Goal: Task Accomplishment & Management: Complete application form

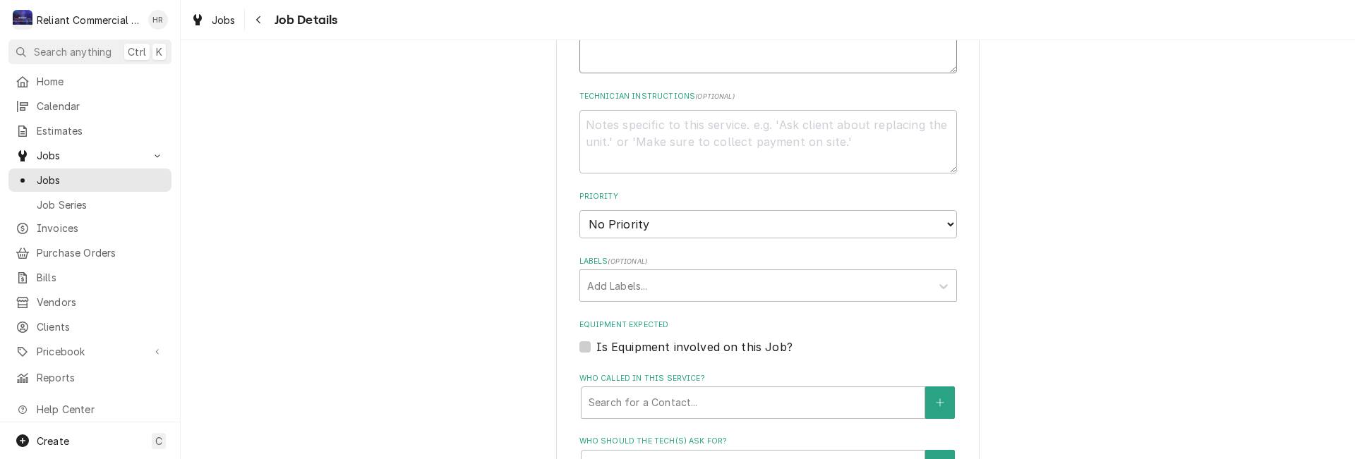
scroll to position [725, 0]
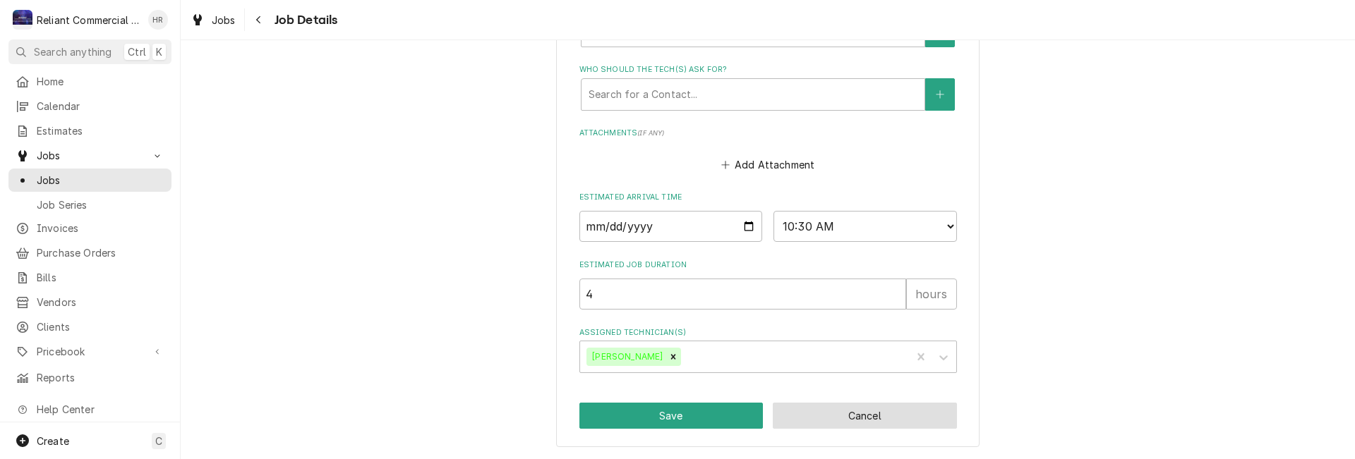
click at [874, 409] on button "Cancel" at bounding box center [865, 416] width 184 height 26
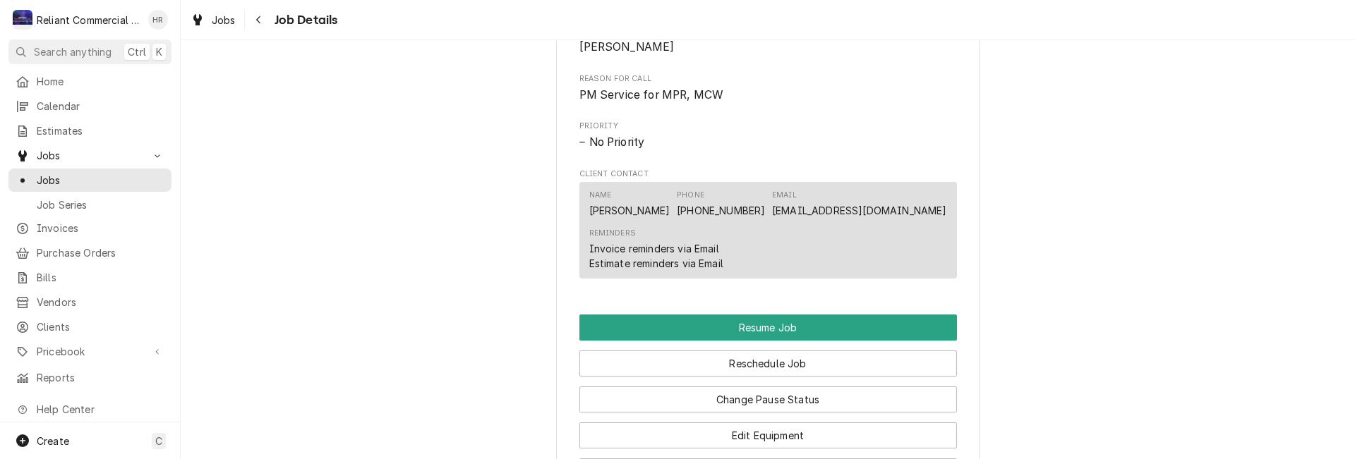
scroll to position [917, 0]
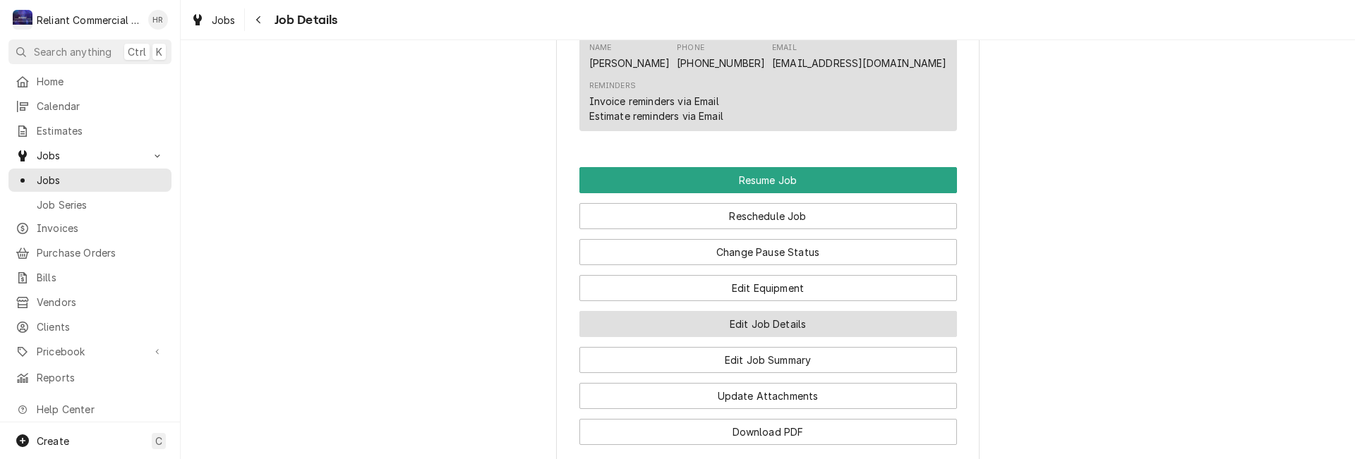
click at [729, 337] on button "Edit Job Details" at bounding box center [768, 324] width 378 height 26
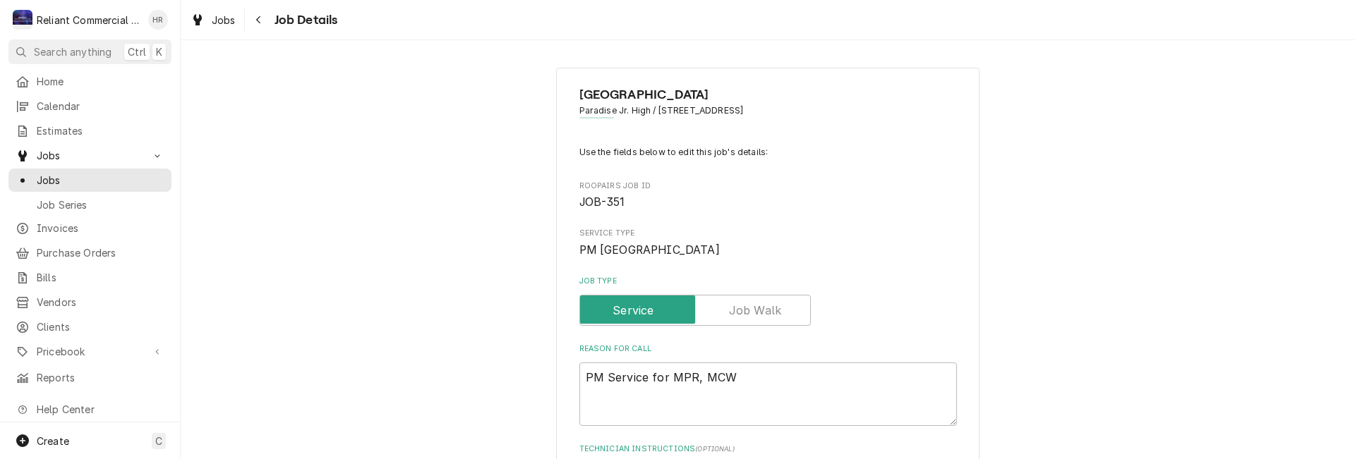
scroll to position [212, 0]
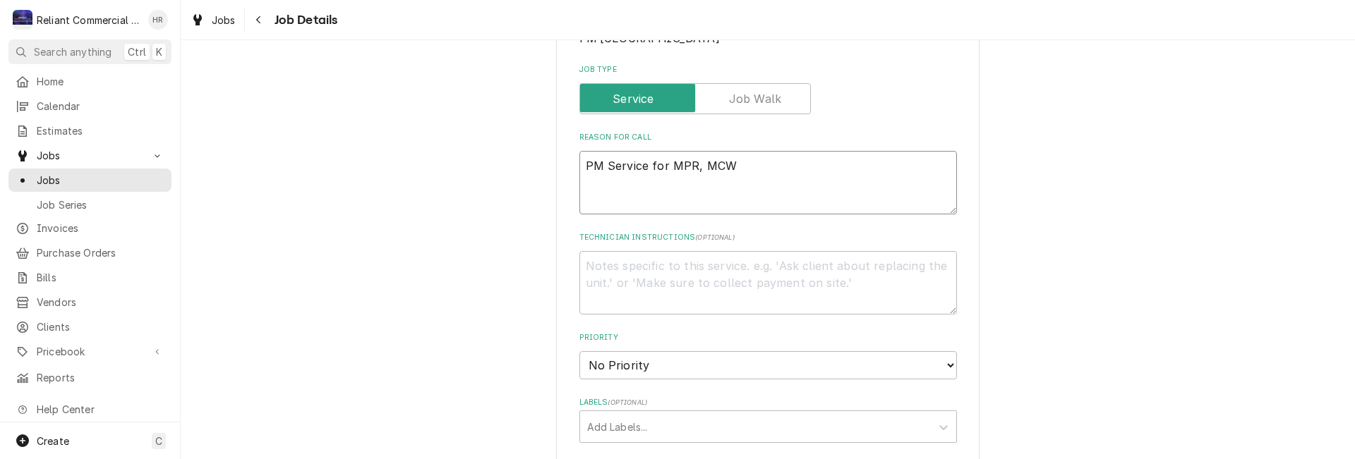
click at [775, 164] on textarea "PM Service for MPR, MCW" at bounding box center [768, 183] width 378 height 64
type textarea "x"
type textarea "PM Service for MPR, MC"
type textarea "x"
type textarea "PM Service for MPR, M"
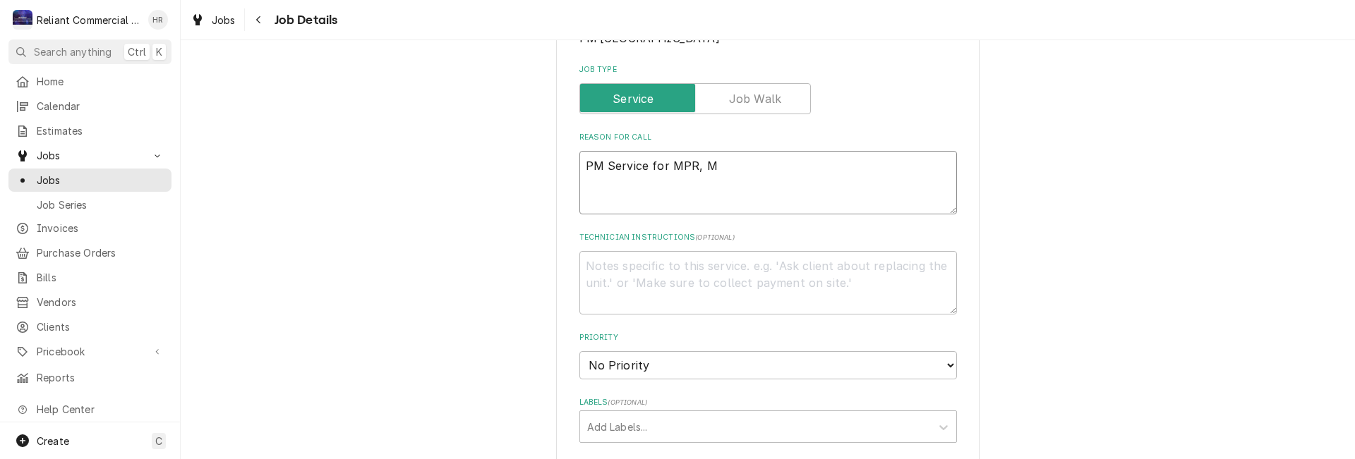
type textarea "x"
type textarea "PM Service for MPR,"
type textarea "x"
type textarea "PM Service for MPR,"
type textarea "x"
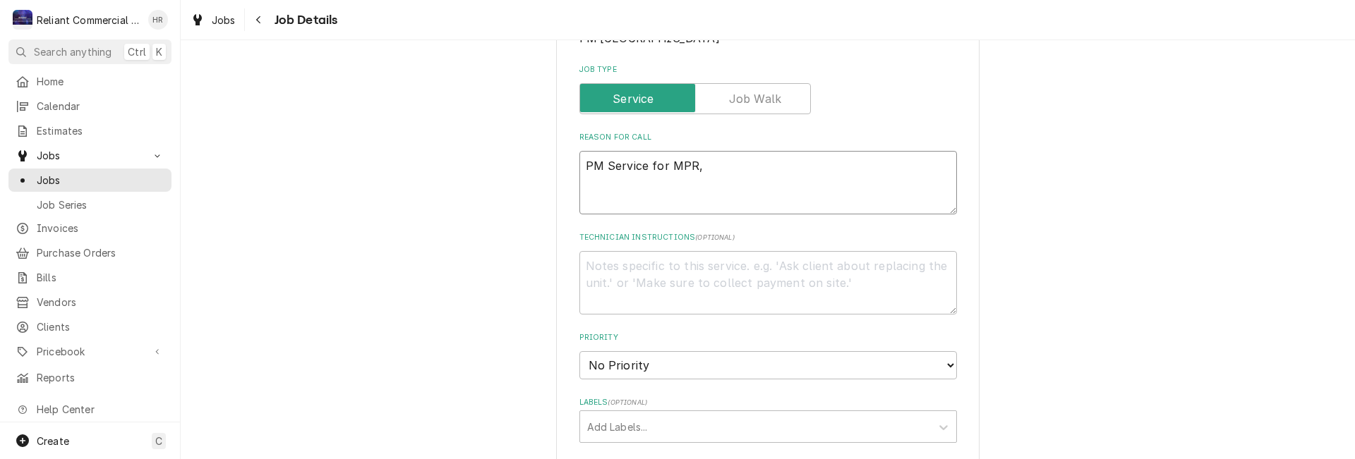
type textarea "PM Service for MPR"
type textarea "x"
type textarea "PM Service for MP"
type textarea "x"
type textarea "PM Service for M"
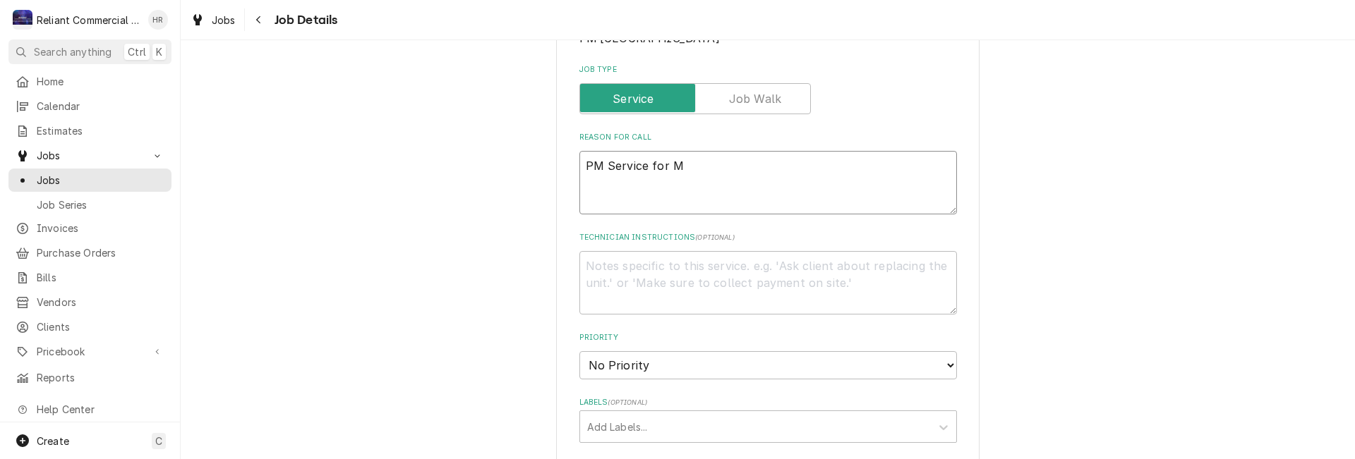
type textarea "x"
type textarea "PM Service for"
type textarea "x"
type textarea "PM Service for"
type textarea "x"
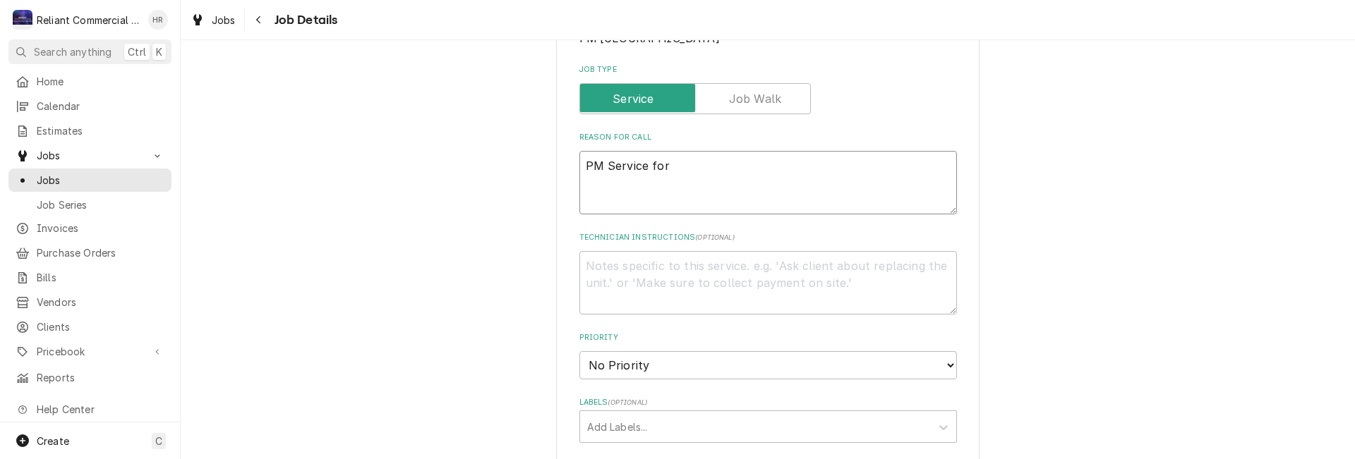
type textarea "PM Service fo"
type textarea "x"
type textarea "PM Service f"
type textarea "x"
type textarea "PM Service"
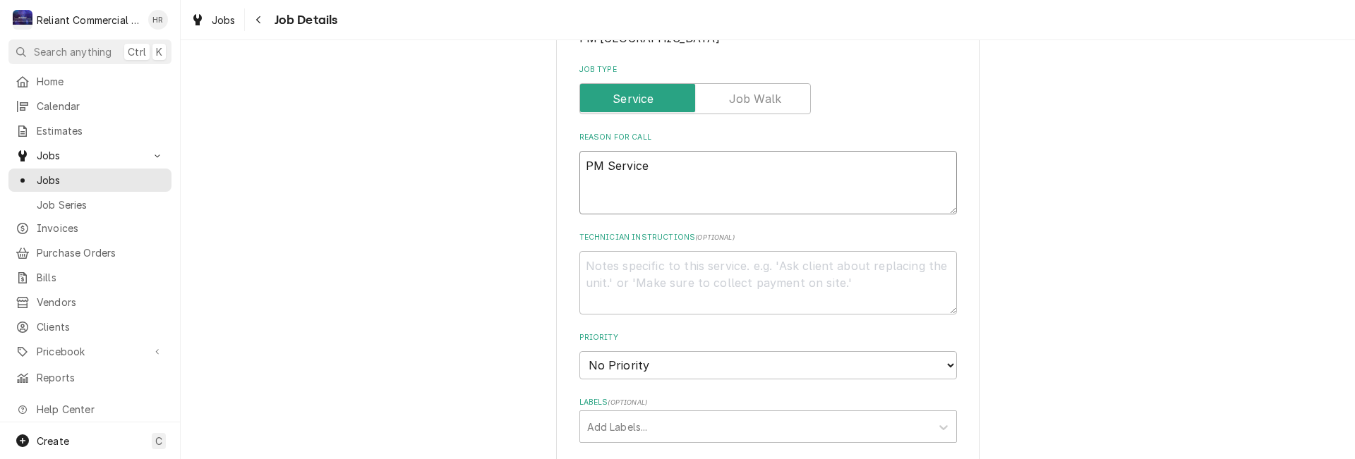
type textarea "x"
type textarea "PM Service"
type textarea "x"
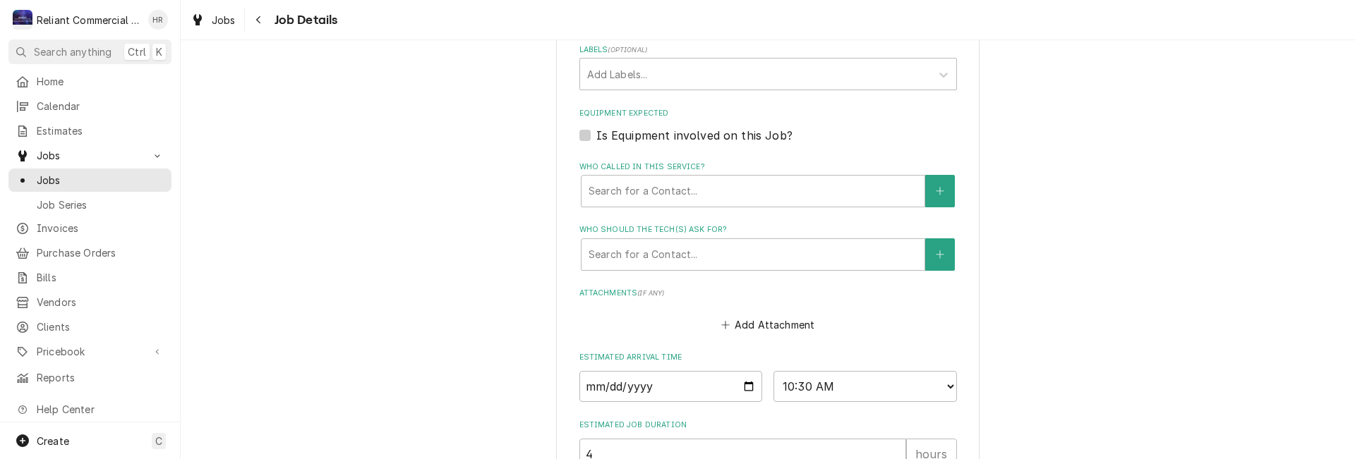
type textarea "PM Service"
click at [741, 392] on input "2025-08-11" at bounding box center [670, 386] width 183 height 31
type textarea "x"
type input "2025-07-11"
type textarea "x"
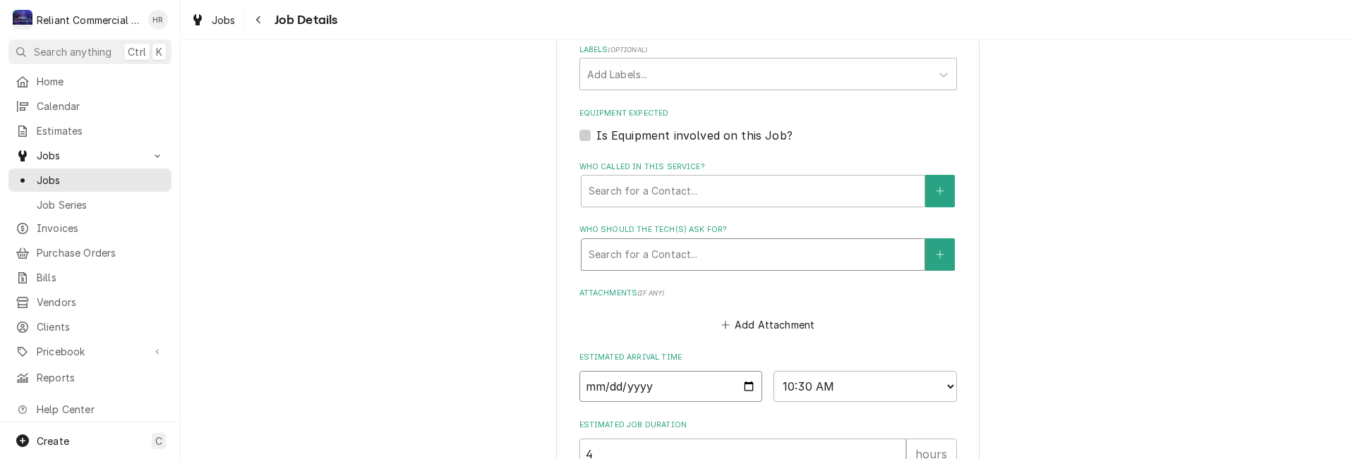
type input "2025-08-11"
type textarea "x"
type input "2025-09-11"
type textarea "x"
type input "2025-09-19"
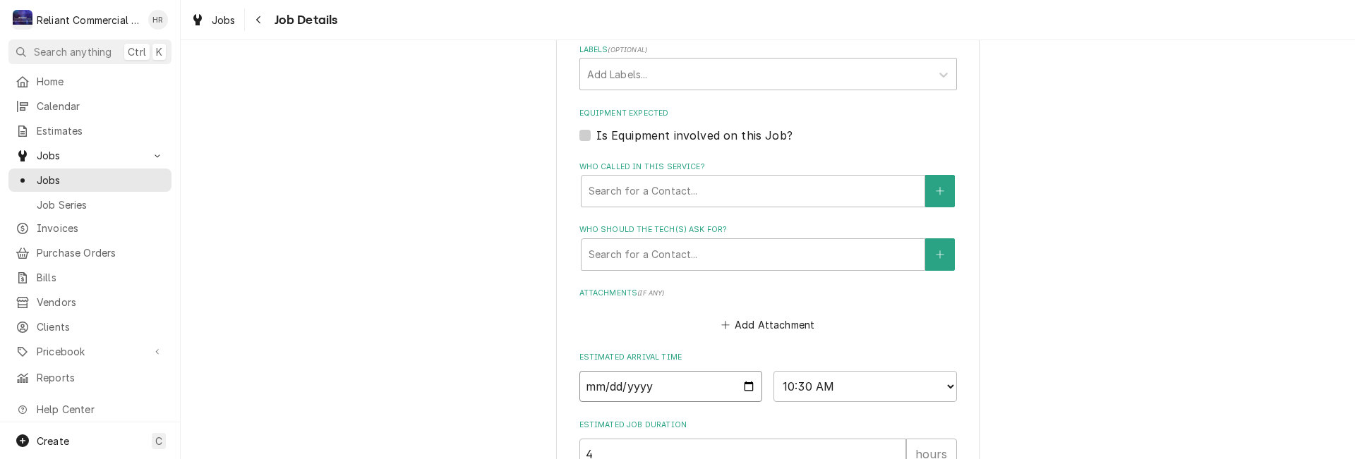
type textarea "x"
click at [941, 387] on select "AM / PM 6:00 AM 6:15 AM 6:30 AM 6:45 AM 7:00 AM 7:15 AM 7:30 AM 7:45 AM 8:00 AM…" at bounding box center [864, 386] width 183 height 31
select select "13:30:00"
click at [773, 371] on select "AM / PM 6:00 AM 6:15 AM 6:30 AM 6:45 AM 7:00 AM 7:15 AM 7:30 AM 7:45 AM 8:00 AM…" at bounding box center [864, 386] width 183 height 31
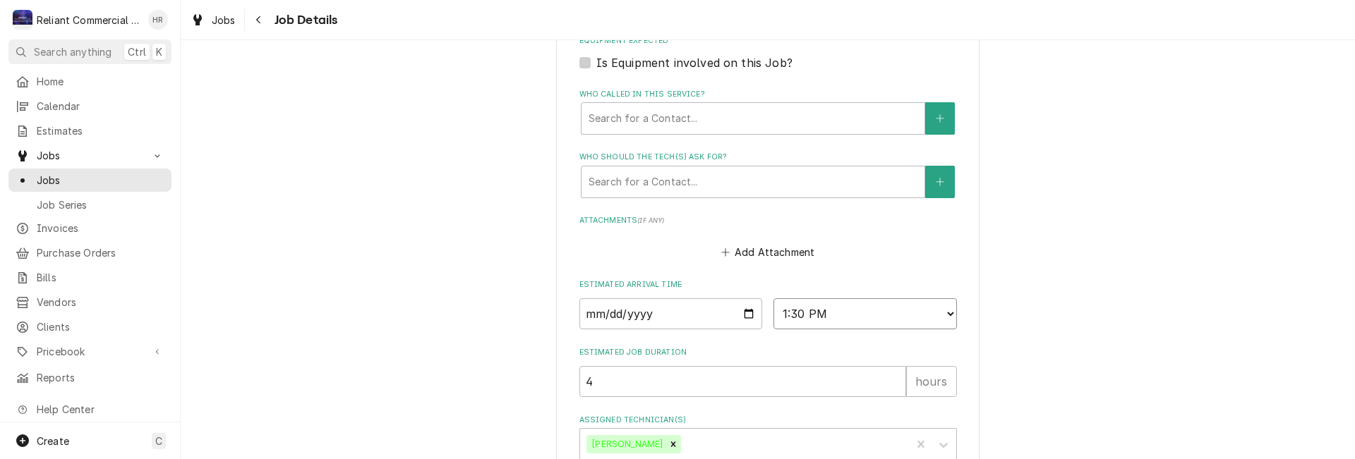
scroll to position [725, 0]
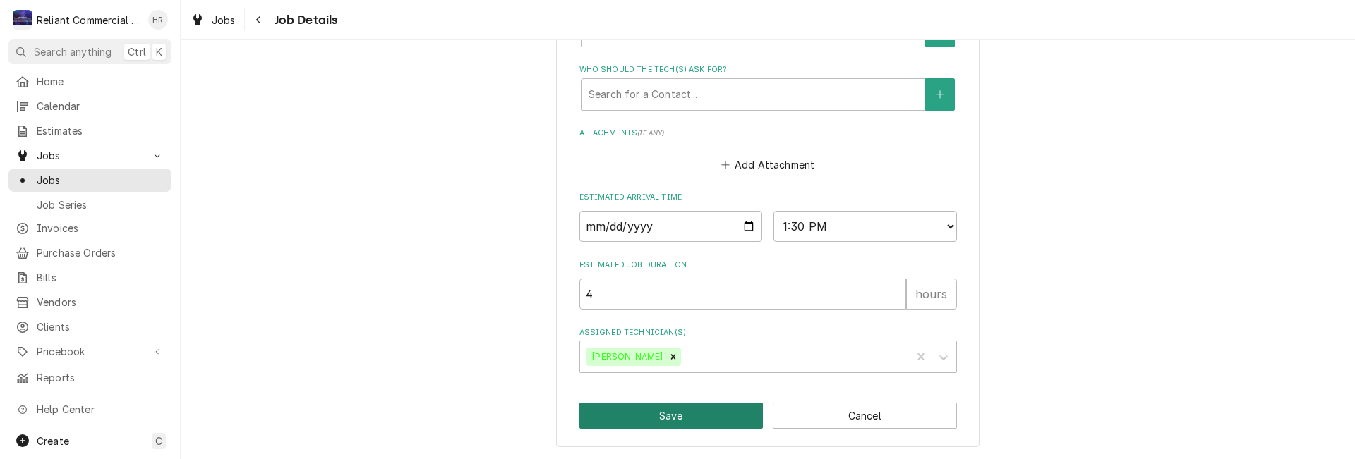
click at [685, 412] on button "Save" at bounding box center [671, 416] width 184 height 26
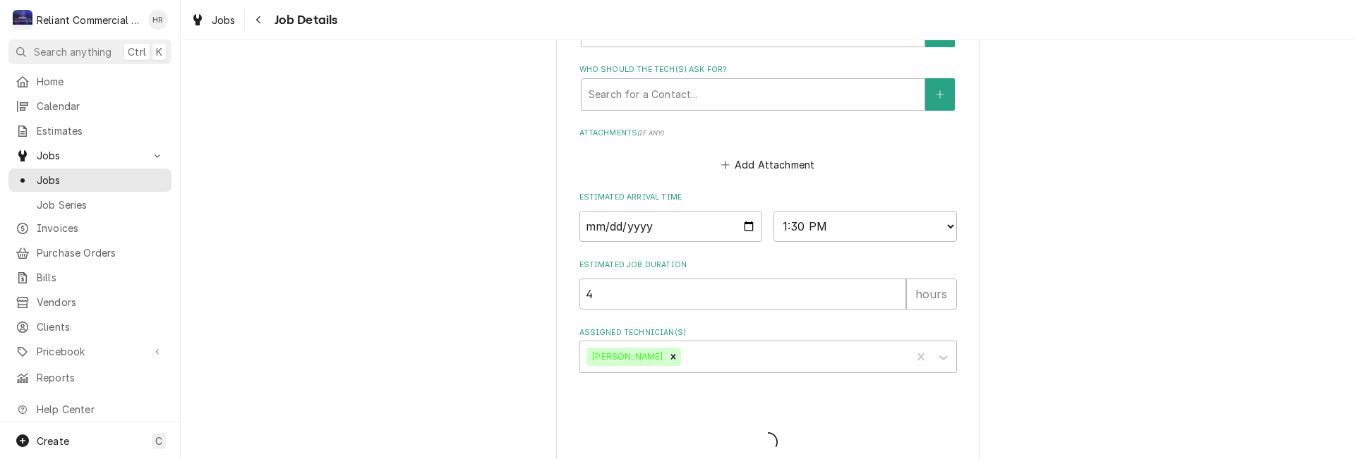
type textarea "x"
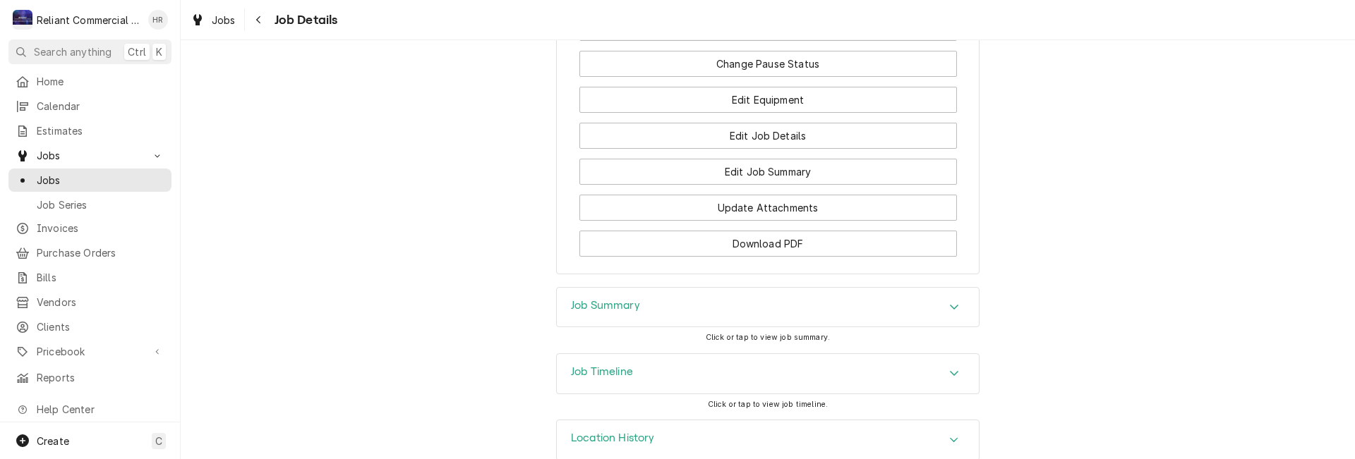
scroll to position [1150, 0]
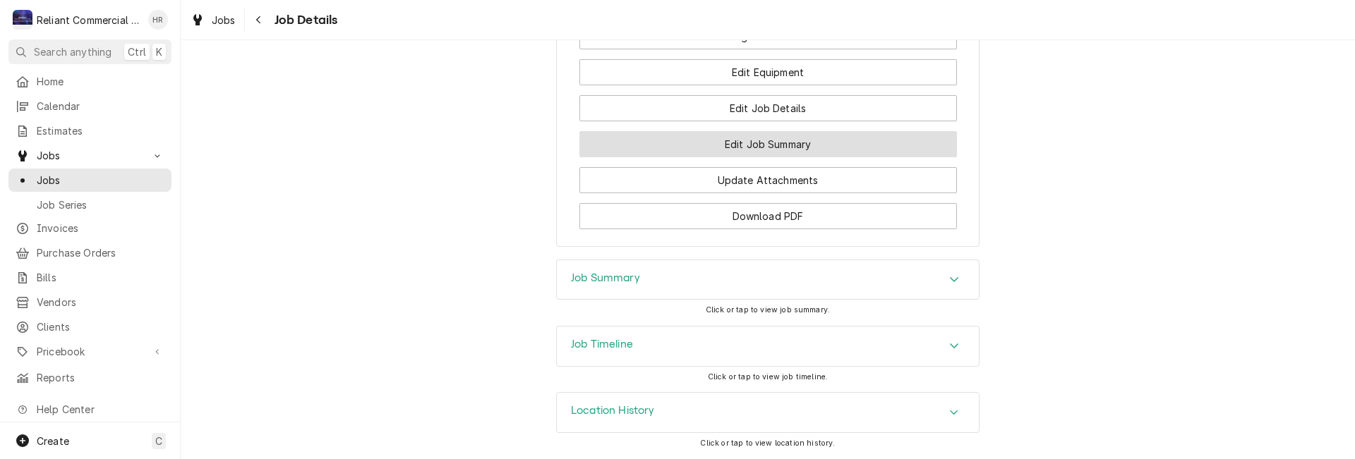
click at [790, 140] on button "Edit Job Summary" at bounding box center [768, 144] width 378 height 26
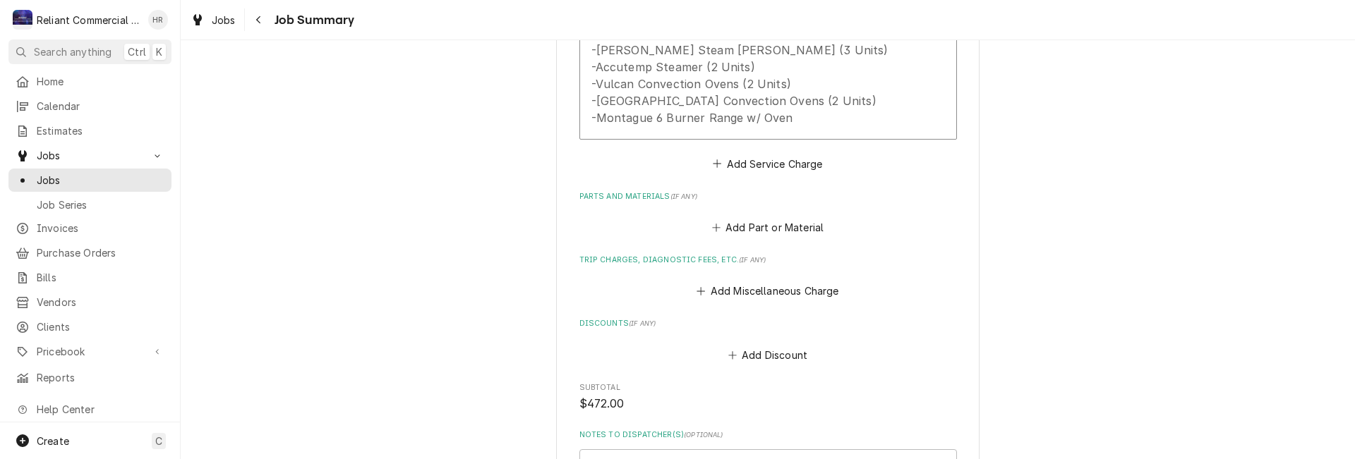
scroll to position [565, 0]
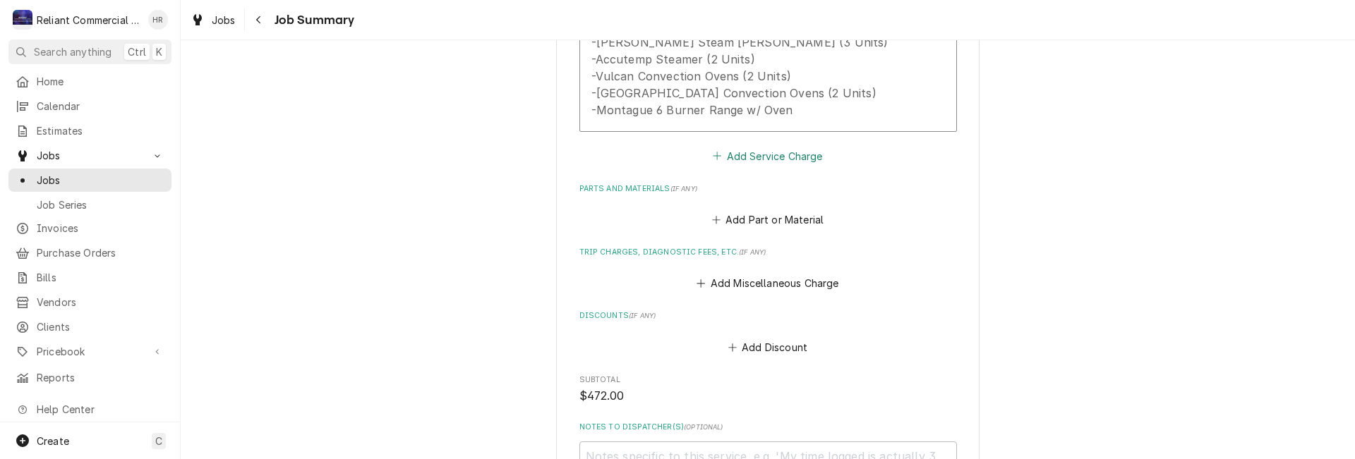
click at [755, 152] on button "Add Service Charge" at bounding box center [768, 156] width 114 height 20
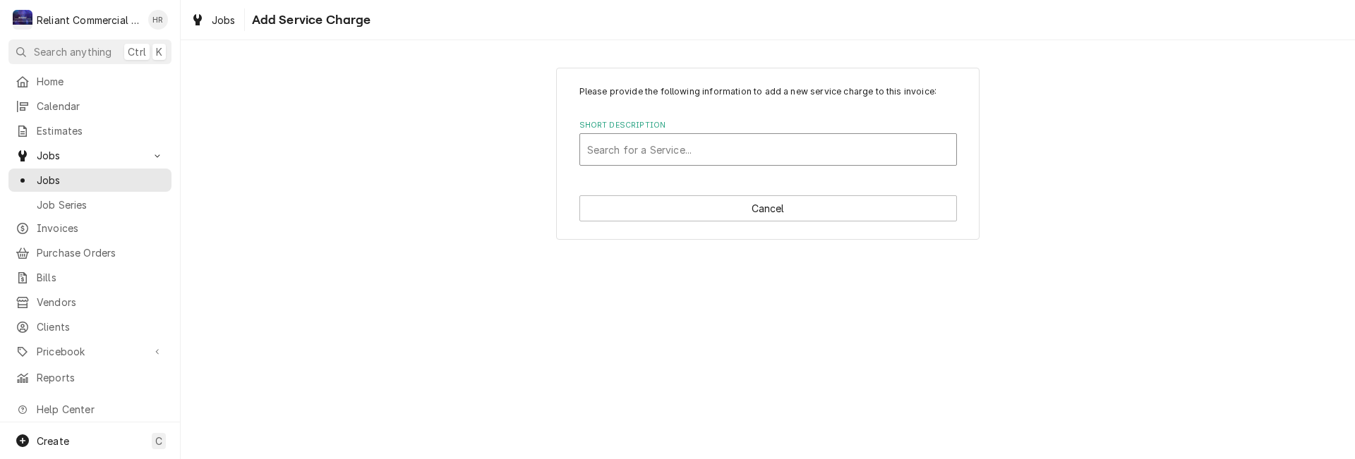
click at [746, 148] on div "Short Description" at bounding box center [768, 149] width 362 height 25
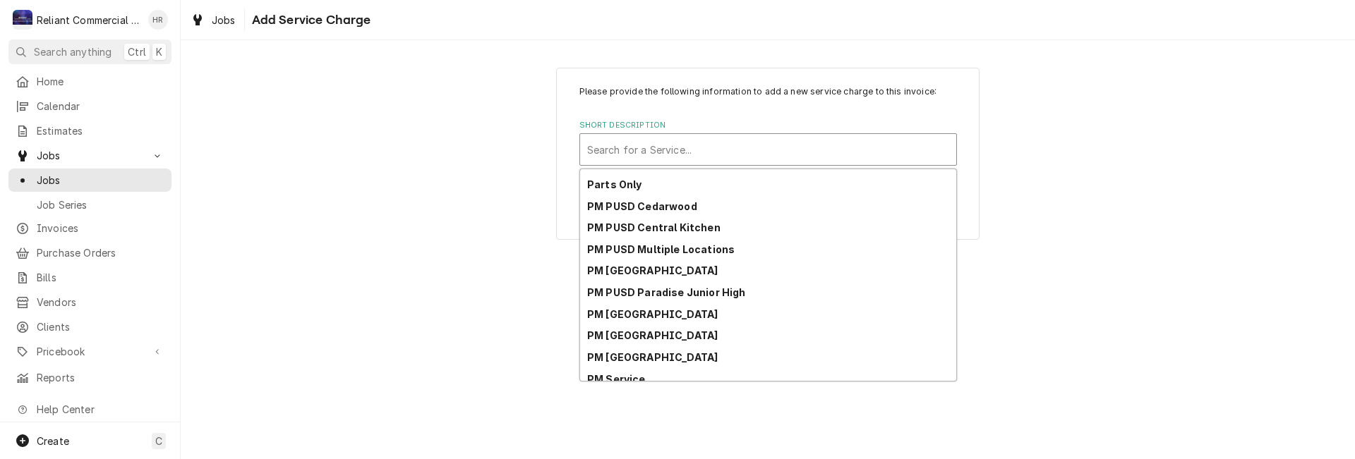
scroll to position [221, 0]
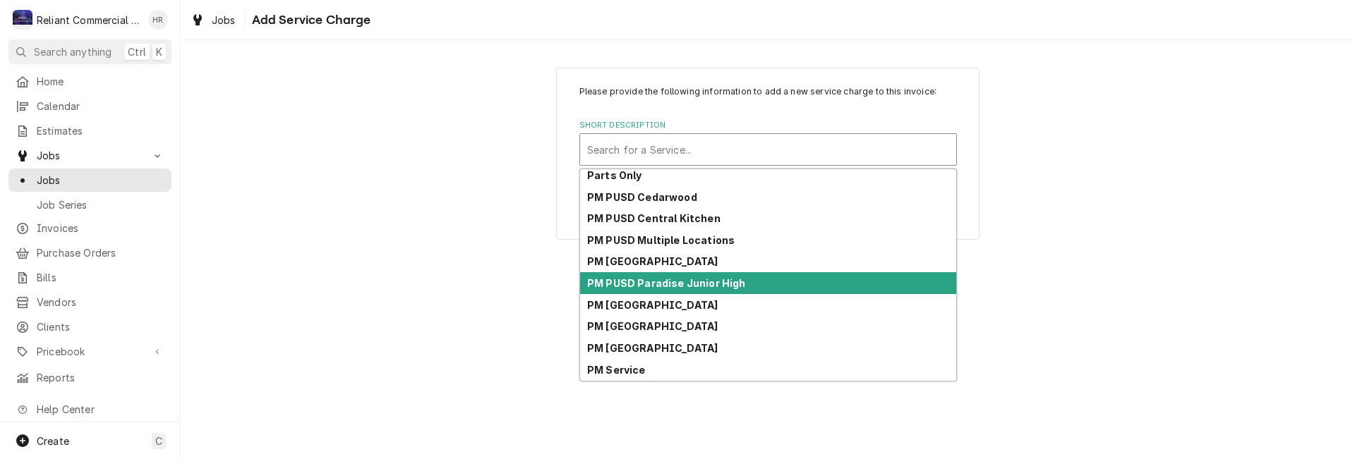
click at [659, 284] on strong "PM PUSD Paradise Junior High" at bounding box center [666, 283] width 158 height 12
type textarea "x"
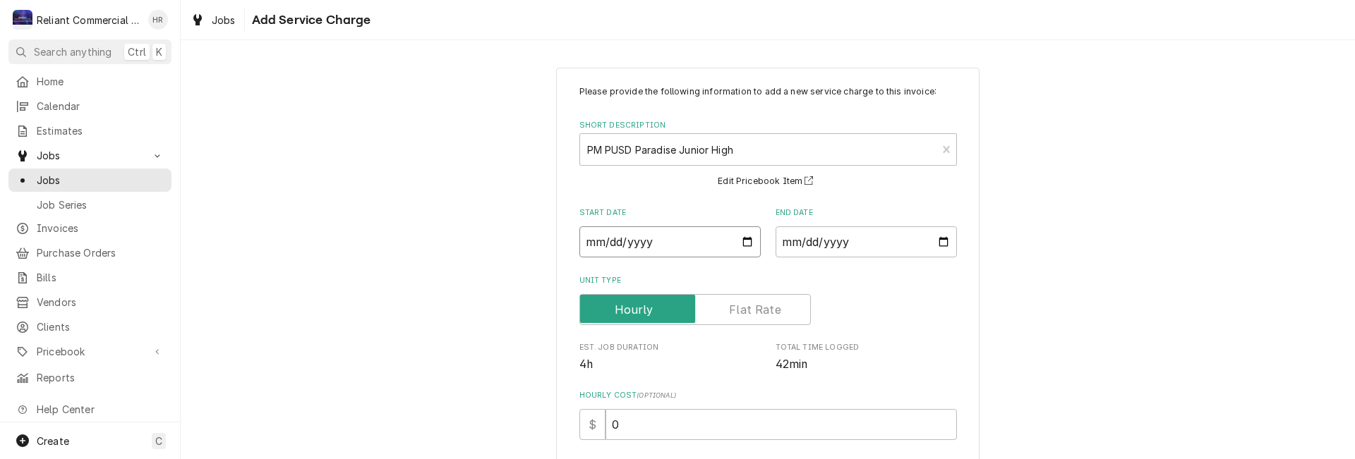
click at [740, 239] on input "Start Date" at bounding box center [669, 242] width 181 height 31
type input "2025-09-19"
type textarea "x"
click at [937, 245] on input "End Date" at bounding box center [866, 242] width 181 height 31
type input "2025-09-19"
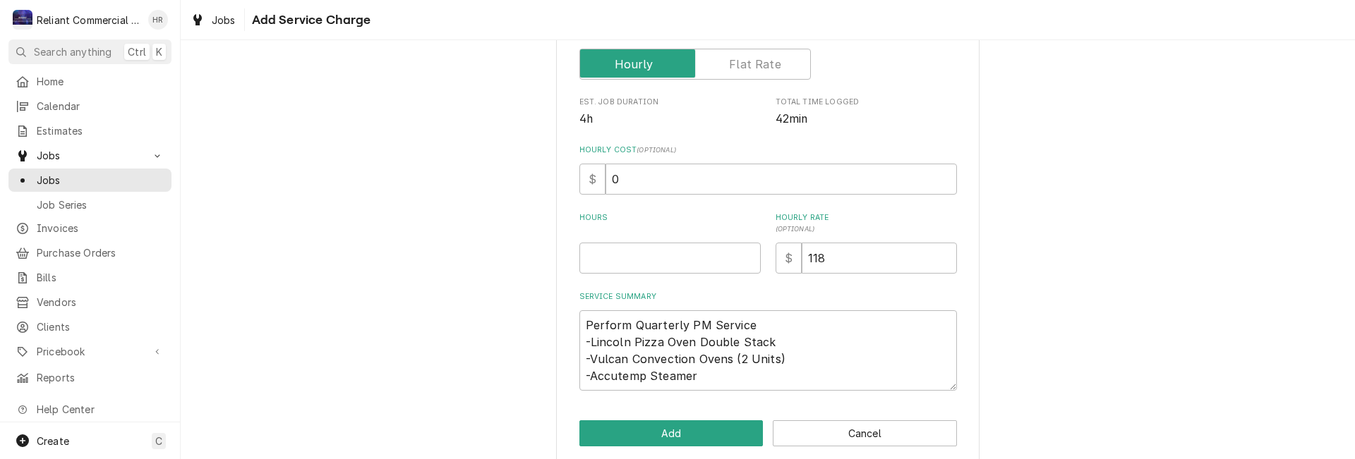
scroll to position [263, 0]
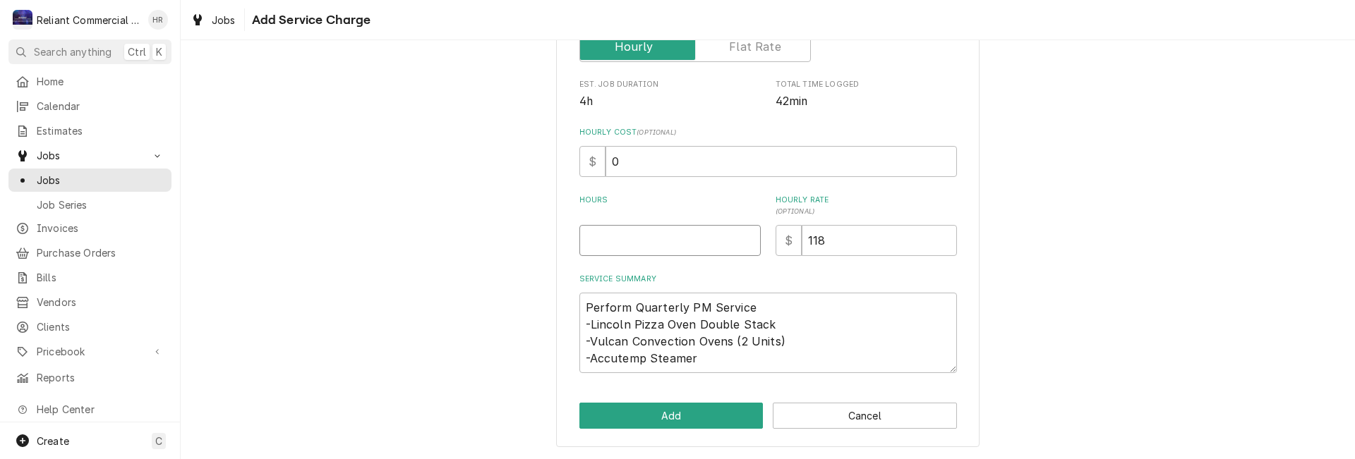
click at [637, 241] on input "Hours" at bounding box center [669, 240] width 181 height 31
type textarea "x"
type input "1"
click at [672, 412] on button "Add" at bounding box center [671, 416] width 184 height 26
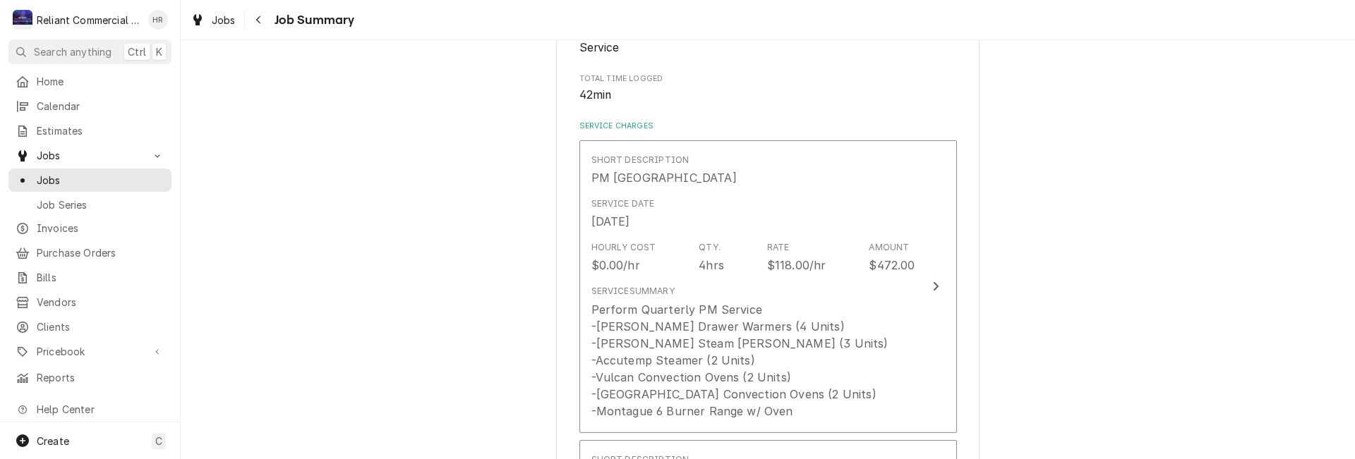
scroll to position [565, 0]
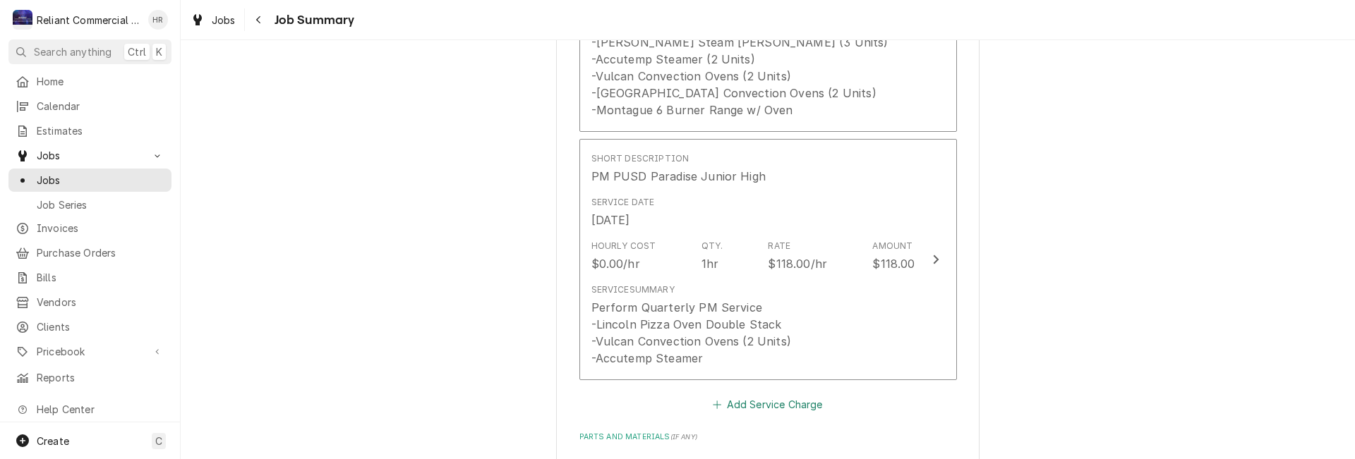
click at [752, 402] on button "Add Service Charge" at bounding box center [768, 405] width 114 height 20
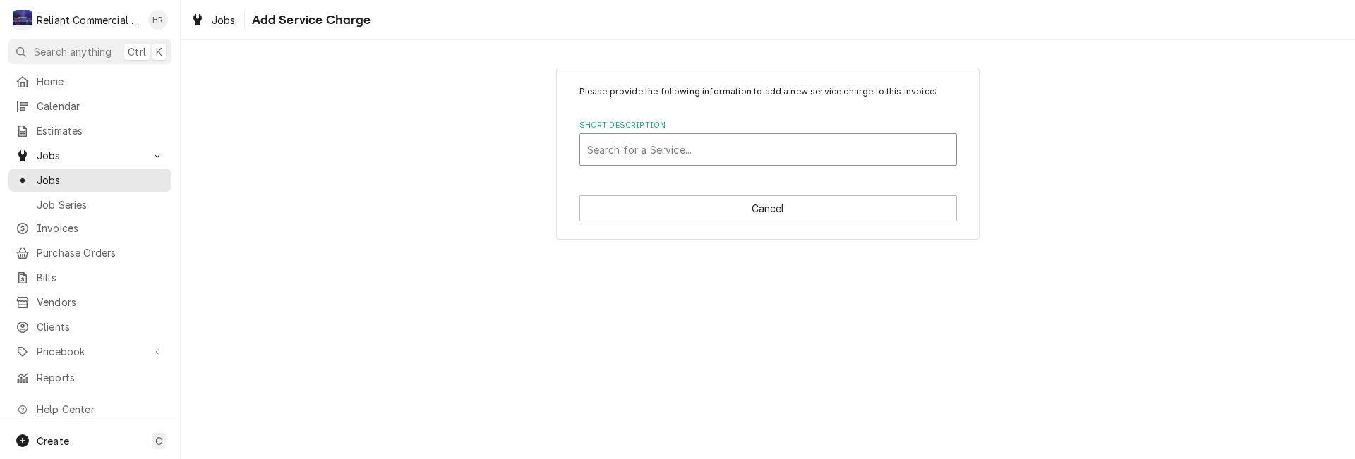
click at [714, 145] on div "Short Description" at bounding box center [768, 149] width 362 height 25
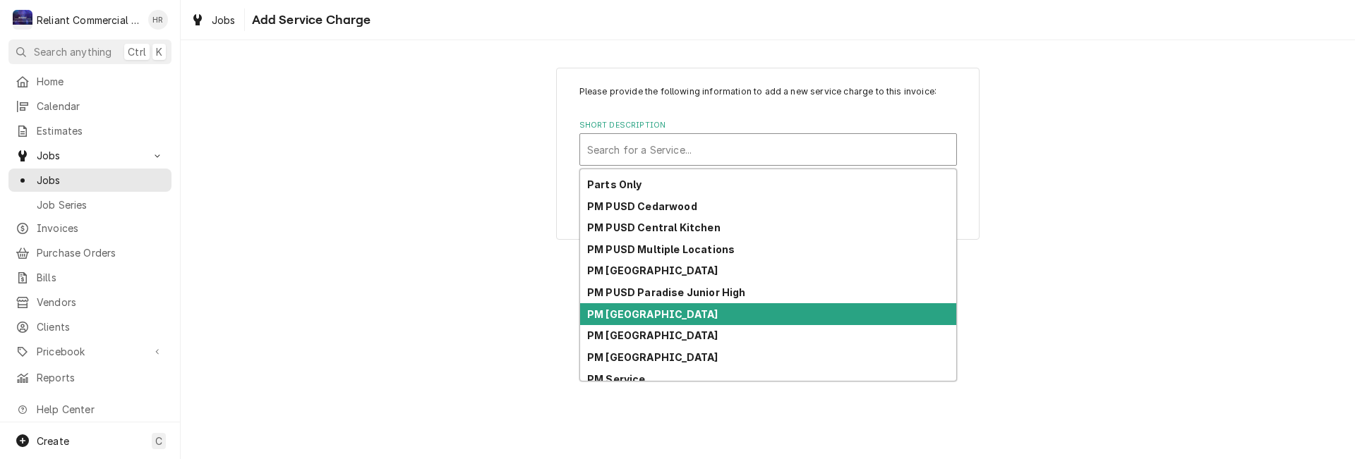
scroll to position [221, 0]
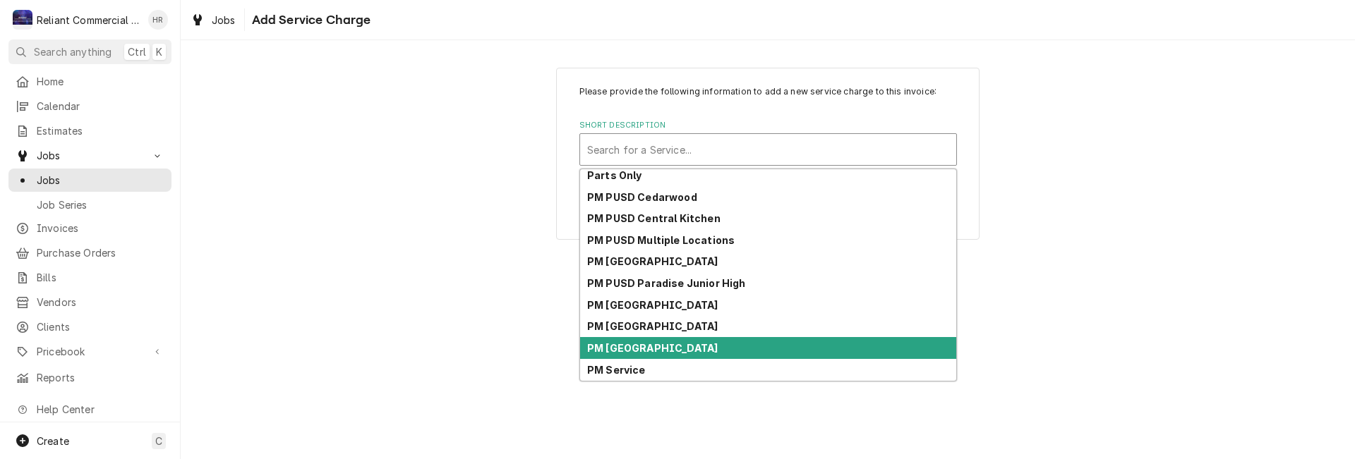
click at [687, 346] on strong "PM [GEOGRAPHIC_DATA]" at bounding box center [652, 348] width 131 height 12
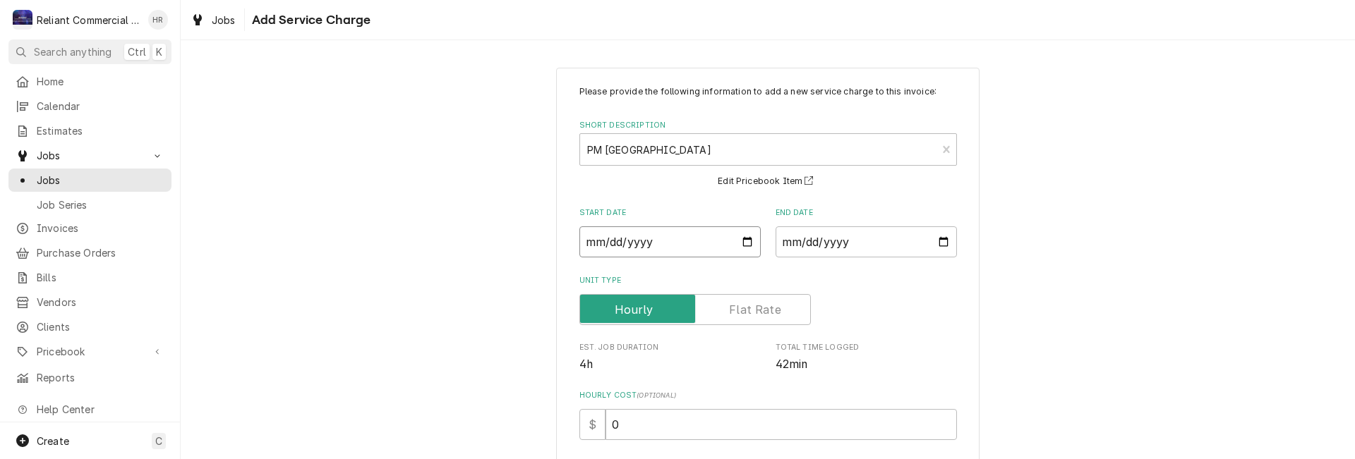
click at [735, 235] on input "Start Date" at bounding box center [669, 242] width 181 height 31
type textarea "x"
type input "2025-09-19"
click at [942, 242] on input "End Date" at bounding box center [866, 242] width 181 height 31
type textarea "x"
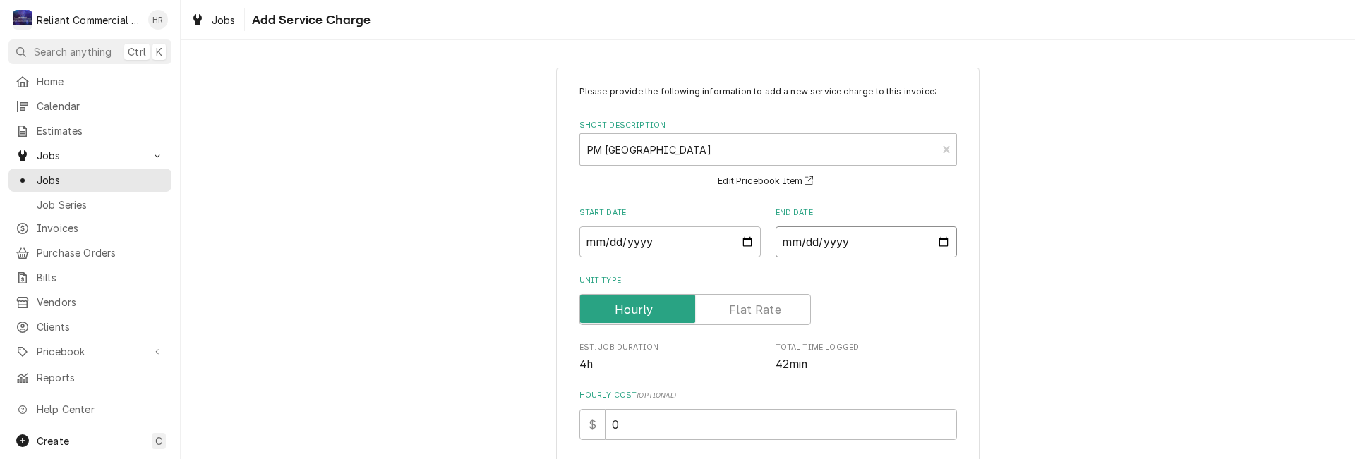
type input "2025-09-19"
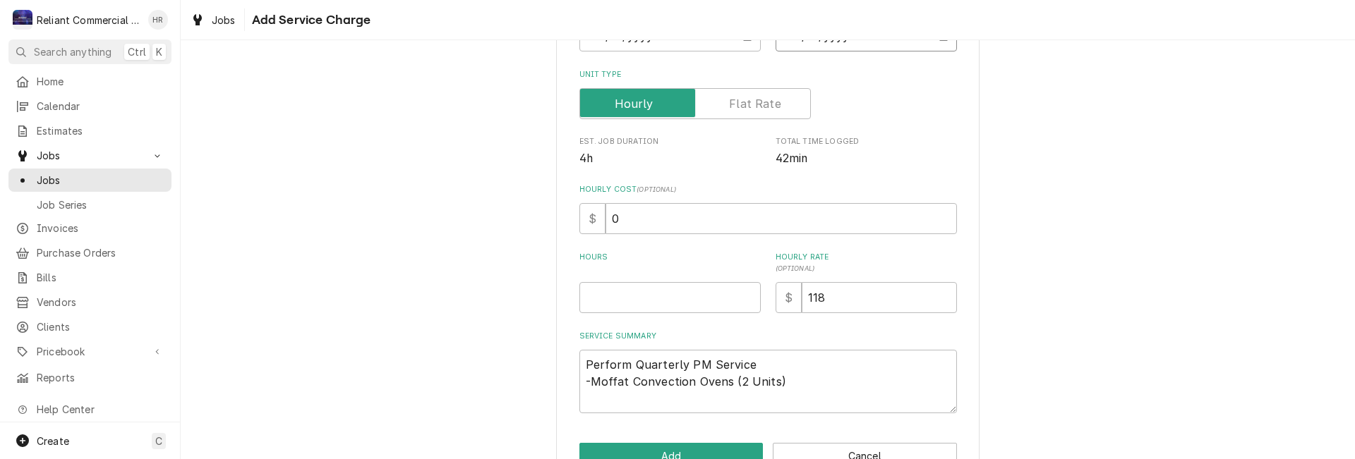
scroll to position [212, 0]
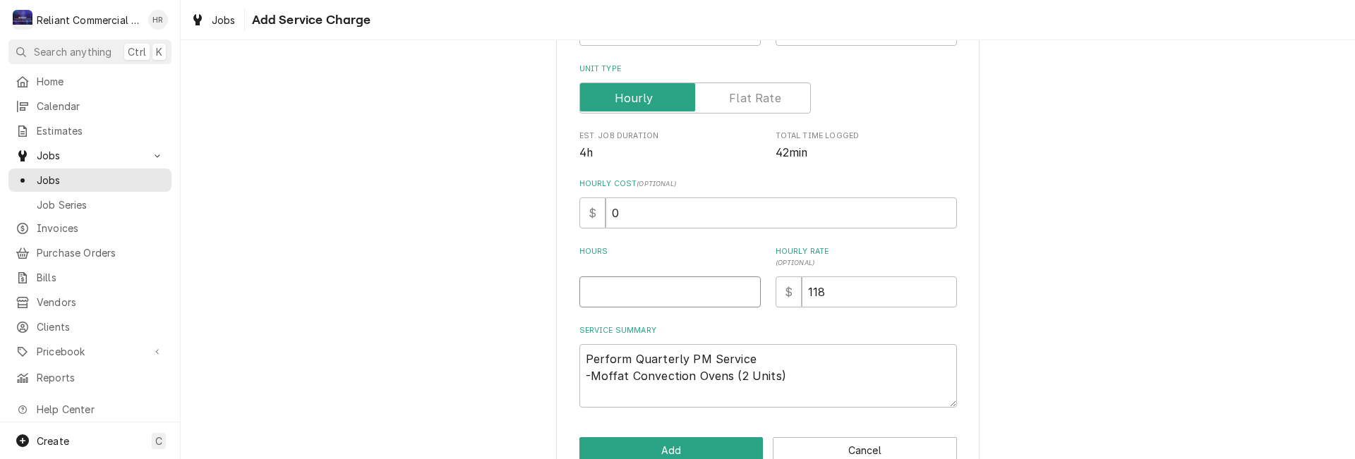
click at [592, 296] on input "Hours" at bounding box center [669, 292] width 181 height 31
type textarea "x"
type input "1"
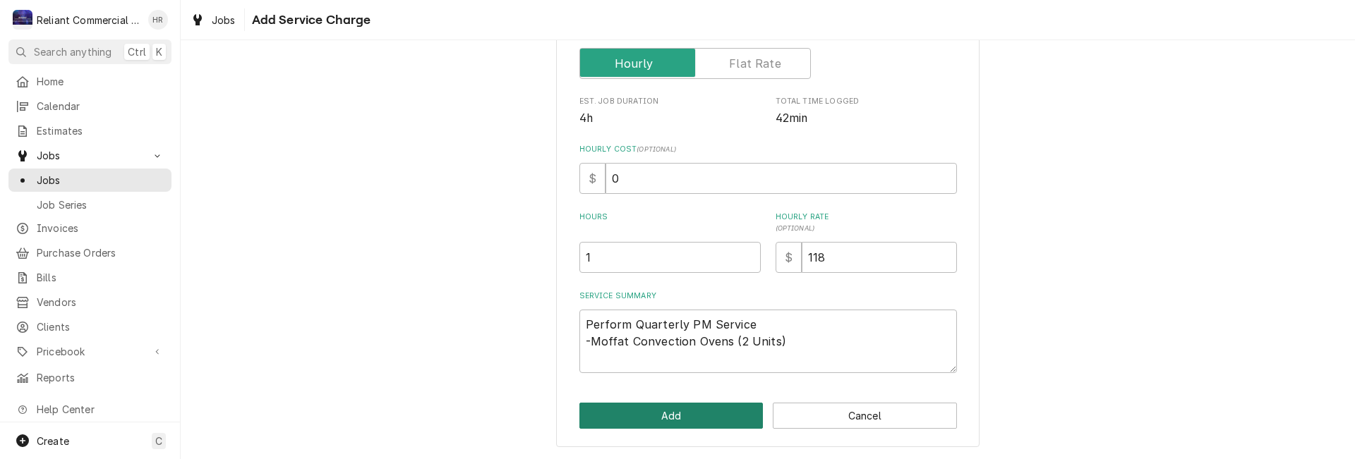
click at [668, 421] on button "Add" at bounding box center [671, 416] width 184 height 26
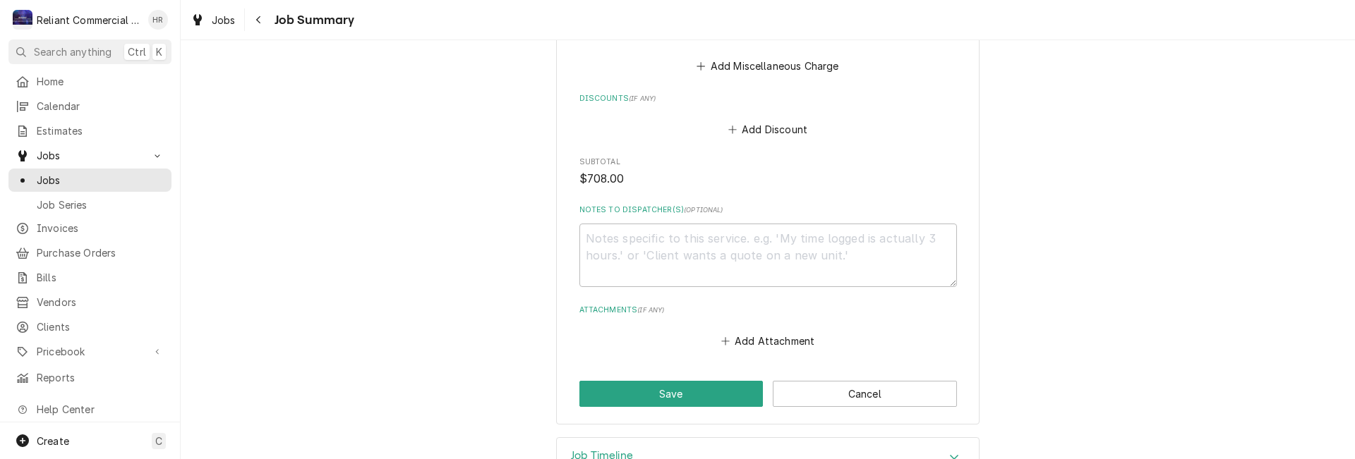
scroll to position [1291, 0]
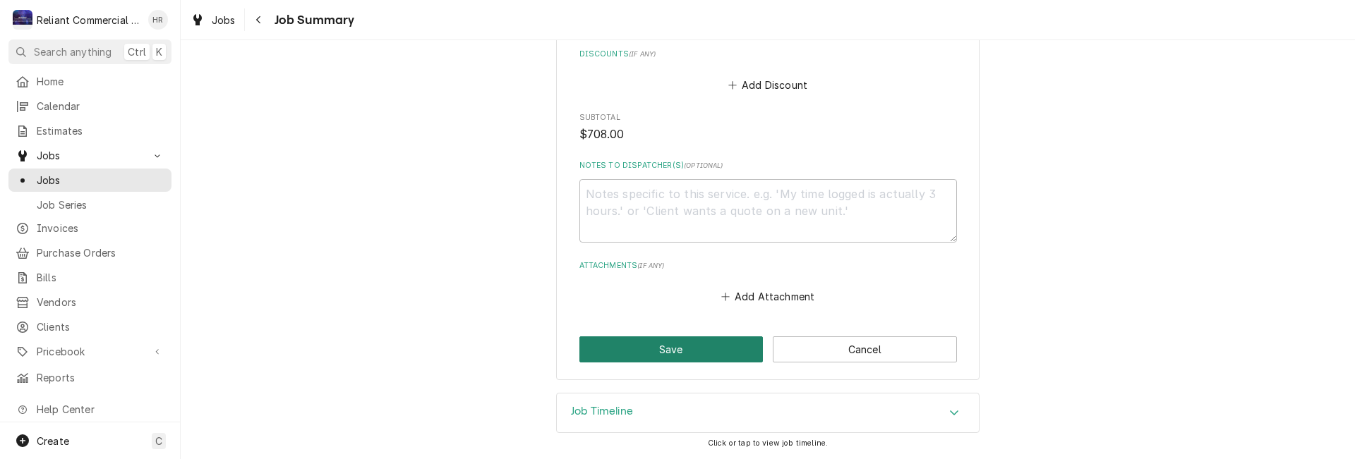
click at [661, 342] on button "Save" at bounding box center [671, 350] width 184 height 26
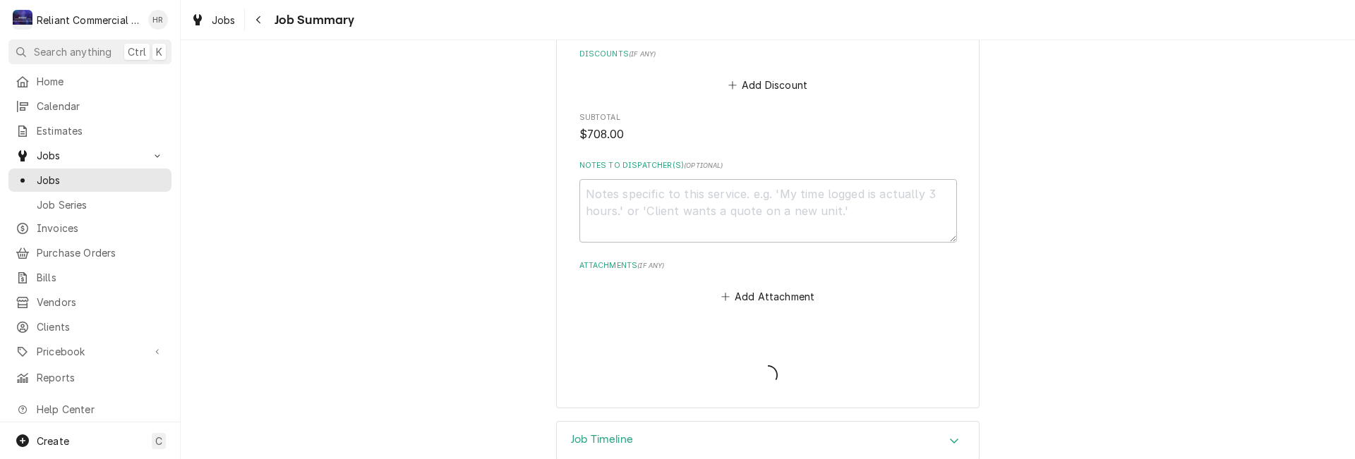
type textarea "x"
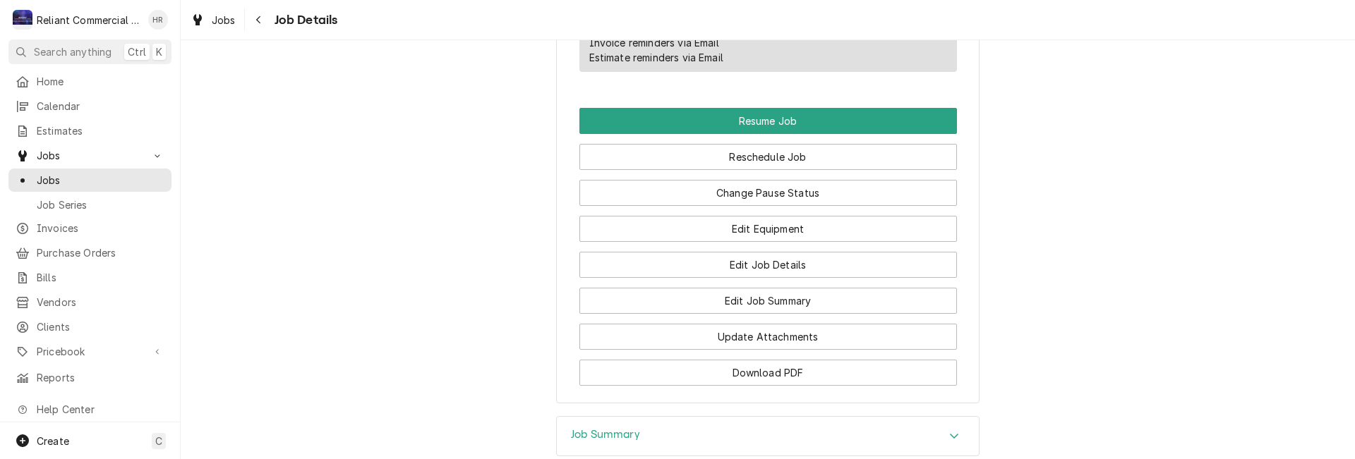
scroll to position [1411, 0]
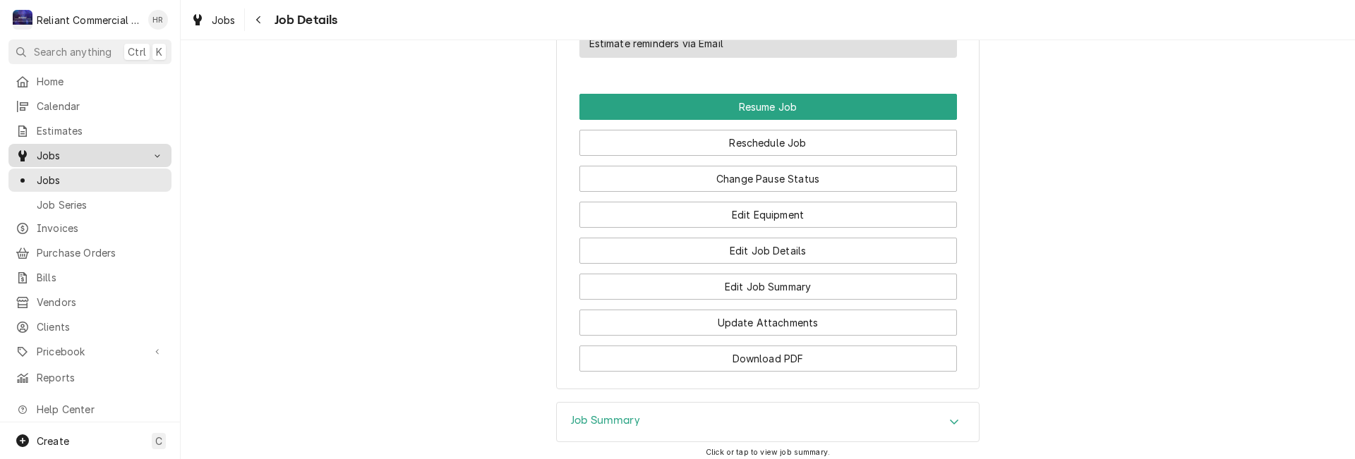
click at [47, 148] on span "Jobs" at bounding box center [90, 155] width 107 height 15
click at [64, 151] on span "Jobs" at bounding box center [90, 155] width 107 height 15
click at [56, 173] on span "Jobs" at bounding box center [101, 180] width 128 height 15
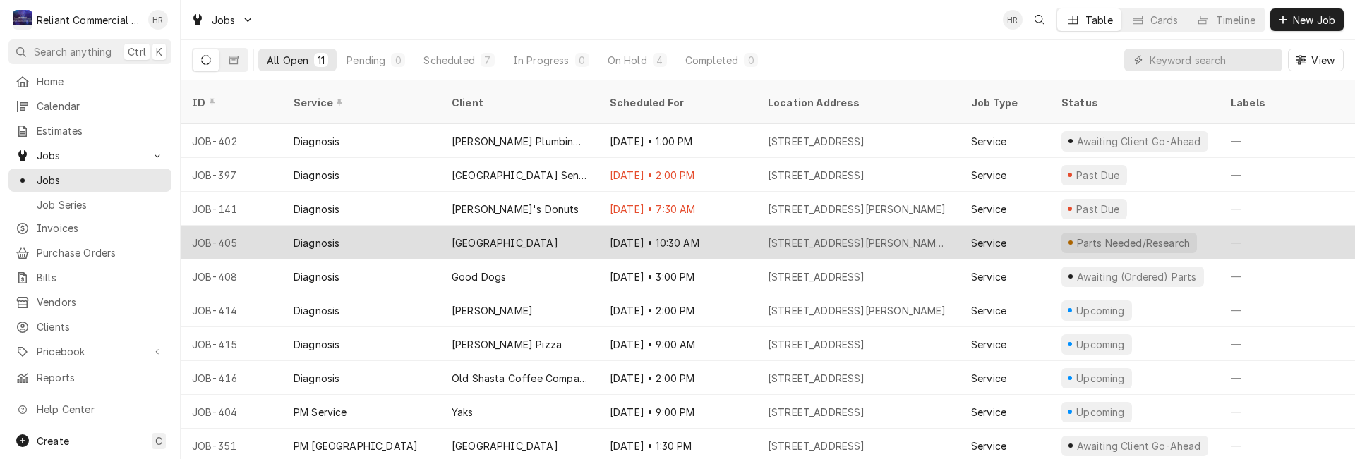
scroll to position [30, 0]
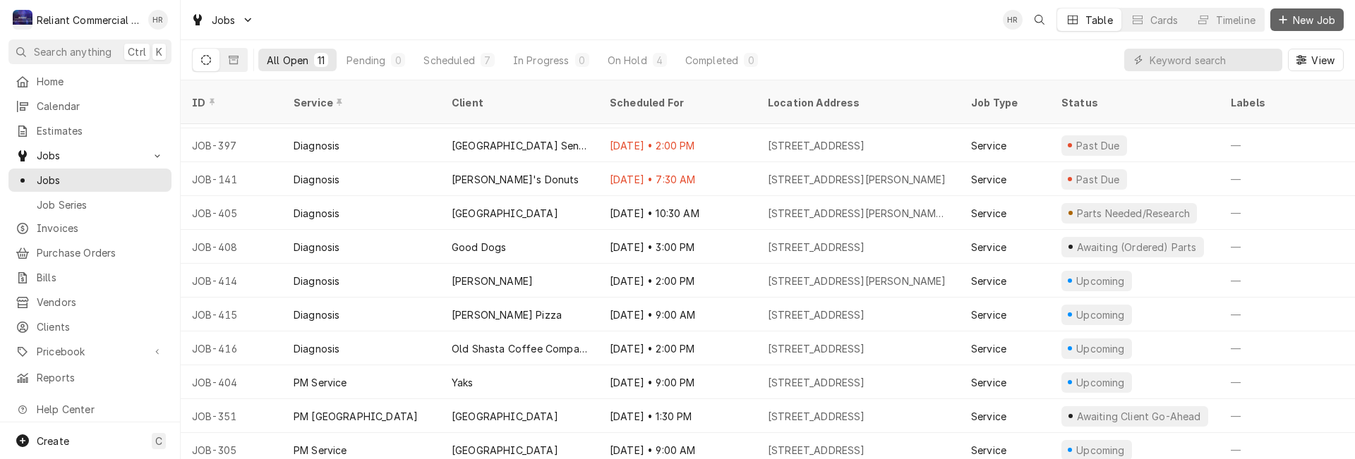
click at [1325, 18] on span "New Job" at bounding box center [1314, 20] width 48 height 15
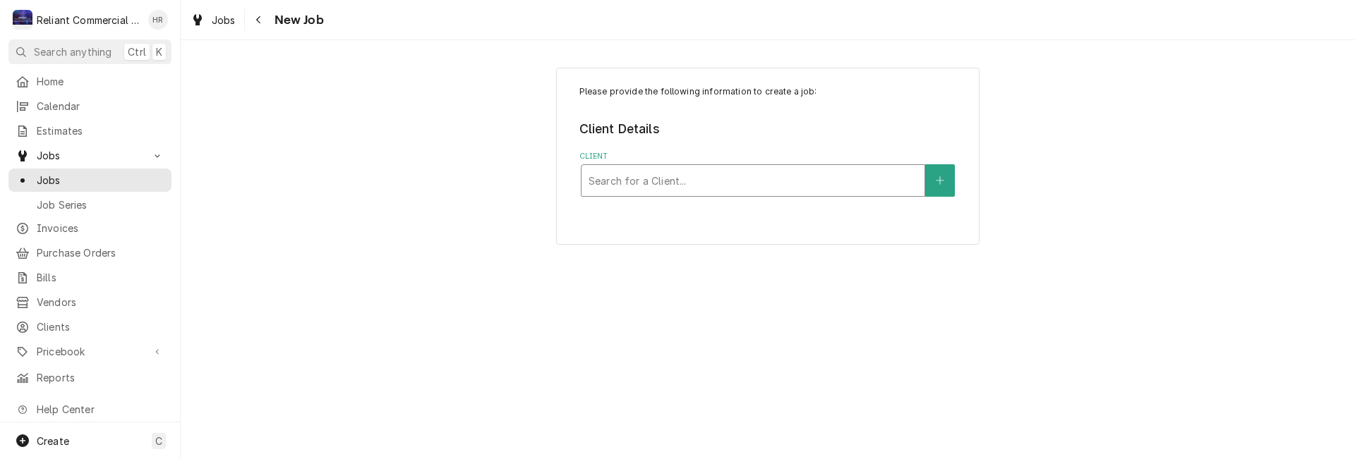
click at [745, 182] on div "Client" at bounding box center [753, 180] width 329 height 25
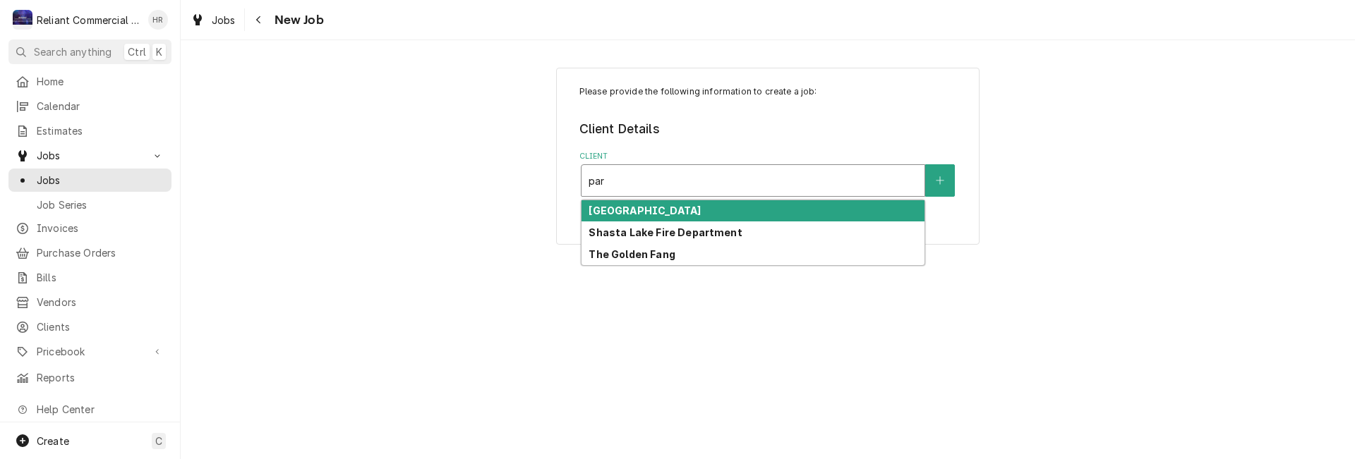
type input "para"
click at [701, 214] on strong "[GEOGRAPHIC_DATA]" at bounding box center [645, 211] width 112 height 12
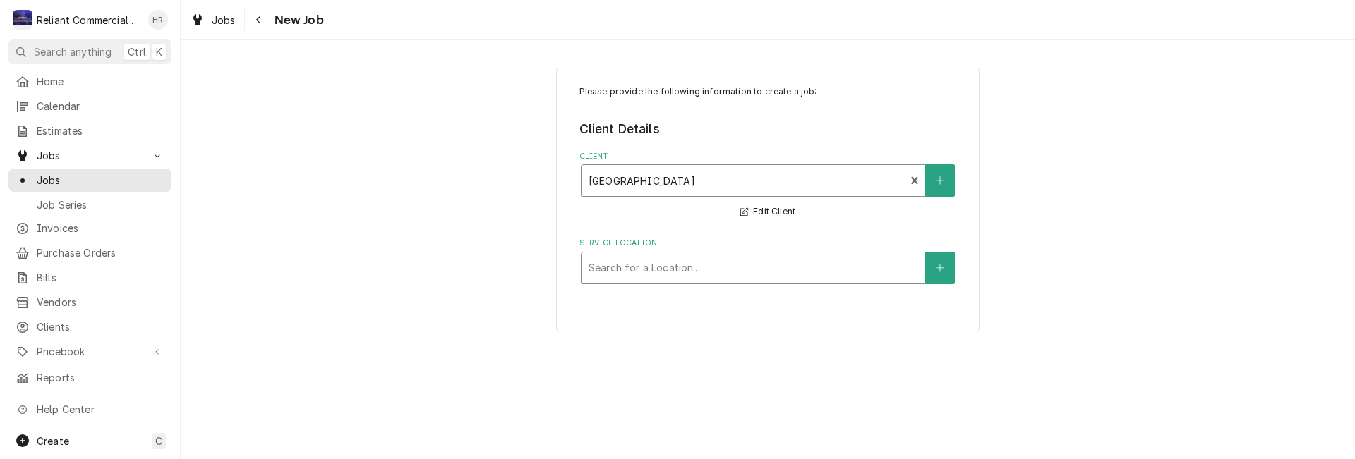
click at [678, 260] on div "Service Location" at bounding box center [753, 267] width 329 height 25
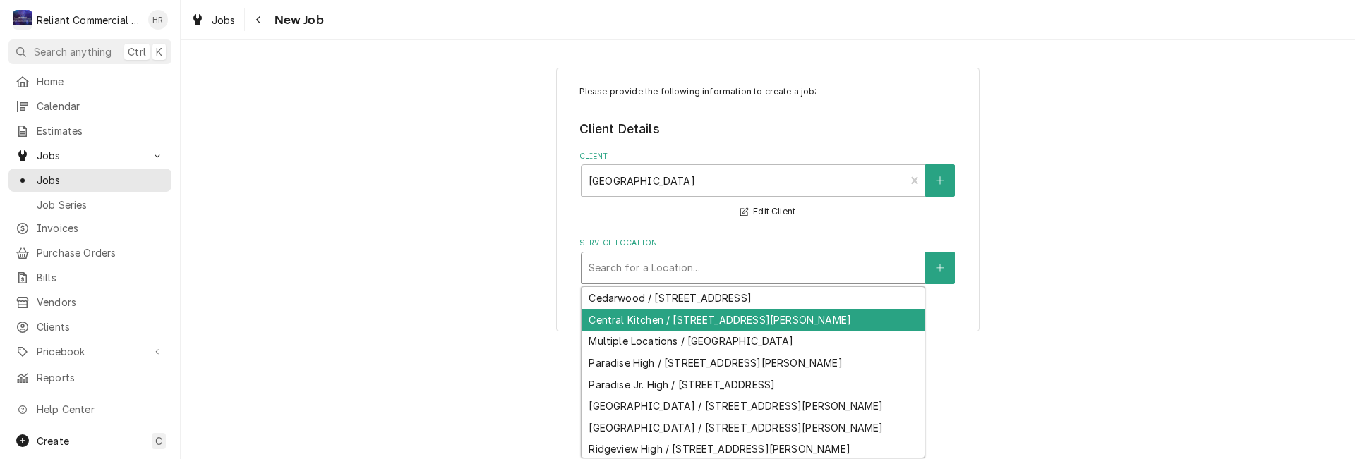
click at [702, 317] on div "Central Kitchen / 610 Pearson Rd, Paradise, CA 95969" at bounding box center [753, 320] width 343 height 22
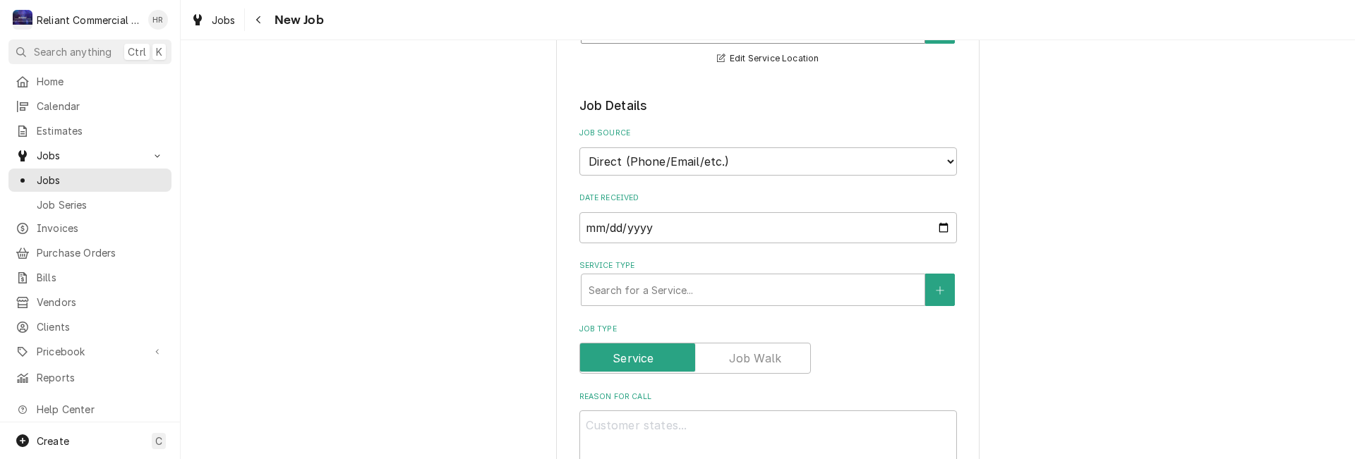
scroll to position [282, 0]
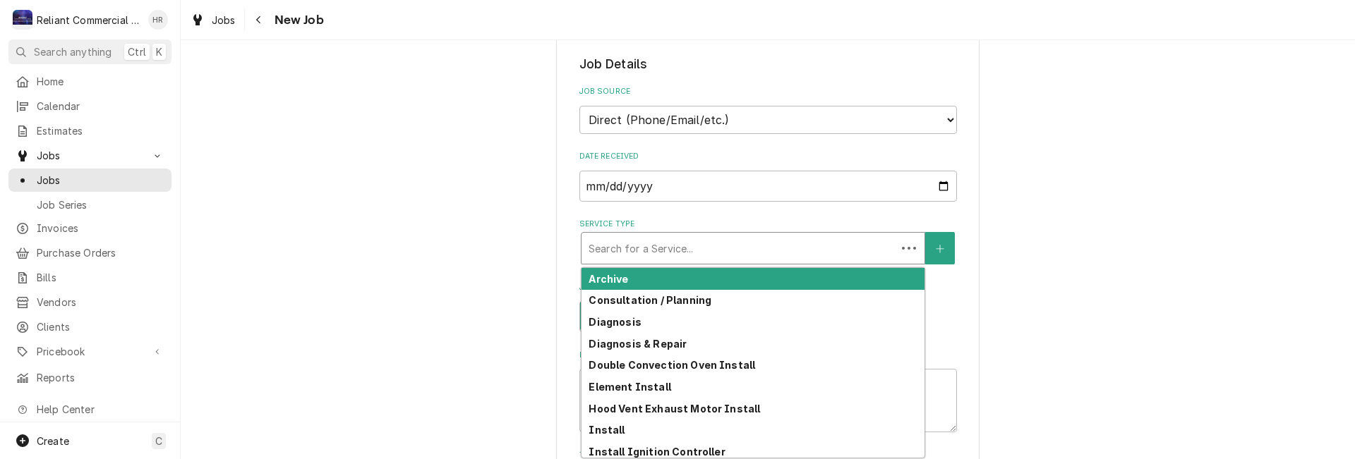
click at [698, 241] on div "Service Type" at bounding box center [739, 248] width 301 height 25
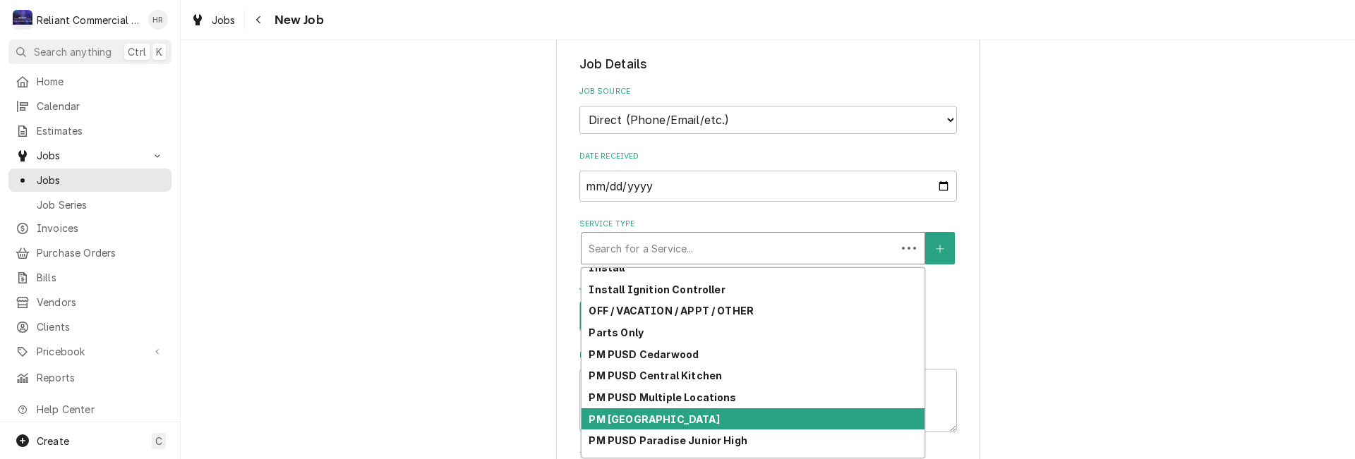
scroll to position [242, 0]
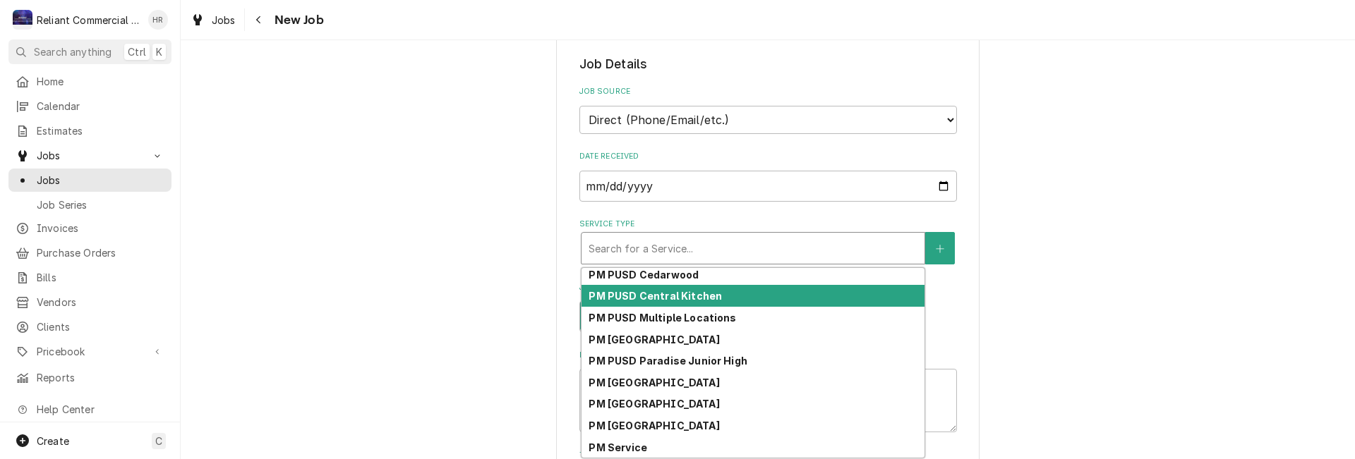
click at [693, 296] on strong "PM PUSD Central Kitchen" at bounding box center [655, 296] width 133 height 12
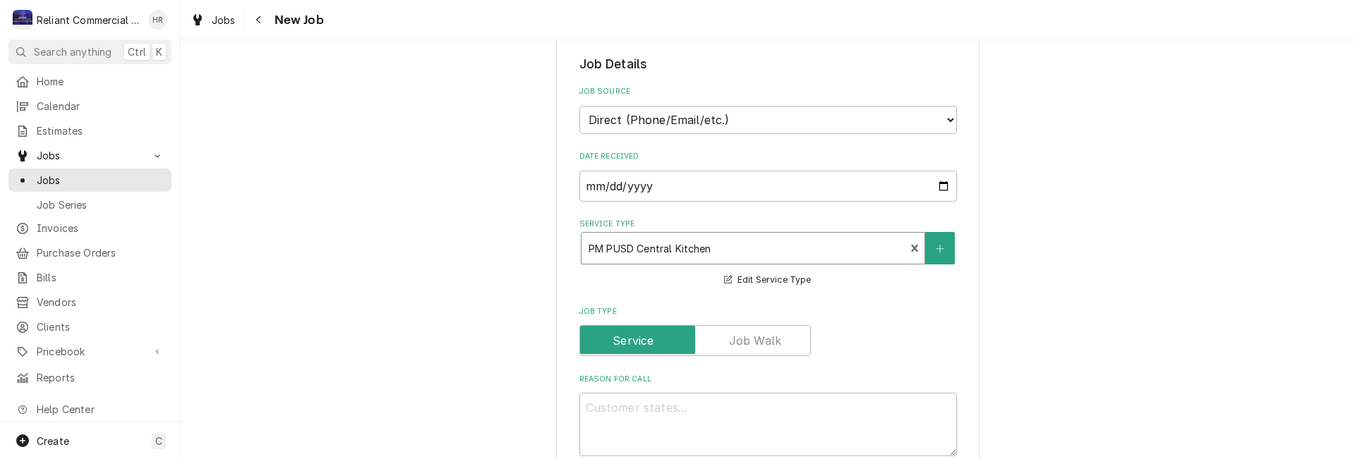
scroll to position [494, 0]
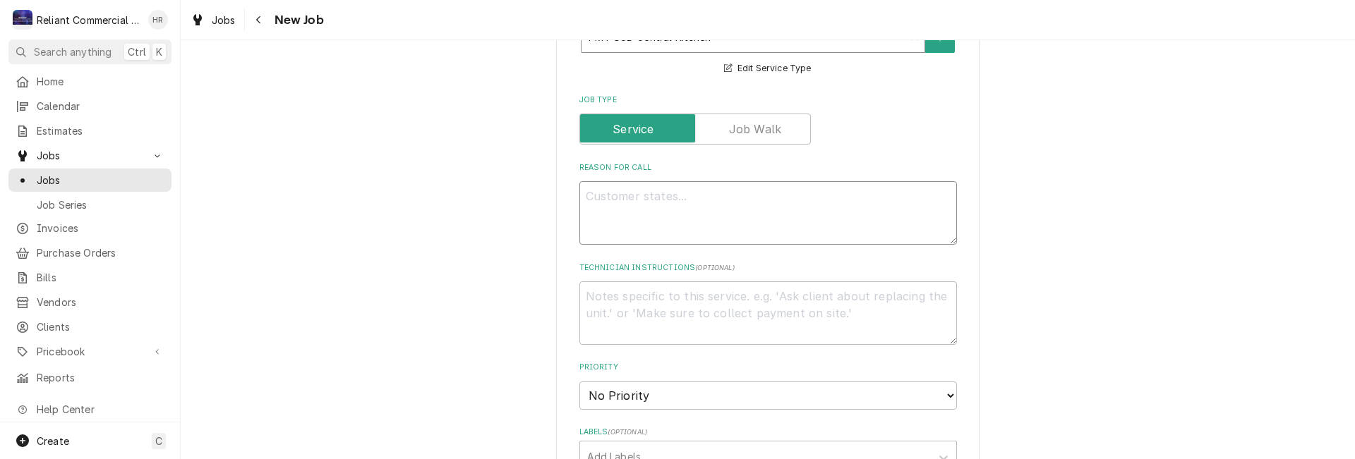
click at [670, 198] on textarea "Reason For Call" at bounding box center [768, 213] width 378 height 64
type textarea "x"
type textarea "P"
type textarea "x"
type textarea "PM"
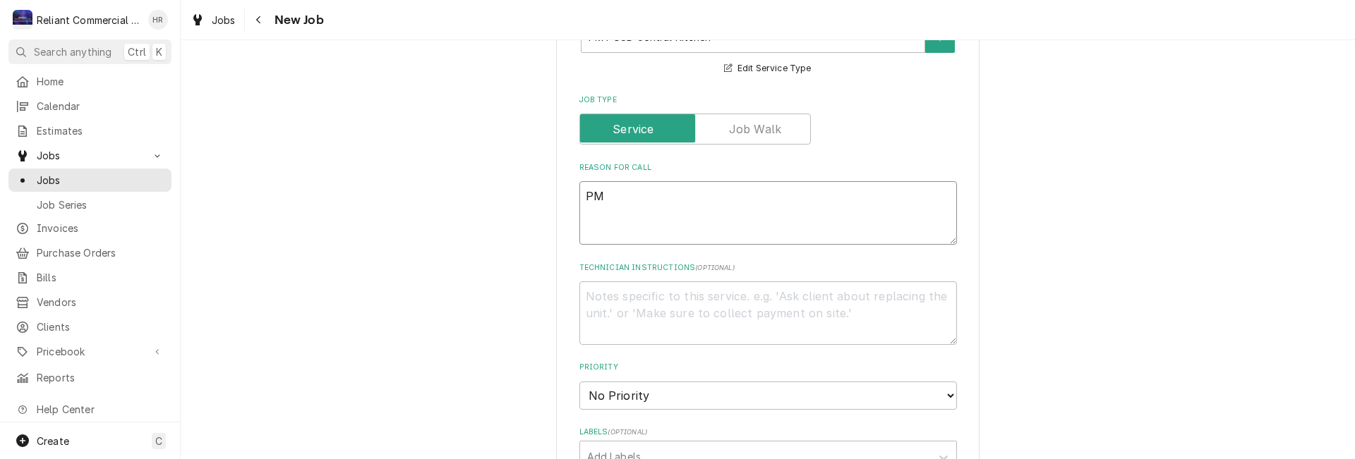
type textarea "x"
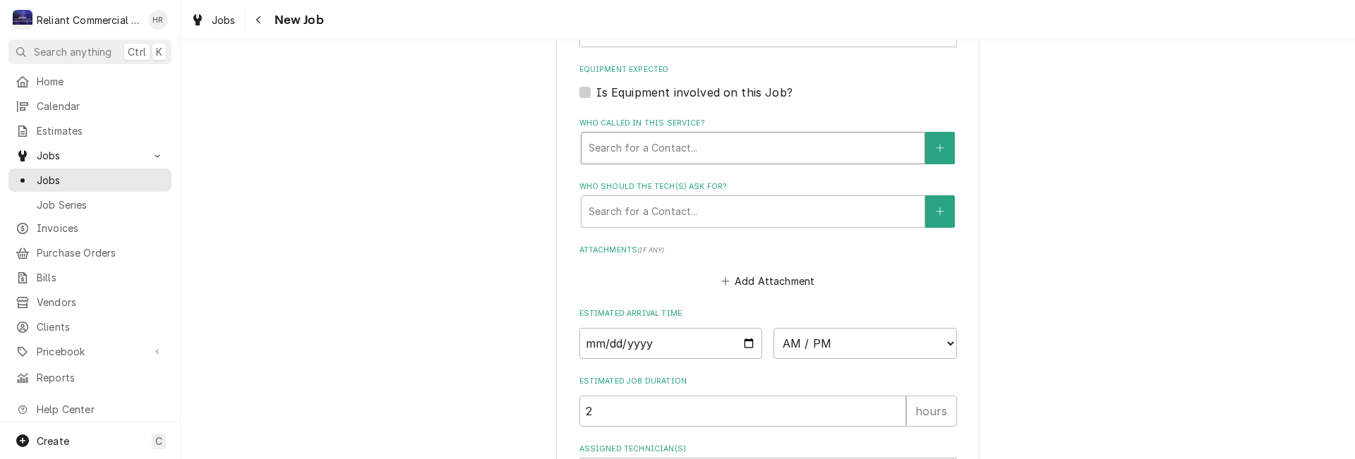
scroll to position [1059, 0]
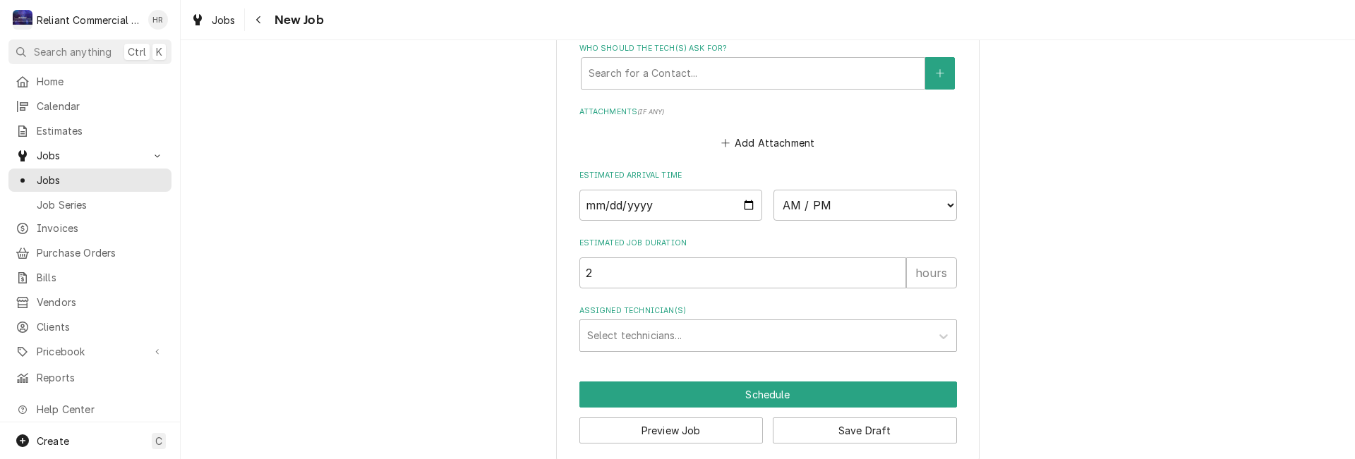
type textarea "PM"
click at [746, 205] on input "Date" at bounding box center [670, 205] width 183 height 31
type textarea "x"
type input "2025-10-15"
type textarea "x"
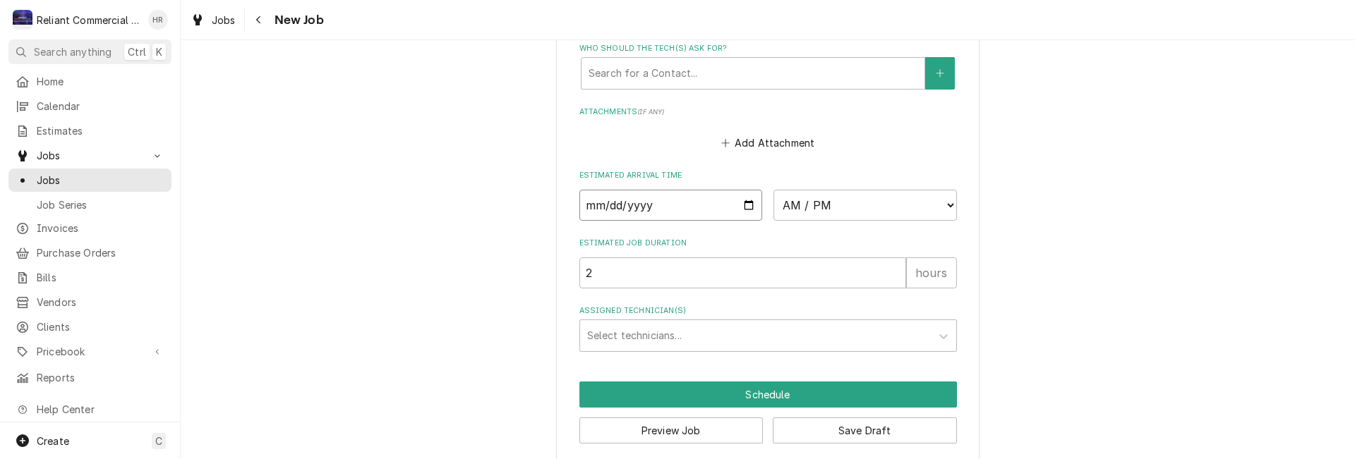
type input "2025-10-23"
type textarea "x"
click at [944, 204] on select "AM / PM 6:00 AM 6:15 AM 6:30 AM 6:45 AM 7:00 AM 7:15 AM 7:30 AM 7:45 AM 8:00 AM…" at bounding box center [864, 205] width 183 height 31
select select "09:00:00"
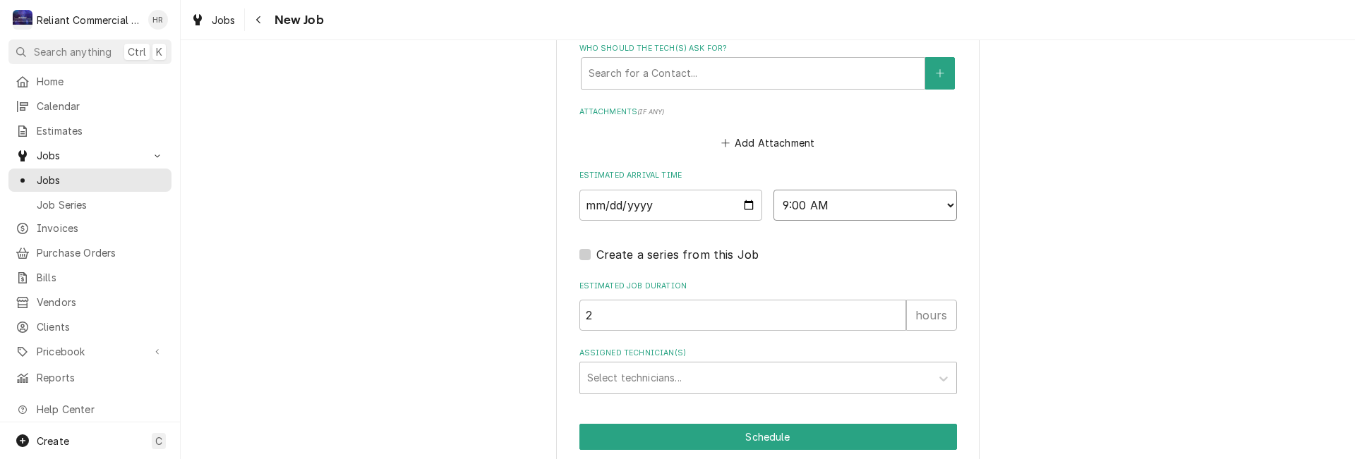
scroll to position [1116, 0]
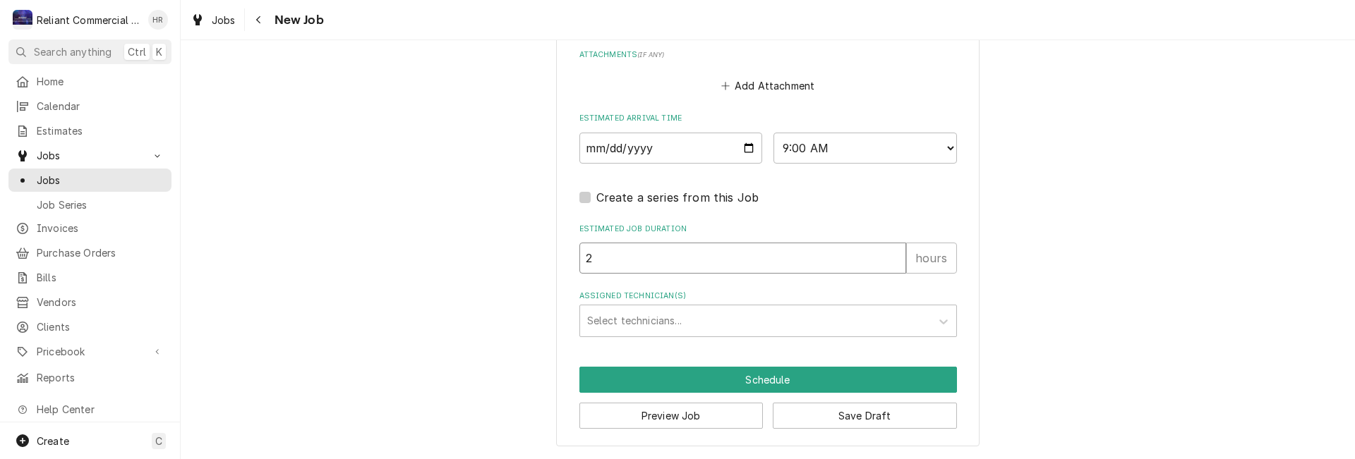
click at [618, 260] on input "2" at bounding box center [742, 258] width 327 height 31
type textarea "x"
type input "4"
type textarea "x"
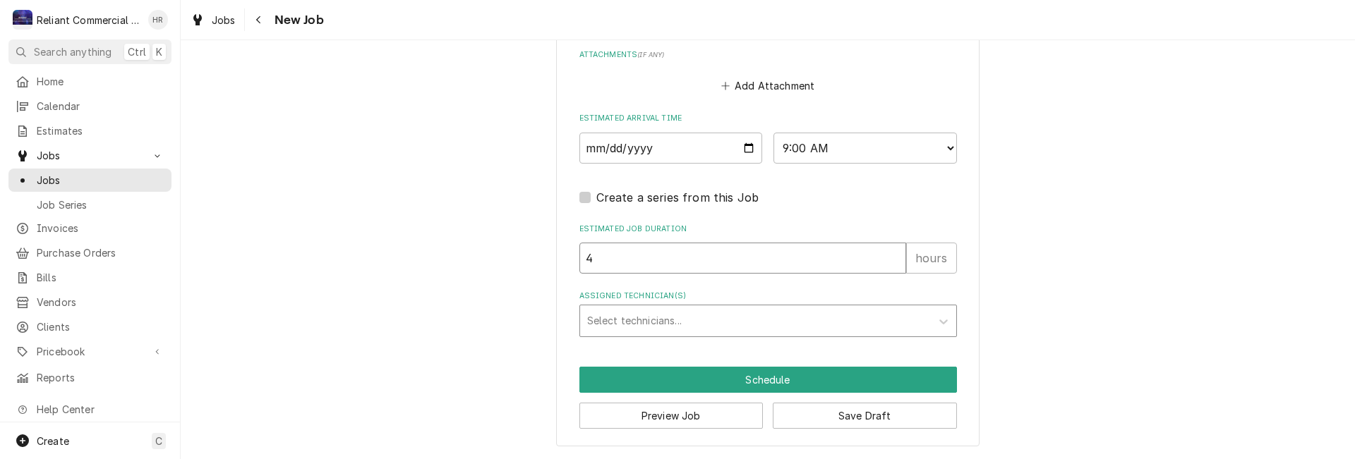
type input "4"
click at [710, 317] on div "Assigned Technician(s)" at bounding box center [755, 320] width 337 height 25
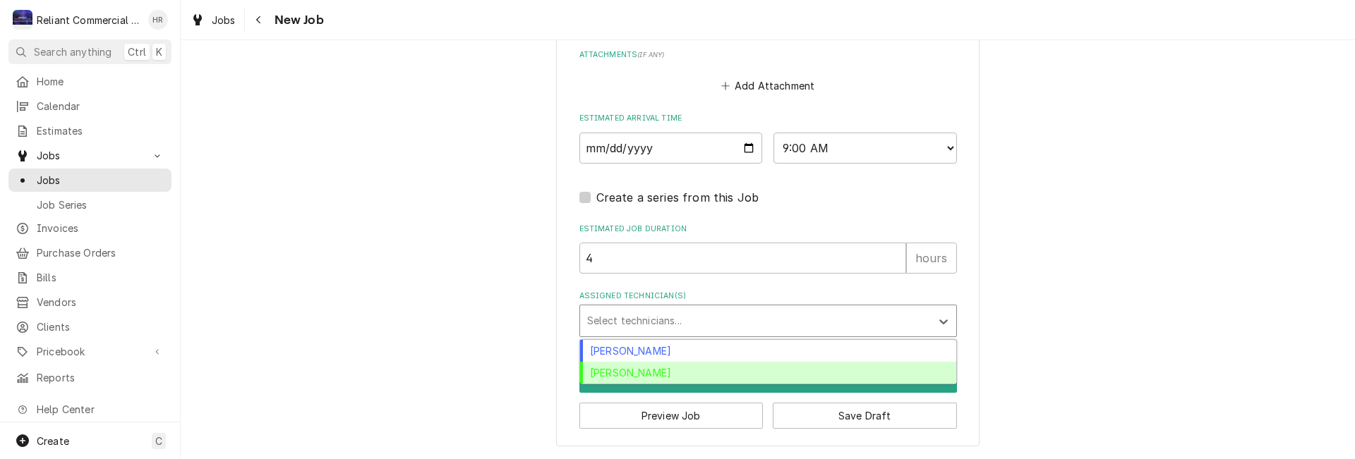
click at [649, 373] on div "[PERSON_NAME]" at bounding box center [768, 373] width 376 height 22
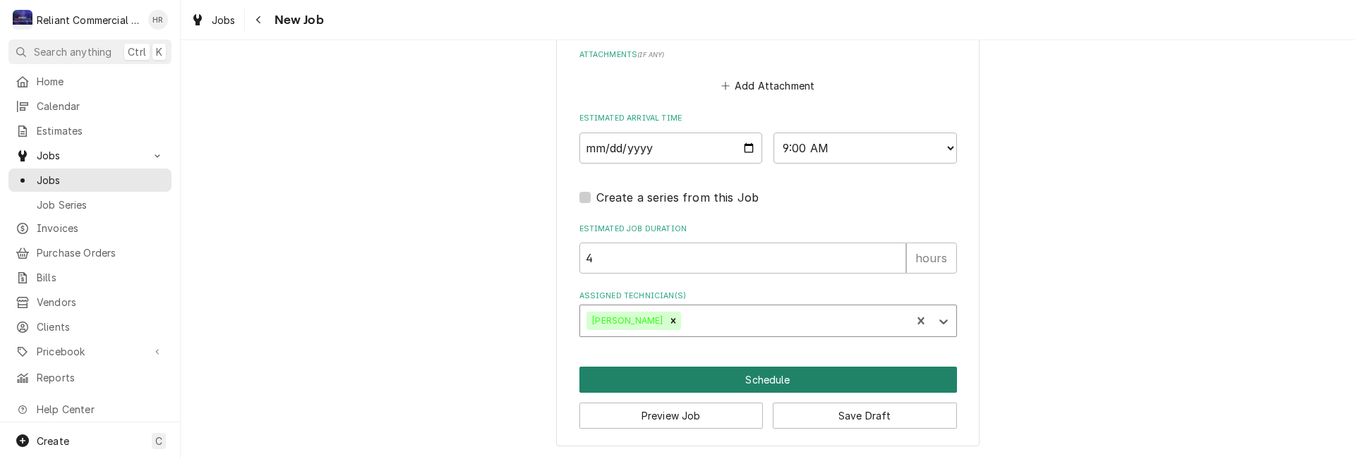
click at [758, 383] on button "Schedule" at bounding box center [768, 380] width 378 height 26
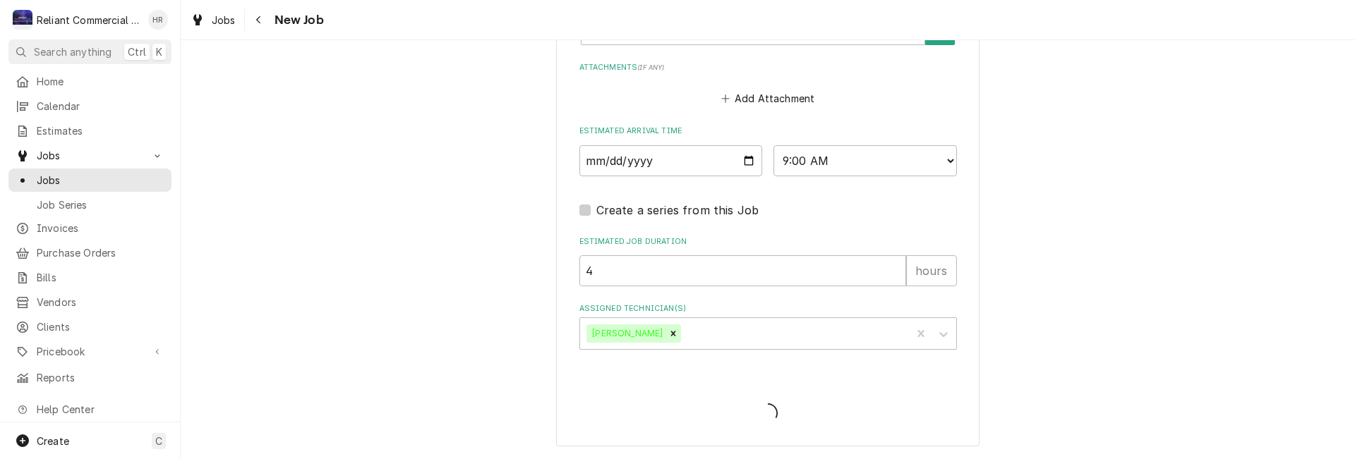
scroll to position [1103, 0]
type textarea "x"
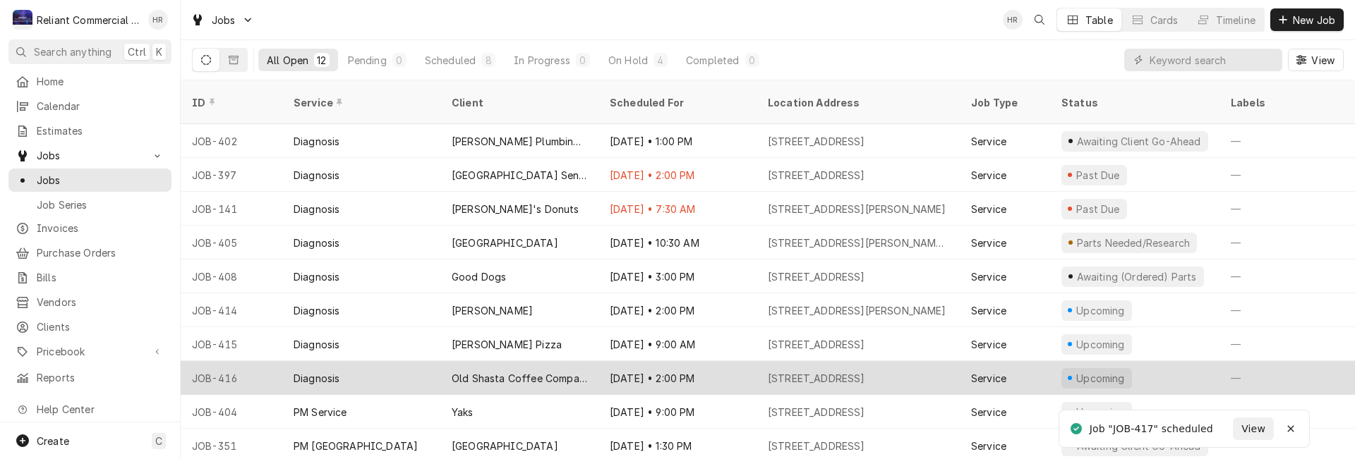
scroll to position [64, 0]
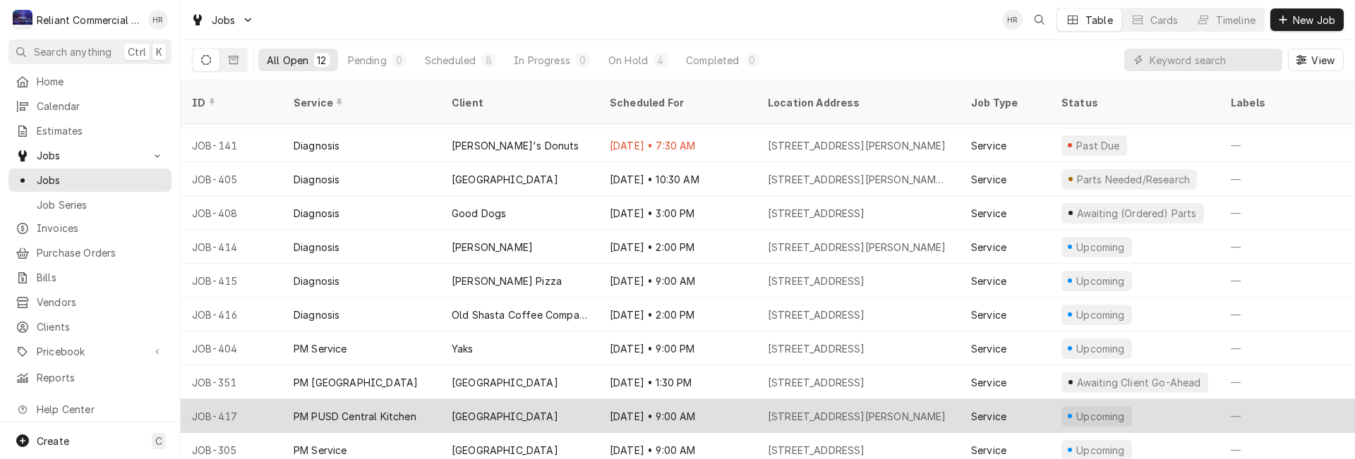
click at [522, 409] on div "[GEOGRAPHIC_DATA]" at bounding box center [505, 416] width 107 height 15
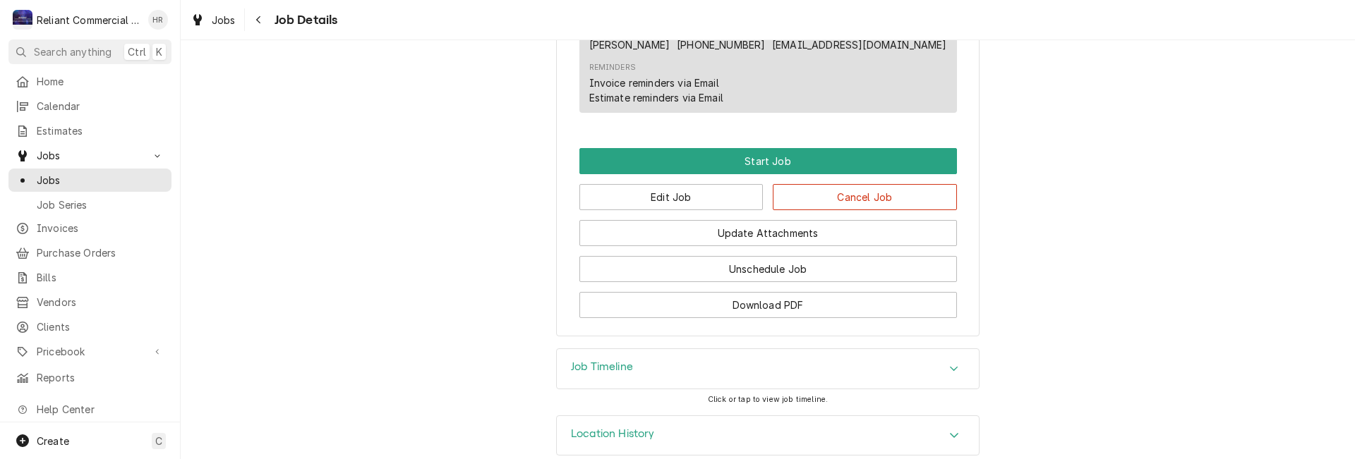
scroll to position [816, 0]
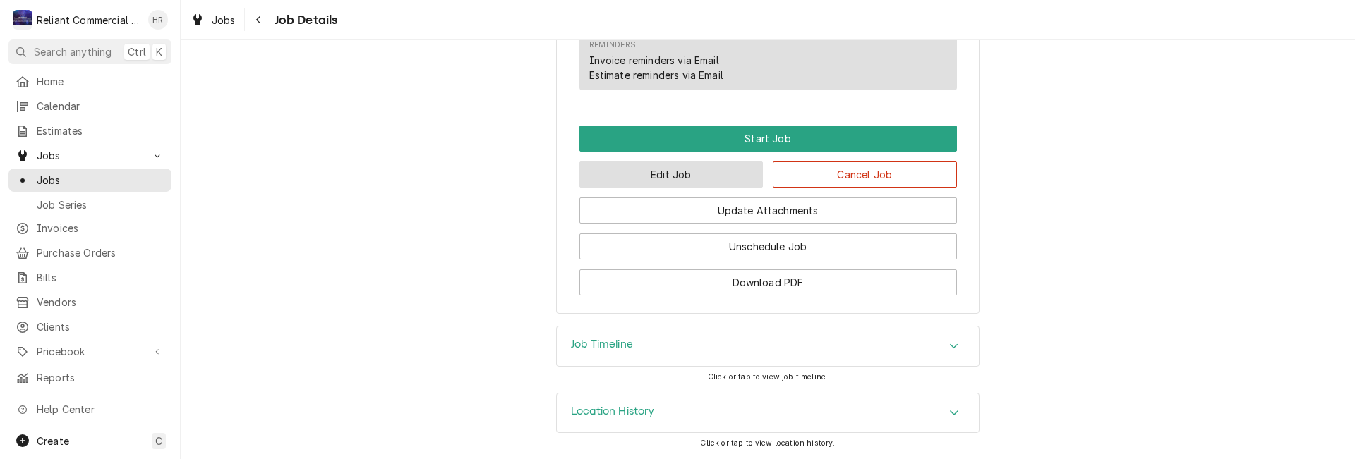
click at [688, 173] on button "Edit Job" at bounding box center [671, 175] width 184 height 26
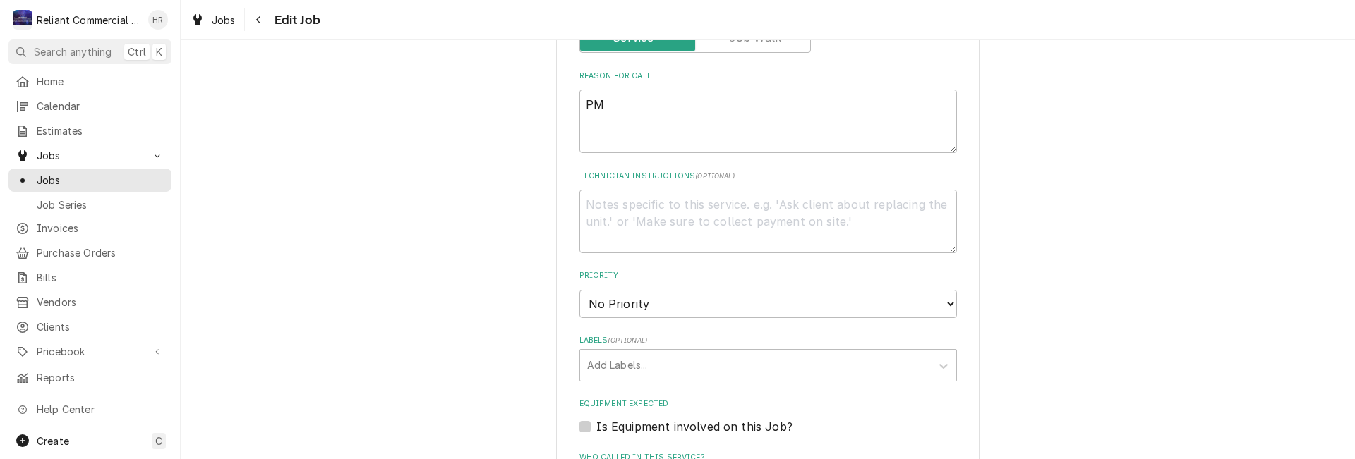
scroll to position [445, 0]
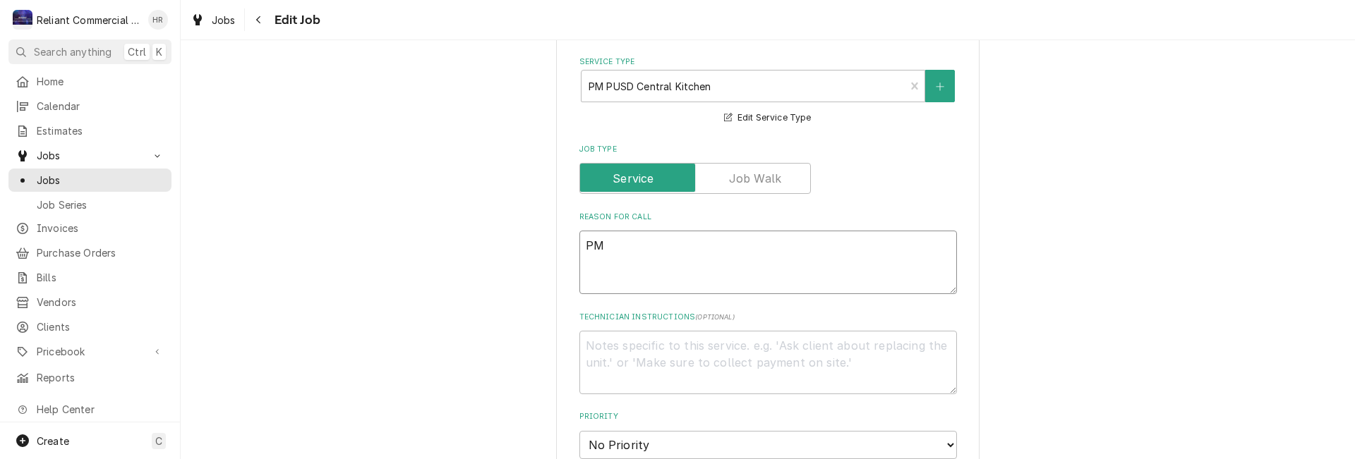
click at [653, 248] on textarea "PM" at bounding box center [768, 263] width 378 height 64
type textarea "x"
type textarea "PM"
type textarea "x"
type textarea "PM G"
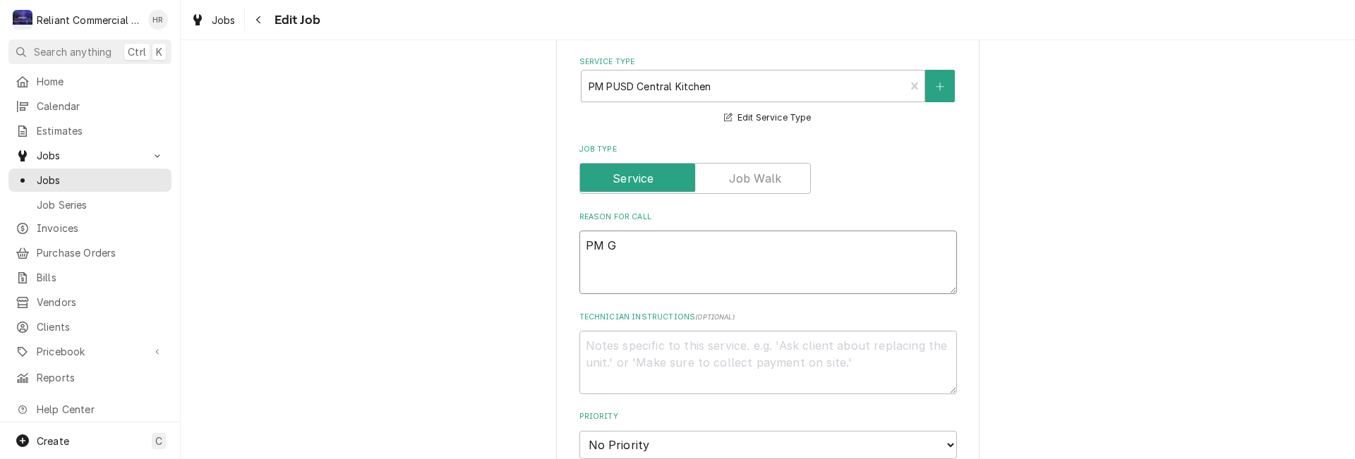
type textarea "x"
type textarea "PM Gr"
type textarea "x"
type textarea "PM Gro"
type textarea "x"
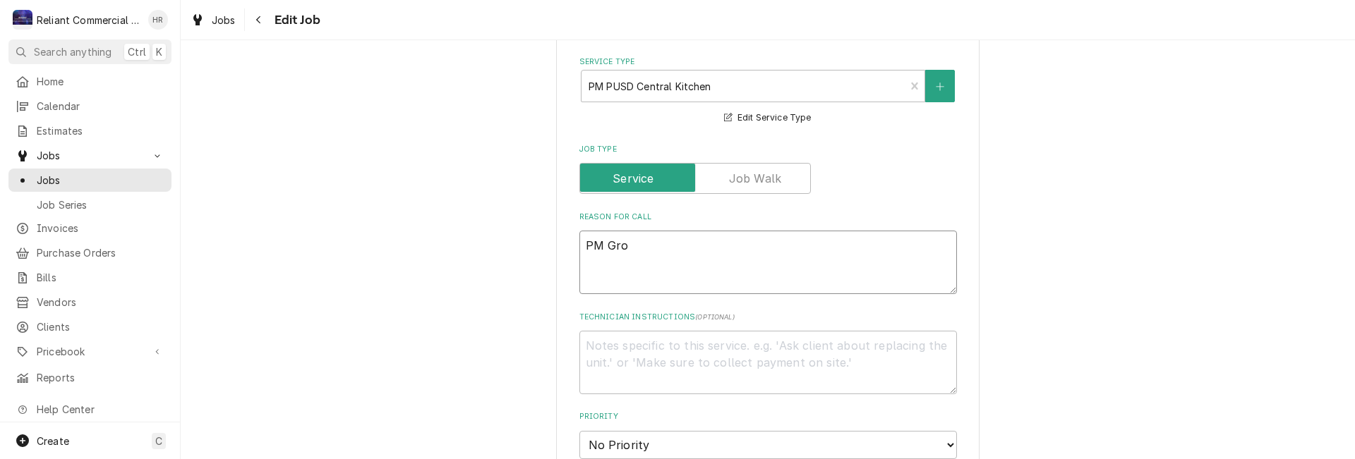
type textarea "PM Grou"
type textarea "x"
type textarea "PM Group"
type textarea "x"
type textarea "PM Group"
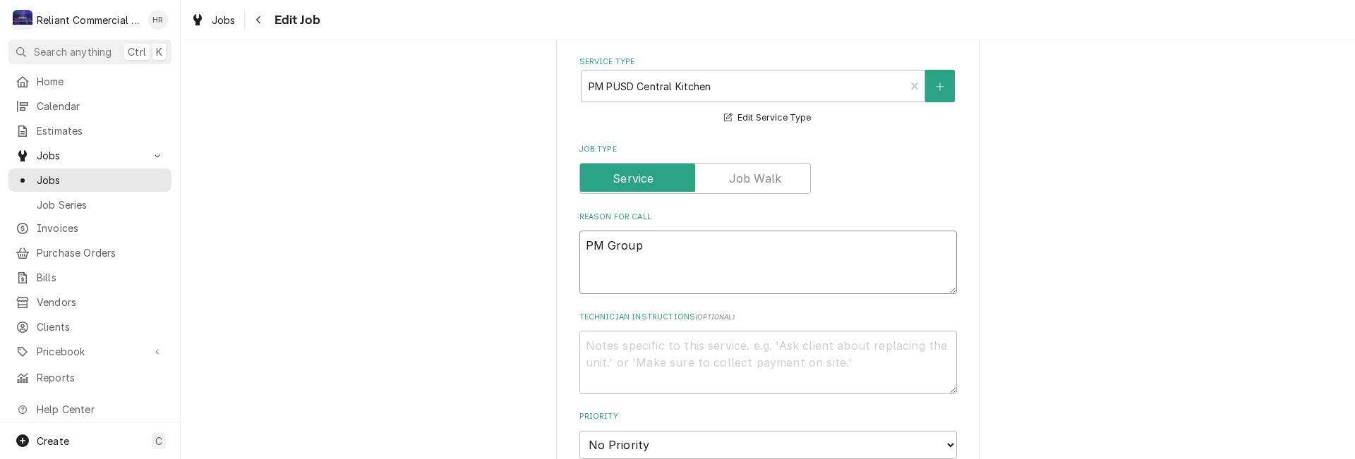
type textarea "x"
type textarea "PM Group 2"
type textarea "x"
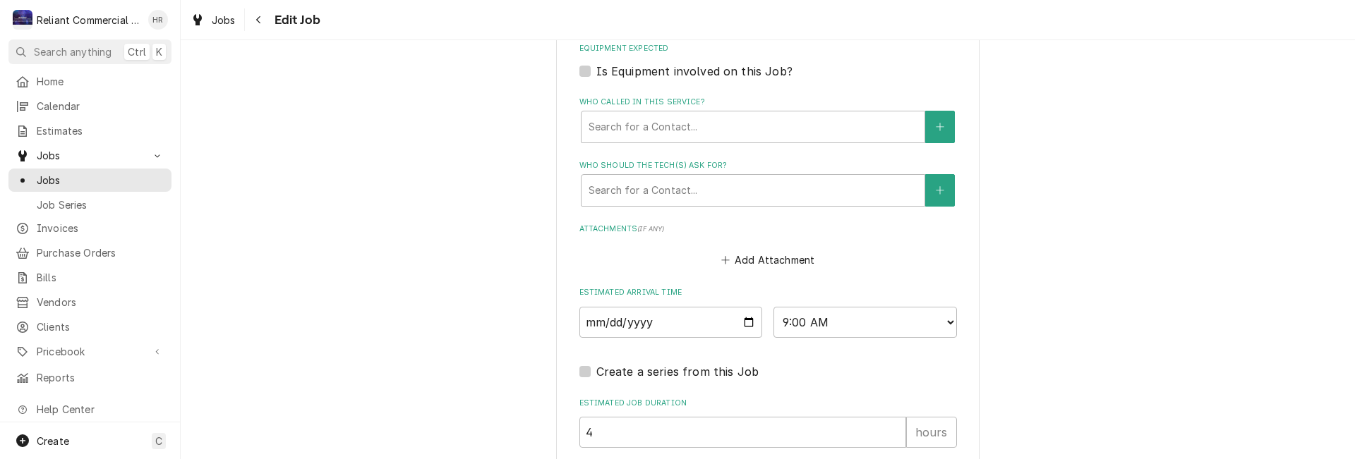
scroll to position [1080, 0]
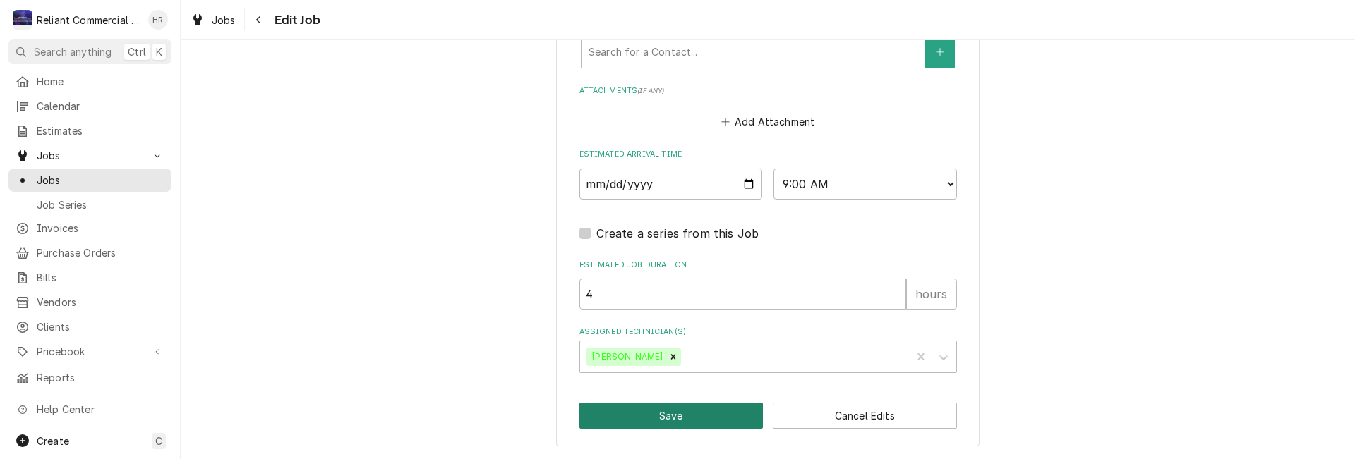
type textarea "PM Group 2"
click at [659, 414] on button "Save" at bounding box center [671, 416] width 184 height 26
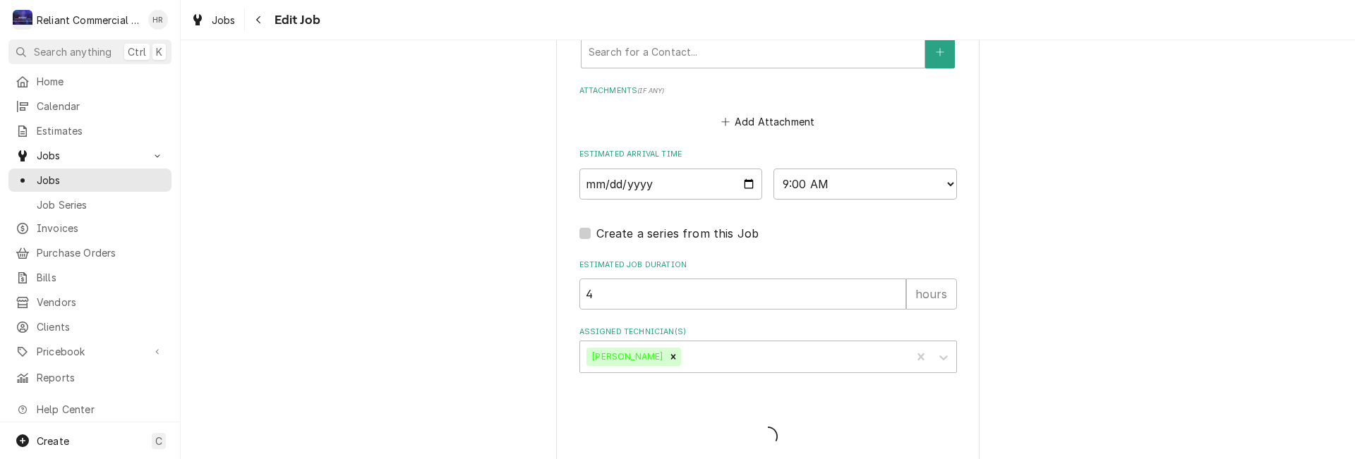
type textarea "x"
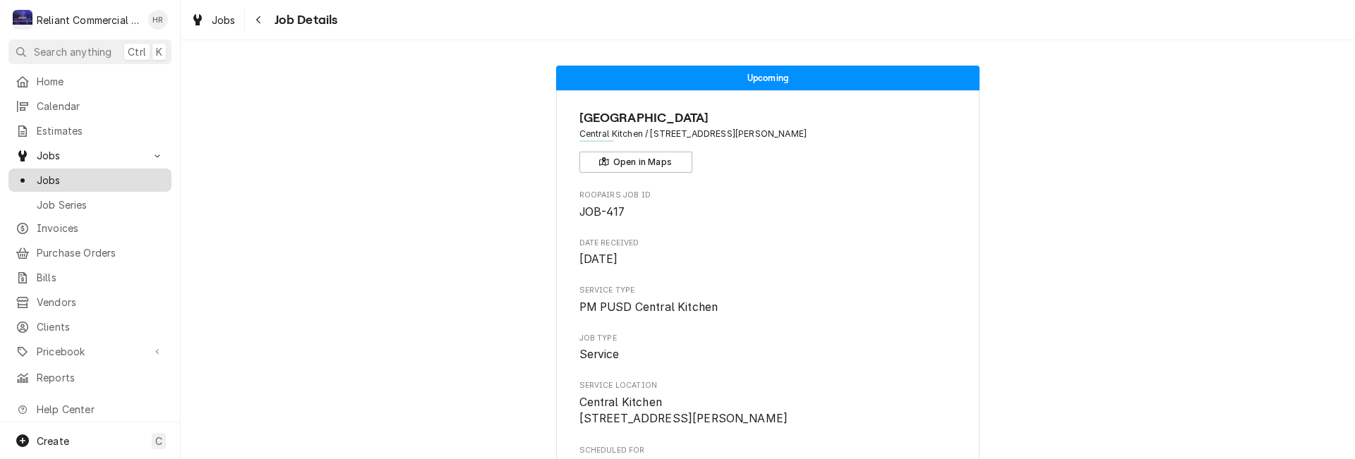
click at [52, 174] on span "Jobs" at bounding box center [101, 180] width 128 height 15
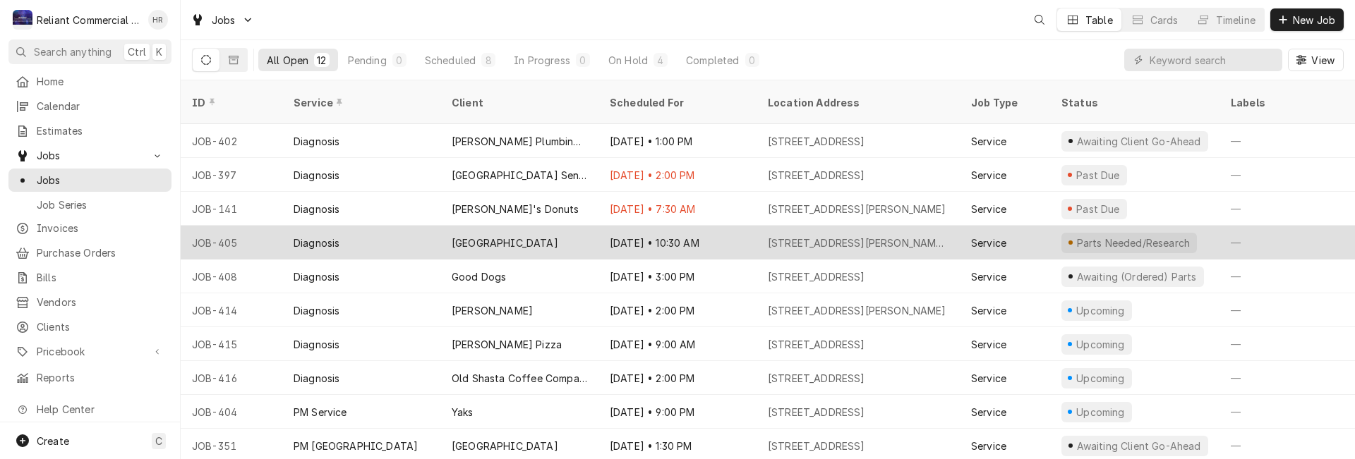
scroll to position [64, 0]
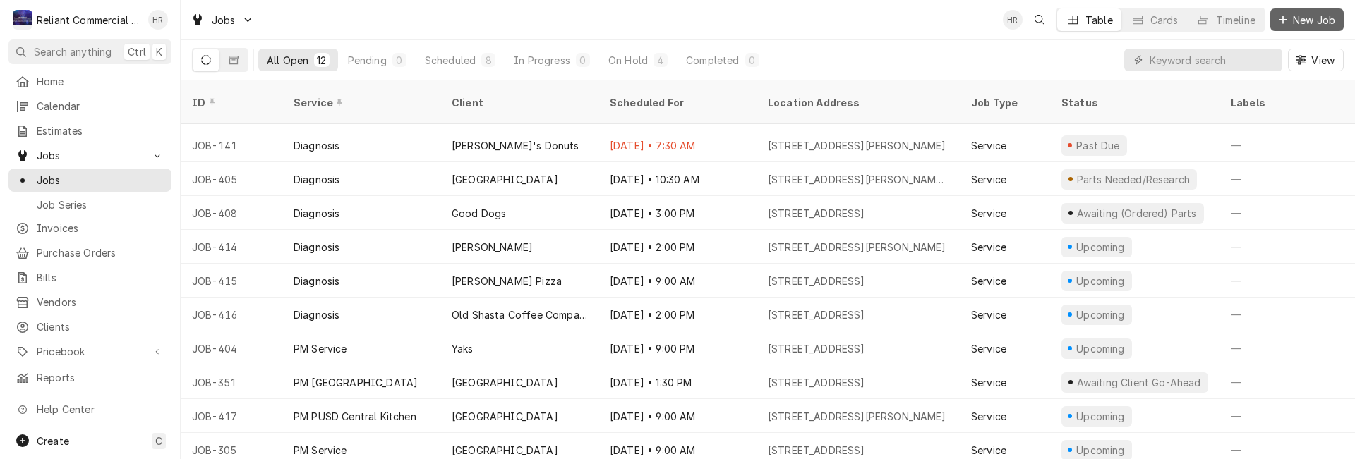
click at [1315, 20] on span "New Job" at bounding box center [1314, 20] width 48 height 15
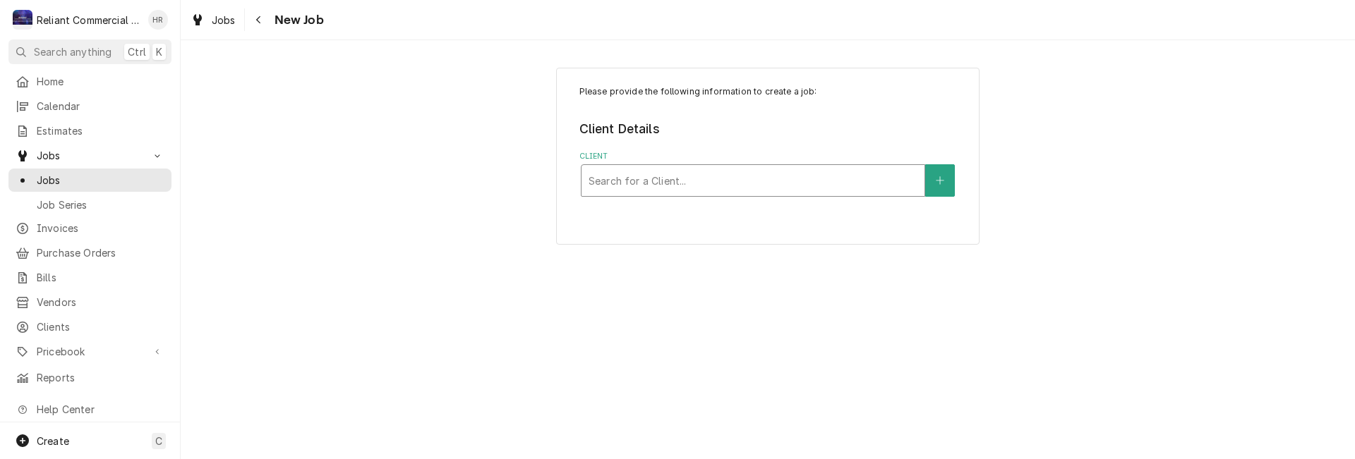
click at [715, 188] on div "Client" at bounding box center [753, 180] width 329 height 25
type input "para"
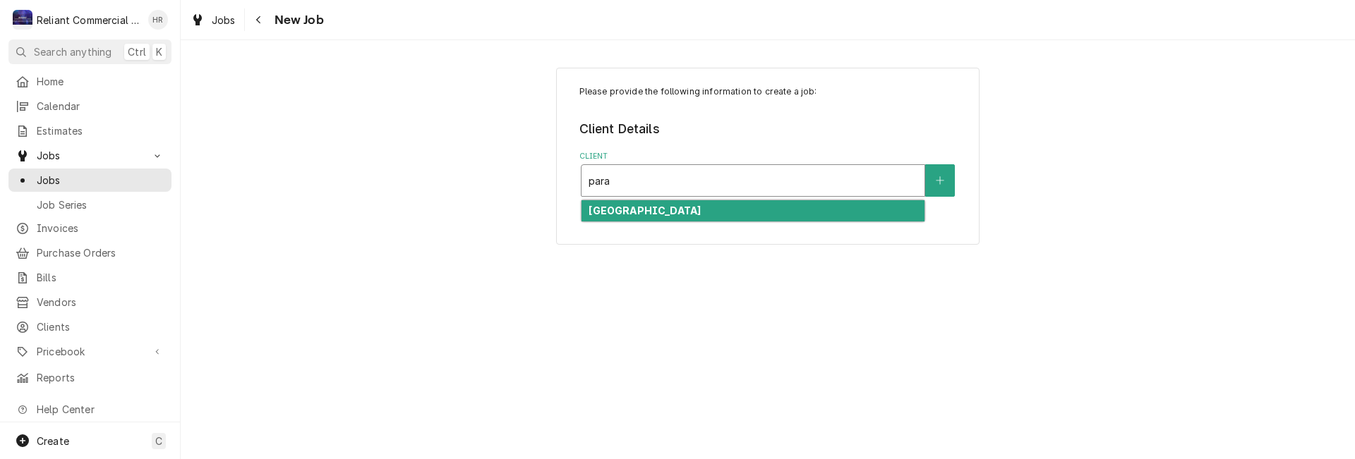
click at [674, 210] on strong "[GEOGRAPHIC_DATA]" at bounding box center [645, 211] width 112 height 12
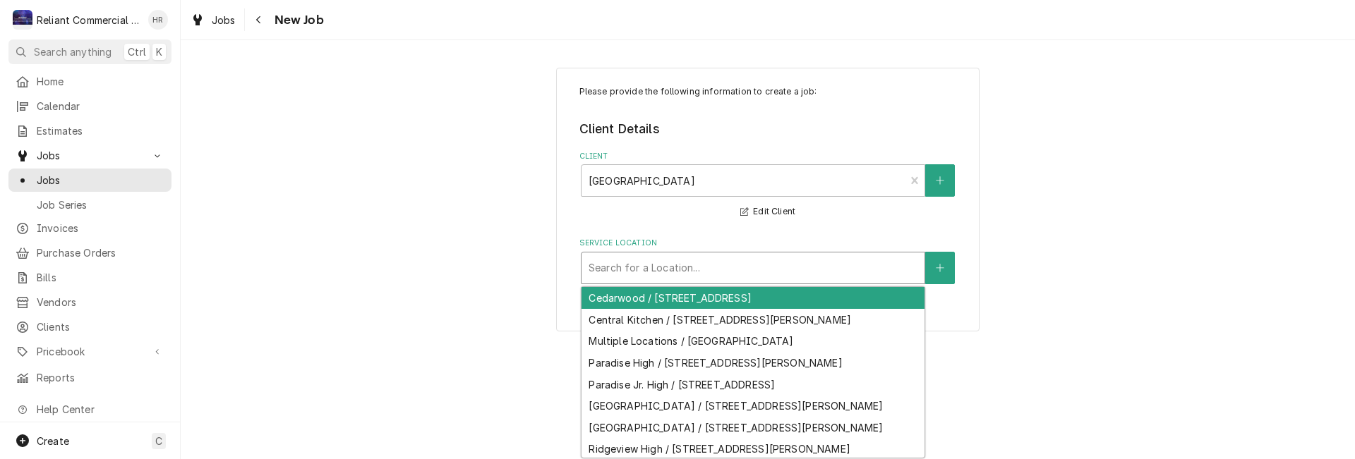
click at [699, 269] on div "Service Location" at bounding box center [753, 267] width 329 height 25
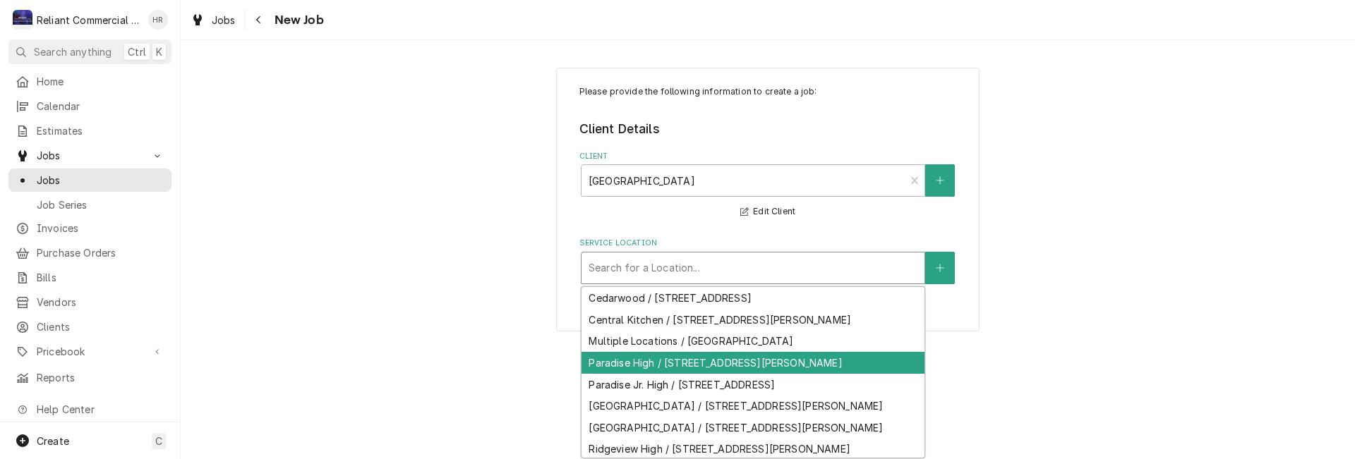
click at [658, 363] on div "Paradise High / [STREET_ADDRESS][PERSON_NAME]" at bounding box center [753, 363] width 343 height 22
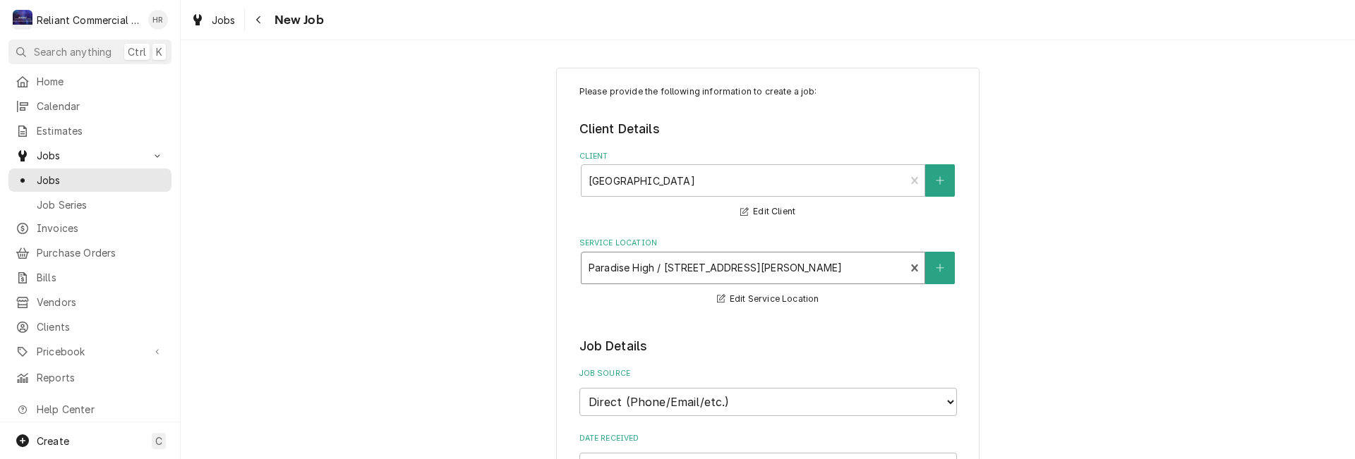
scroll to position [282, 0]
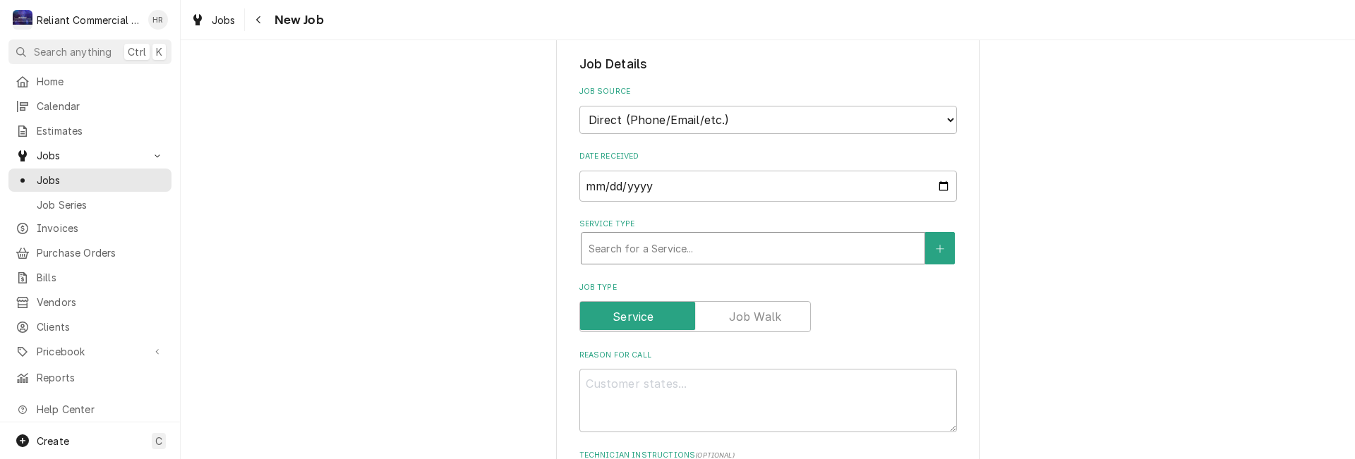
click at [684, 254] on div "Service Type" at bounding box center [753, 248] width 329 height 25
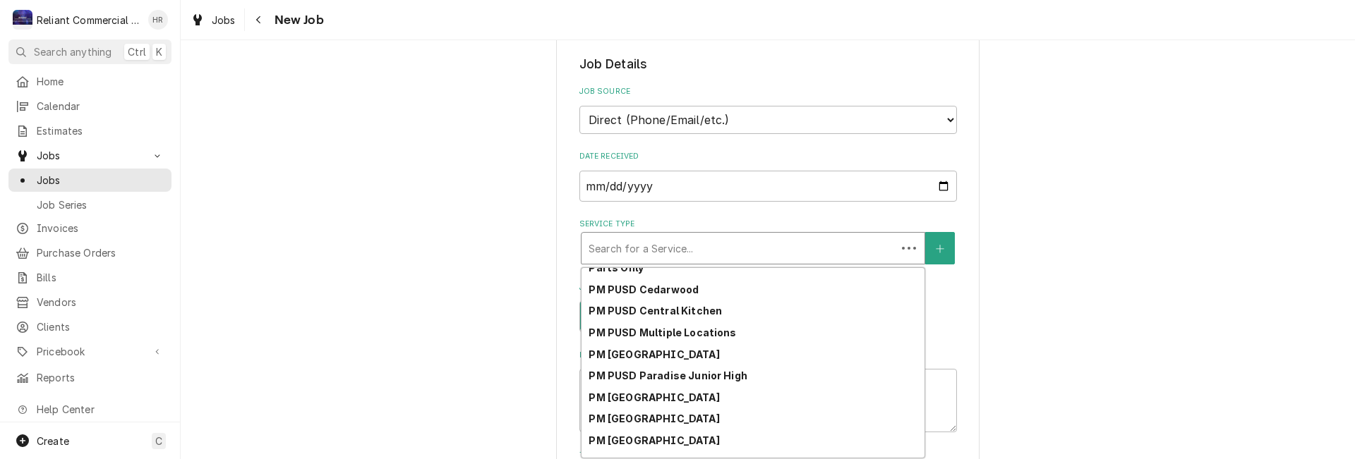
scroll to position [242, 0]
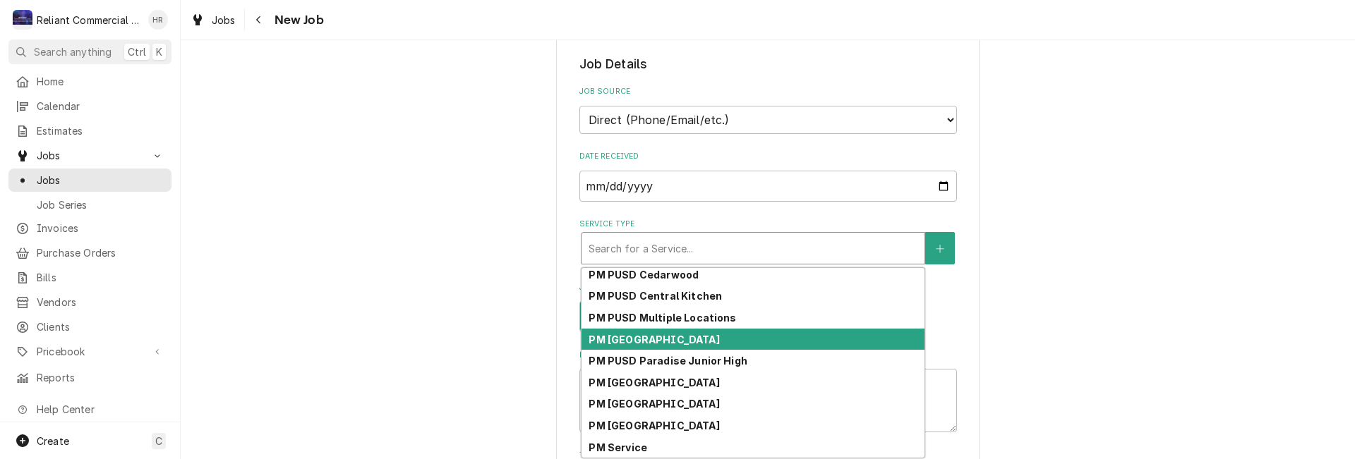
click at [697, 336] on strong "PM [GEOGRAPHIC_DATA]" at bounding box center [654, 340] width 131 height 12
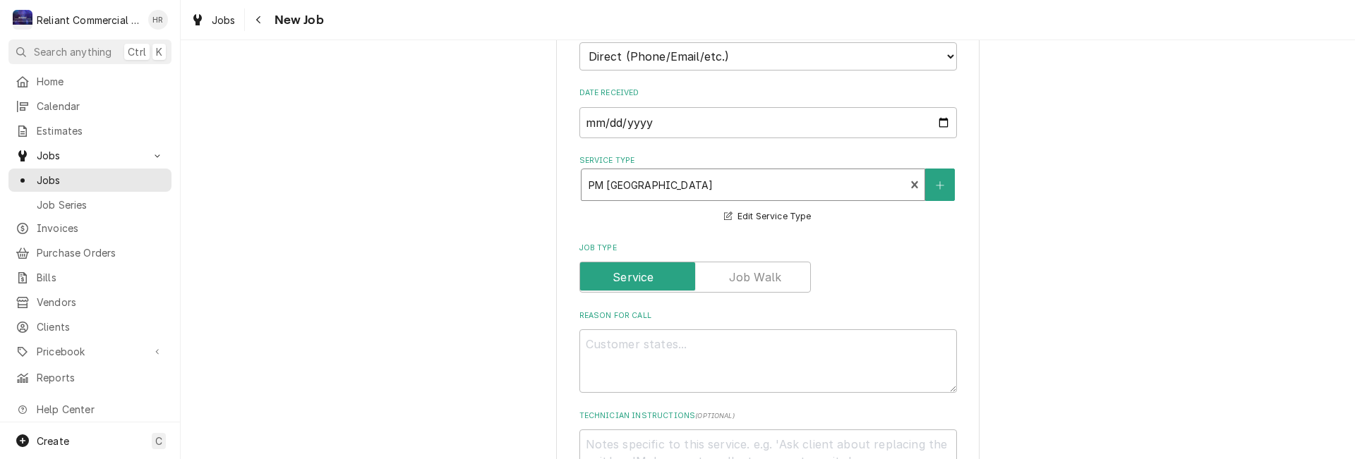
scroll to position [423, 0]
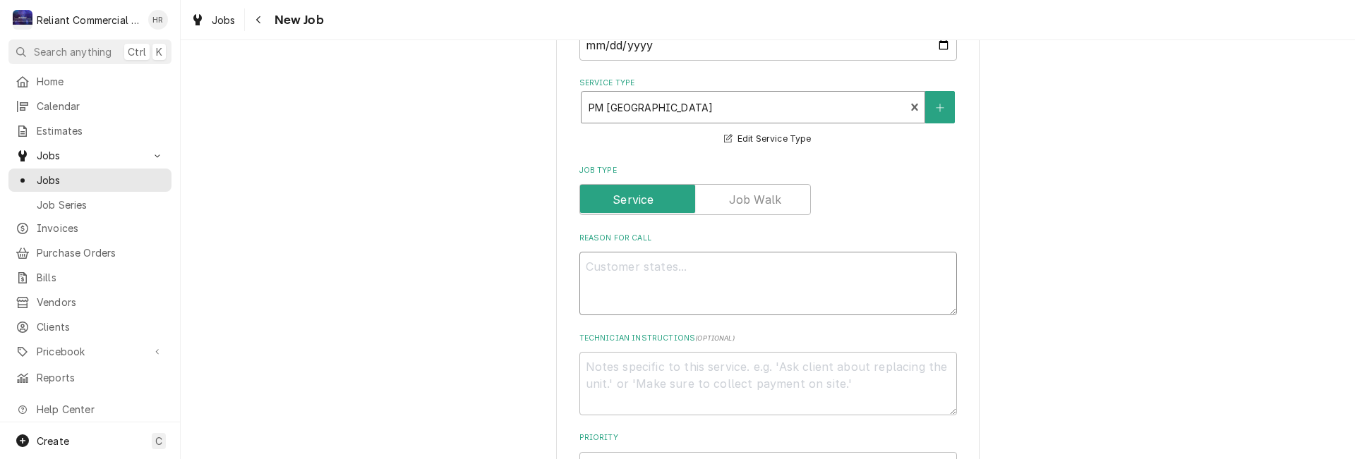
click at [692, 270] on textarea "Reason For Call" at bounding box center [768, 284] width 378 height 64
type textarea "x"
type textarea "P"
type textarea "x"
type textarea "PM"
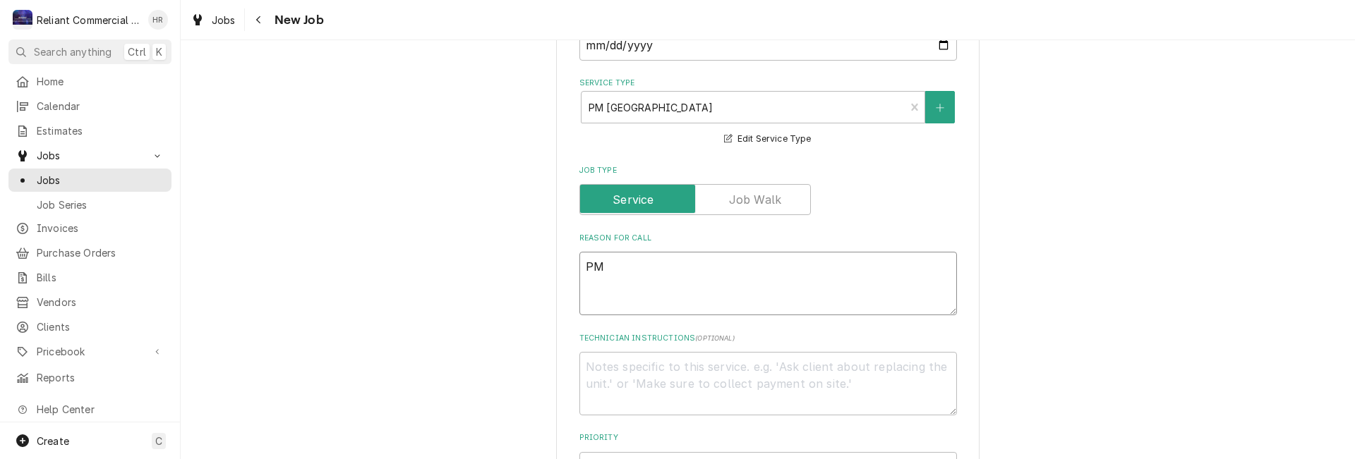
type textarea "x"
type textarea "PM"
type textarea "x"
type textarea "PM G"
type textarea "x"
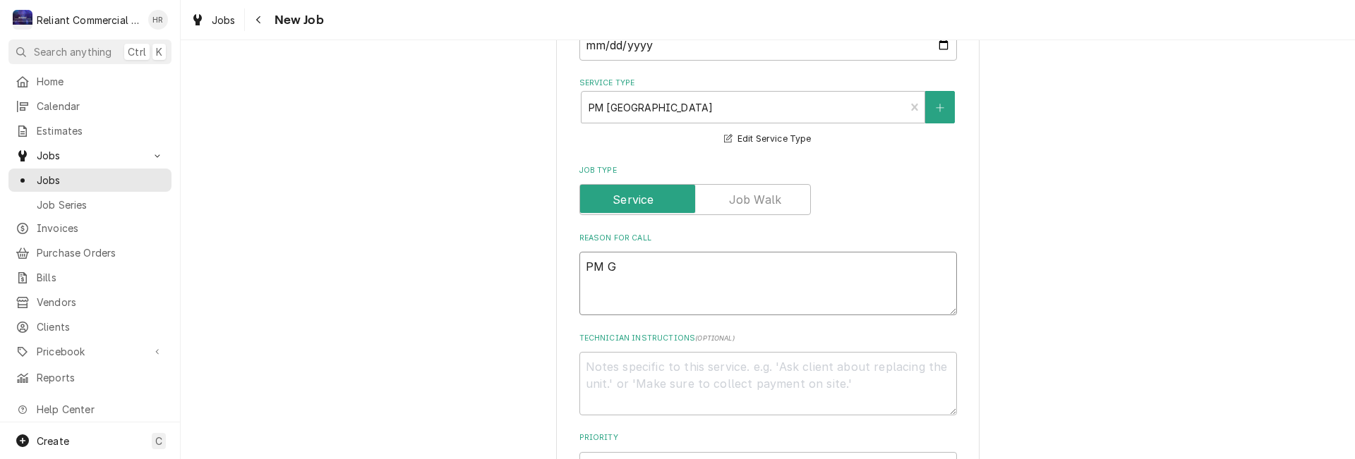
type textarea "PM Gr"
type textarea "x"
type textarea "PM Gro"
type textarea "x"
type textarea "PM Grou"
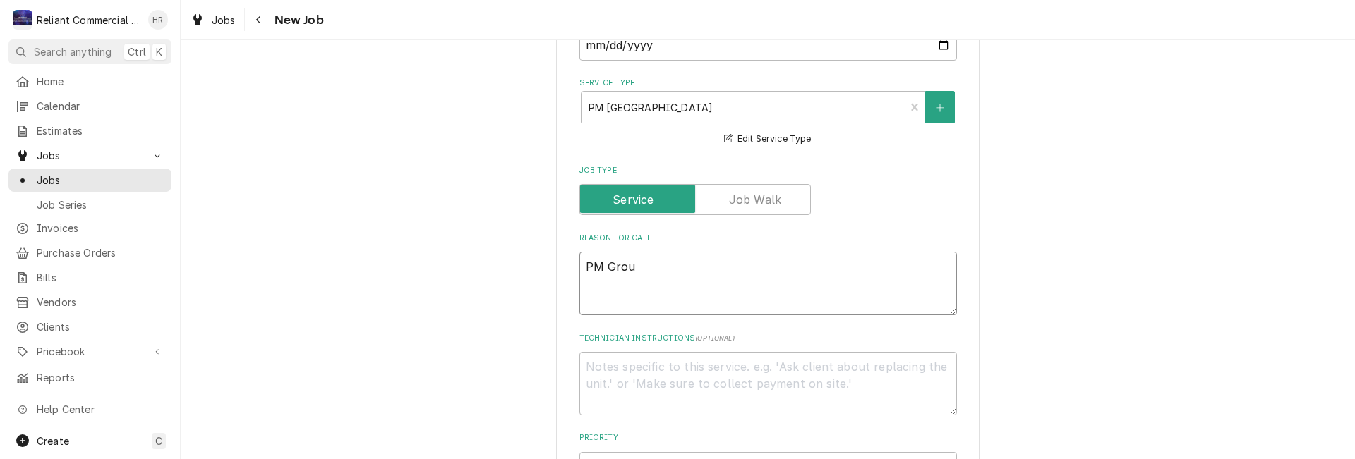
type textarea "x"
type textarea "PM Group"
type textarea "x"
type textarea "PM Group"
type textarea "x"
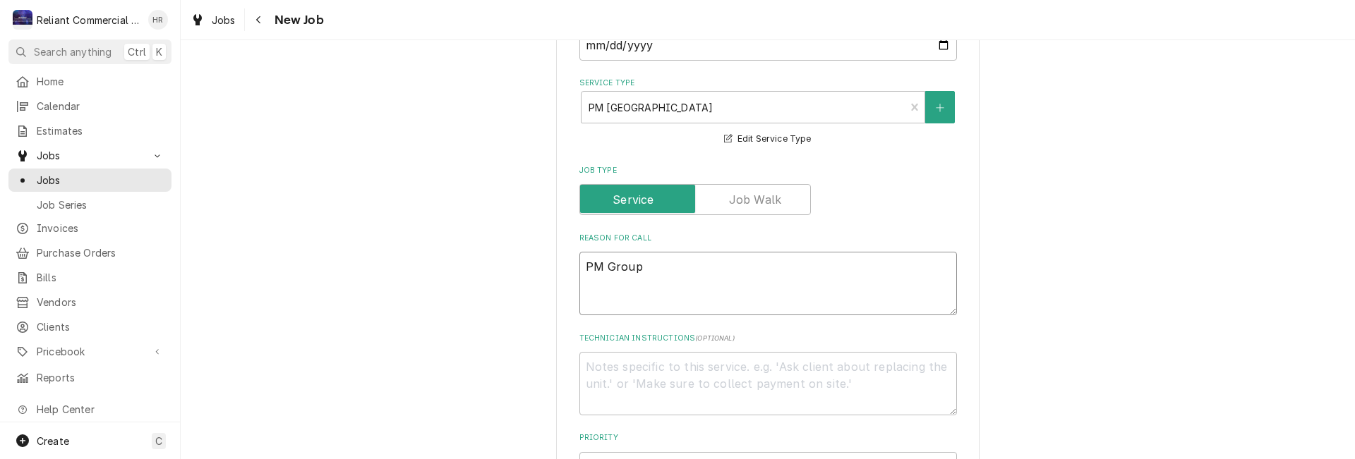
type textarea "PM Group 1"
type textarea "x"
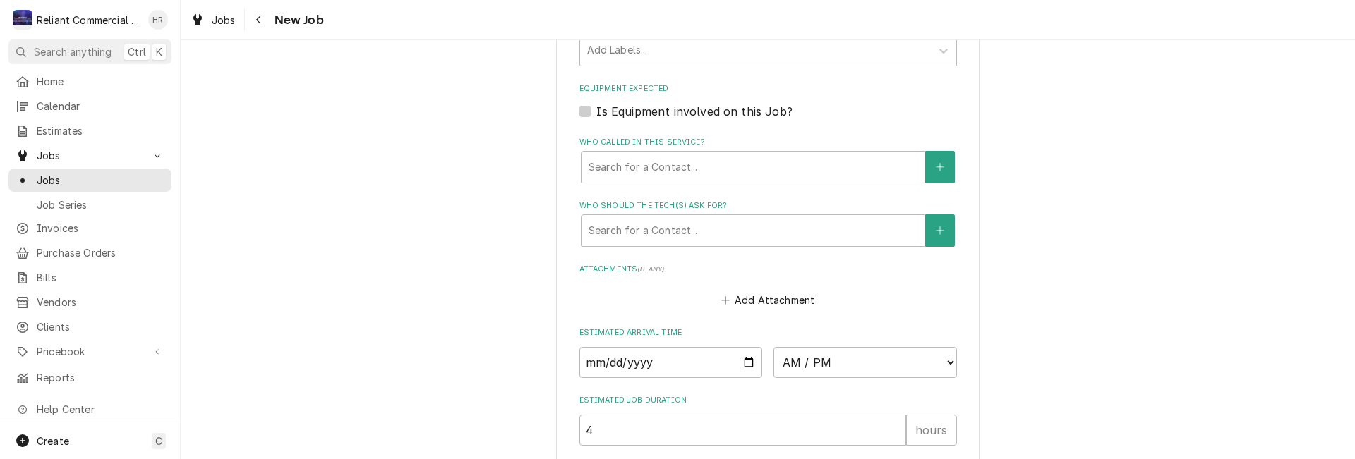
scroll to position [917, 0]
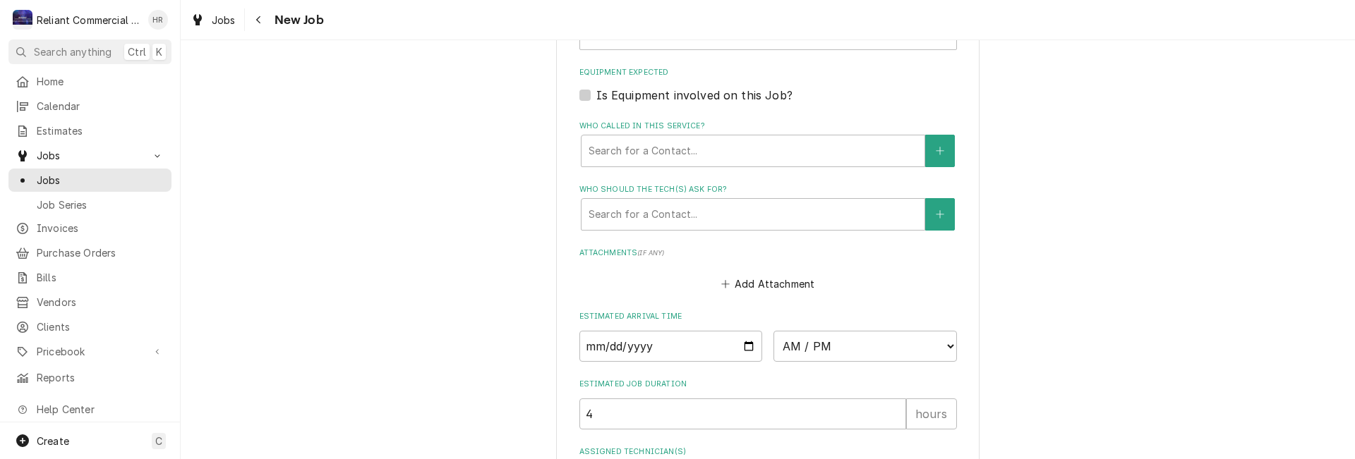
type textarea "PM Group 1"
click at [744, 349] on input "Date" at bounding box center [670, 346] width 183 height 31
type textarea "x"
type input "2025-10-15"
type textarea "x"
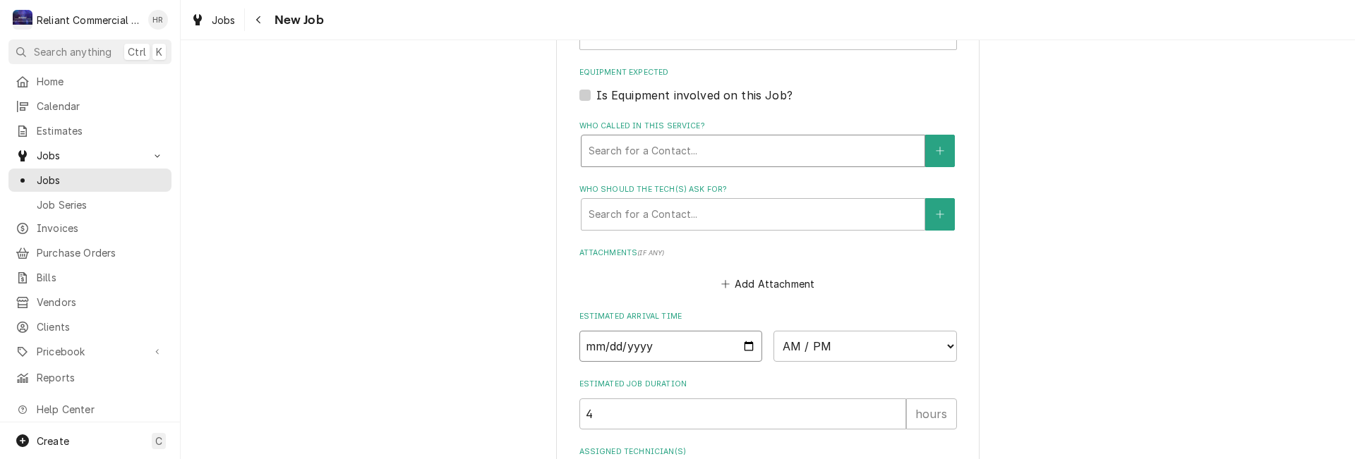
type input "2025-11-15"
type textarea "x"
type input "2025-11-07"
type textarea "x"
click at [944, 344] on select "AM / PM 6:00 AM 6:15 AM 6:30 AM 6:45 AM 7:00 AM 7:15 AM 7:30 AM 7:45 AM 8:00 AM…" at bounding box center [864, 346] width 183 height 31
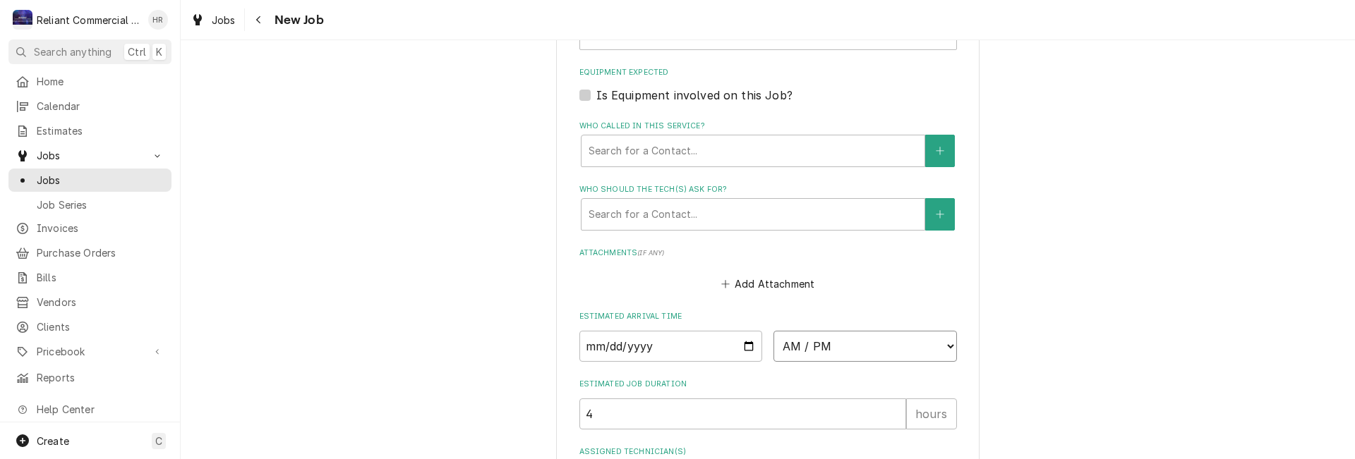
select select "09:00:00"
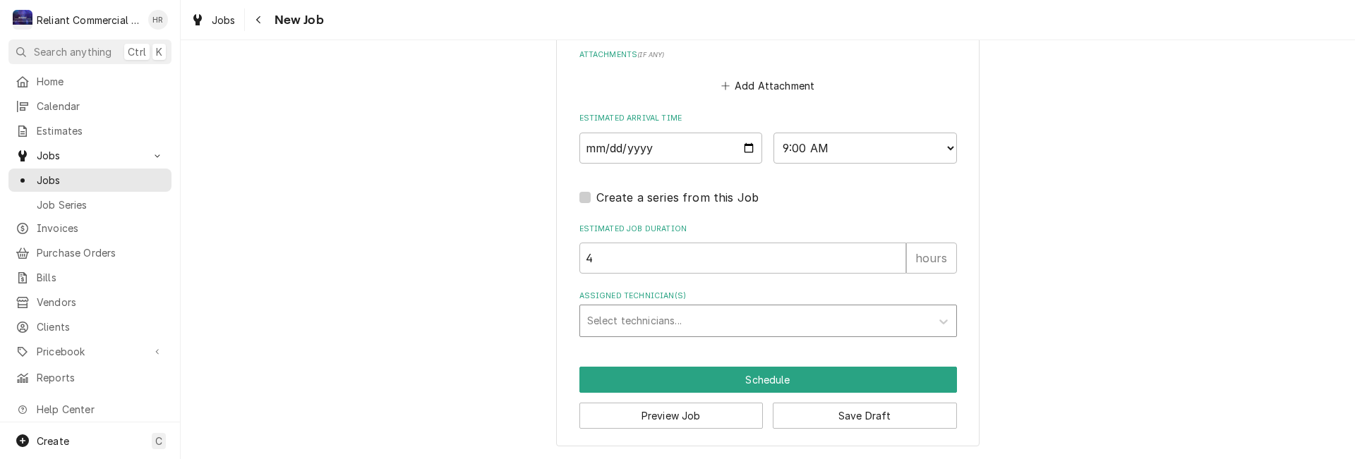
click at [719, 313] on div "Assigned Technician(s)" at bounding box center [755, 320] width 337 height 25
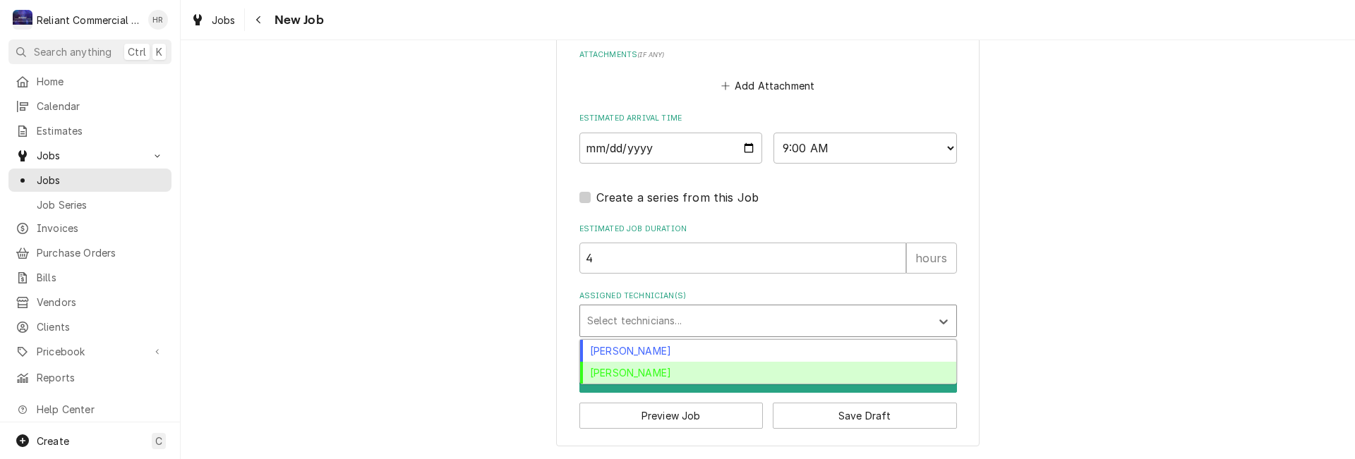
click at [649, 373] on div "Heath Reed" at bounding box center [768, 373] width 376 height 22
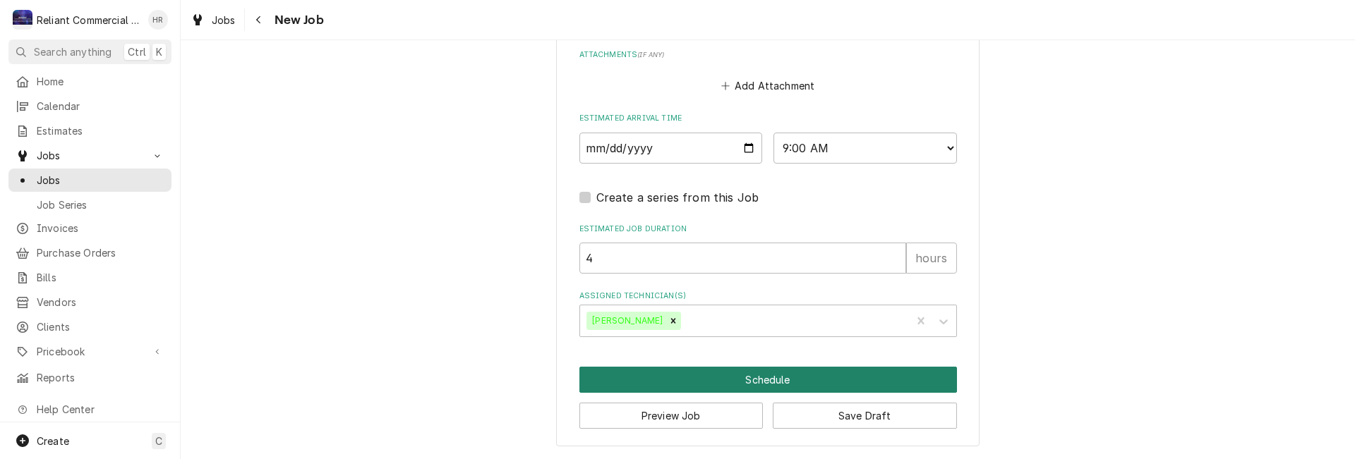
click at [758, 377] on button "Schedule" at bounding box center [768, 380] width 378 height 26
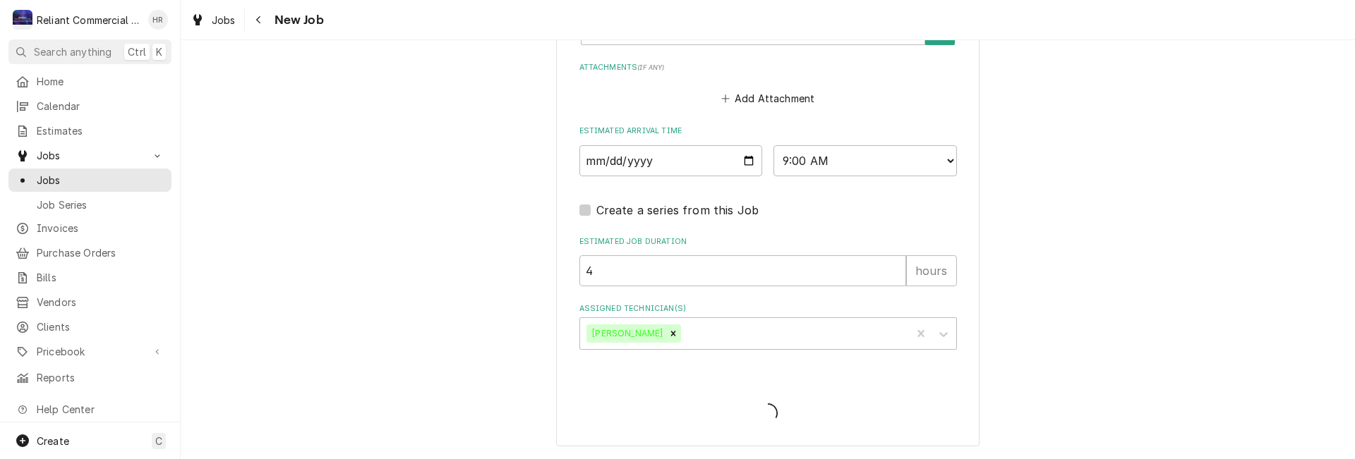
type textarea "x"
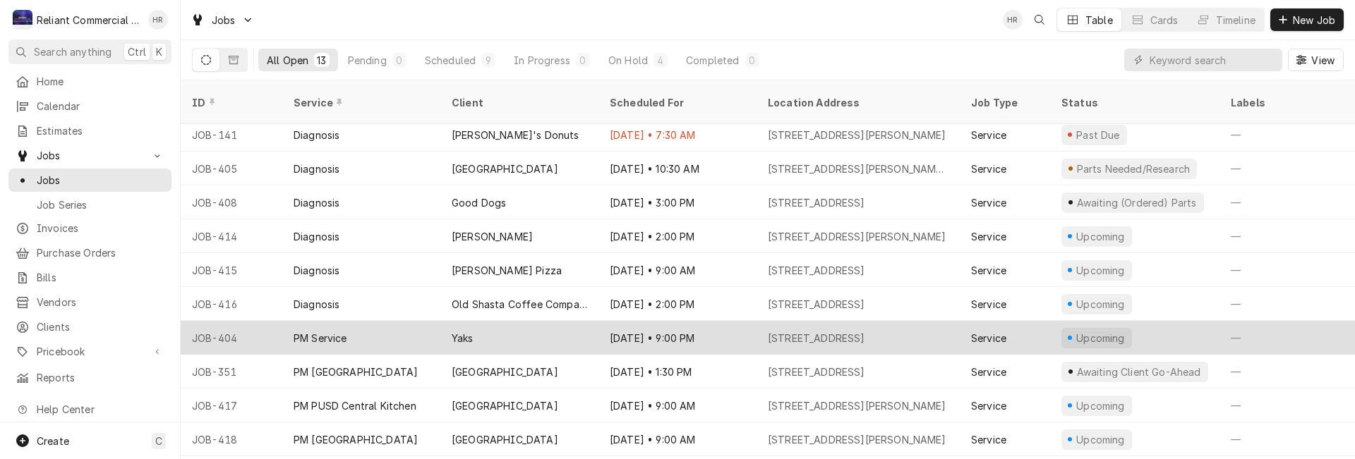
scroll to position [97, 0]
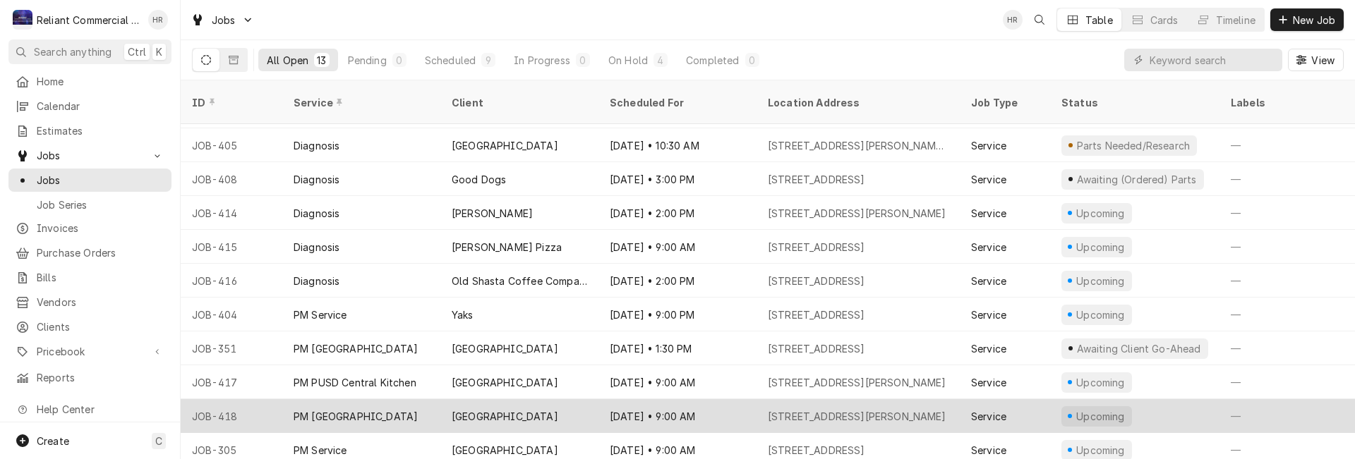
click at [545, 409] on div "[GEOGRAPHIC_DATA]" at bounding box center [505, 416] width 107 height 15
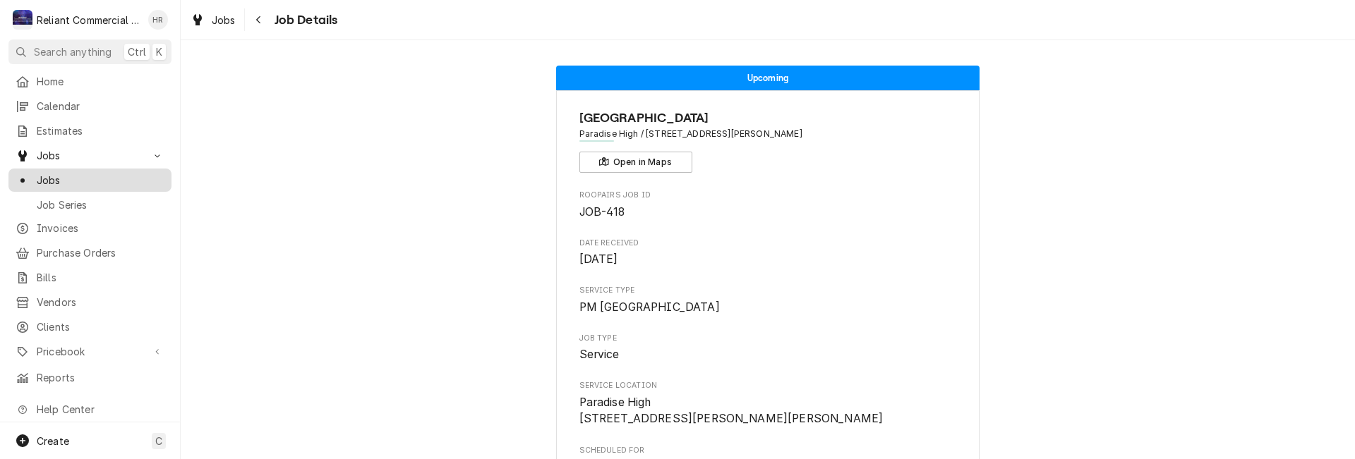
click at [64, 173] on span "Jobs" at bounding box center [101, 180] width 128 height 15
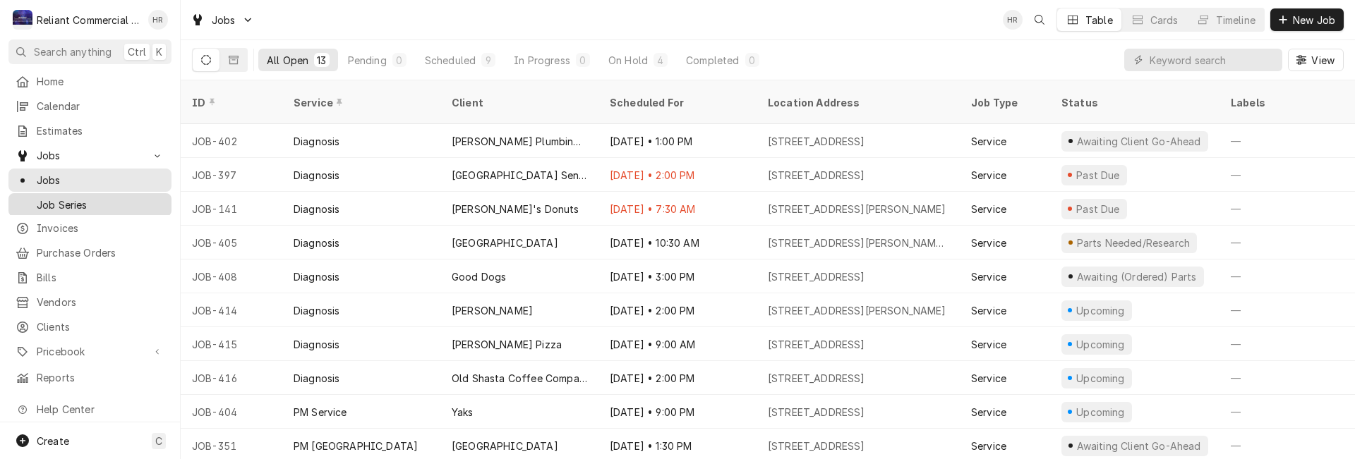
click at [59, 198] on span "Job Series" at bounding box center [101, 205] width 128 height 15
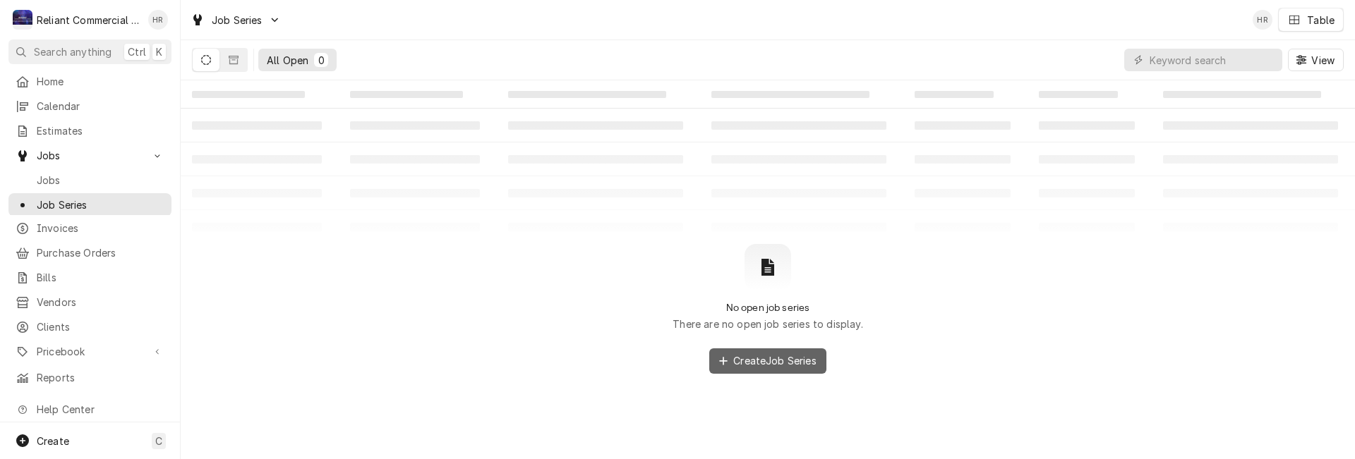
click at [745, 360] on span "Create Job Series" at bounding box center [774, 361] width 89 height 15
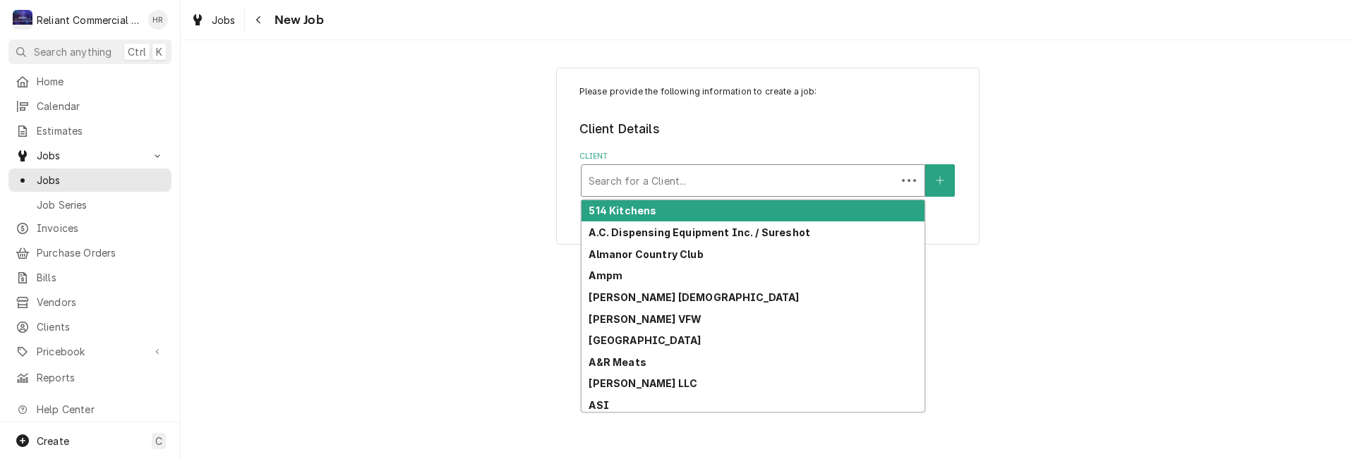
click at [675, 183] on div "Client" at bounding box center [739, 180] width 301 height 25
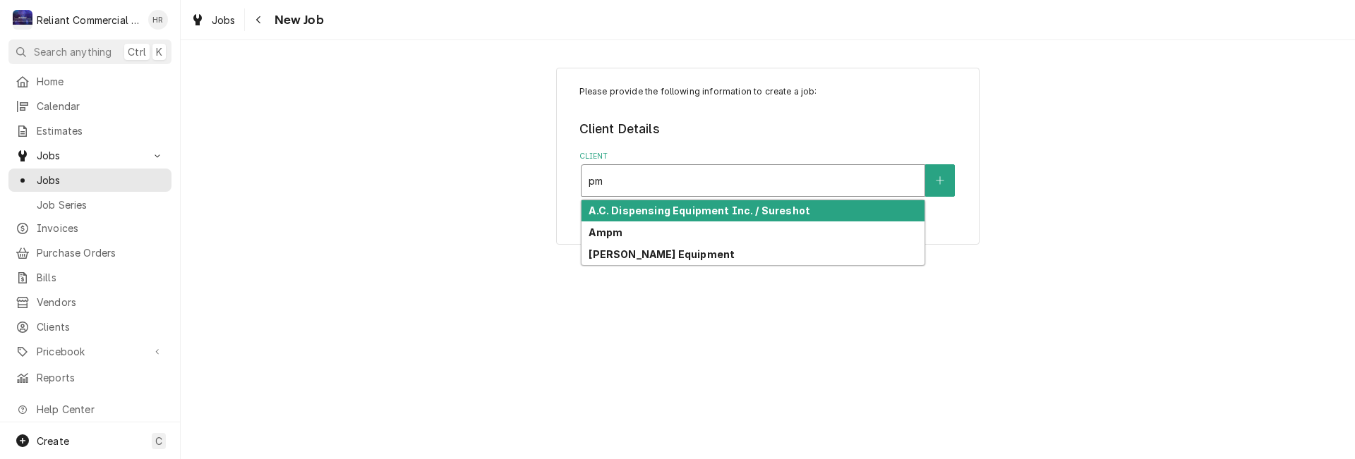
type input "p"
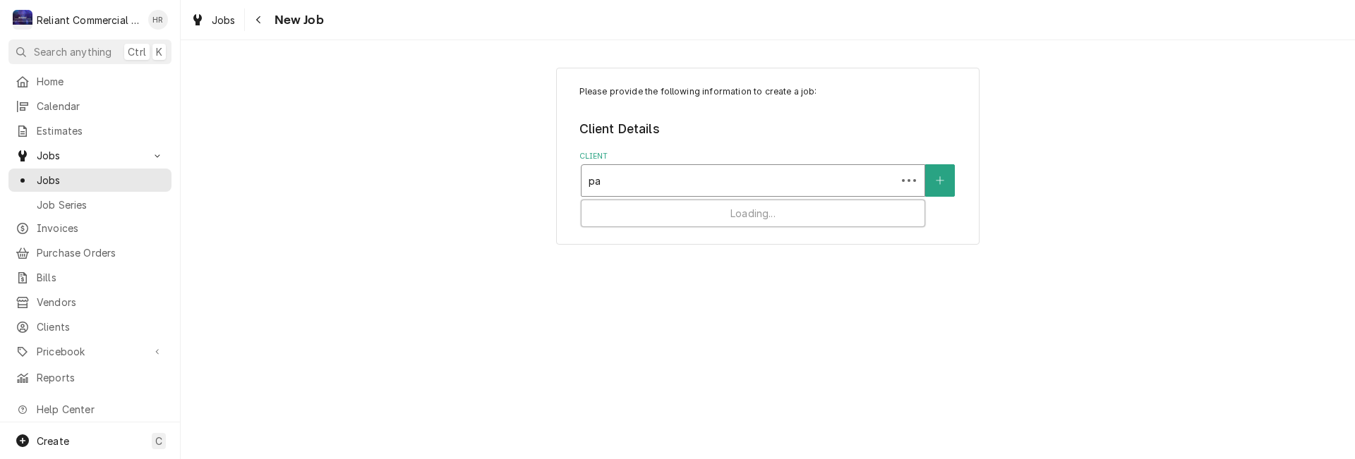
type input "par"
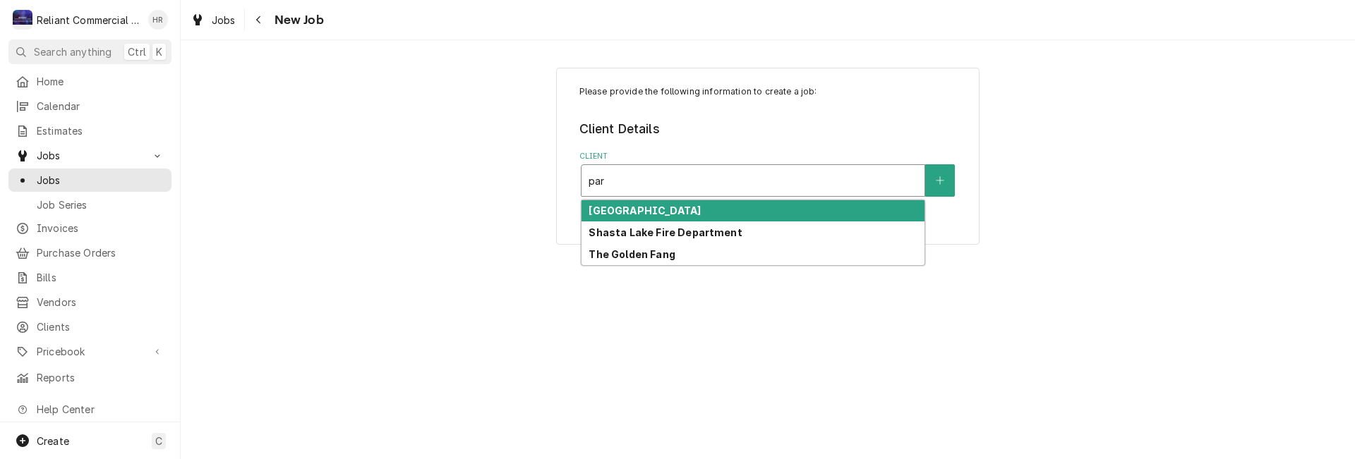
click at [658, 208] on strong "[GEOGRAPHIC_DATA]" at bounding box center [645, 211] width 112 height 12
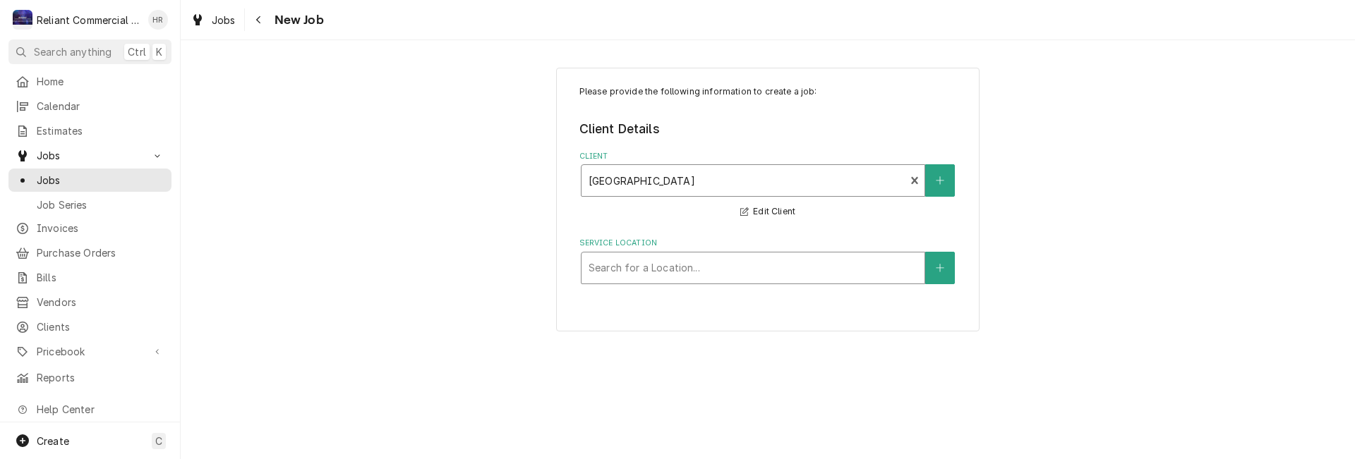
click at [697, 266] on div "Service Location" at bounding box center [753, 267] width 329 height 25
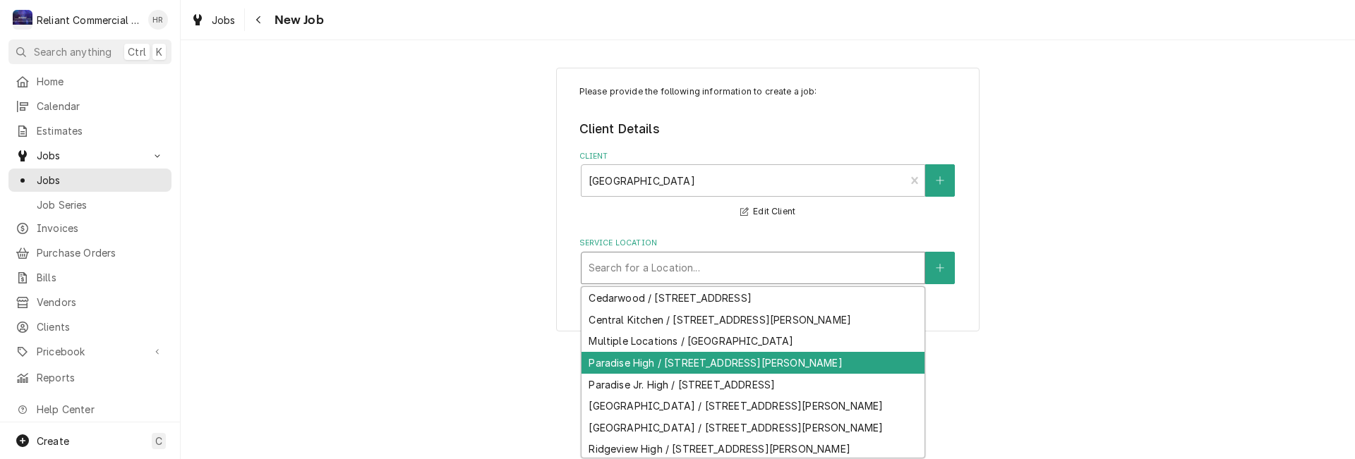
click at [692, 361] on div "Paradise High / 5911 Maxwell Dr, Paradise, CA 95969" at bounding box center [753, 363] width 343 height 22
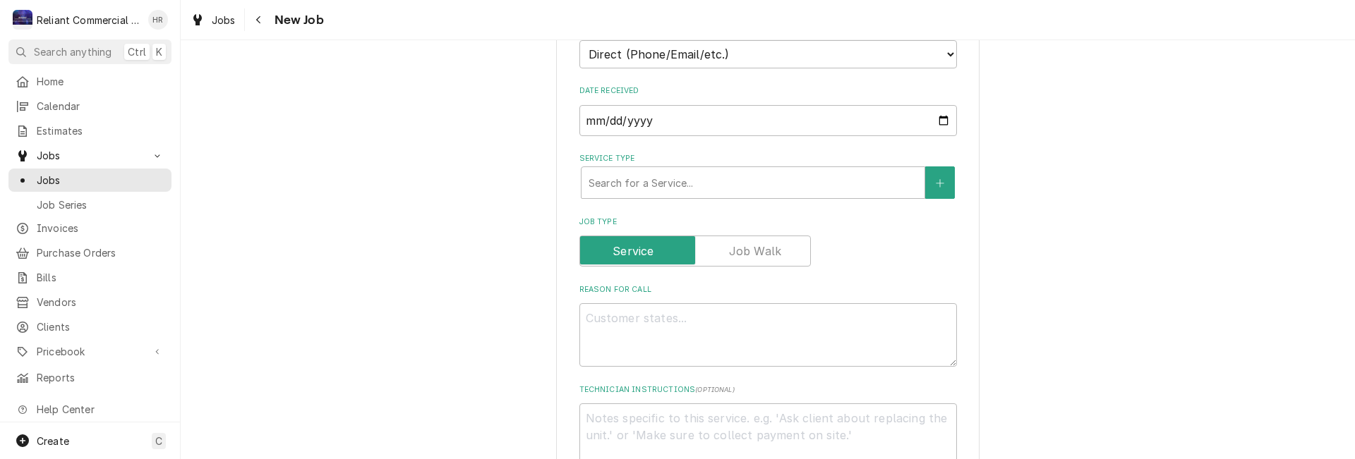
scroll to position [353, 0]
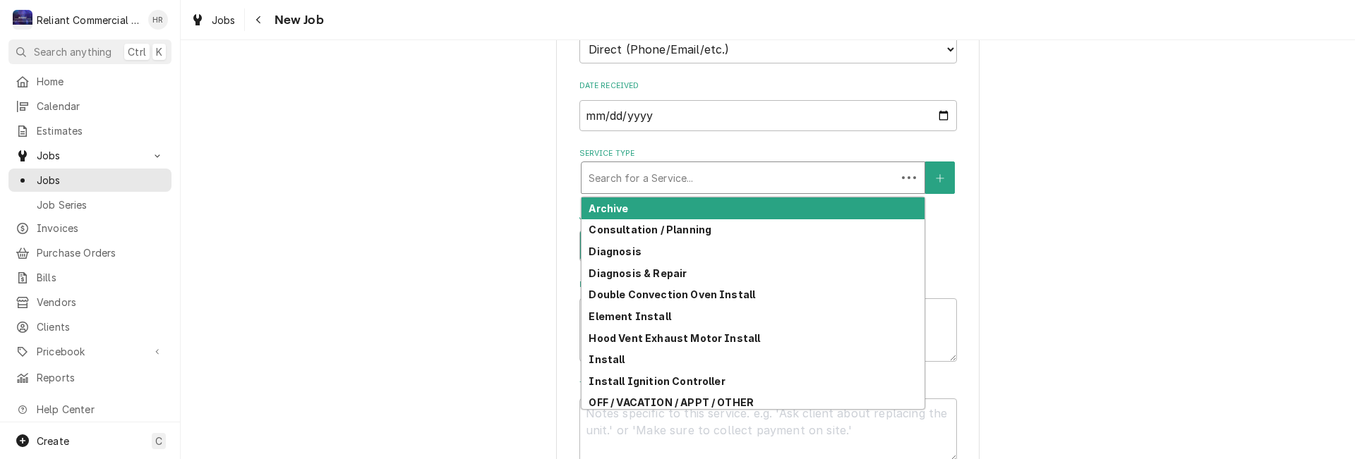
click at [788, 178] on div "Service Type" at bounding box center [739, 177] width 301 height 25
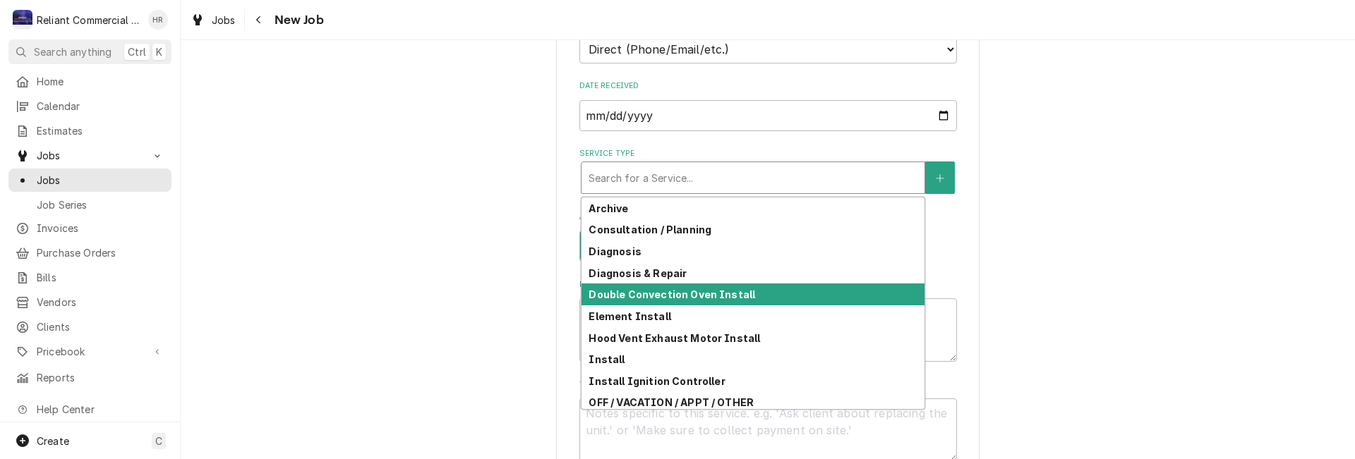
scroll to position [212, 0]
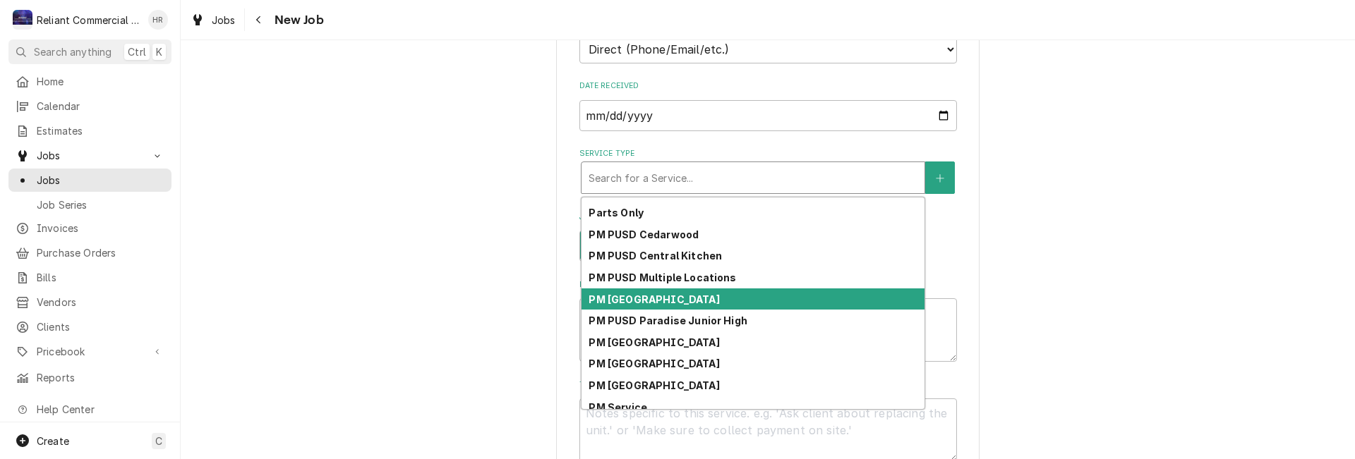
click at [676, 301] on strong "PM [GEOGRAPHIC_DATA]" at bounding box center [654, 300] width 131 height 12
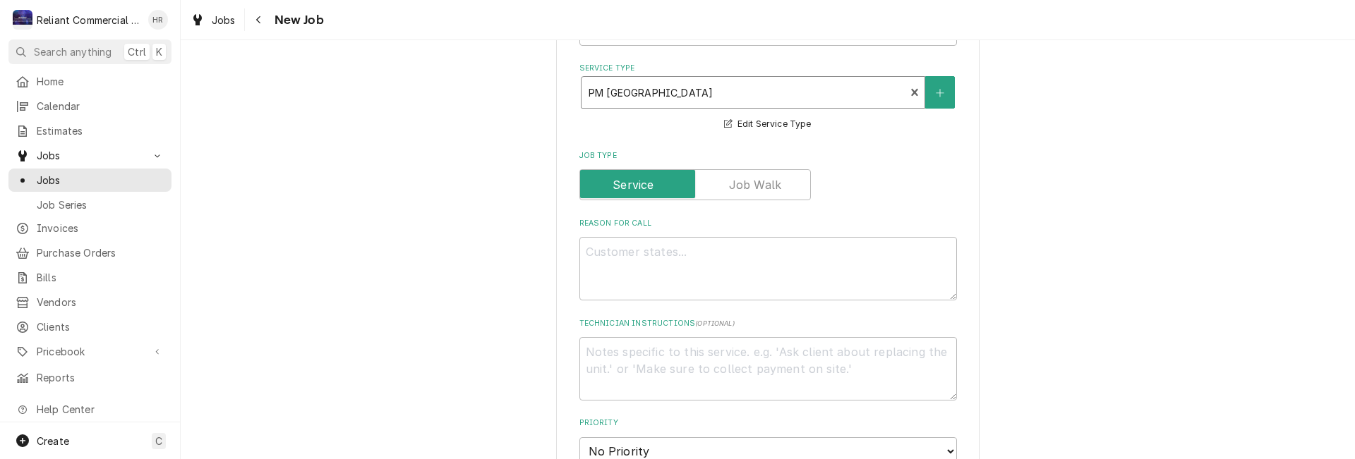
scroll to position [565, 0]
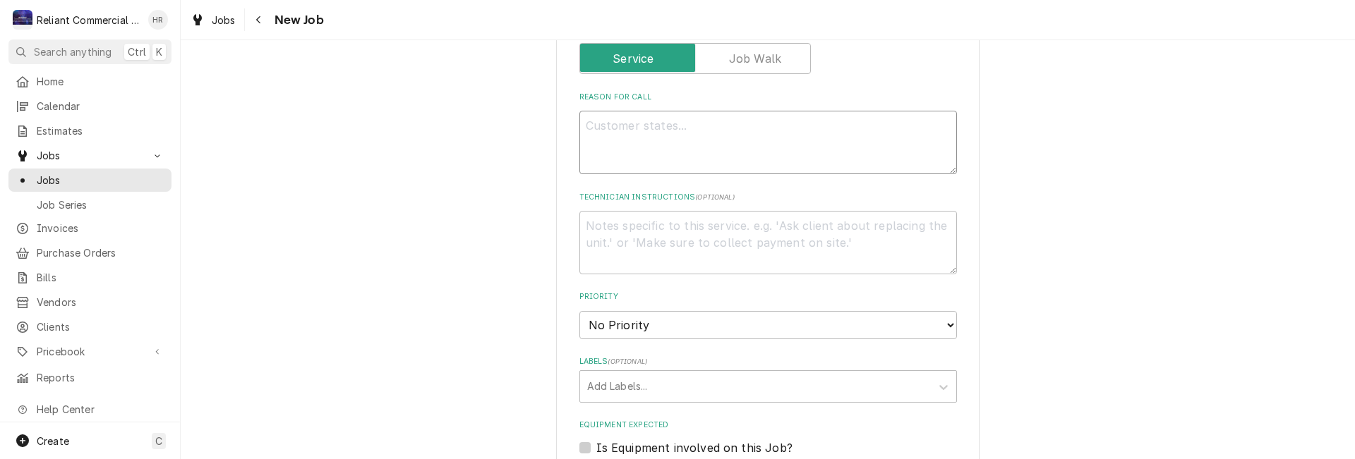
click at [698, 135] on textarea "Reason For Call" at bounding box center [768, 143] width 378 height 64
type textarea "x"
type textarea "P"
type textarea "x"
type textarea "PM"
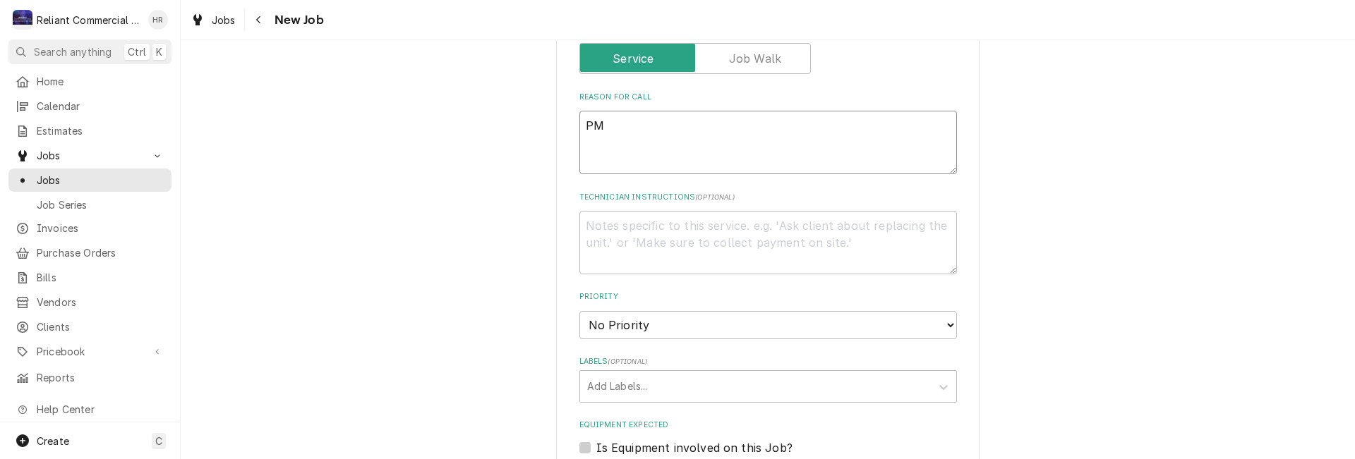
type textarea "x"
type textarea "PM"
type textarea "x"
type textarea "PM G"
type textarea "x"
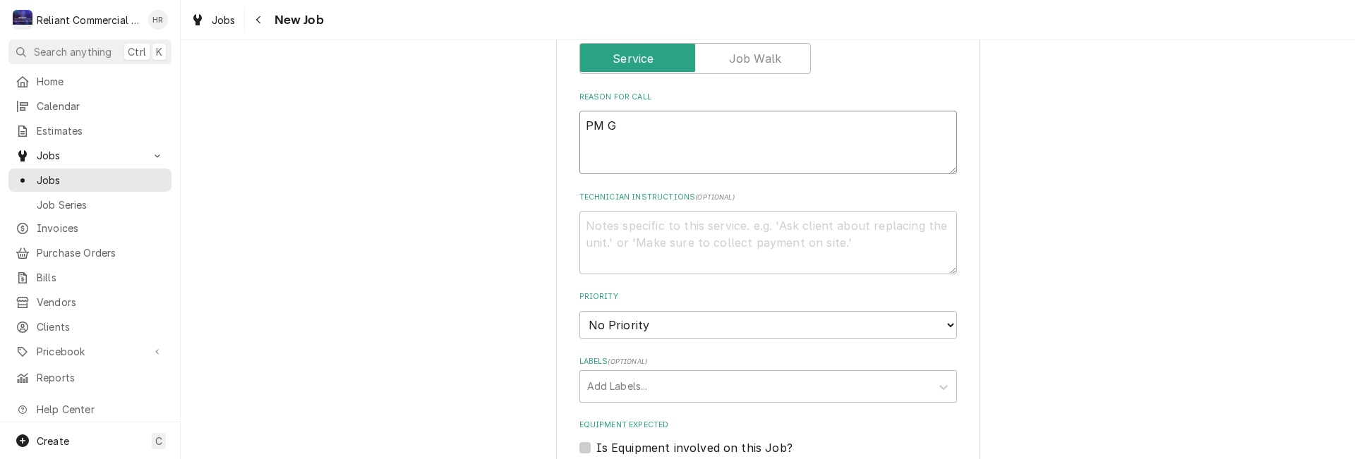
type textarea "PM Gr"
type textarea "x"
type textarea "PM Gro"
type textarea "x"
type textarea "PM Grou"
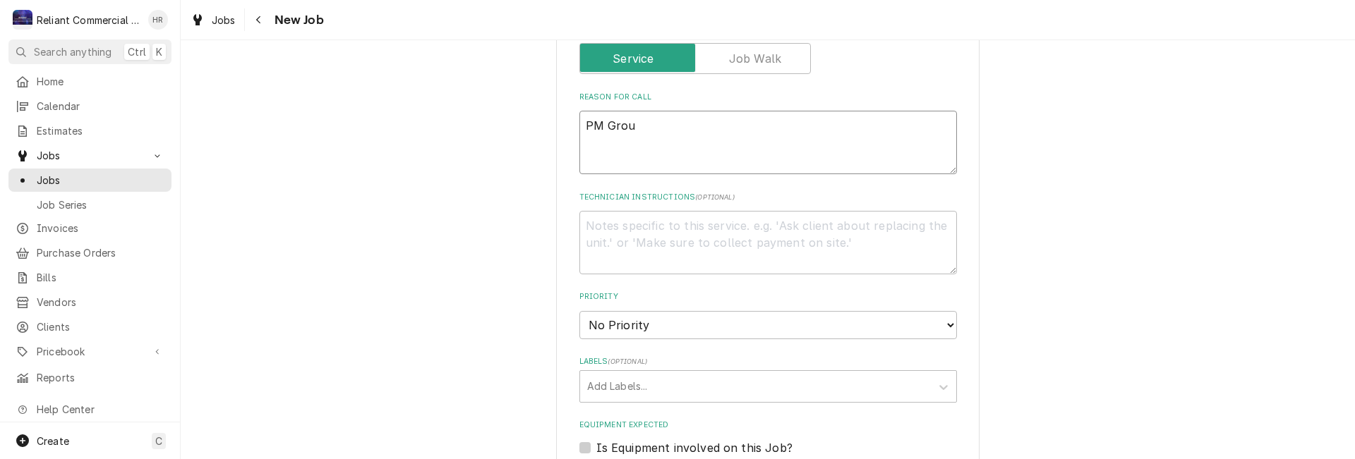
type textarea "x"
type textarea "PM Group"
type textarea "x"
type textarea "PM Group"
type textarea "x"
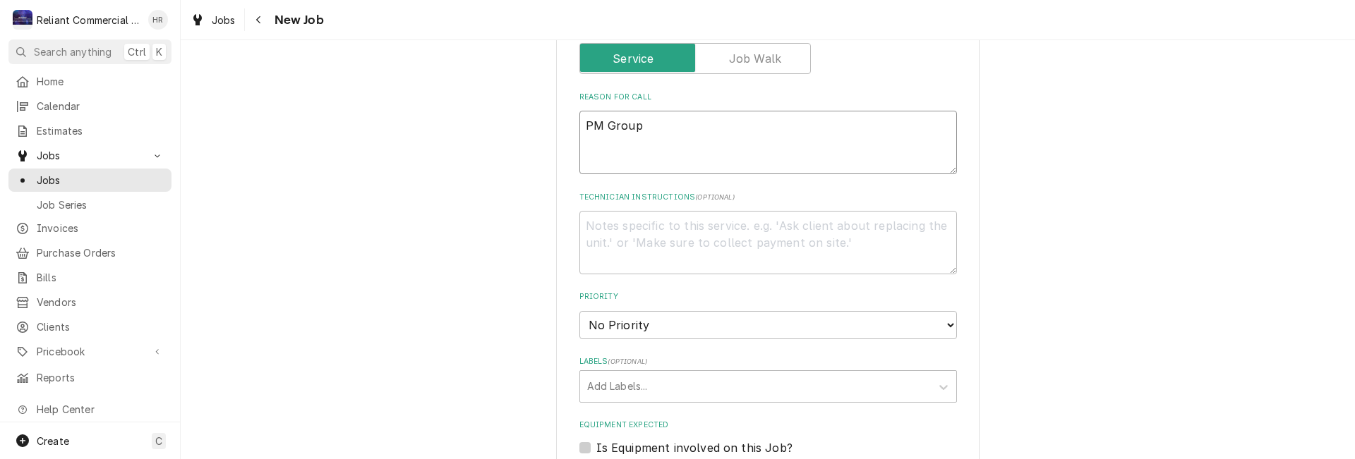
type textarea "PM Group 1"
type textarea "x"
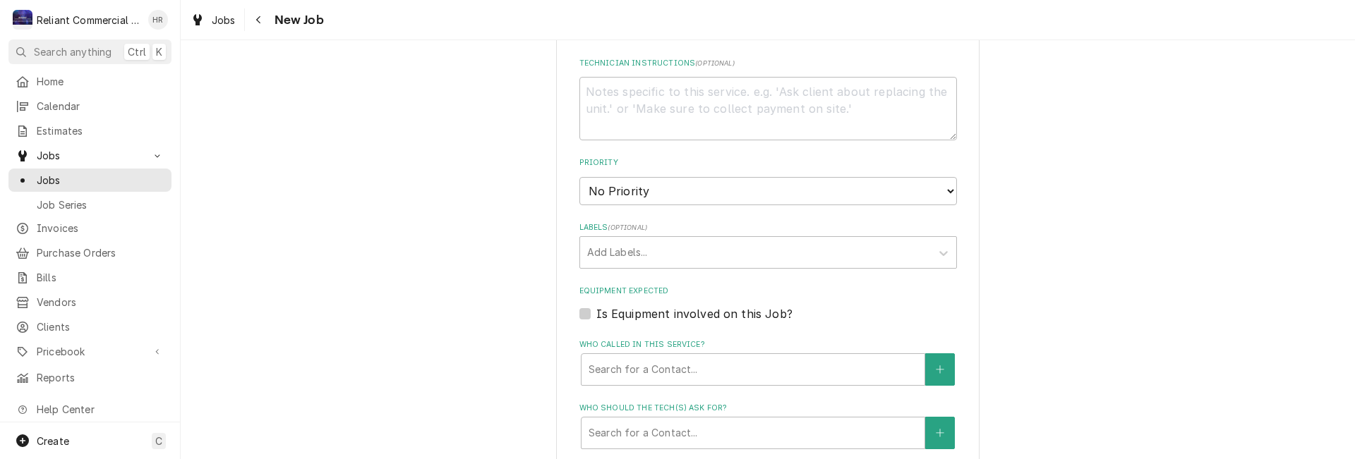
scroll to position [917, 0]
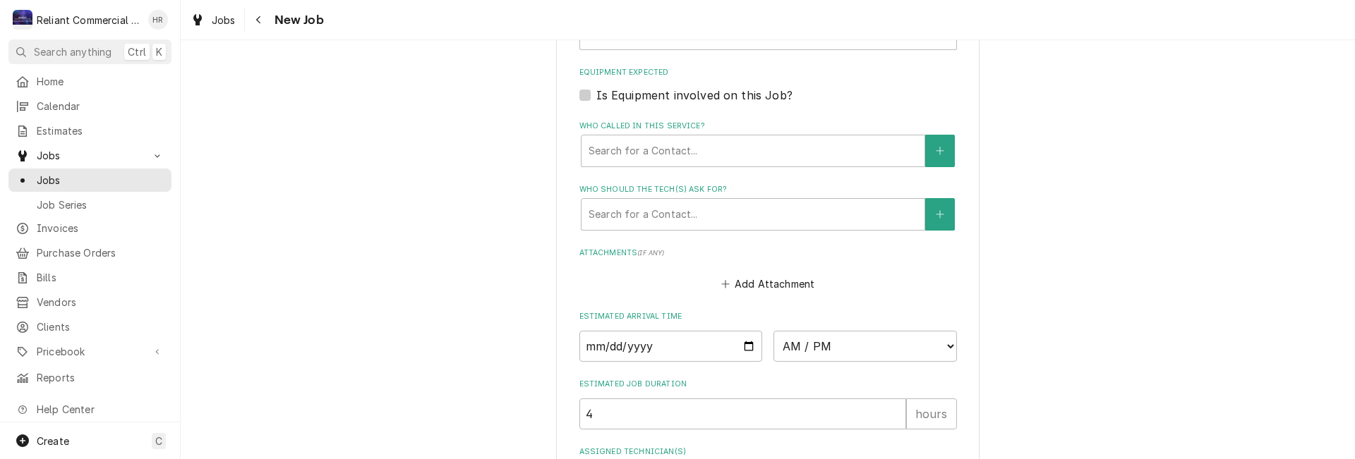
type textarea "PM Group 1"
click at [745, 347] on input "Date" at bounding box center [670, 346] width 183 height 31
type textarea "x"
type input "[DATE]"
type textarea "x"
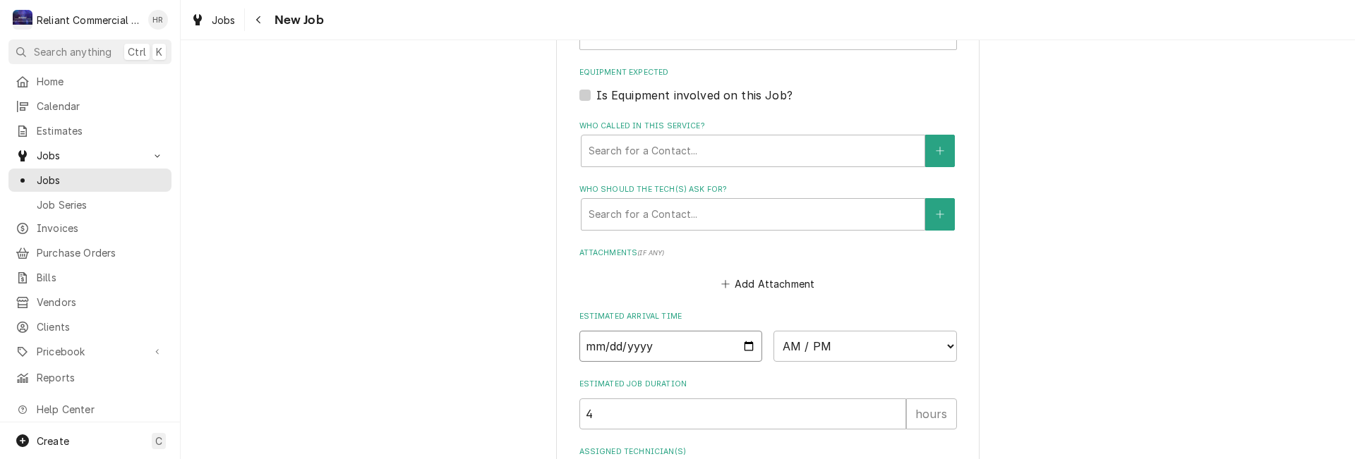
type input "[DATE]"
type textarea "x"
type input "[DATE]"
type textarea "x"
type input "[DATE]"
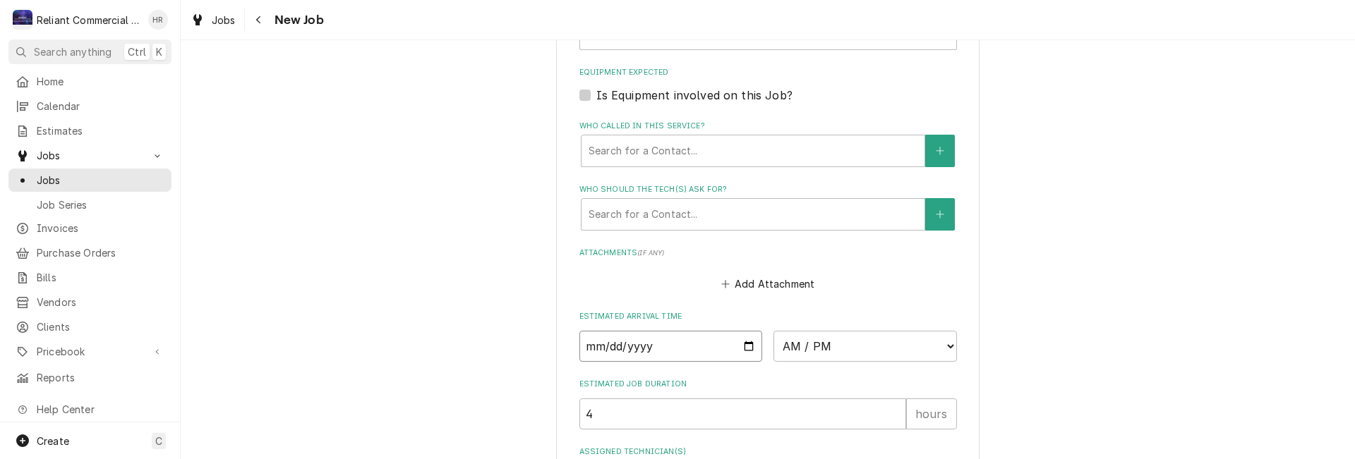
type textarea "x"
type input "2026-02-15"
type textarea "x"
type input "2026-02-12"
type textarea "x"
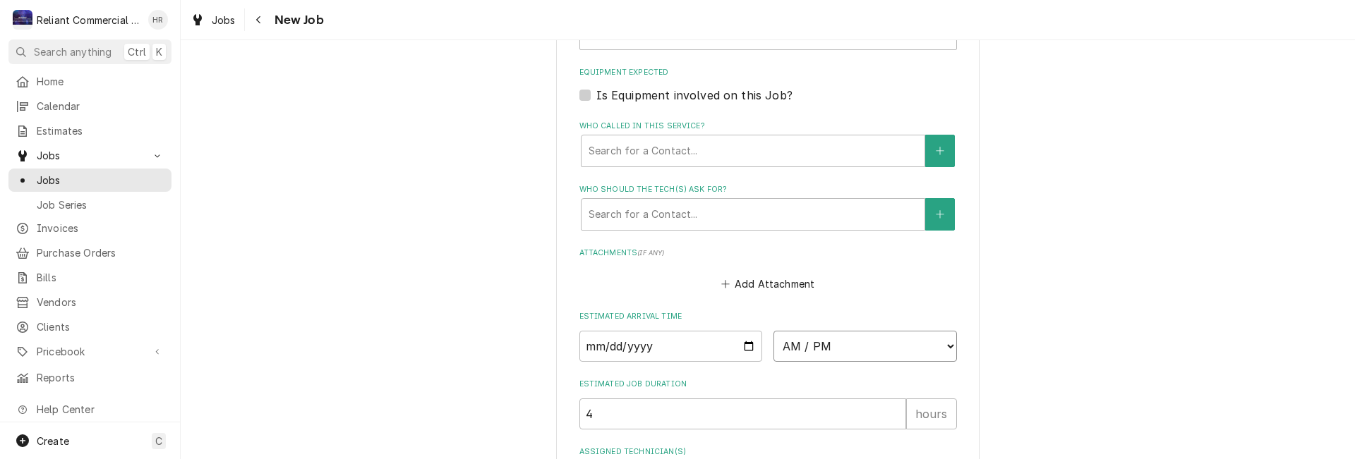
click at [939, 347] on select "AM / PM 6:00 AM 6:15 AM 6:30 AM 6:45 AM 7:00 AM 7:15 AM 7:30 AM 7:45 AM 8:00 AM…" at bounding box center [864, 346] width 183 height 31
select select "09:00:00"
type textarea "x"
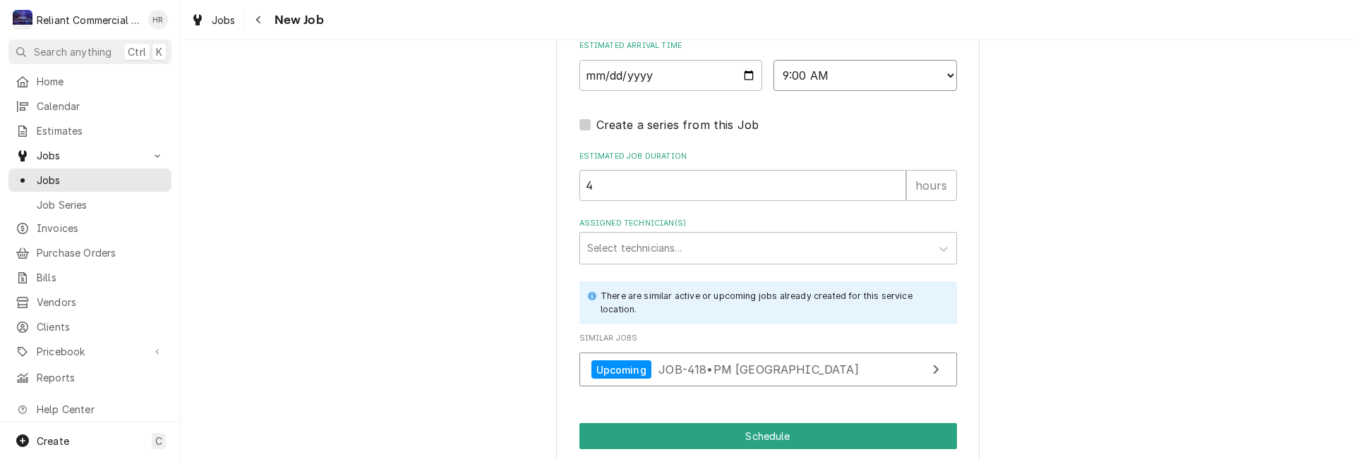
scroll to position [1200, 0]
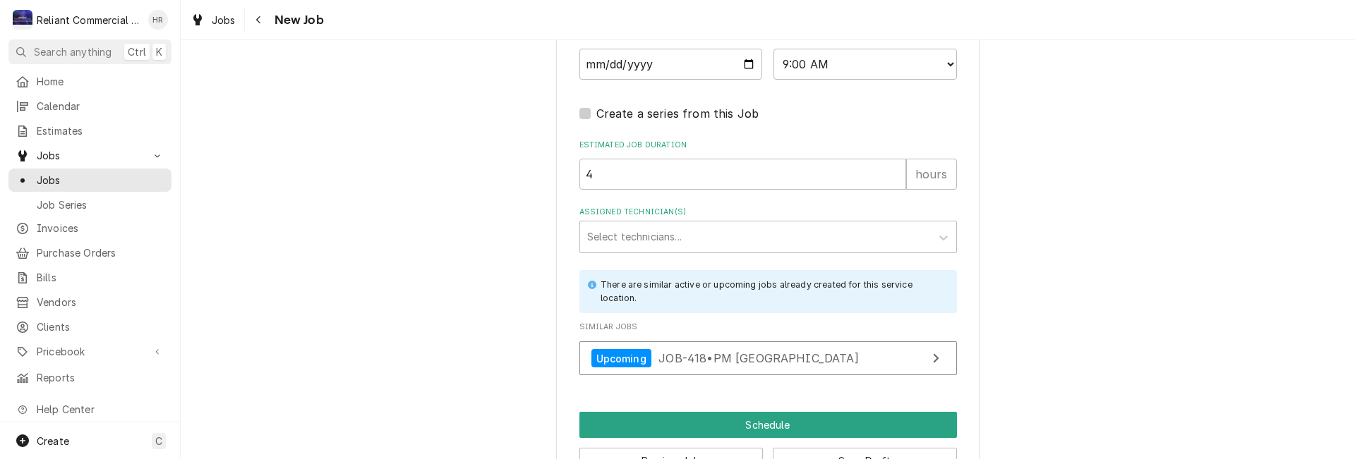
click at [596, 115] on label "Create a series from this Job" at bounding box center [677, 113] width 163 height 17
click at [596, 115] on input "Job Create/Update Form" at bounding box center [785, 120] width 378 height 31
checkbox input "true"
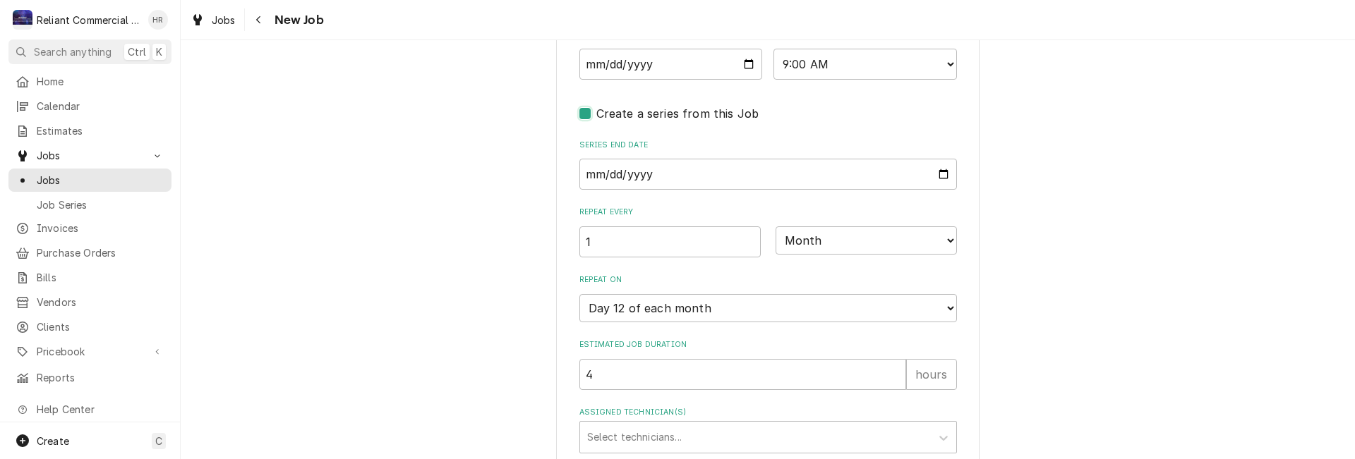
type textarea "x"
click at [596, 115] on label "Create a series from this Job" at bounding box center [677, 113] width 163 height 17
click at [596, 115] on input "Job Create/Update Form" at bounding box center [785, 120] width 378 height 31
checkbox input "false"
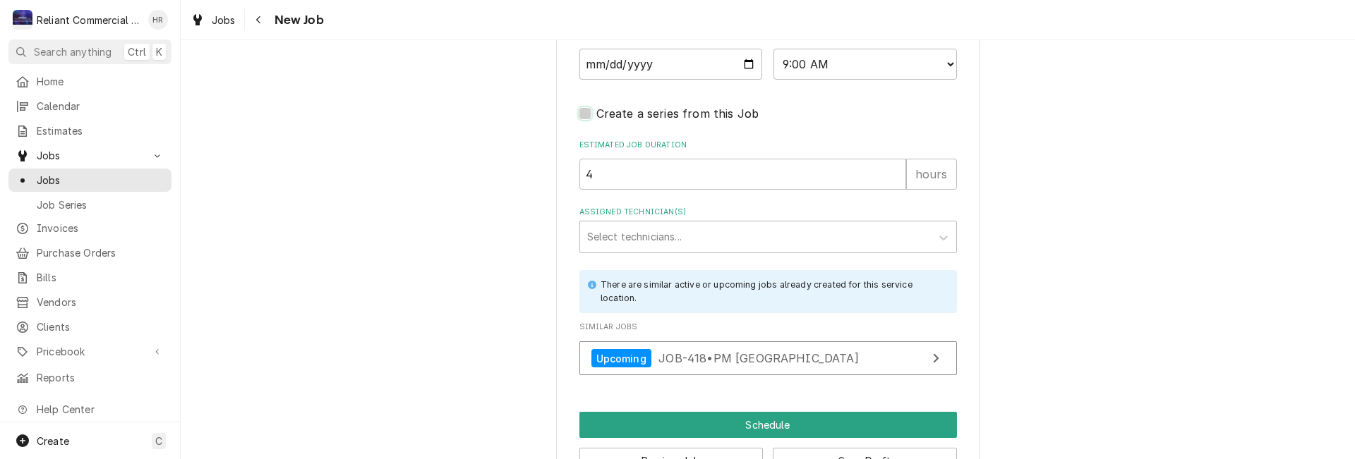
type textarea "x"
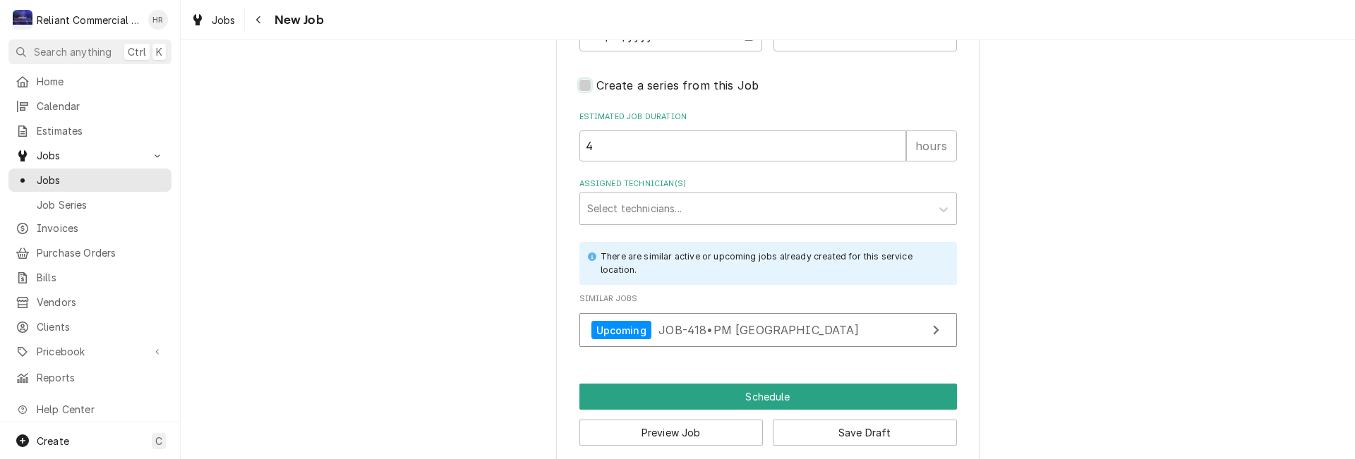
scroll to position [1245, 0]
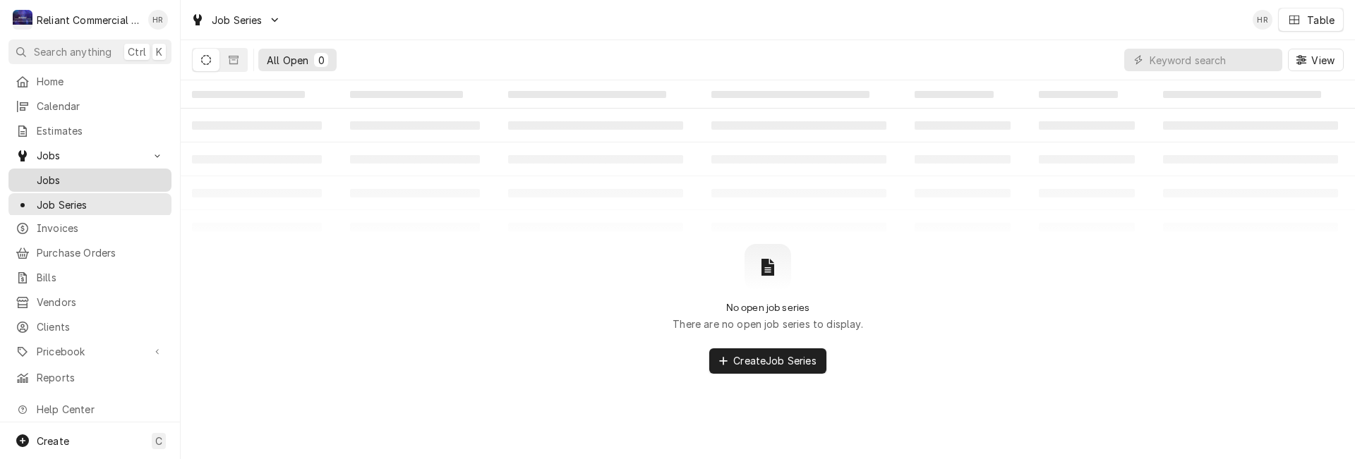
click at [61, 174] on span "Jobs" at bounding box center [101, 180] width 128 height 15
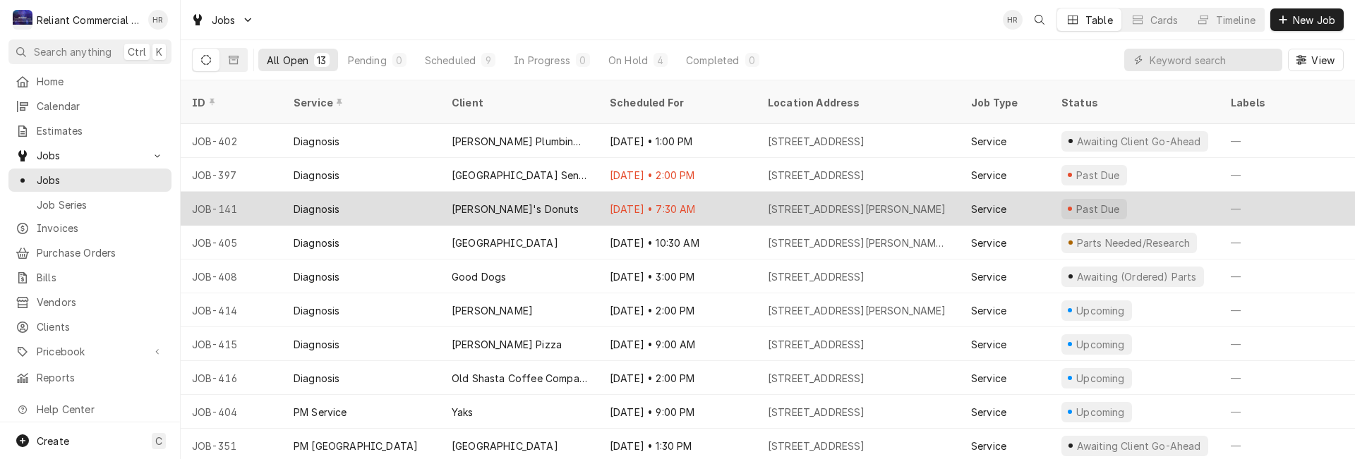
scroll to position [97, 0]
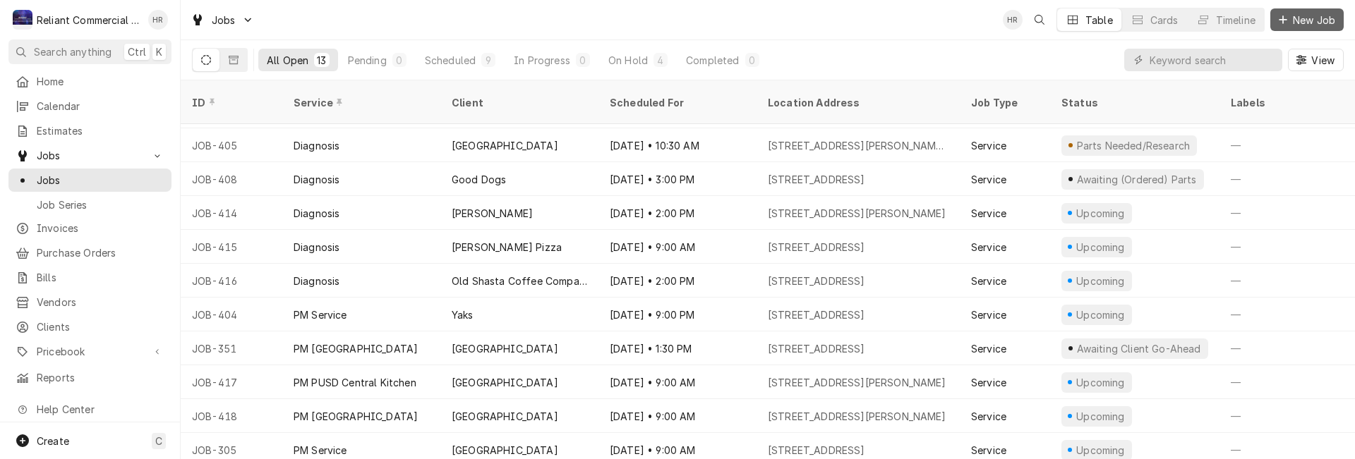
click at [1315, 12] on button "New Job" at bounding box center [1306, 19] width 73 height 23
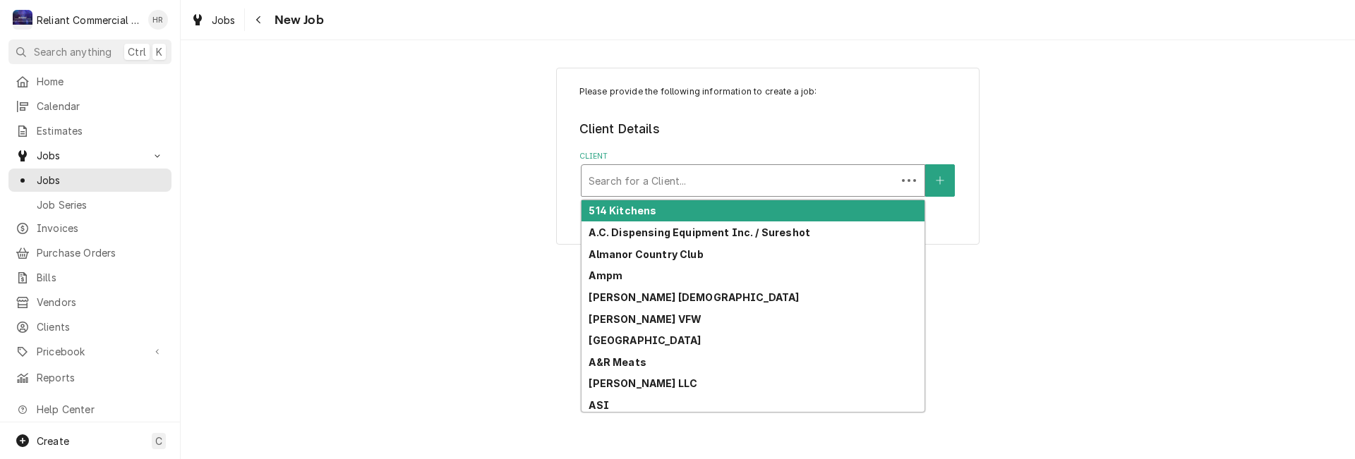
click at [720, 176] on div "Client" at bounding box center [739, 180] width 301 height 25
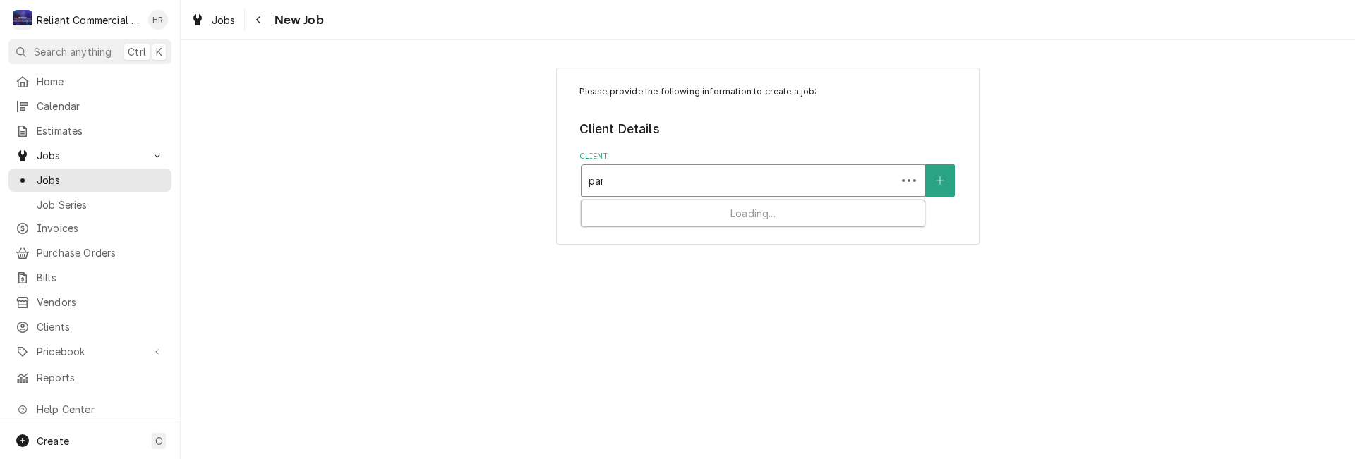
type input "para"
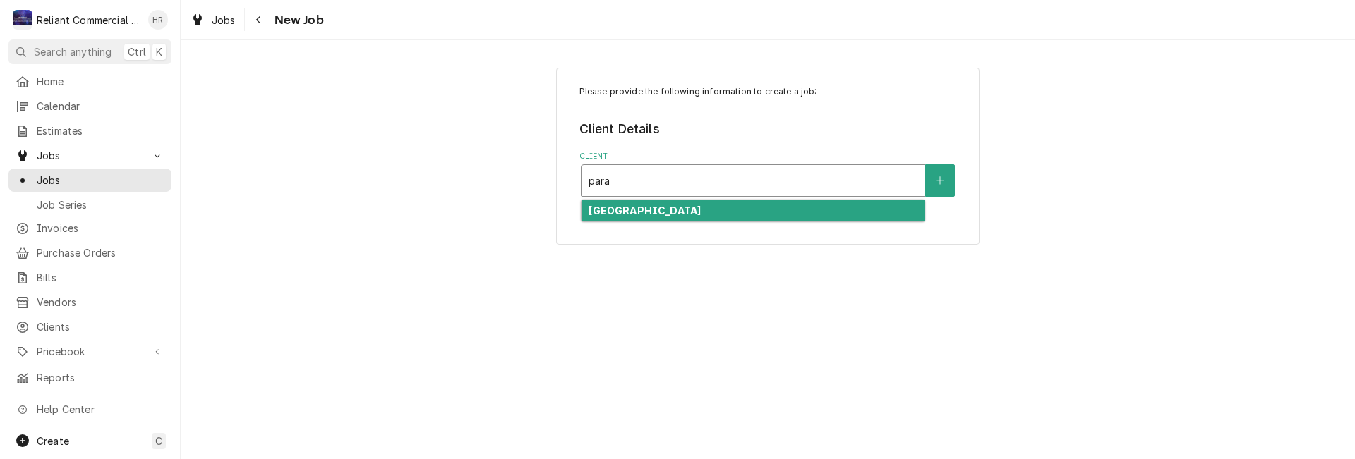
click at [701, 210] on strong "[GEOGRAPHIC_DATA]" at bounding box center [645, 211] width 112 height 12
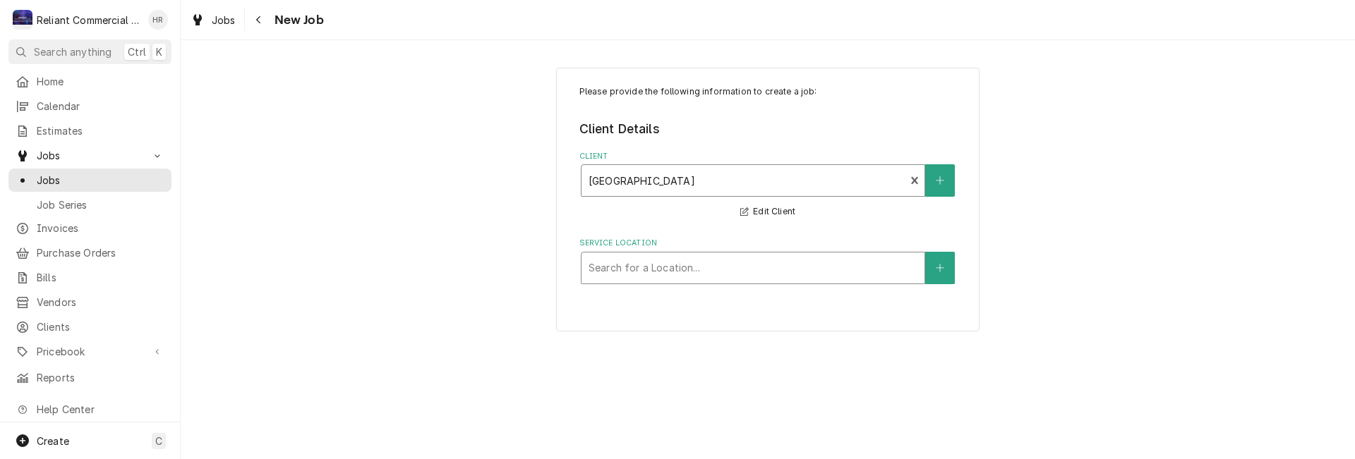
click at [715, 269] on div "Service Location" at bounding box center [753, 267] width 329 height 25
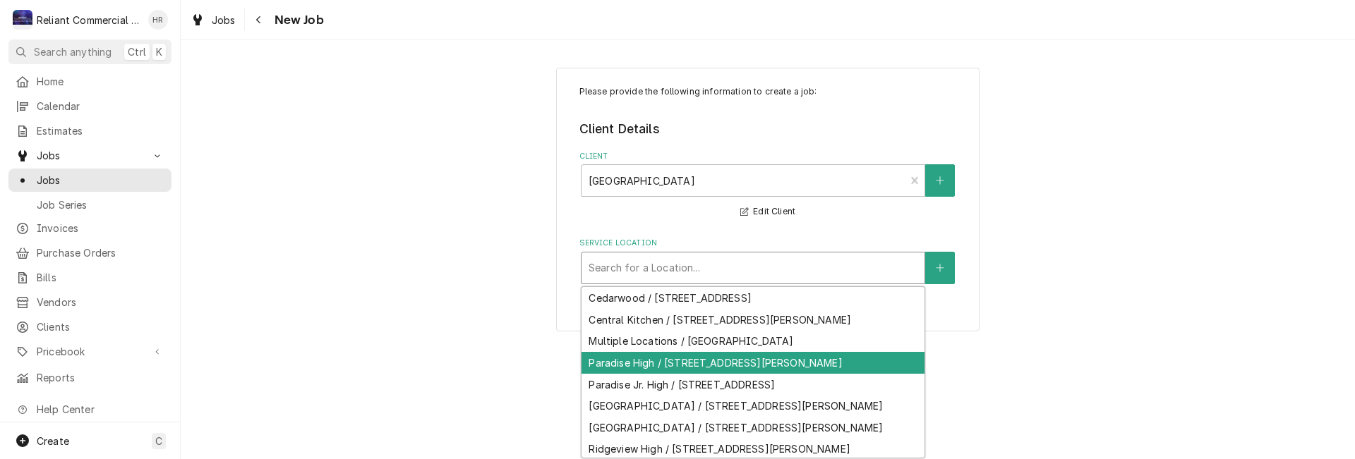
click at [687, 361] on div "Paradise High / [STREET_ADDRESS][PERSON_NAME]" at bounding box center [753, 363] width 343 height 22
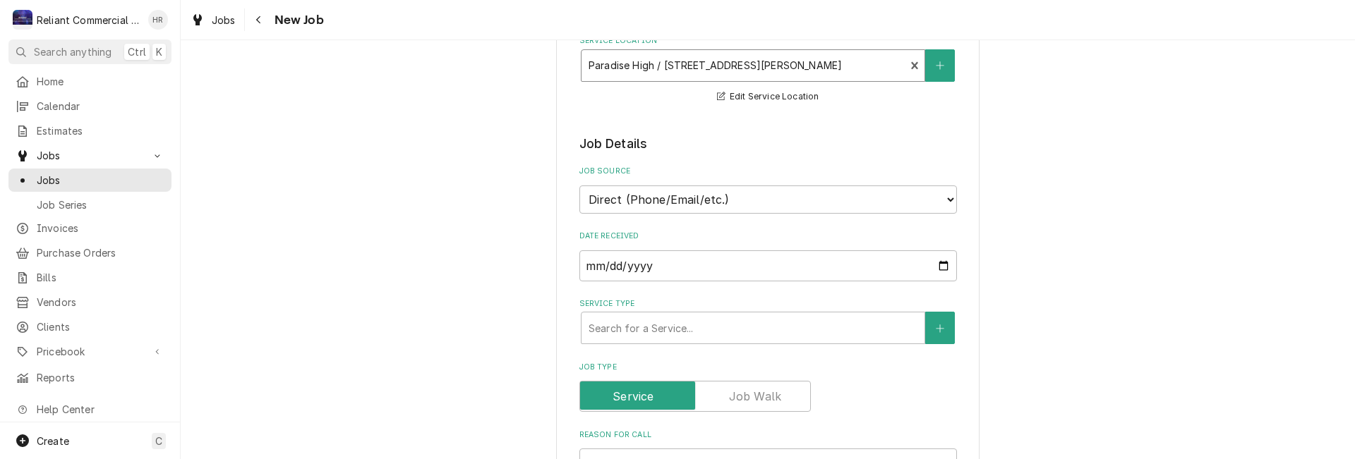
scroll to position [353, 0]
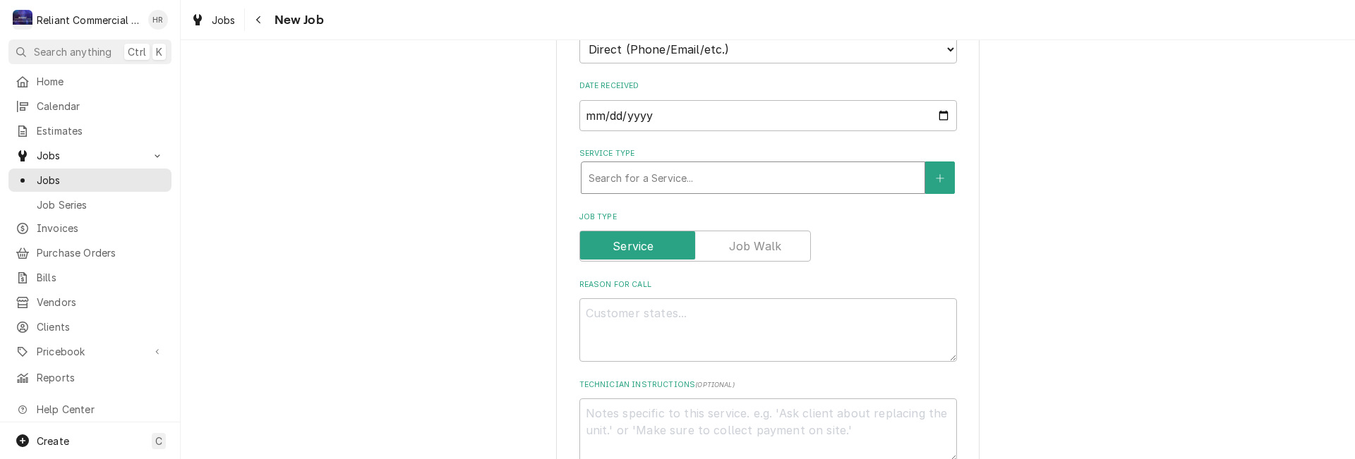
click at [718, 181] on div "Service Type" at bounding box center [753, 177] width 329 height 25
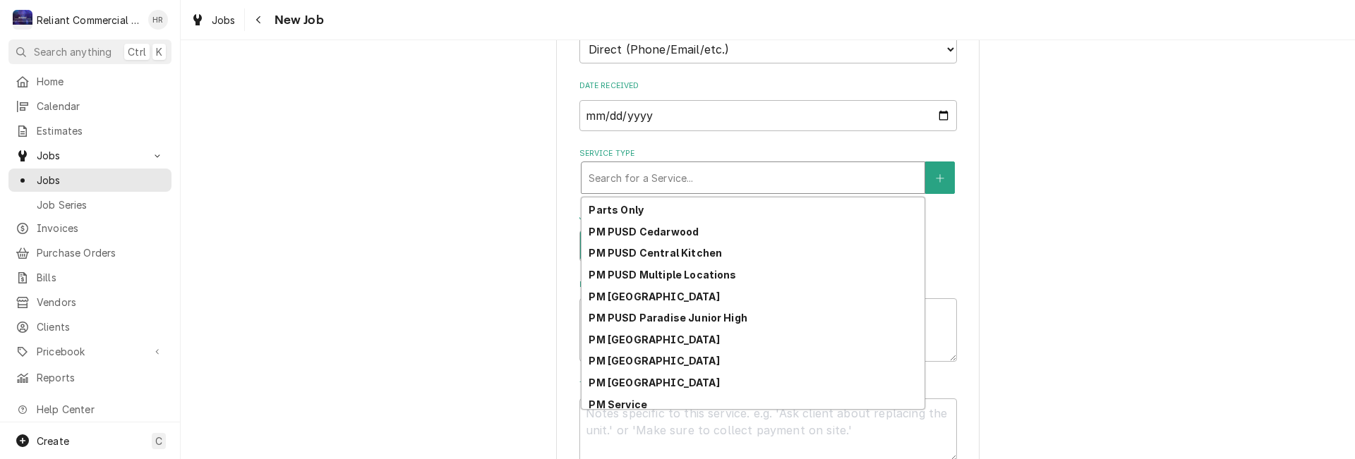
scroll to position [220, 0]
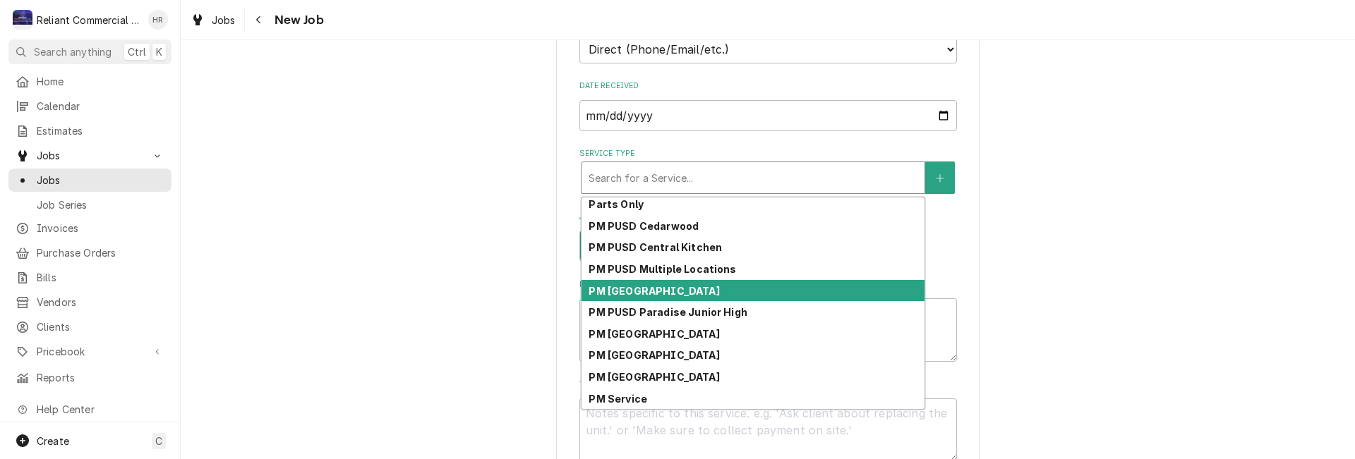
click at [670, 289] on strong "PM [GEOGRAPHIC_DATA]" at bounding box center [654, 291] width 131 height 12
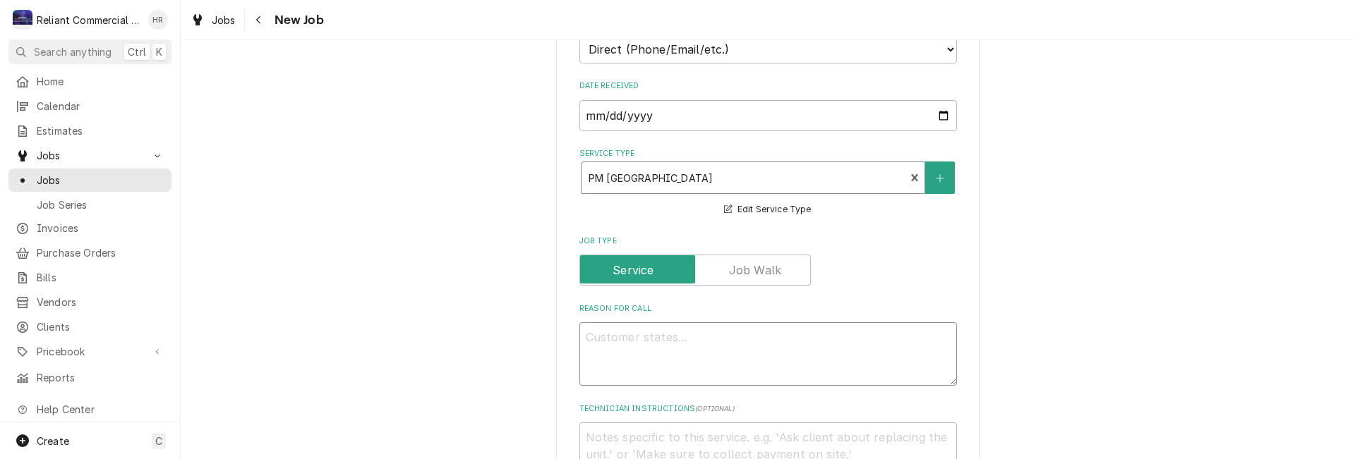
click at [733, 354] on textarea "Reason For Call" at bounding box center [768, 355] width 378 height 64
type textarea "x"
type textarea "P"
type textarea "x"
type textarea "PM"
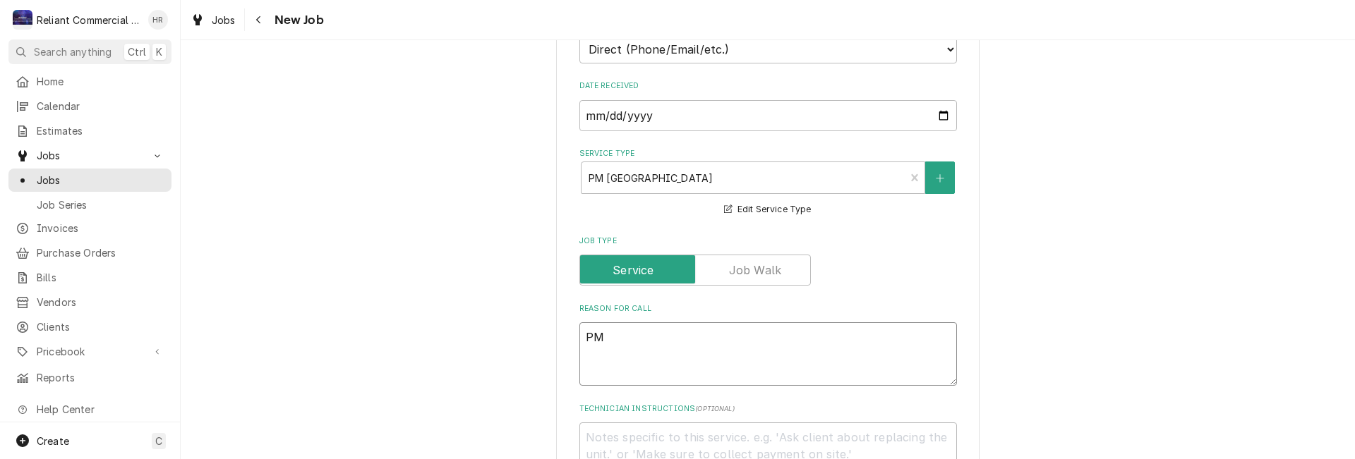
type textarea "x"
type textarea "PM"
type textarea "x"
type textarea "PM G"
type textarea "x"
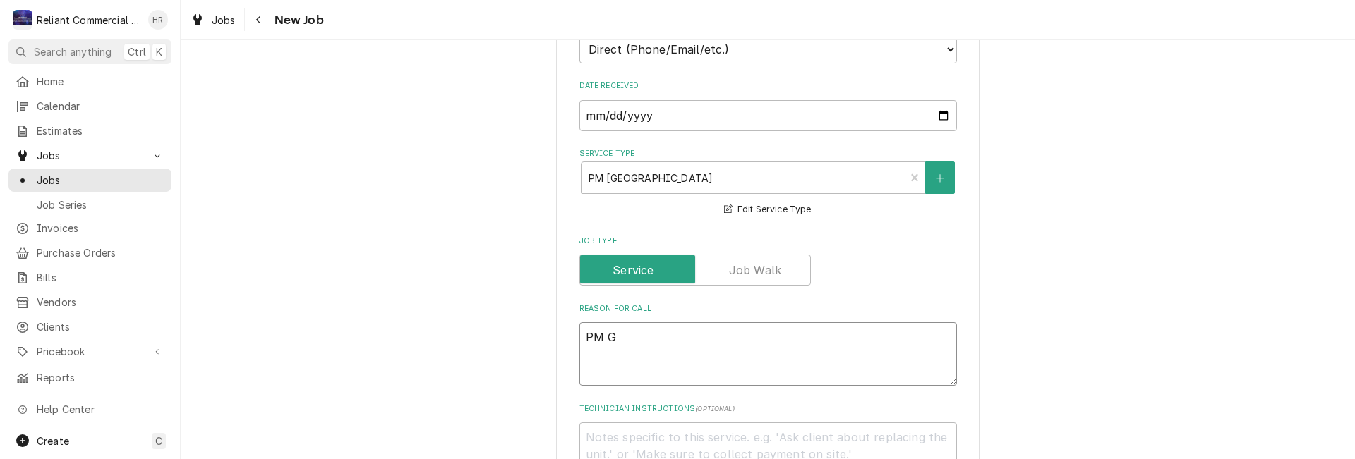
type textarea "PM Gr"
type textarea "x"
type textarea "PM Gro"
type textarea "x"
type textarea "PM Grou"
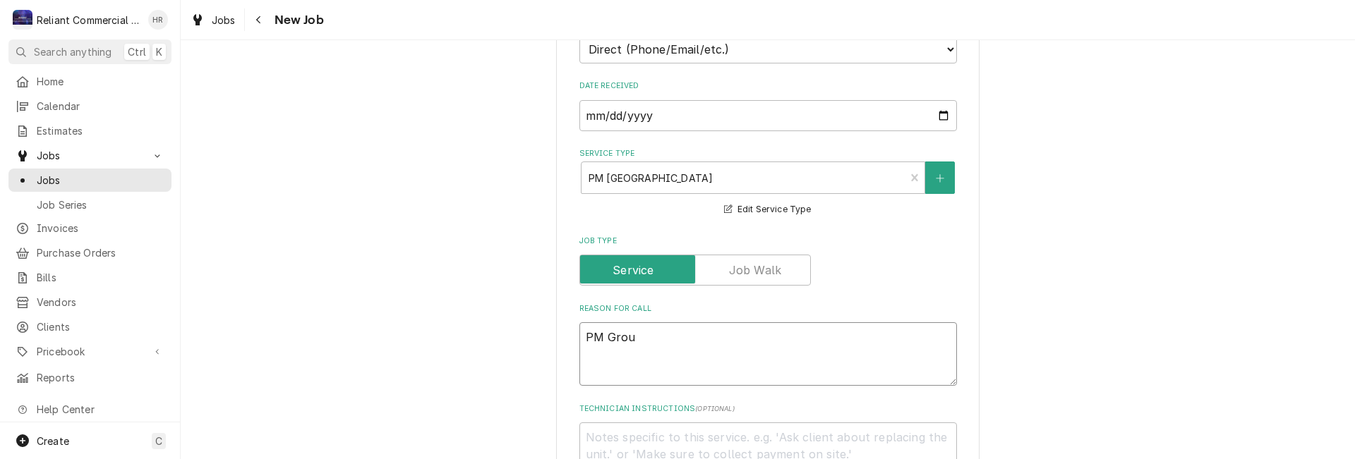
type textarea "x"
type textarea "PM Group"
type textarea "x"
type textarea "PM Group"
type textarea "x"
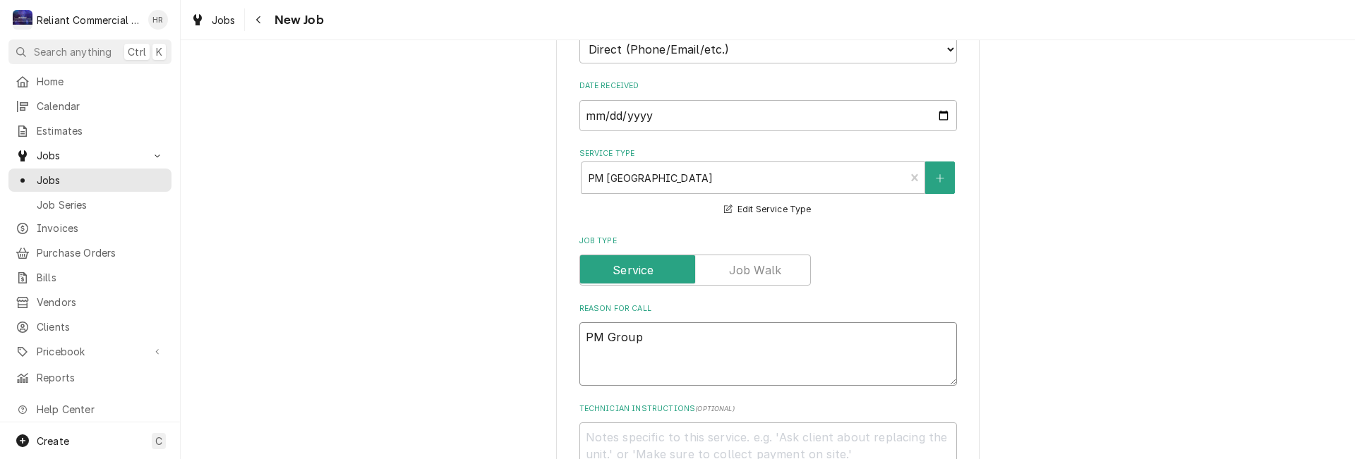
type textarea "PM Group 1"
type textarea "x"
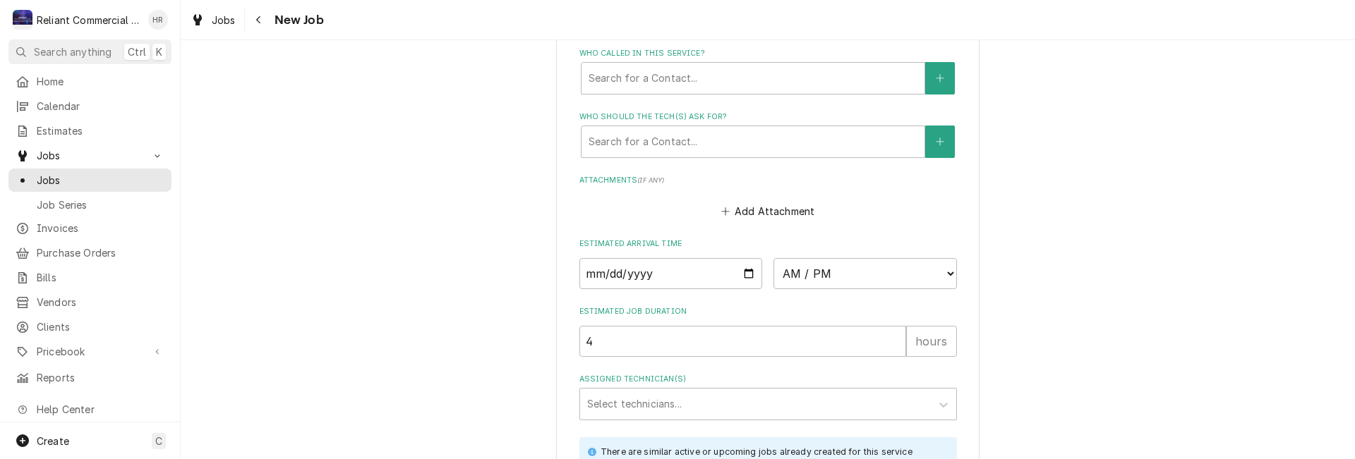
scroll to position [1059, 0]
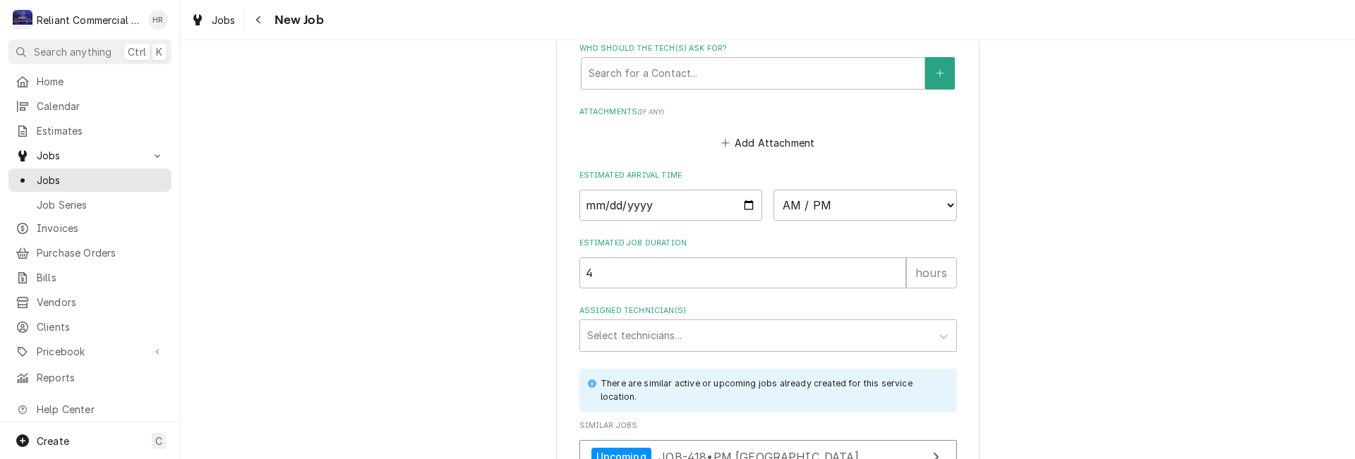
type textarea "PM Group 1"
click at [748, 201] on input "Date" at bounding box center [670, 205] width 183 height 31
type textarea "x"
type input "2025-10-15"
type textarea "x"
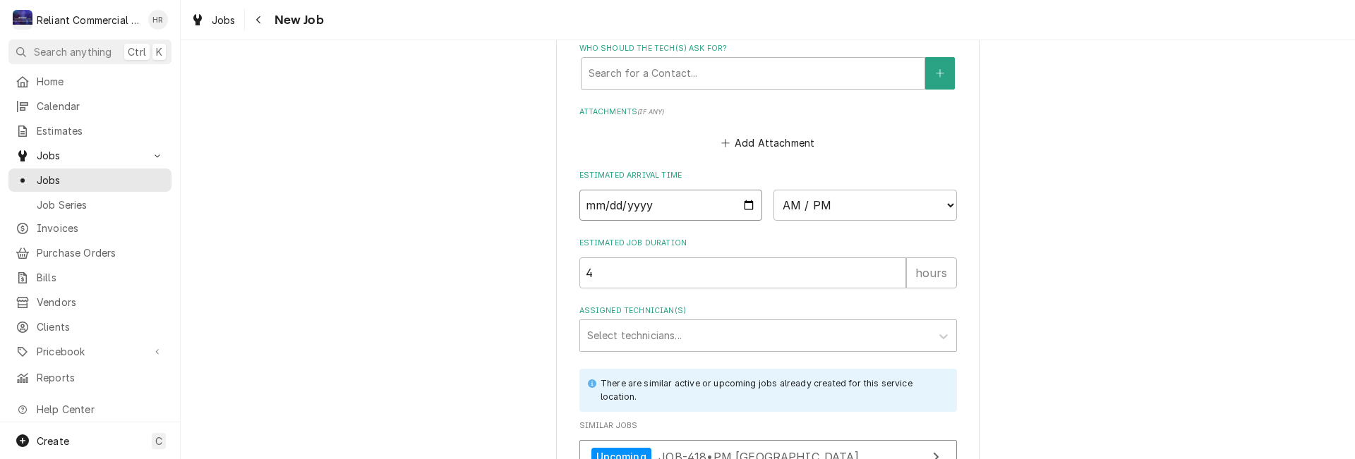
type input "2025-11-15"
type textarea "x"
type input "2025-12-15"
type textarea "x"
type input "2026-01-15"
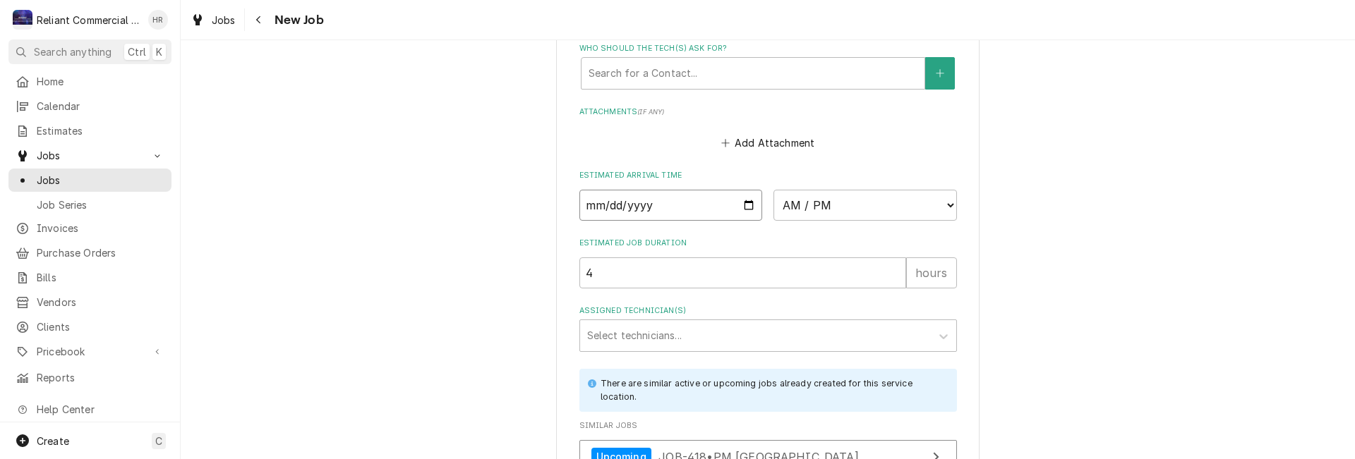
type textarea "x"
type input "2026-02-15"
type textarea "x"
type input "2026-02-12"
type textarea "x"
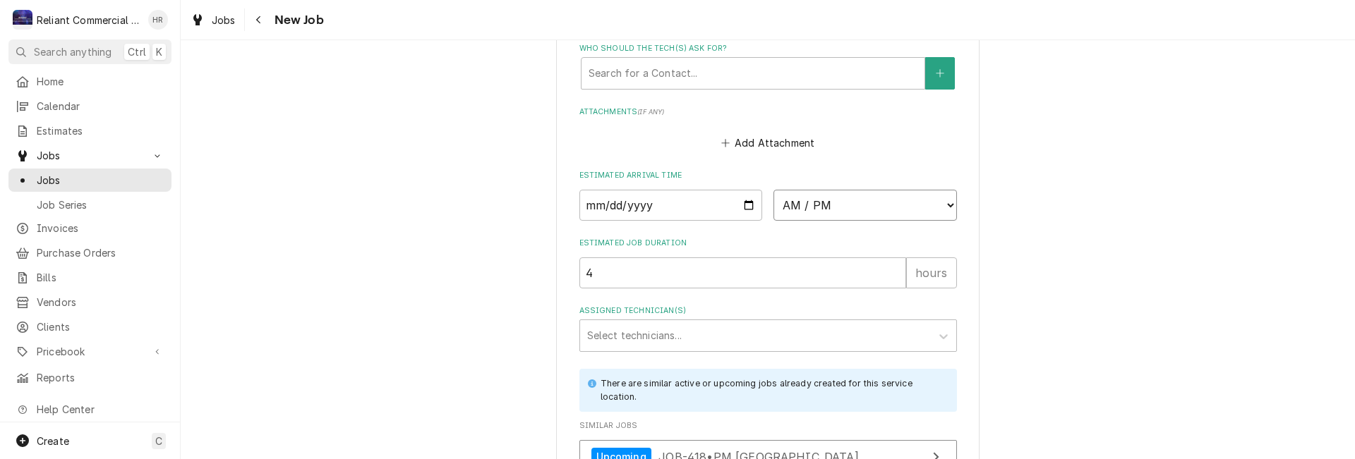
click at [946, 205] on select "AM / PM 6:00 AM 6:15 AM 6:30 AM 6:45 AM 7:00 AM 7:15 AM 7:30 AM 7:45 AM 8:00 AM…" at bounding box center [864, 205] width 183 height 31
select select "09:00:00"
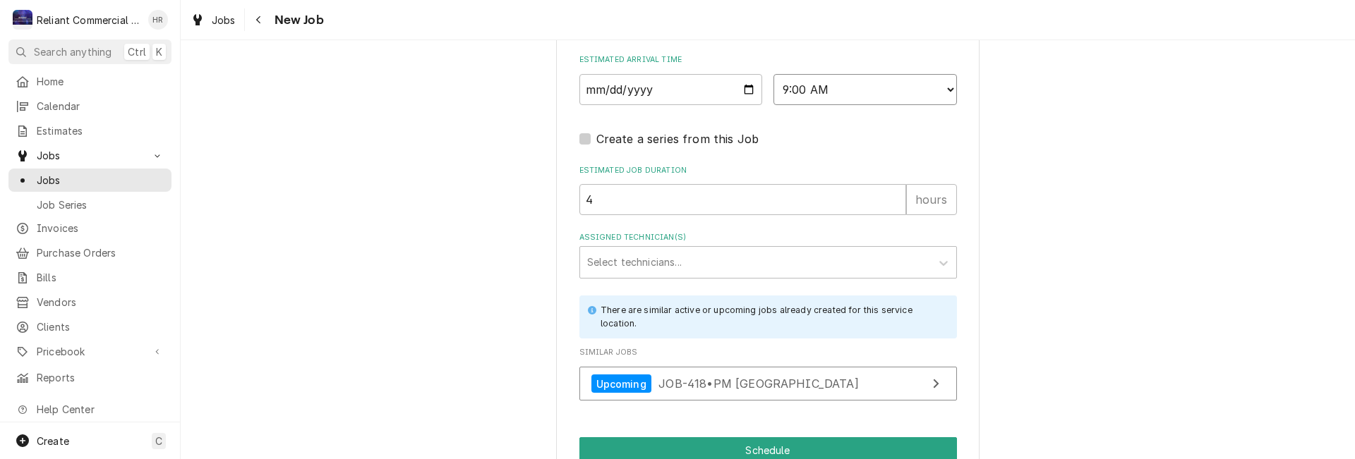
scroll to position [1245, 0]
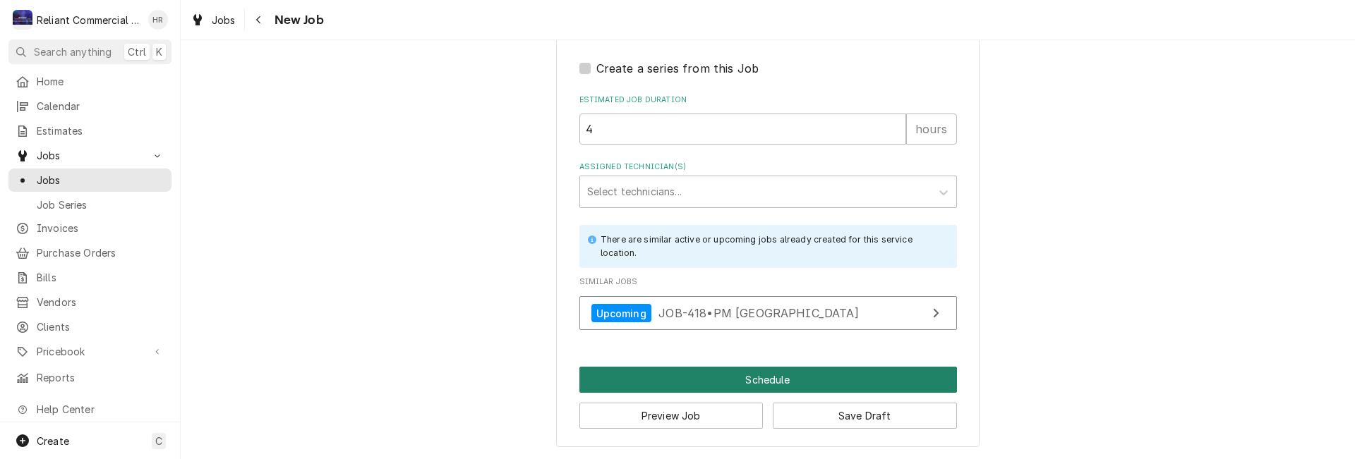
click at [725, 382] on button "Schedule" at bounding box center [768, 380] width 378 height 26
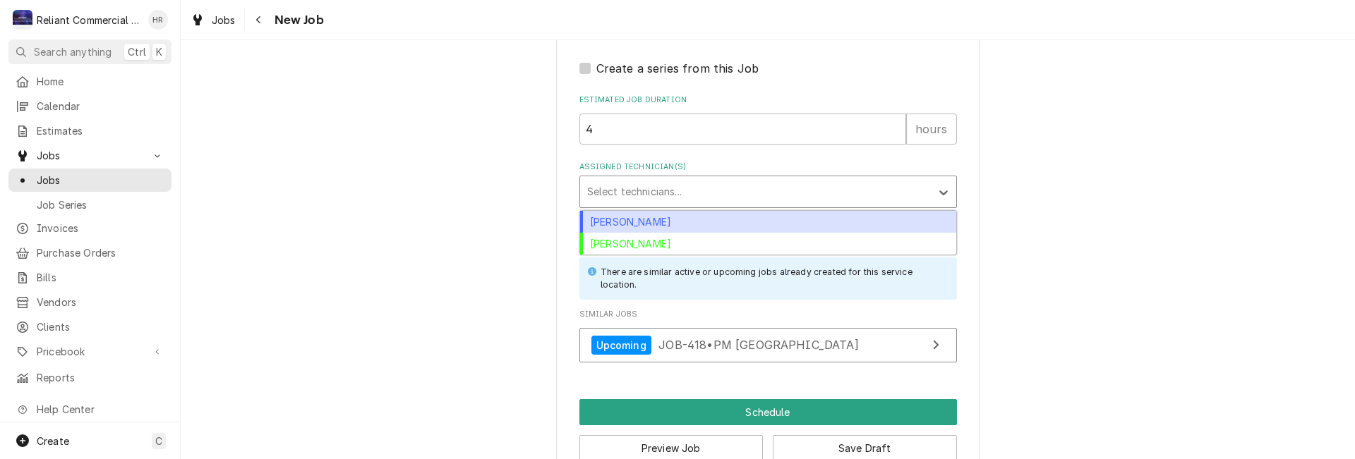
click at [697, 193] on div "Assigned Technician(s)" at bounding box center [755, 191] width 337 height 25
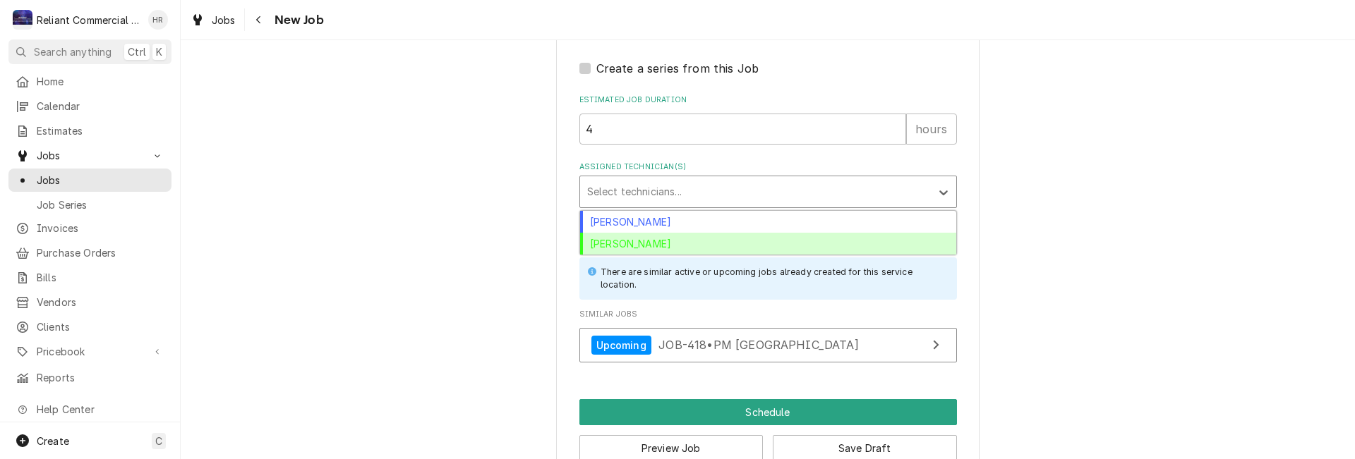
click at [633, 241] on div "[PERSON_NAME]" at bounding box center [768, 244] width 376 height 22
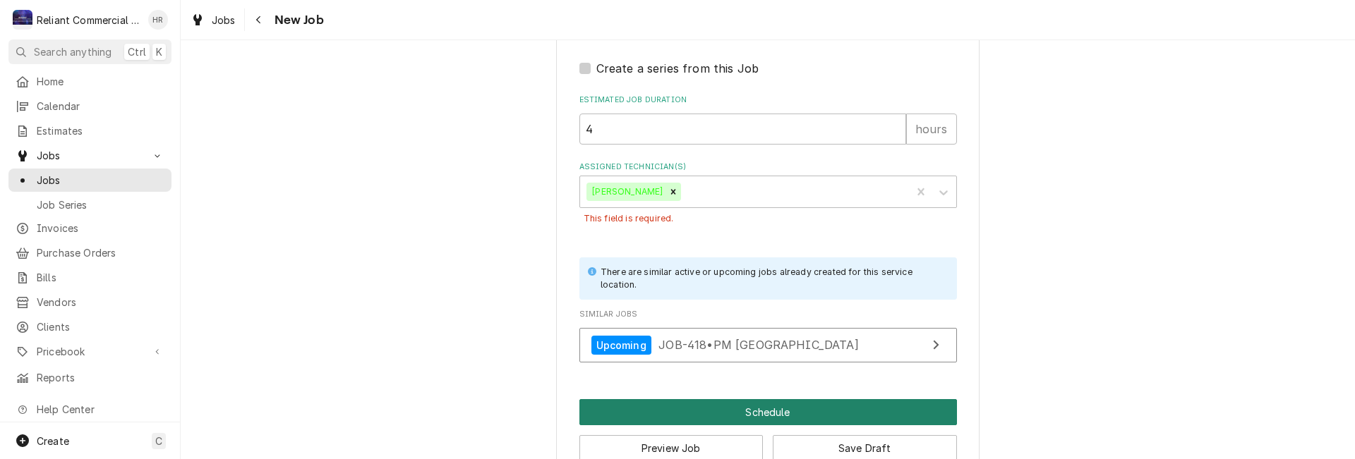
click at [752, 409] on button "Schedule" at bounding box center [768, 412] width 378 height 26
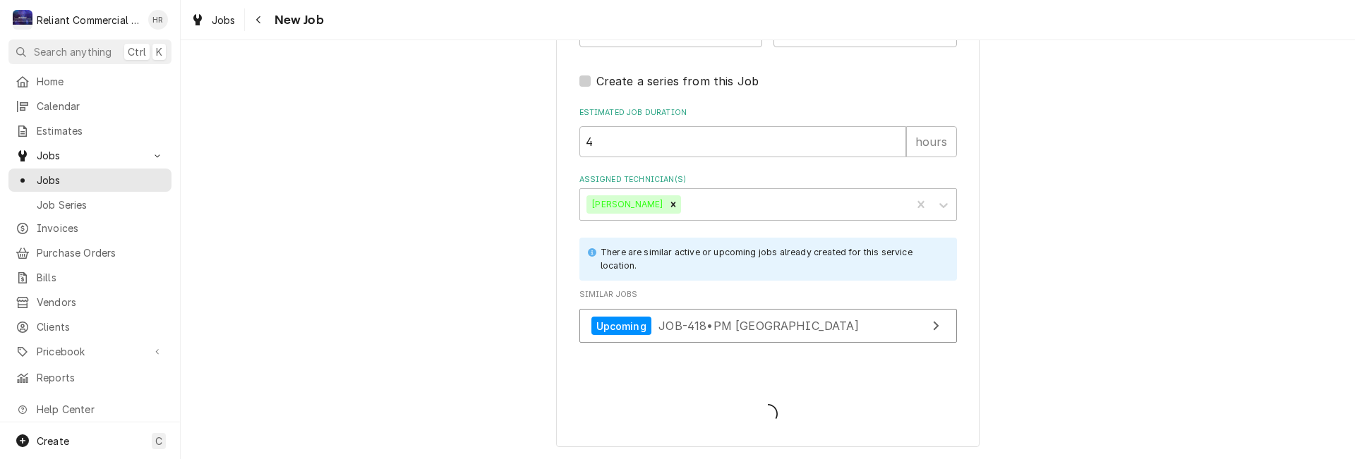
type textarea "x"
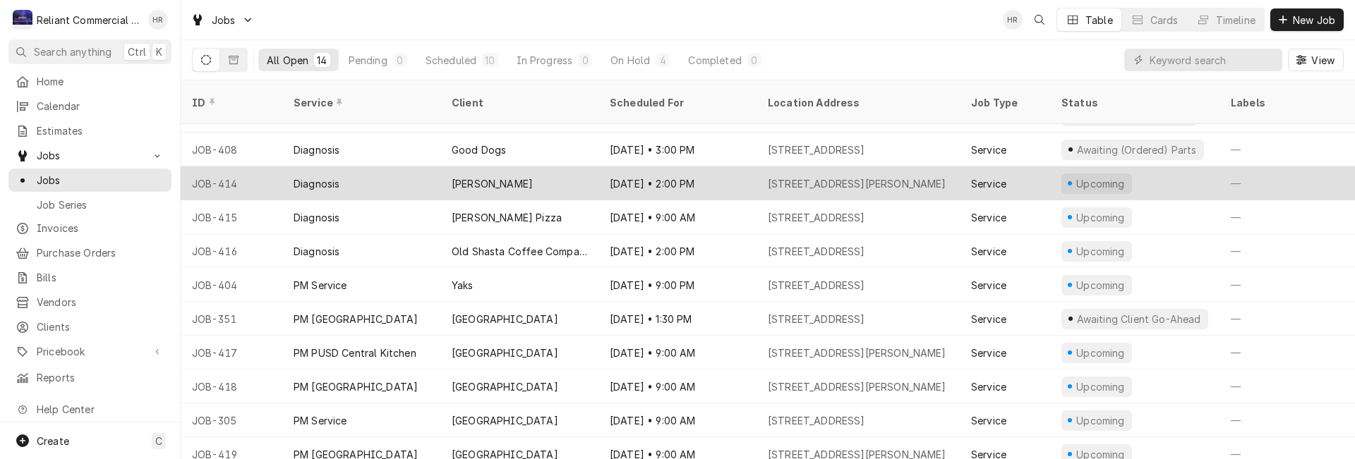
scroll to position [131, 0]
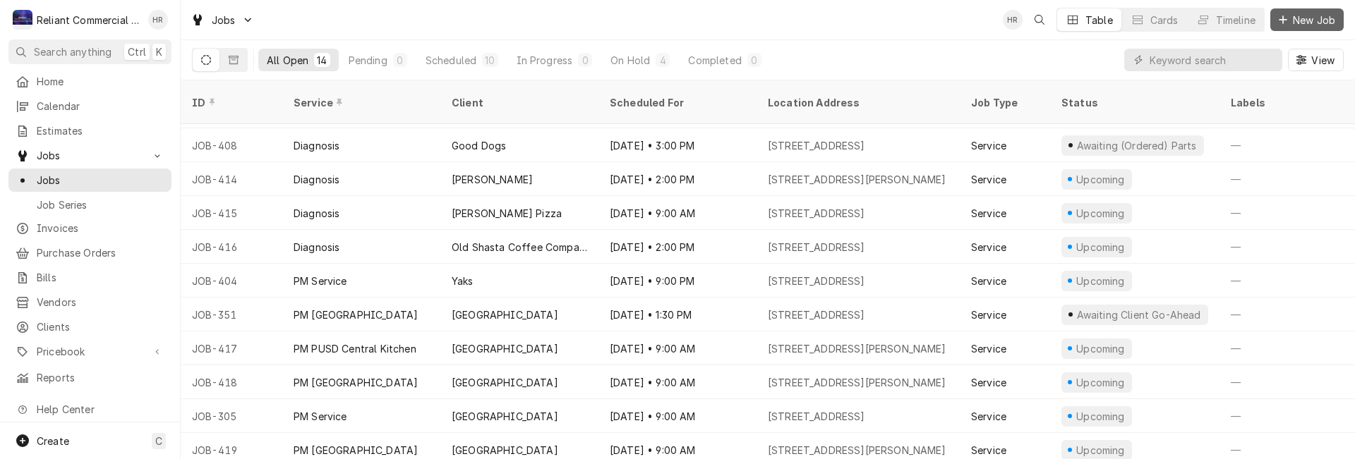
click at [1316, 20] on span "New Job" at bounding box center [1314, 20] width 48 height 15
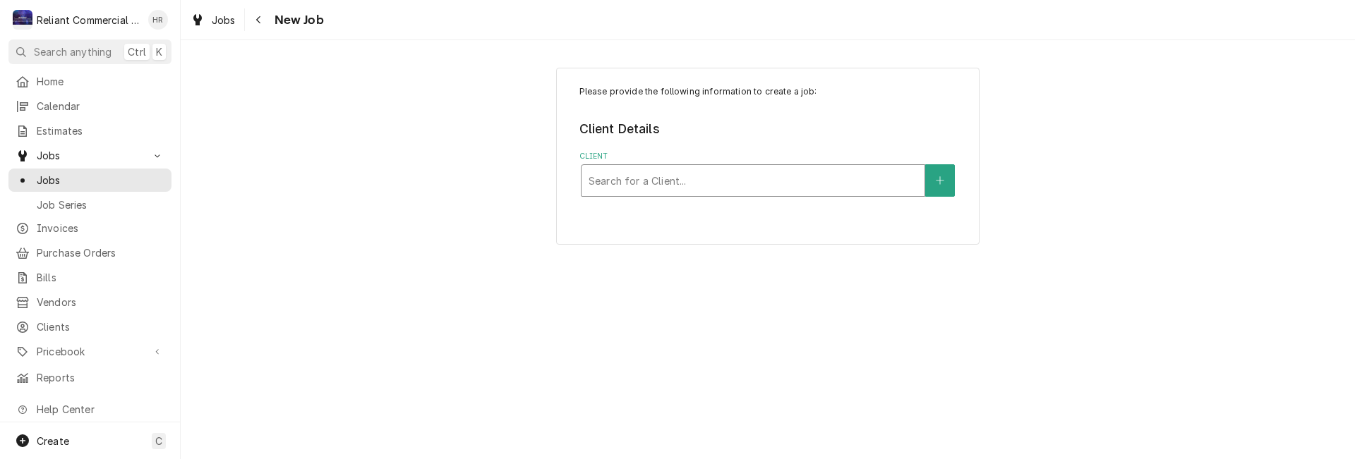
click at [683, 180] on div "Client" at bounding box center [753, 180] width 329 height 25
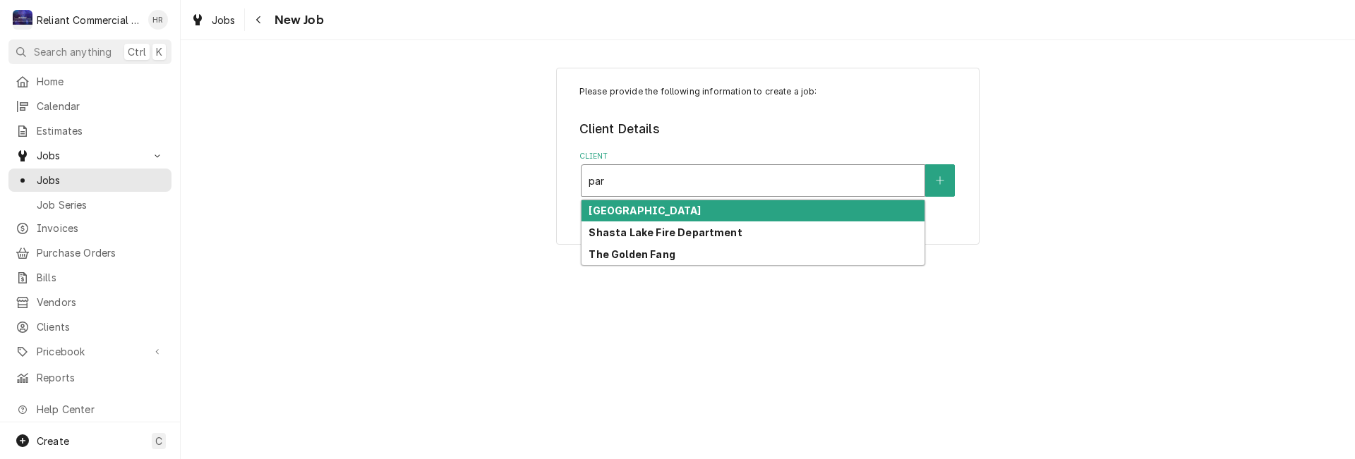
type input "para"
click at [682, 208] on strong "[GEOGRAPHIC_DATA]" at bounding box center [645, 211] width 112 height 12
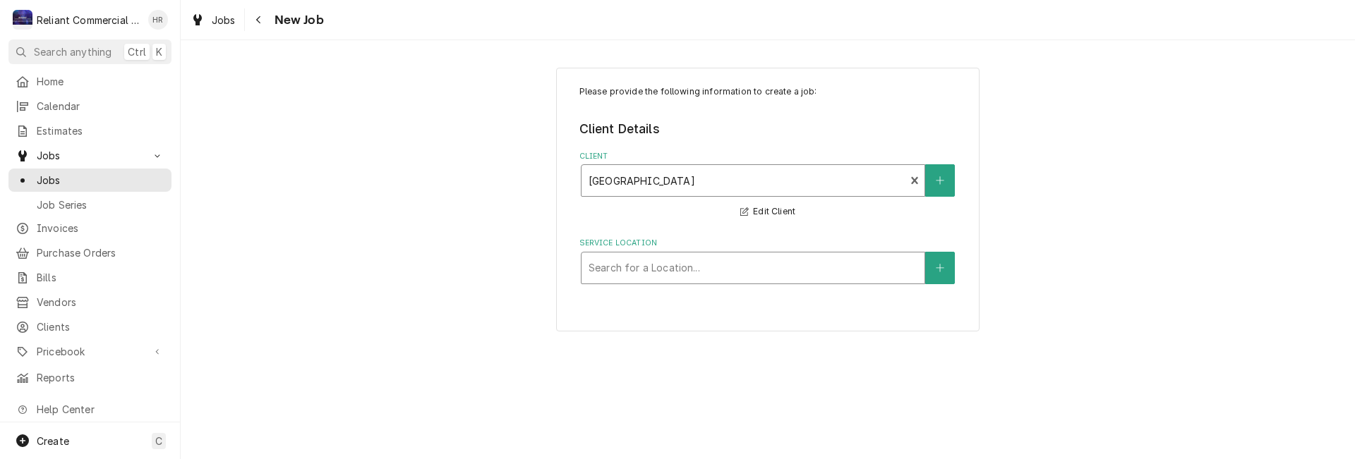
click at [697, 270] on div "Service Location" at bounding box center [753, 267] width 329 height 25
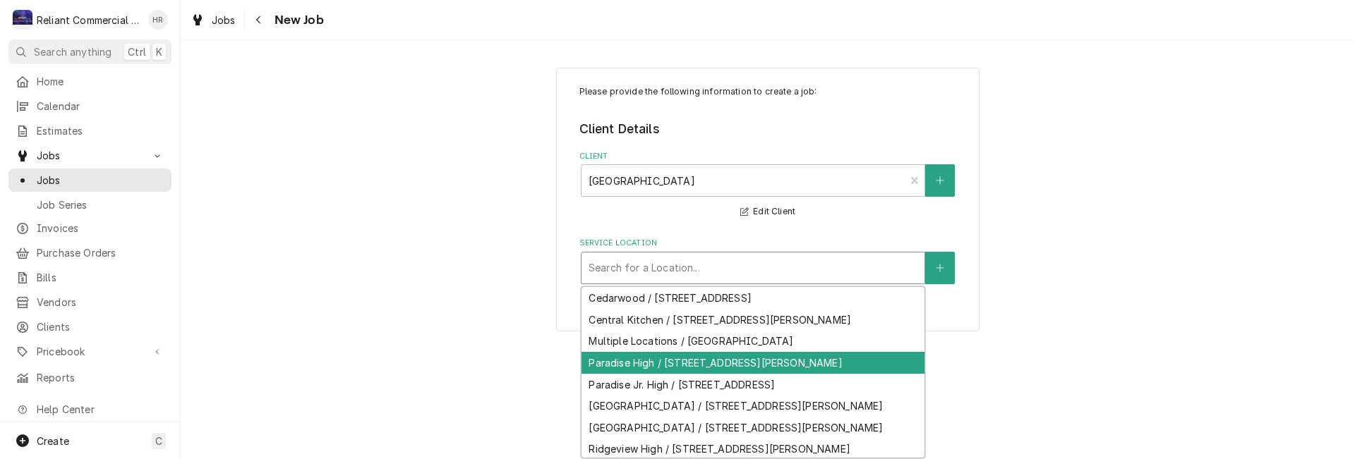
click at [664, 361] on div "Paradise High / 5911 Maxwell Dr, Paradise, CA 95969" at bounding box center [753, 363] width 343 height 22
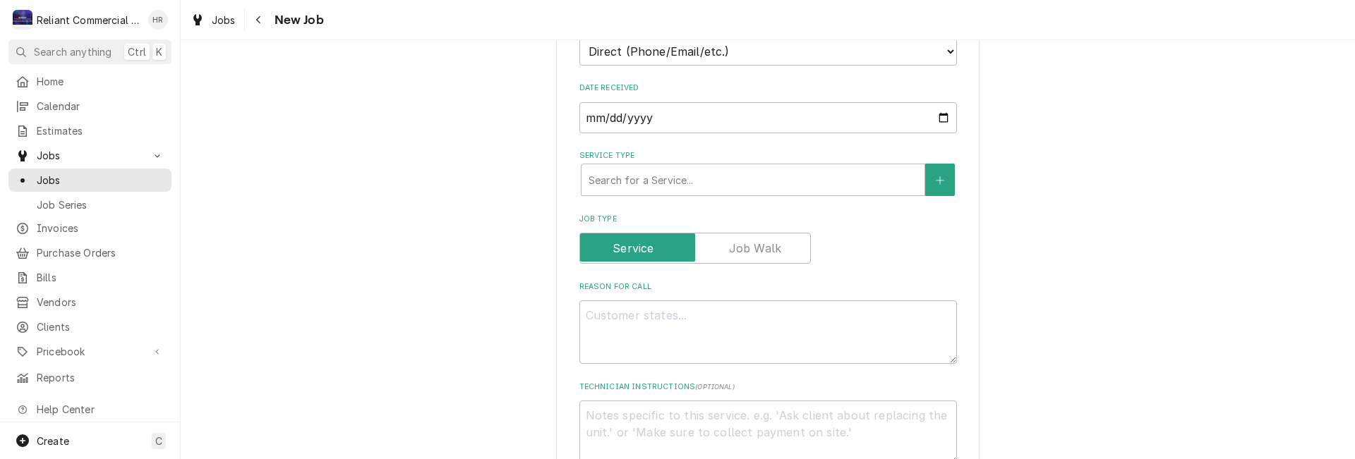
scroll to position [353, 0]
click at [701, 180] on div "Service Type" at bounding box center [753, 177] width 329 height 25
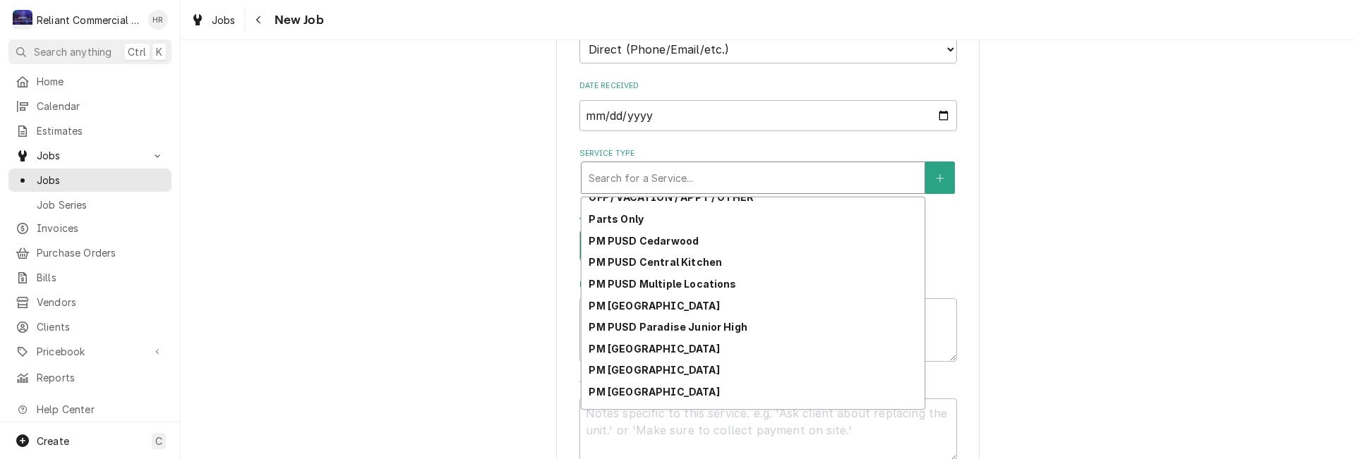
scroll to position [212, 0]
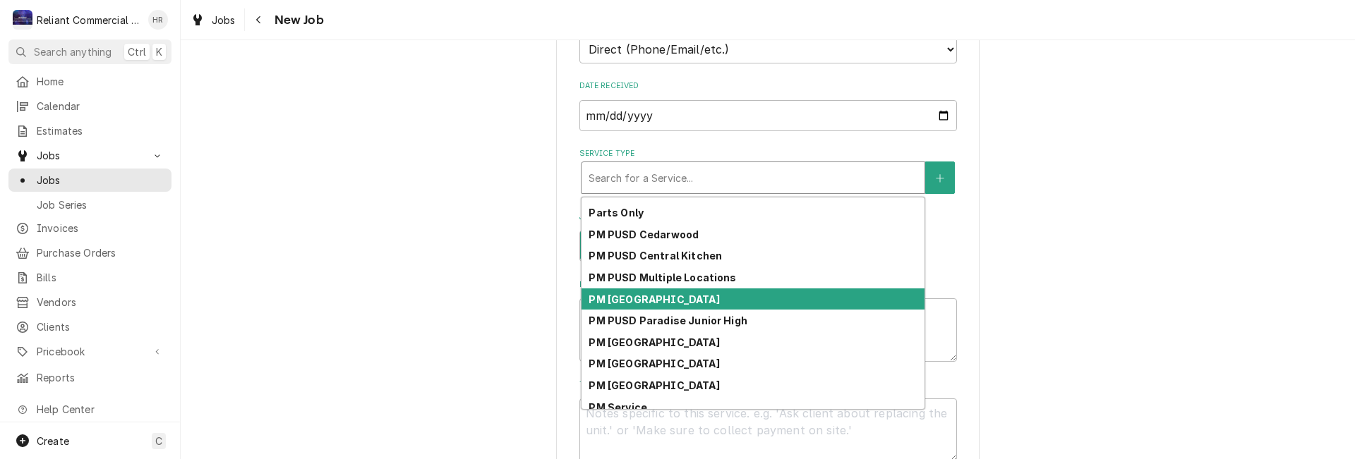
click at [670, 300] on strong "PM [GEOGRAPHIC_DATA]" at bounding box center [654, 300] width 131 height 12
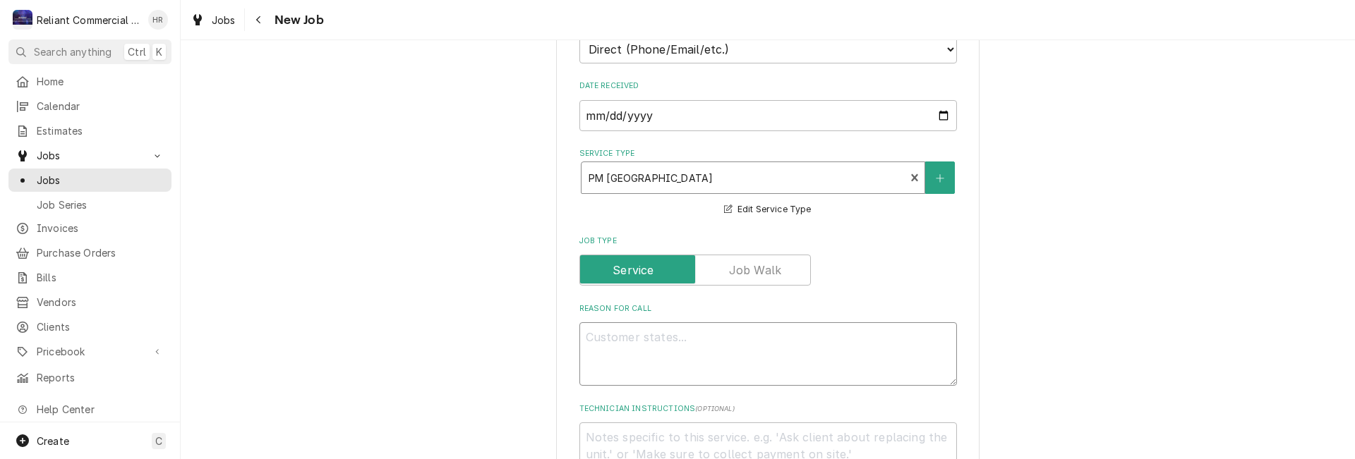
click at [718, 347] on textarea "Reason For Call" at bounding box center [768, 355] width 378 height 64
type textarea "x"
type textarea "P"
type textarea "x"
type textarea "PM"
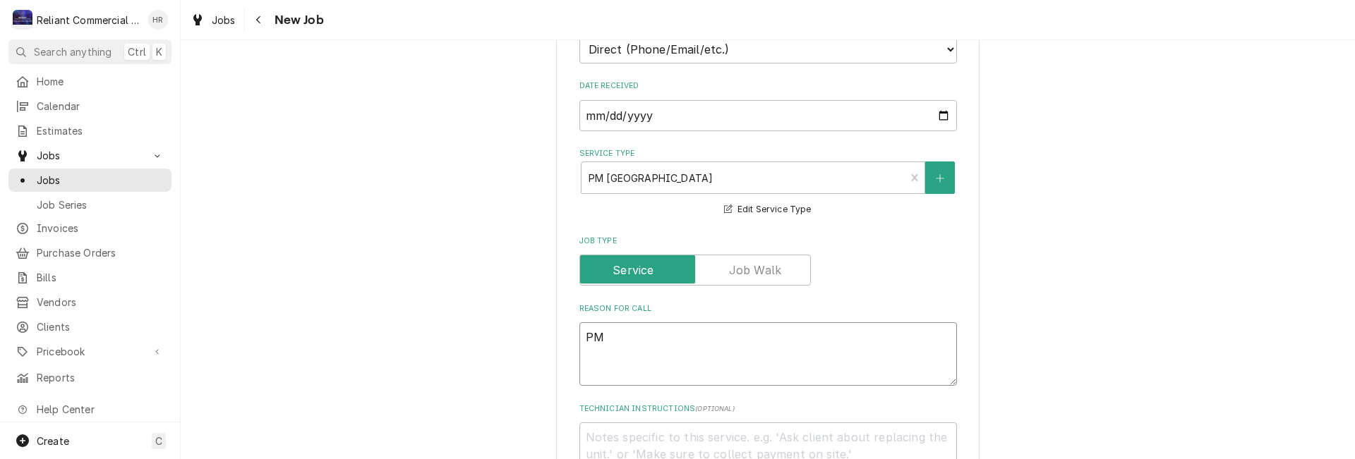
type textarea "x"
type textarea "PM"
type textarea "x"
type textarea "PM G"
type textarea "x"
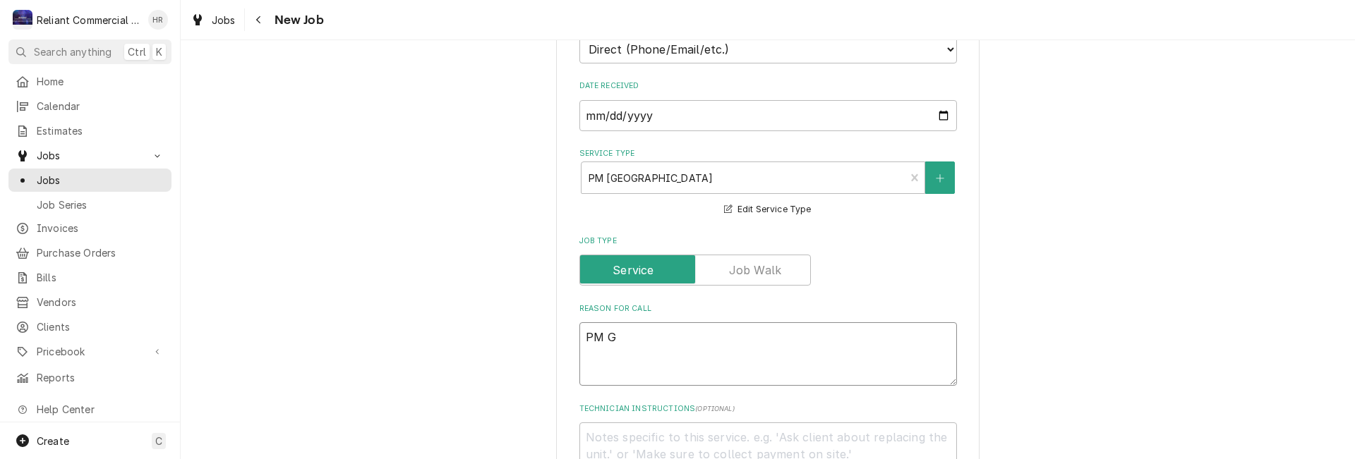
type textarea "PM Gr"
type textarea "x"
type textarea "PM Gro"
type textarea "x"
type textarea "PM Grou"
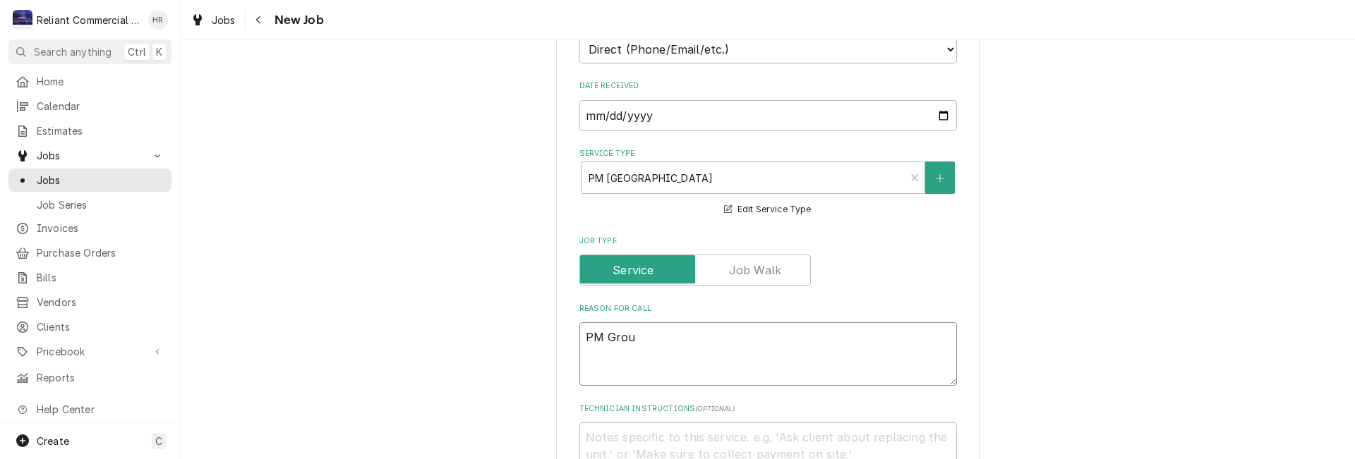
type textarea "x"
type textarea "PM Group"
type textarea "x"
type textarea "PM Group"
type textarea "x"
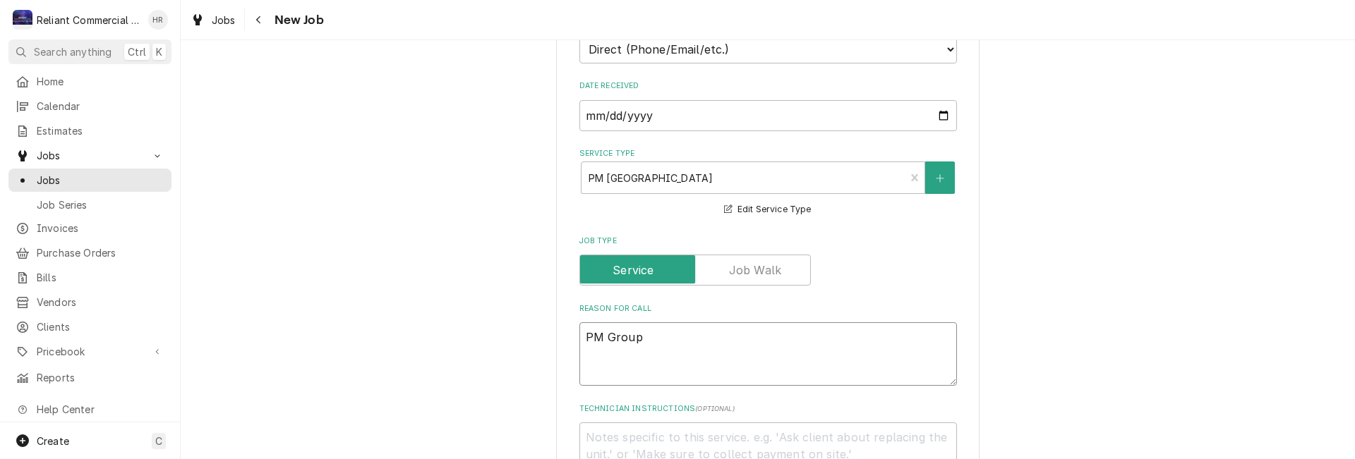
type textarea "PM Group 1"
type textarea "x"
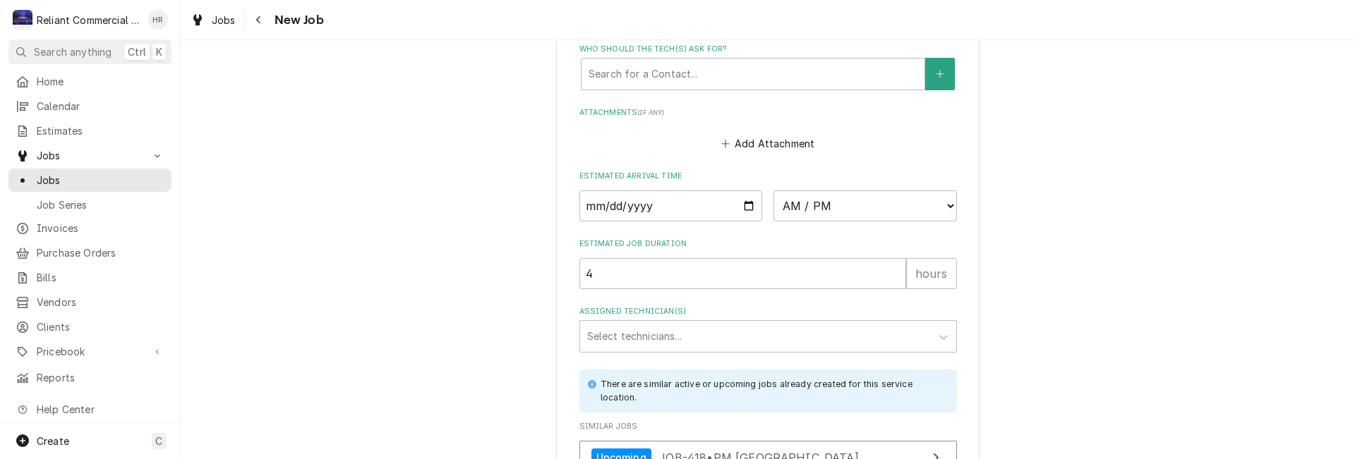
scroll to position [1059, 0]
type textarea "PM Group 1"
click at [742, 205] on input "Date" at bounding box center [670, 205] width 183 height 31
type textarea "x"
type input "[DATE]"
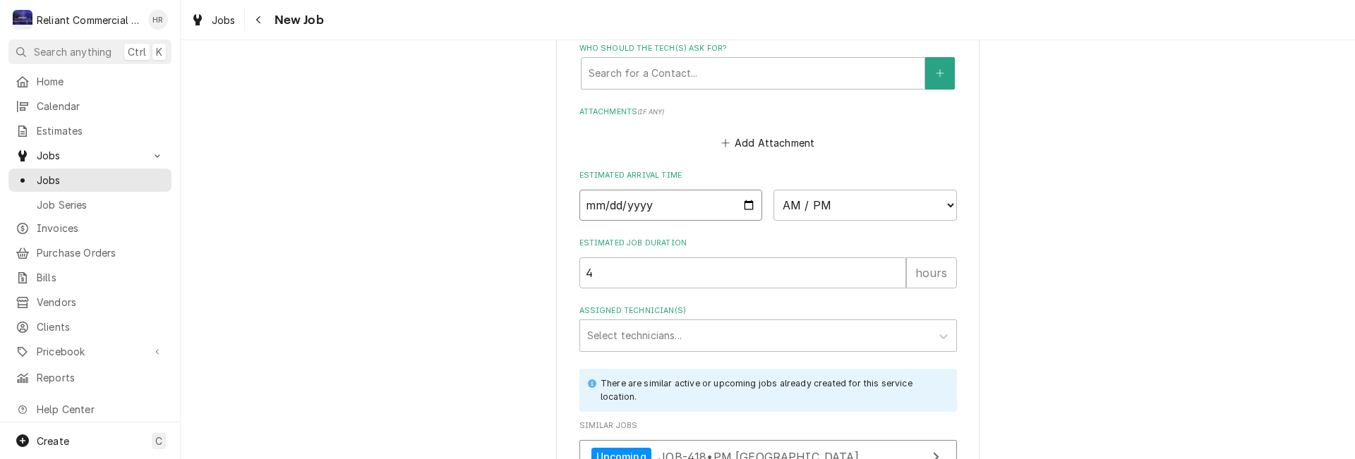
type textarea "x"
type input "[DATE]"
type textarea "x"
type input "[DATE]"
type textarea "x"
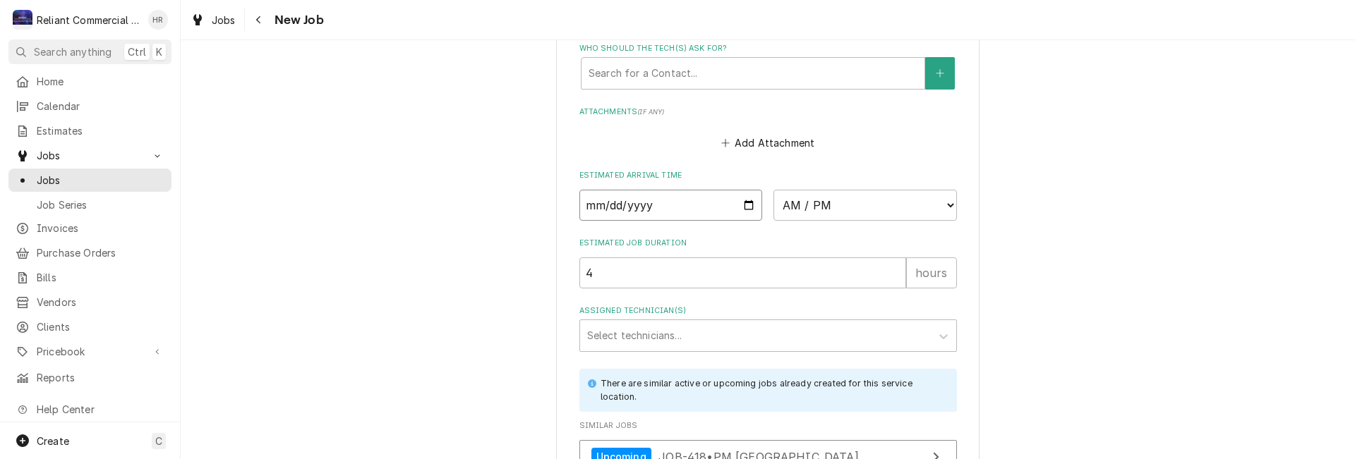
type input "[DATE]"
type textarea "x"
type input "2026-02-15"
type textarea "x"
type input "2026-03-15"
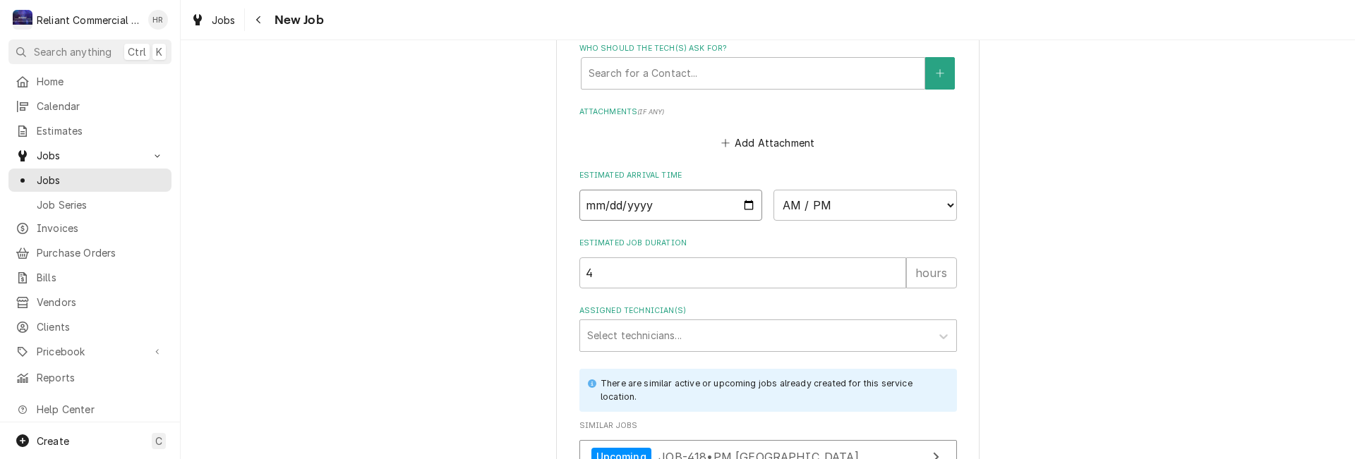
type textarea "x"
type input "2026-03-06"
type textarea "x"
click at [946, 204] on select "AM / PM 6:00 AM 6:15 AM 6:30 AM 6:45 AM 7:00 AM 7:15 AM 7:30 AM 7:45 AM 8:00 AM…" at bounding box center [864, 205] width 183 height 31
select select "09:00:00"
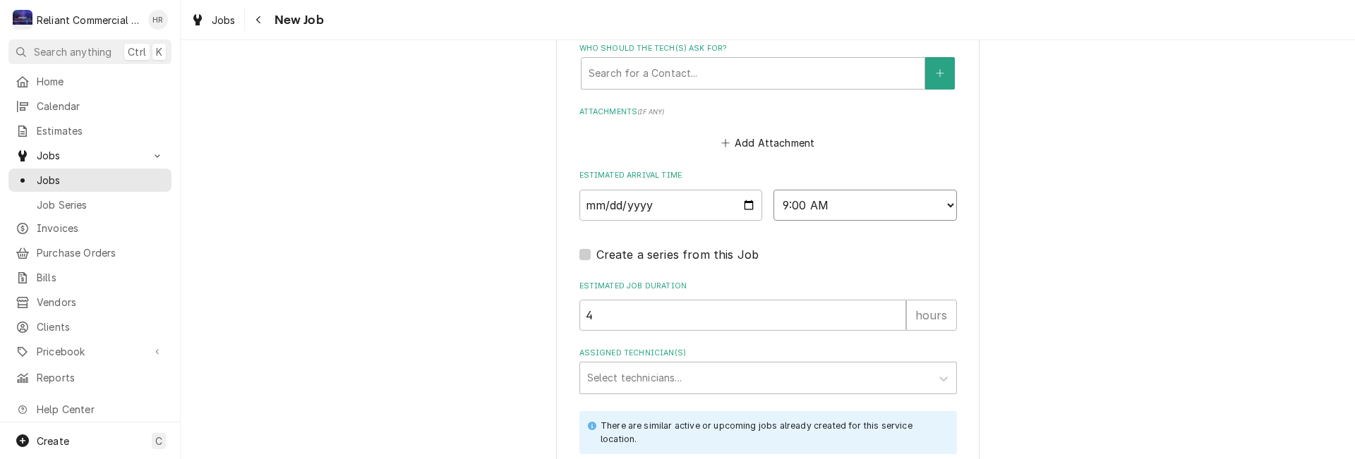
scroll to position [1270, 0]
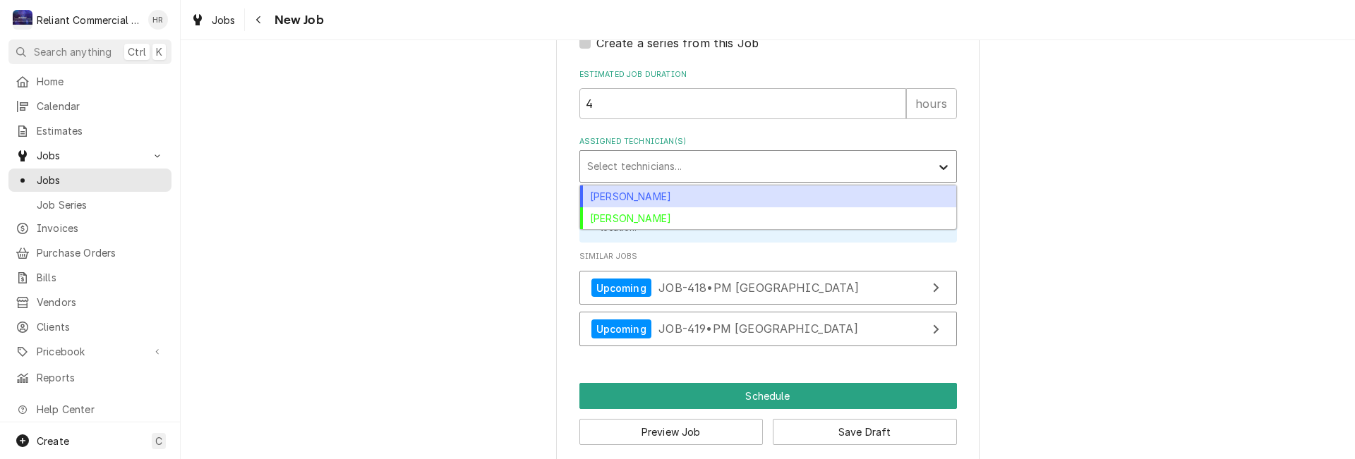
click at [937, 167] on icon "Assigned Technician(s)" at bounding box center [943, 167] width 14 height 14
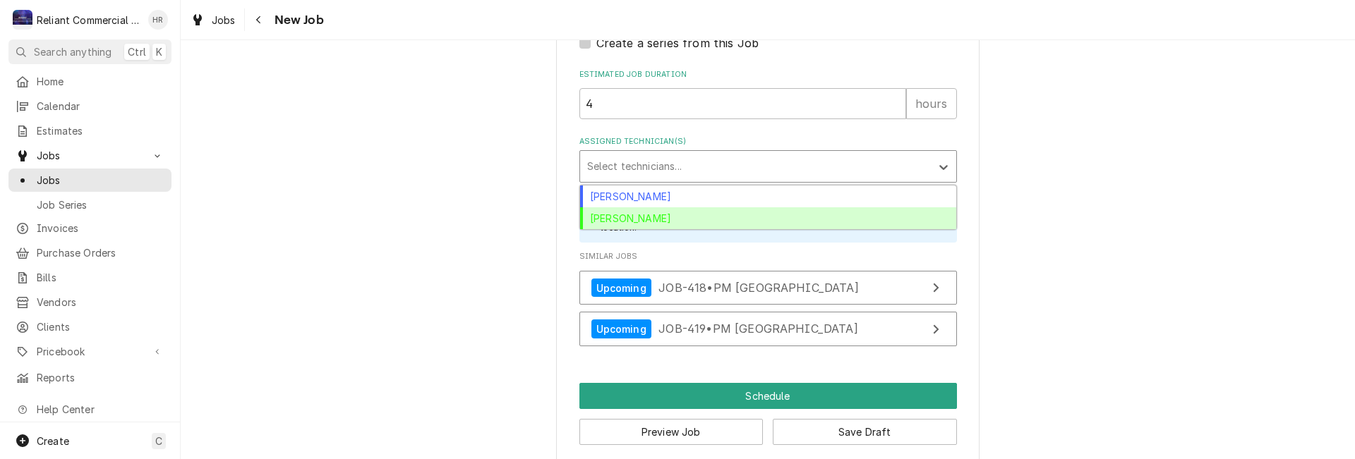
click at [656, 218] on div "[PERSON_NAME]" at bounding box center [768, 218] width 376 height 22
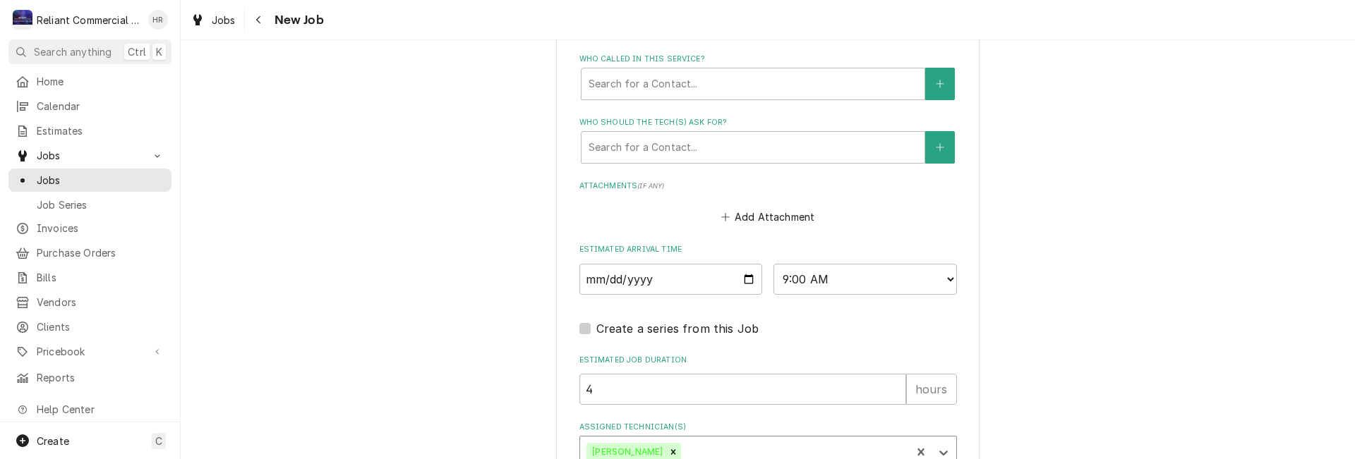
scroll to position [1286, 0]
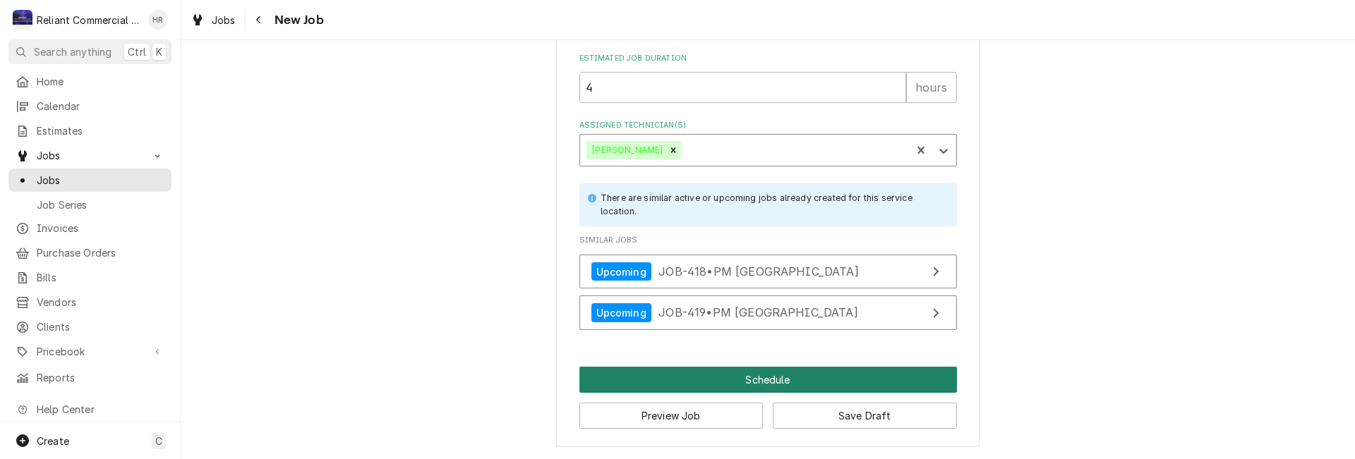
click at [761, 375] on button "Schedule" at bounding box center [768, 380] width 378 height 26
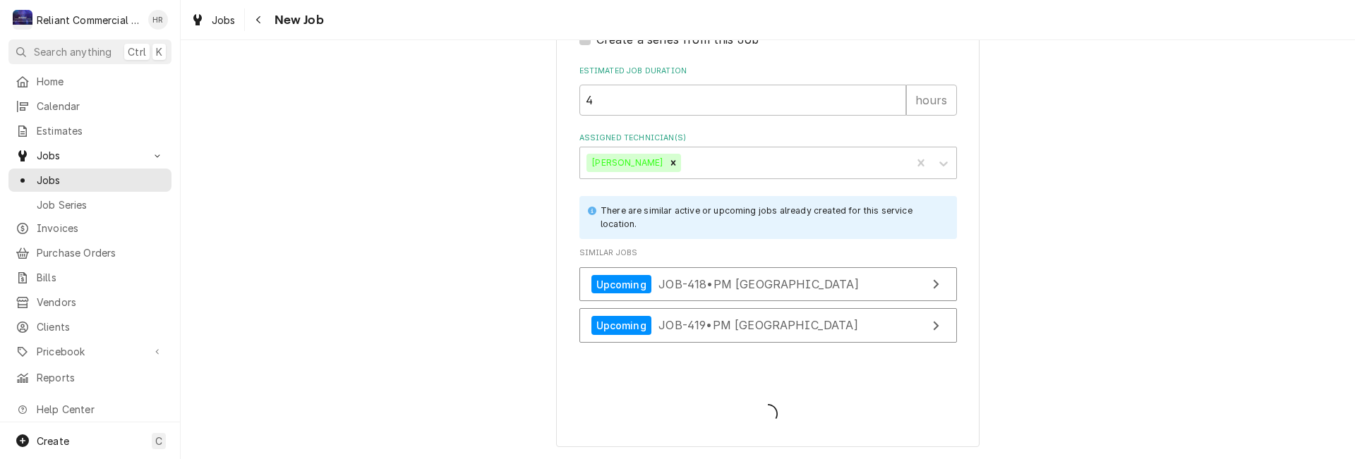
scroll to position [1274, 0]
type textarea "x"
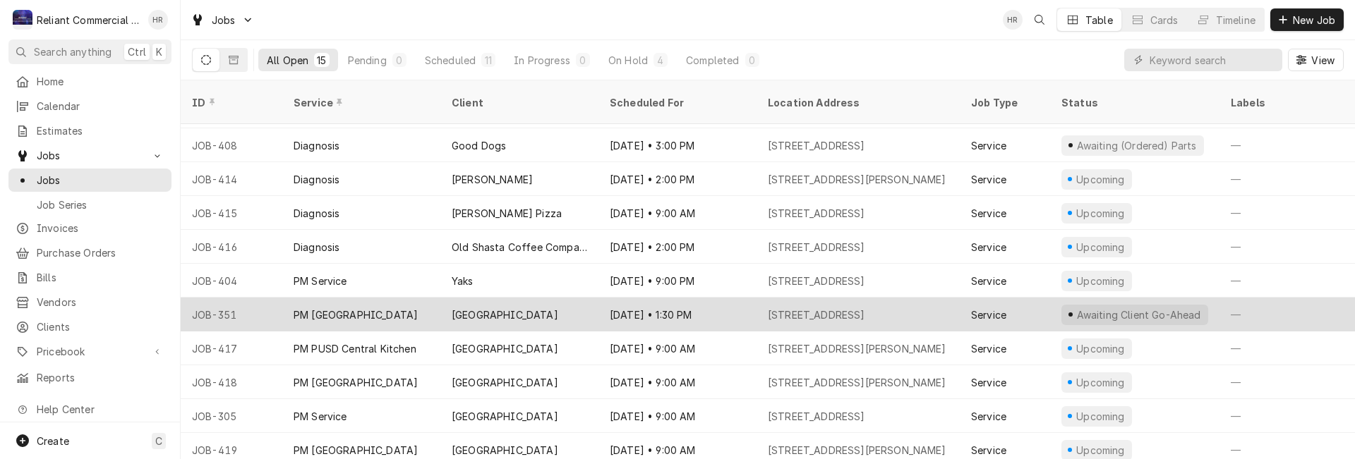
scroll to position [165, 0]
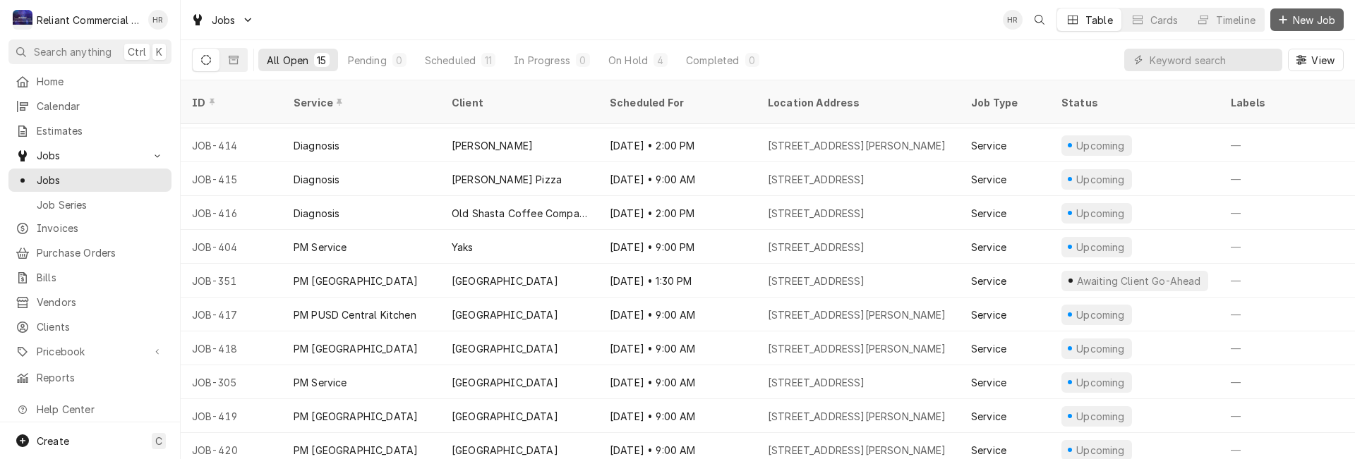
click at [1308, 13] on span "New Job" at bounding box center [1314, 20] width 48 height 15
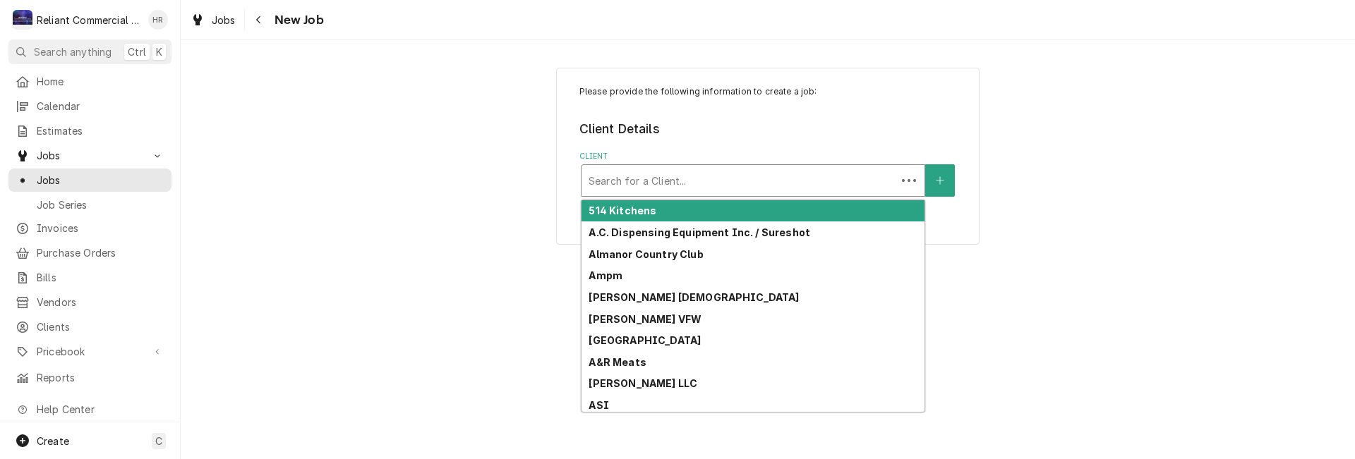
click at [730, 183] on div "Client" at bounding box center [739, 180] width 301 height 25
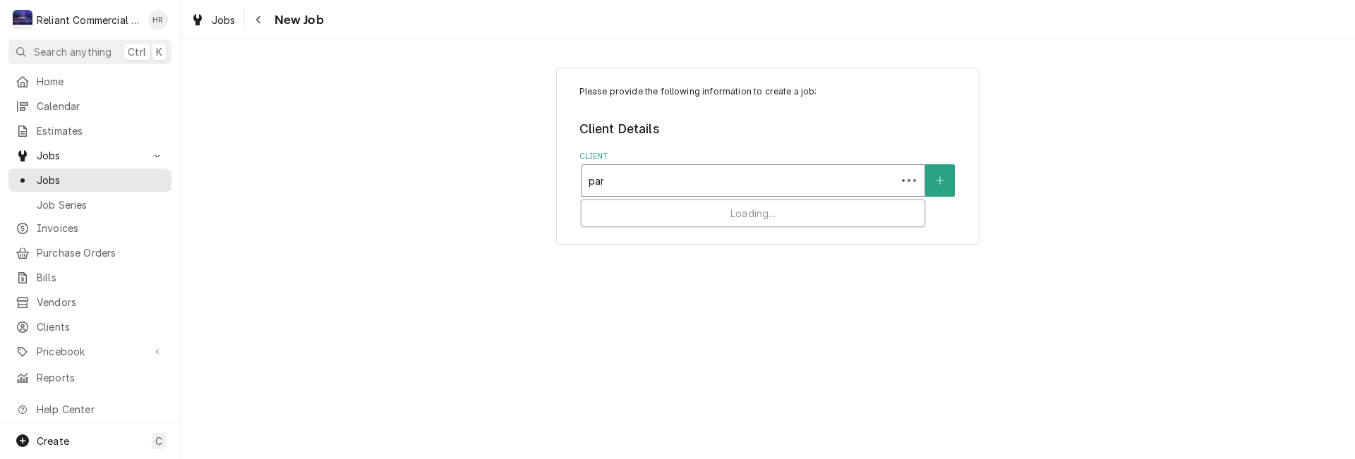
type input "para"
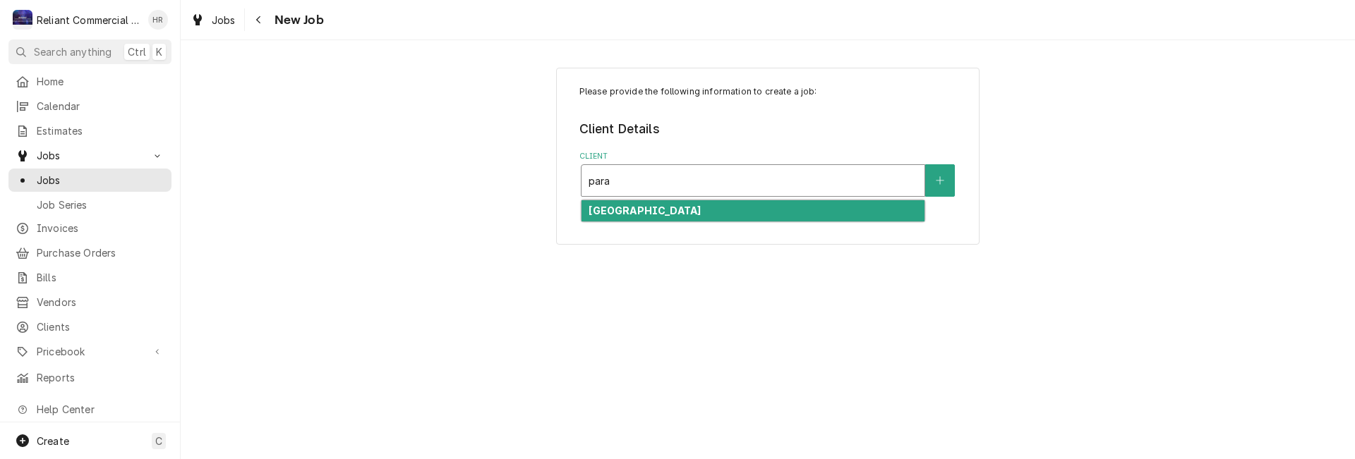
click at [701, 210] on strong "[GEOGRAPHIC_DATA]" at bounding box center [645, 211] width 112 height 12
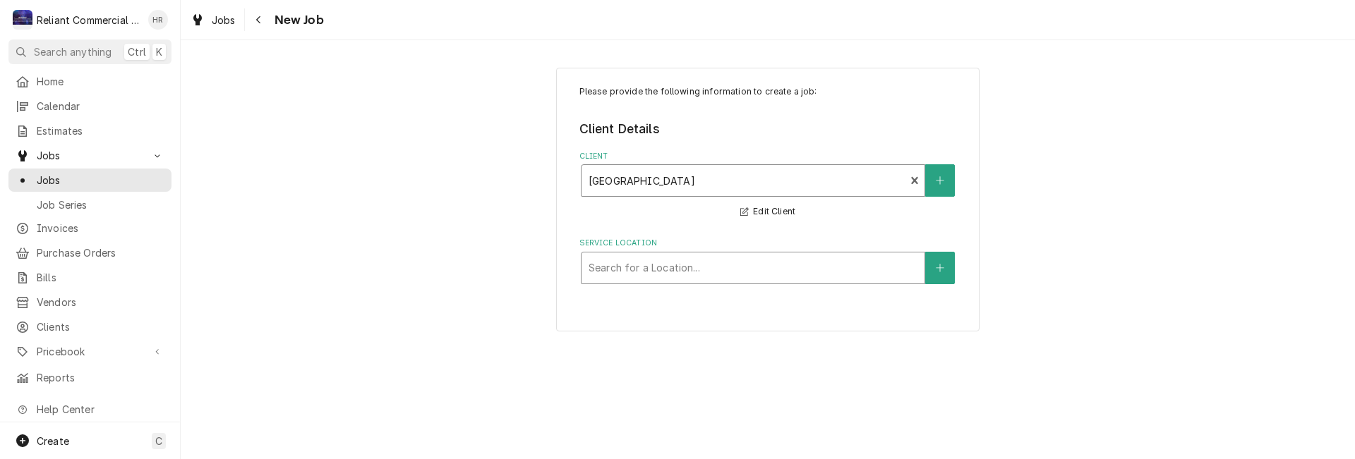
click at [670, 263] on div "Service Location" at bounding box center [753, 267] width 329 height 25
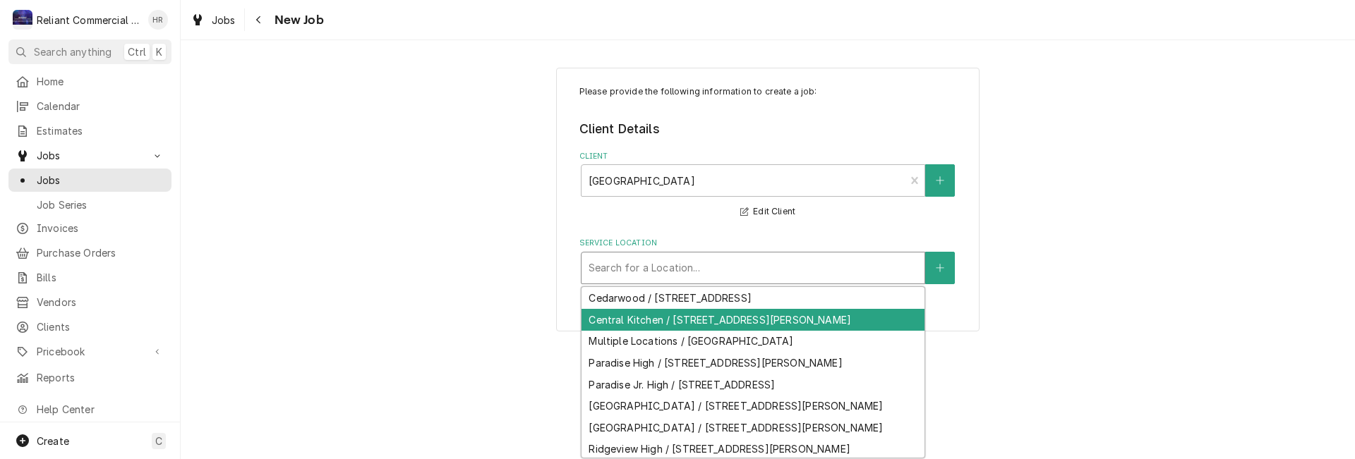
click at [666, 318] on div "Central Kitchen / [STREET_ADDRESS][PERSON_NAME]" at bounding box center [753, 320] width 343 height 22
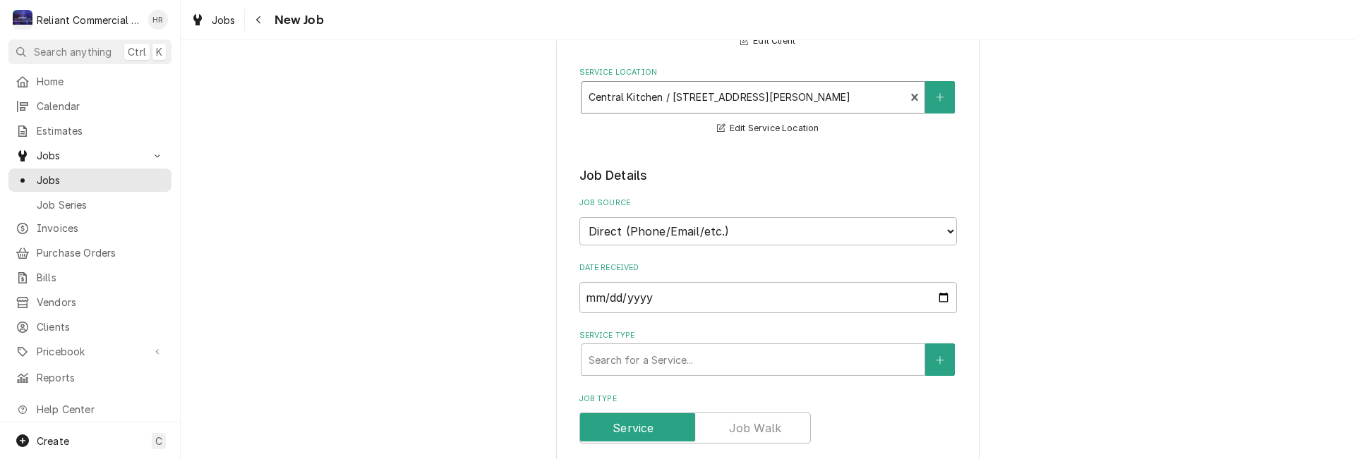
scroll to position [353, 0]
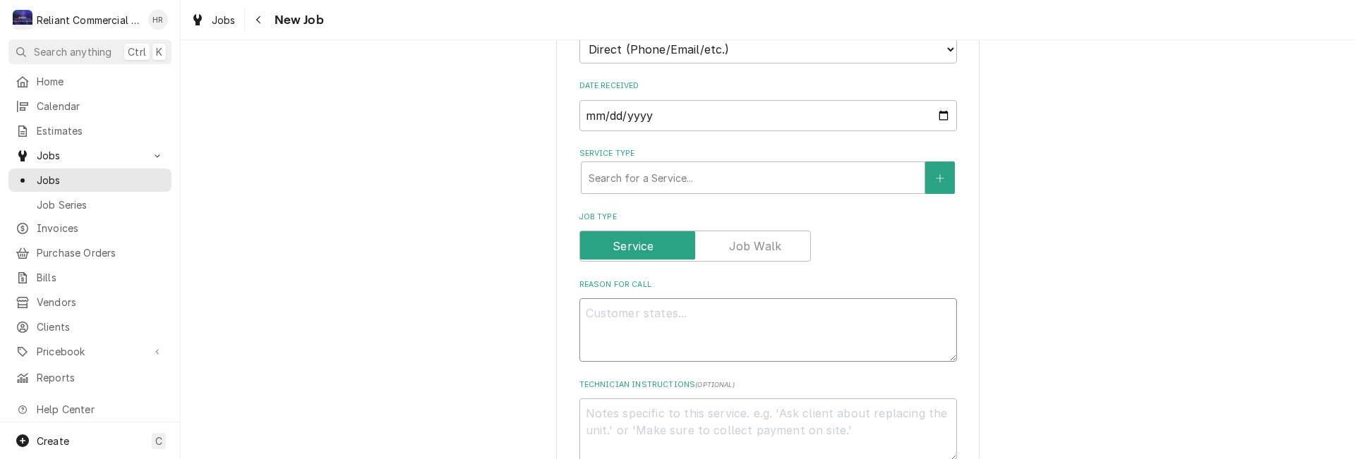
click at [697, 320] on textarea "Reason For Call" at bounding box center [768, 331] width 378 height 64
type textarea "x"
type textarea "P"
type textarea "x"
type textarea "PM"
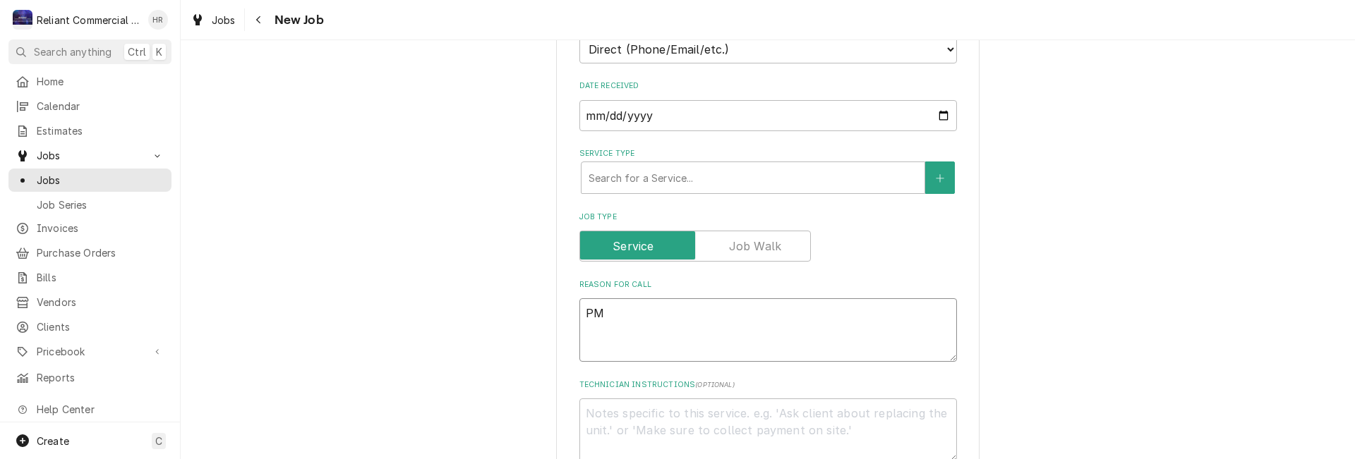
type textarea "x"
type textarea "PM"
type textarea "x"
type textarea "PM G"
type textarea "x"
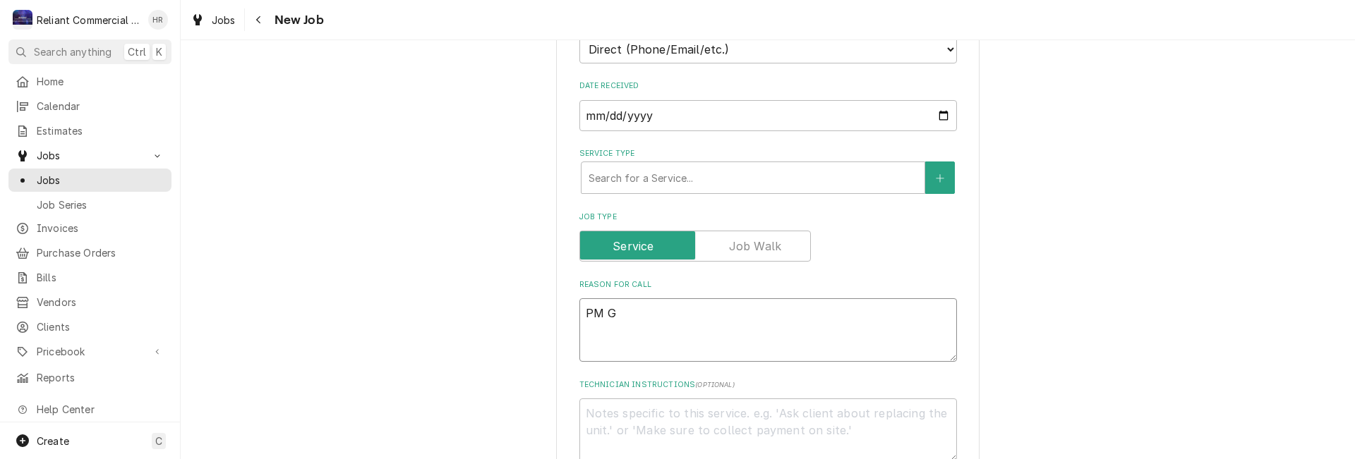
type textarea "PM Gr"
type textarea "x"
type textarea "PM Gro"
type textarea "x"
type textarea "PM Grou"
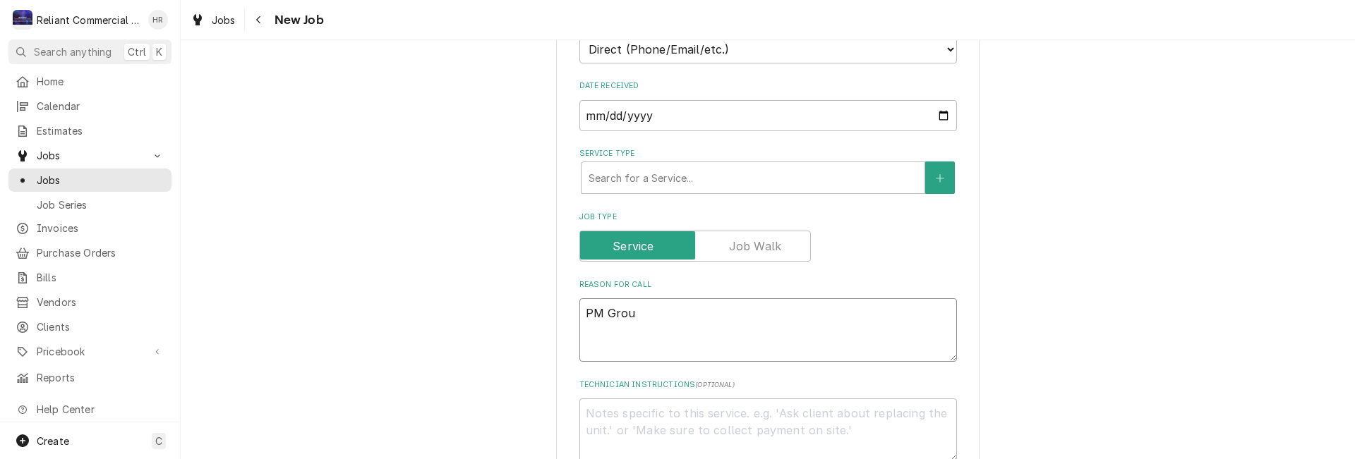
type textarea "x"
type textarea "PM Group"
type textarea "x"
type textarea "PM Group"
type textarea "x"
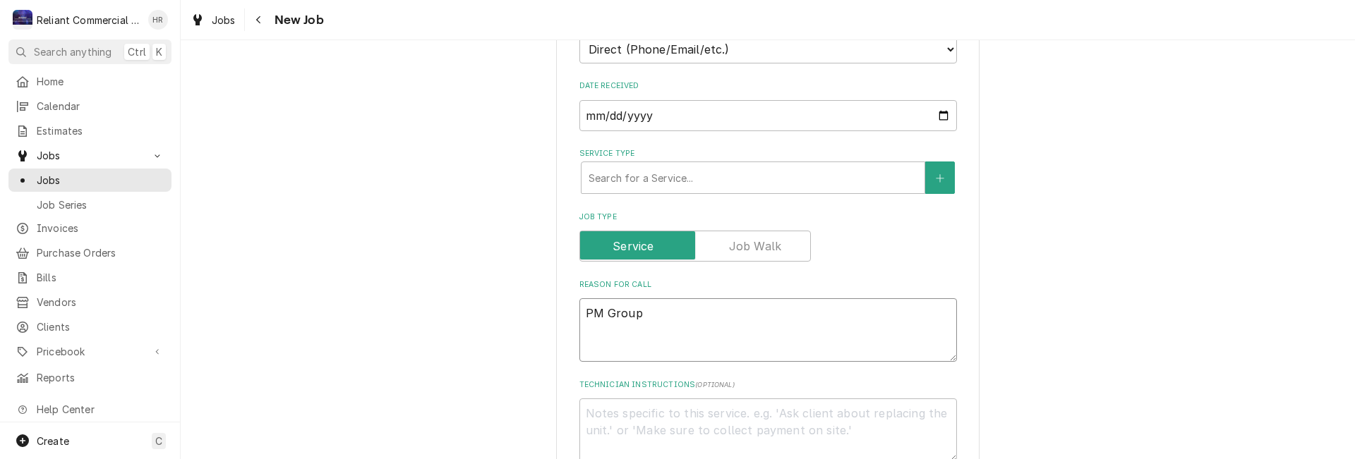
type textarea "PM Group 2"
type textarea "x"
type textarea "PM Group 2"
click at [757, 185] on div "Service Type" at bounding box center [753, 177] width 329 height 25
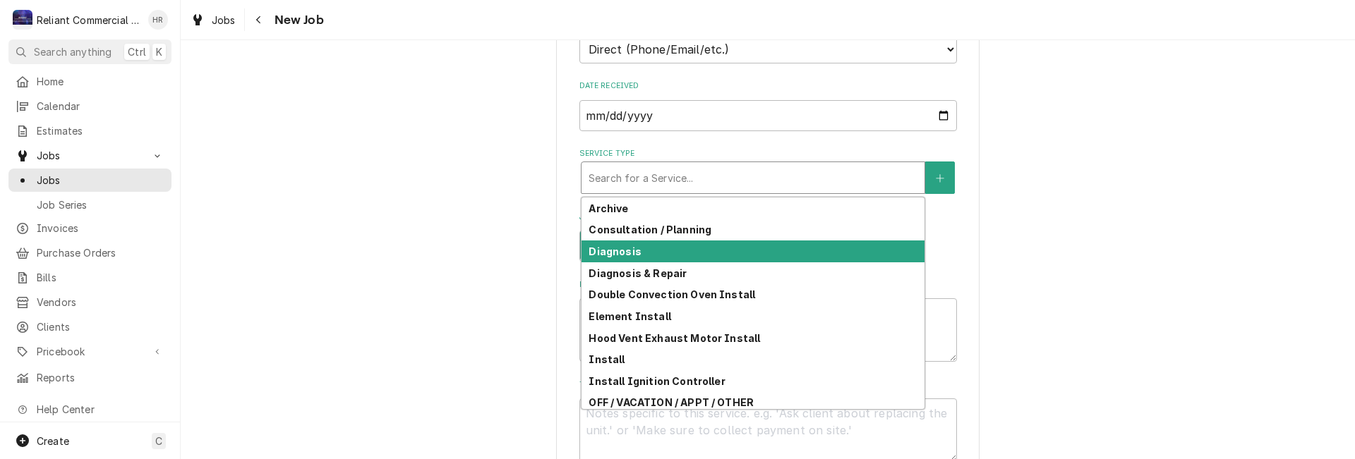
scroll to position [220, 0]
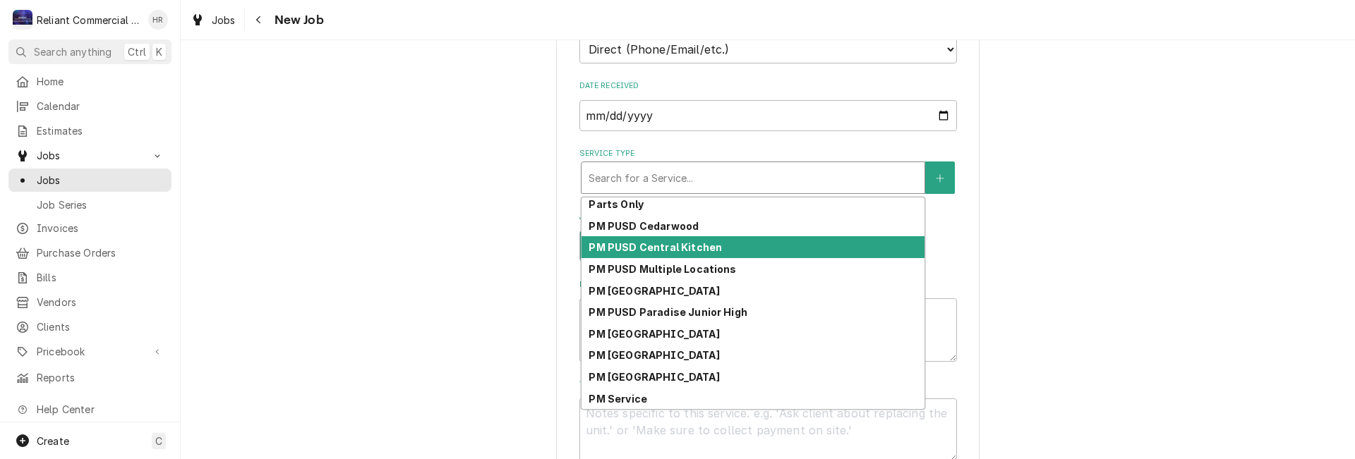
click at [673, 247] on strong "PM PUSD Central Kitchen" at bounding box center [655, 247] width 133 height 12
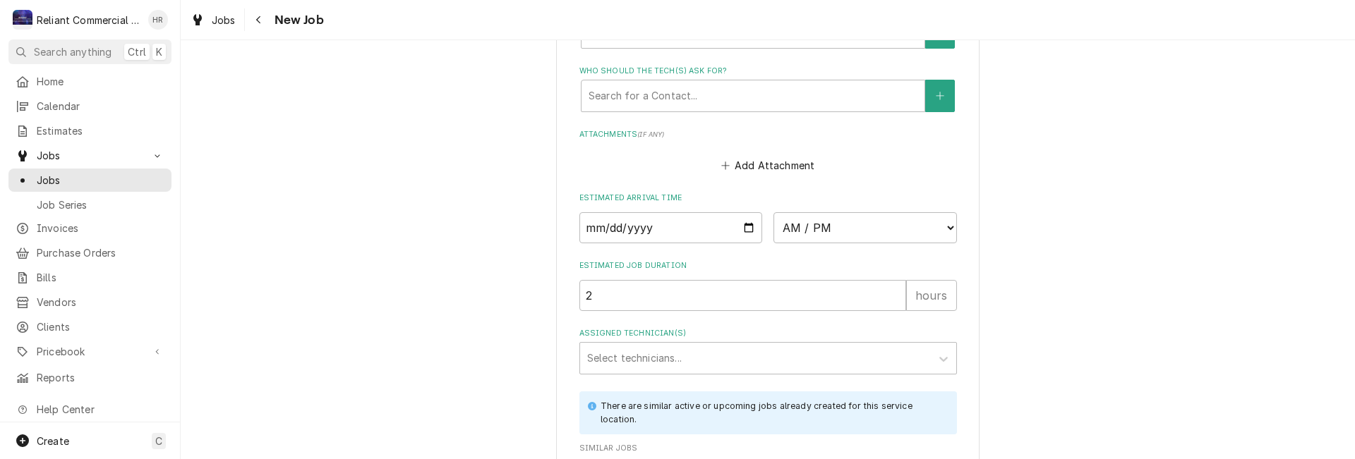
scroll to position [1059, 0]
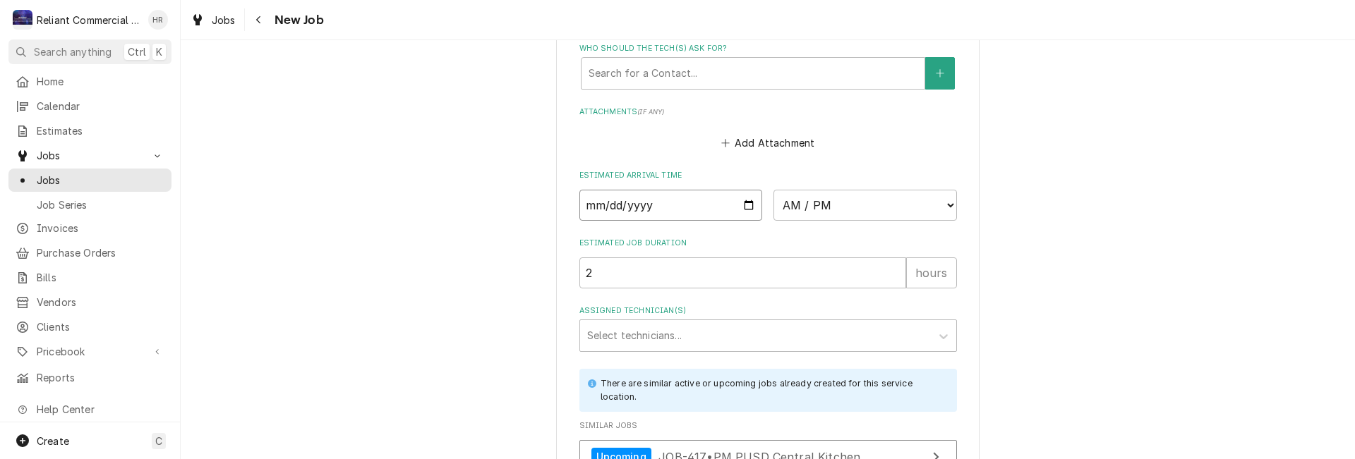
click at [747, 204] on input "Date" at bounding box center [670, 205] width 183 height 31
type textarea "x"
type input "[DATE]"
type textarea "x"
type input "[DATE]"
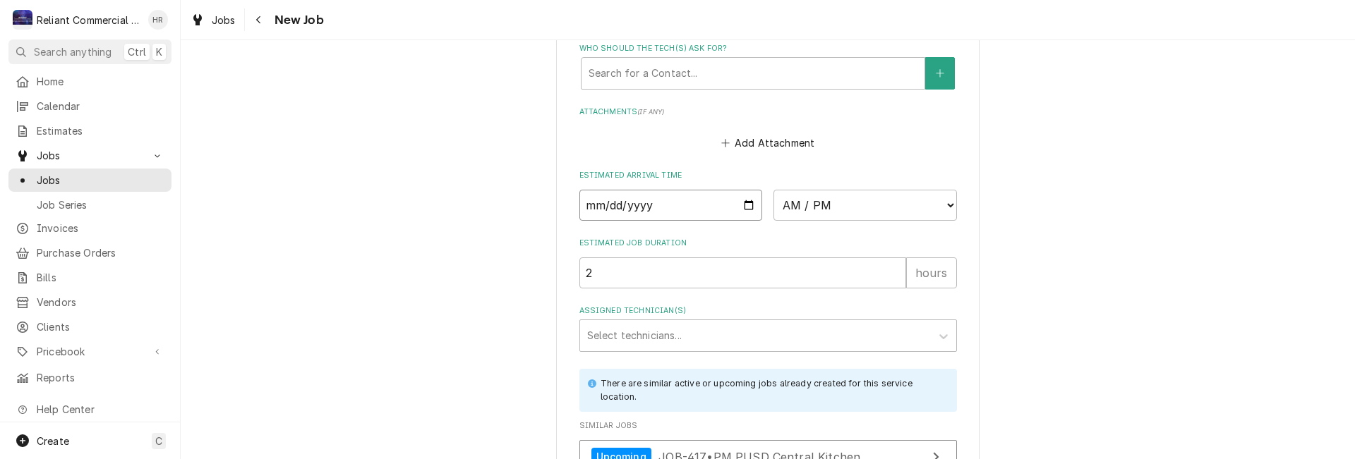
type textarea "x"
type input "[DATE]"
type textarea "x"
type input "[DATE]"
type textarea "x"
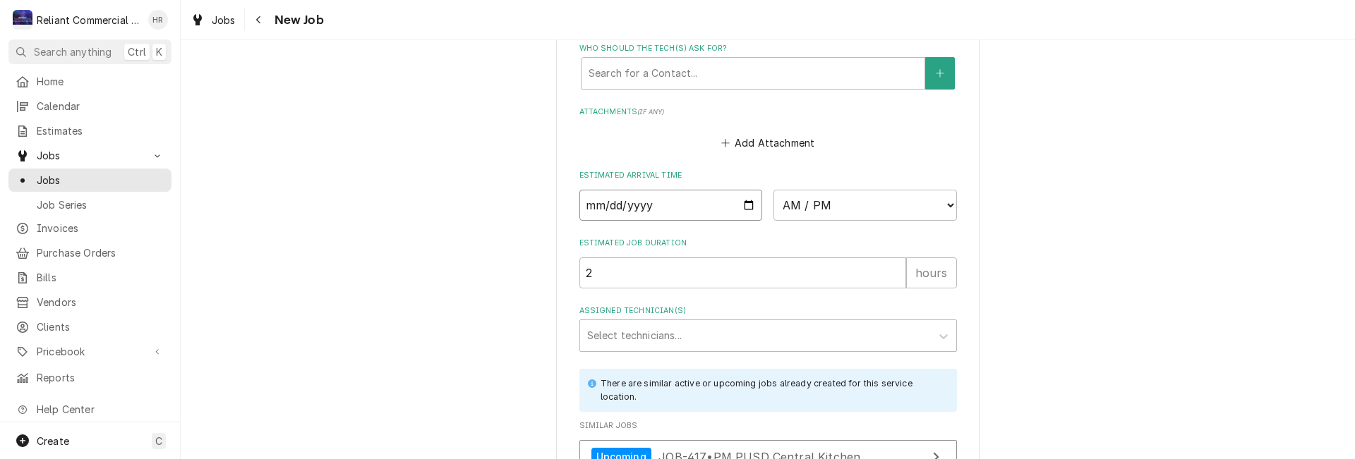
type input "[DATE]"
type textarea "x"
click at [943, 203] on select "AM / PM 6:00 AM 6:15 AM 6:30 AM 6:45 AM 7:00 AM 7:15 AM 7:30 AM 7:45 AM 8:00 AM…" at bounding box center [864, 205] width 183 height 31
select select "09:00:00"
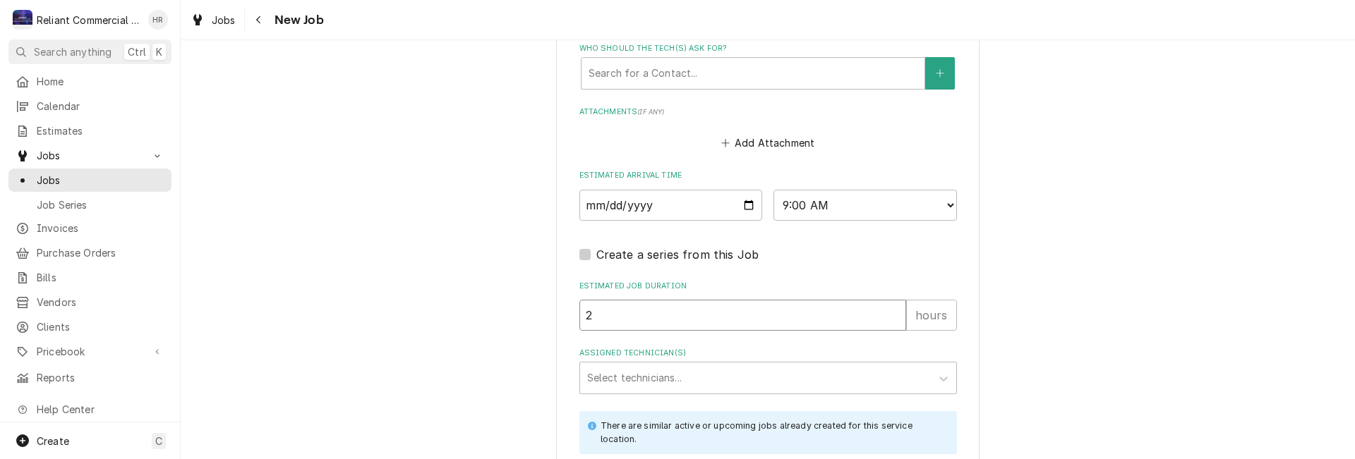
drag, startPoint x: 608, startPoint y: 318, endPoint x: 486, endPoint y: 313, distance: 122.9
type textarea "x"
type input "4"
type textarea "x"
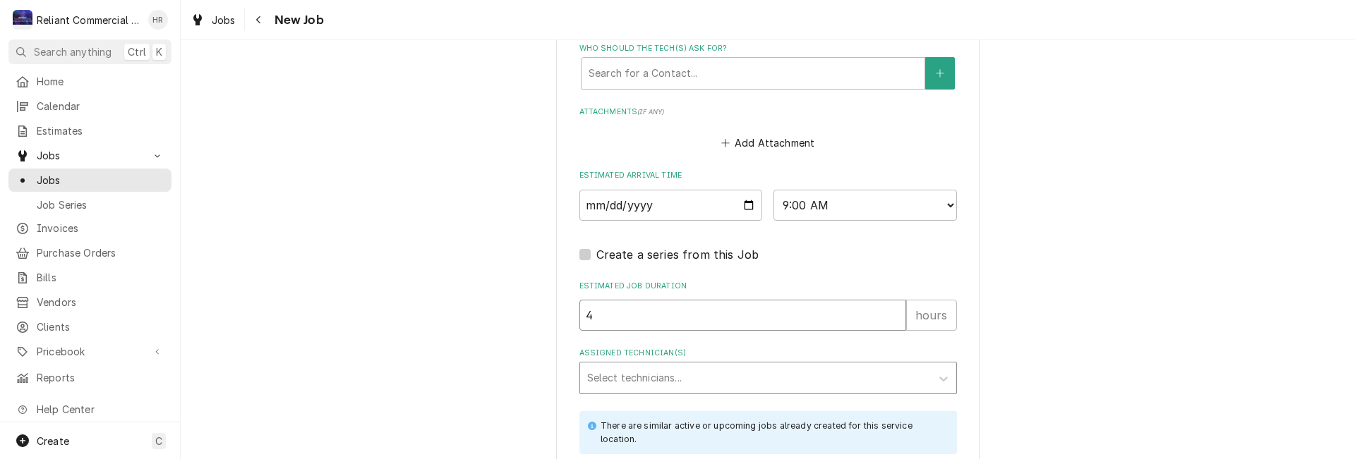
type input "4"
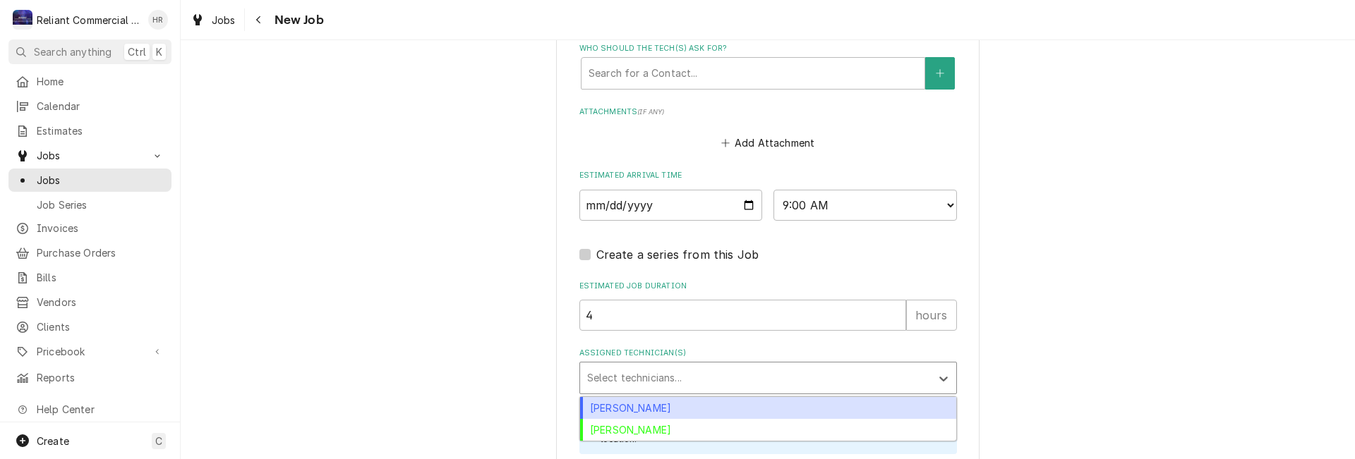
click at [749, 375] on div "Assigned Technician(s)" at bounding box center [755, 378] width 337 height 25
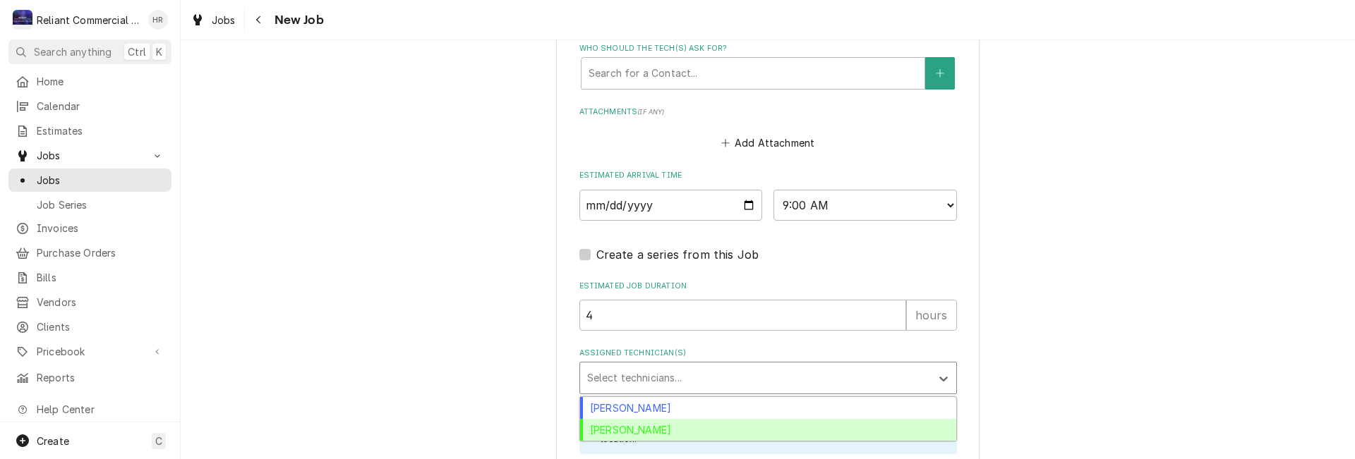
click at [670, 430] on div "[PERSON_NAME]" at bounding box center [768, 430] width 376 height 22
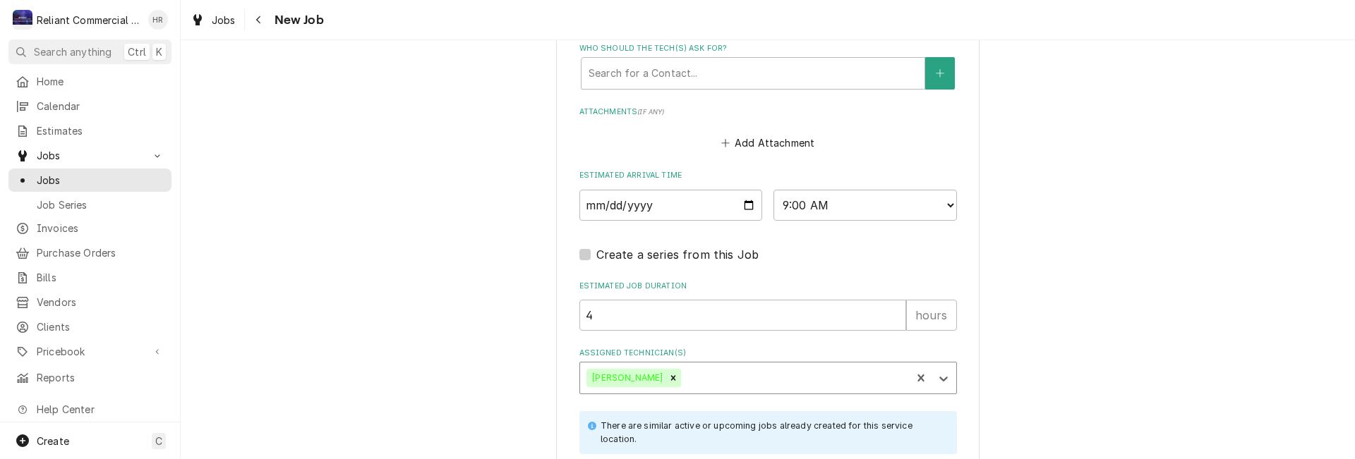
scroll to position [1245, 0]
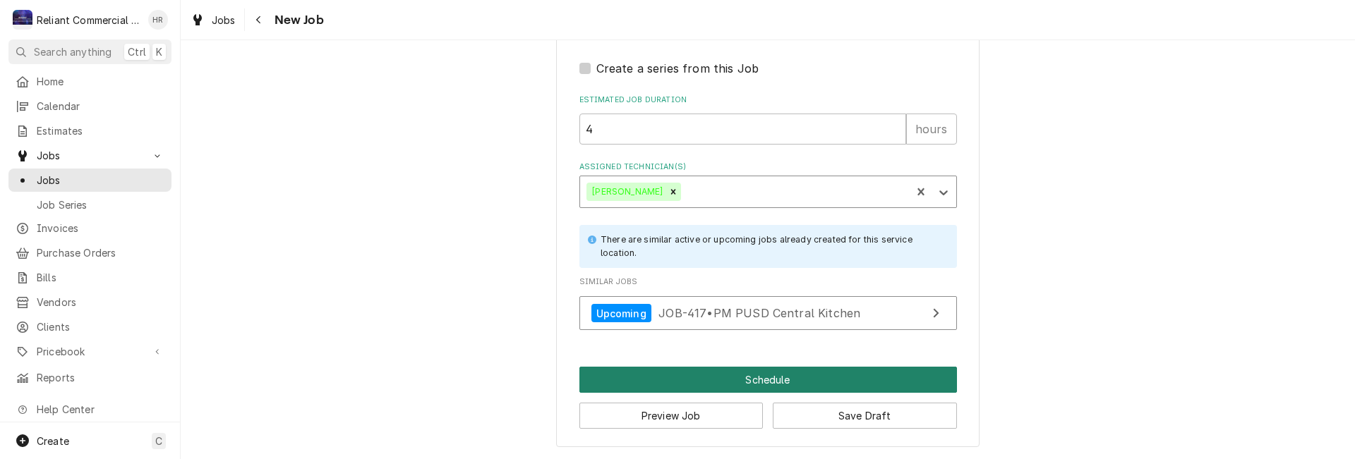
click at [754, 378] on button "Schedule" at bounding box center [768, 380] width 378 height 26
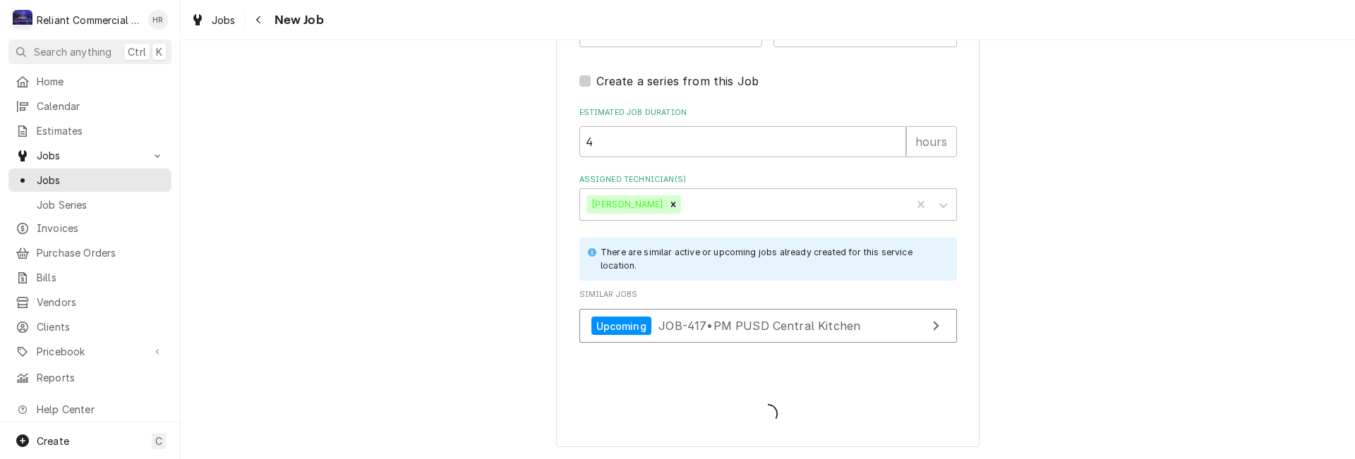
type textarea "x"
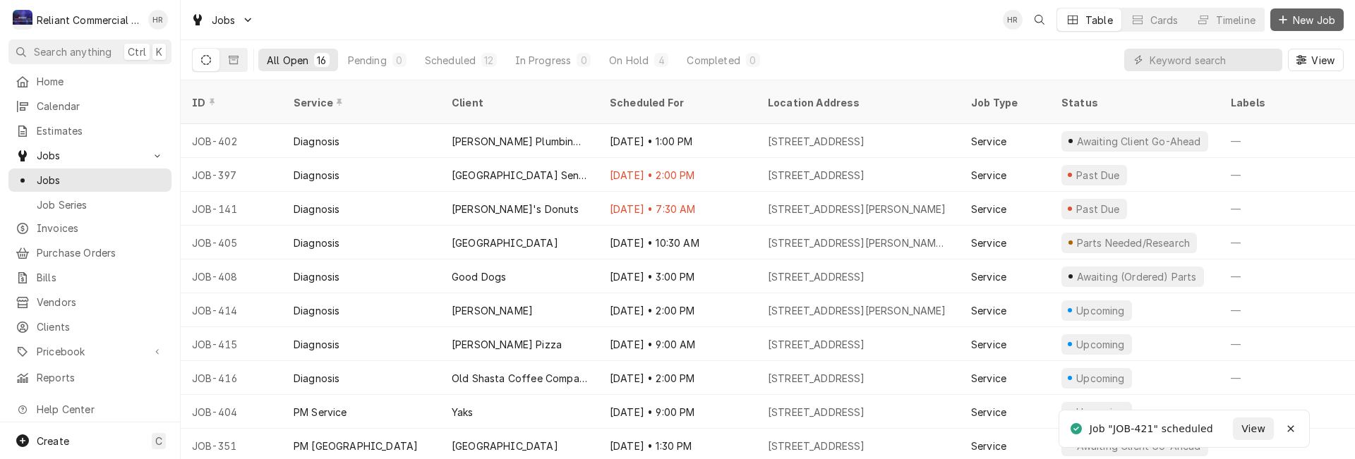
click at [1299, 21] on span "New Job" at bounding box center [1314, 20] width 48 height 15
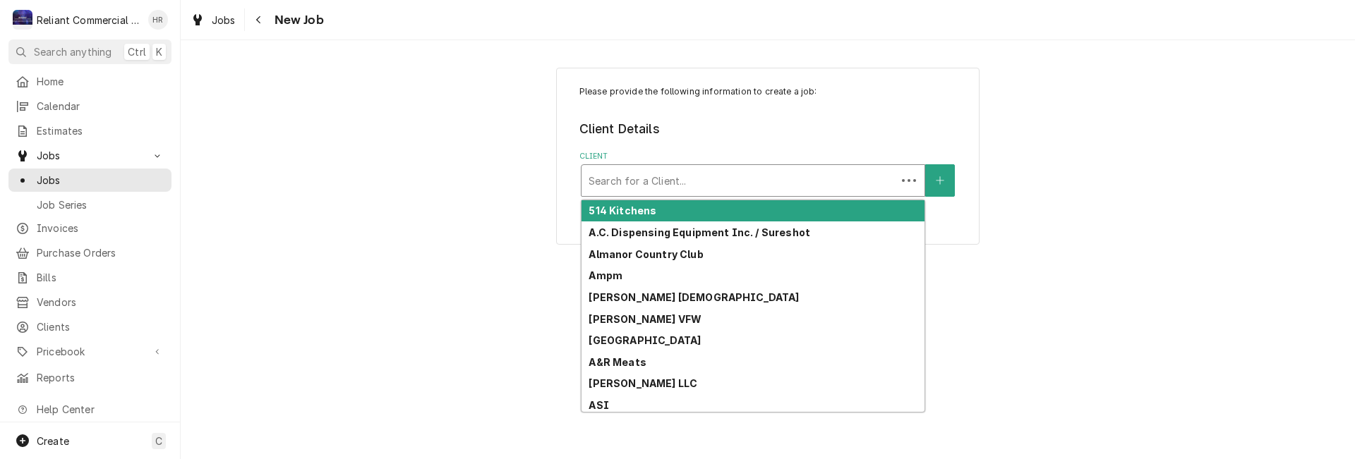
click at [735, 191] on div "Client" at bounding box center [739, 180] width 301 height 25
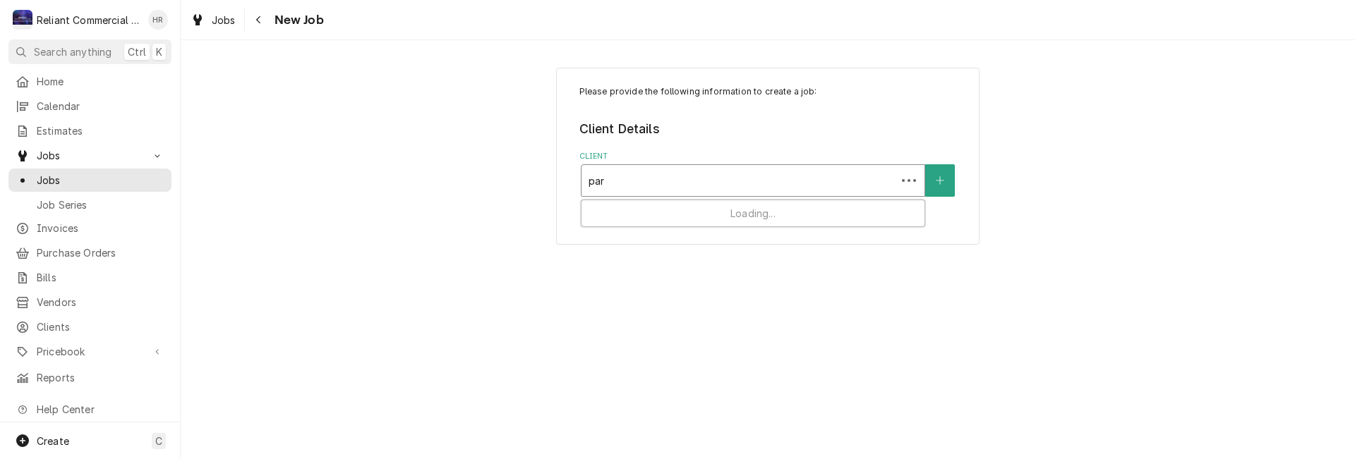
type input "para"
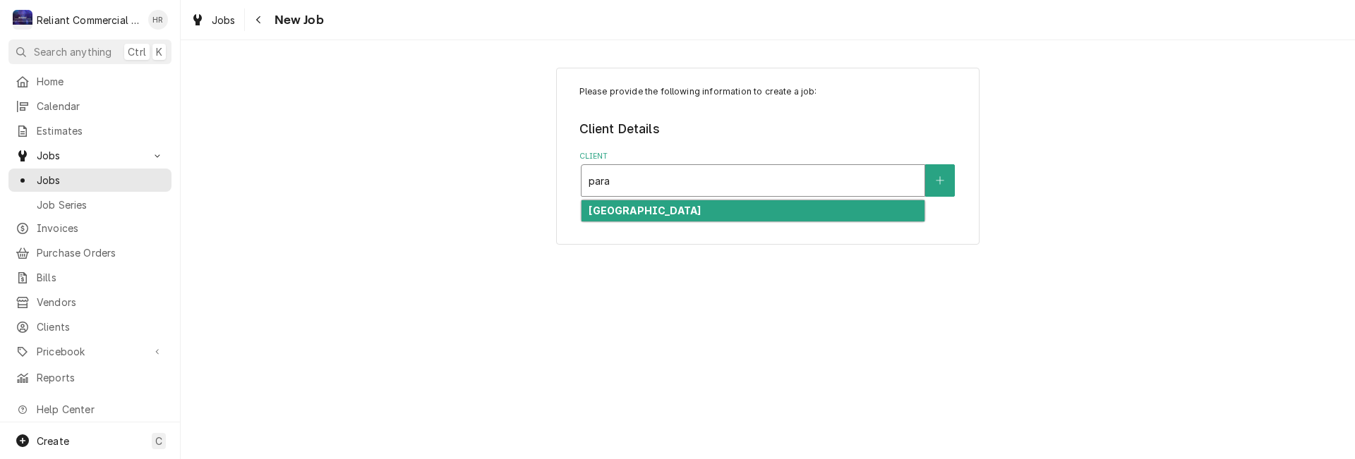
click at [667, 203] on div "[GEOGRAPHIC_DATA]" at bounding box center [753, 211] width 343 height 22
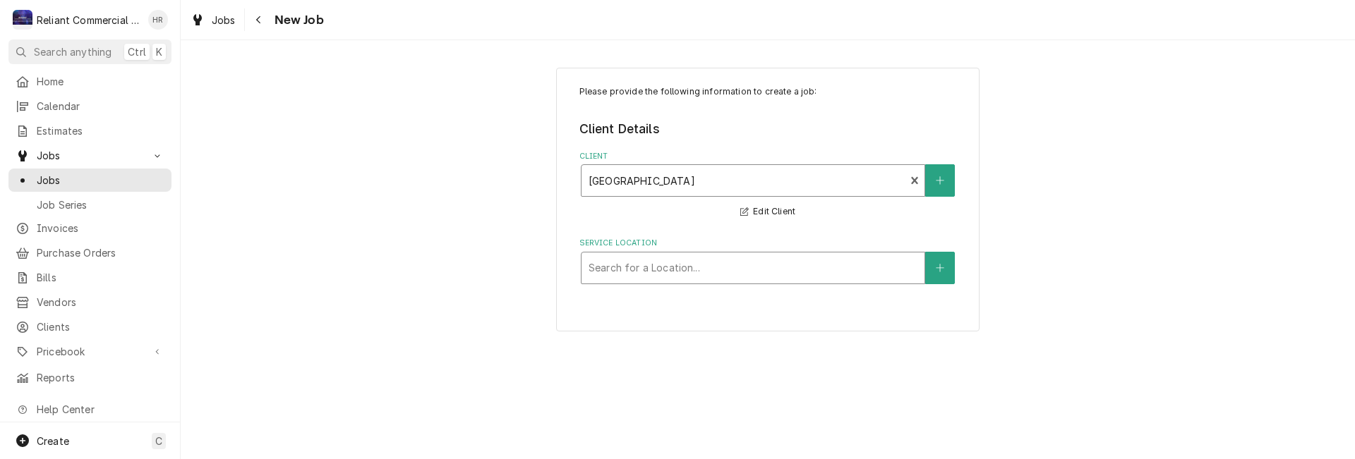
click at [689, 265] on div "Service Location" at bounding box center [753, 267] width 329 height 25
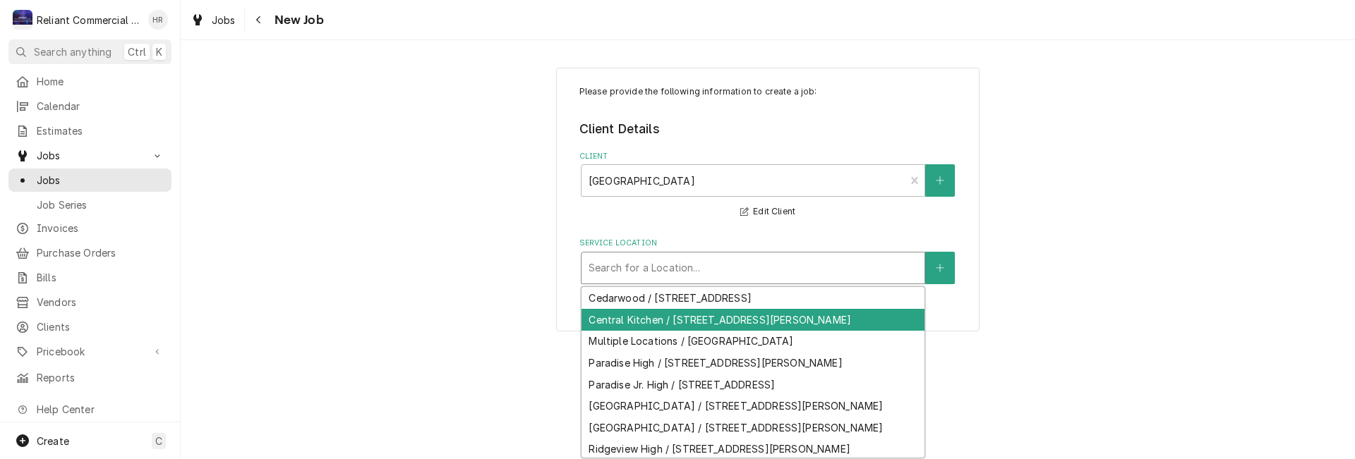
click at [675, 315] on div "Central Kitchen / [STREET_ADDRESS][PERSON_NAME]" at bounding box center [753, 320] width 343 height 22
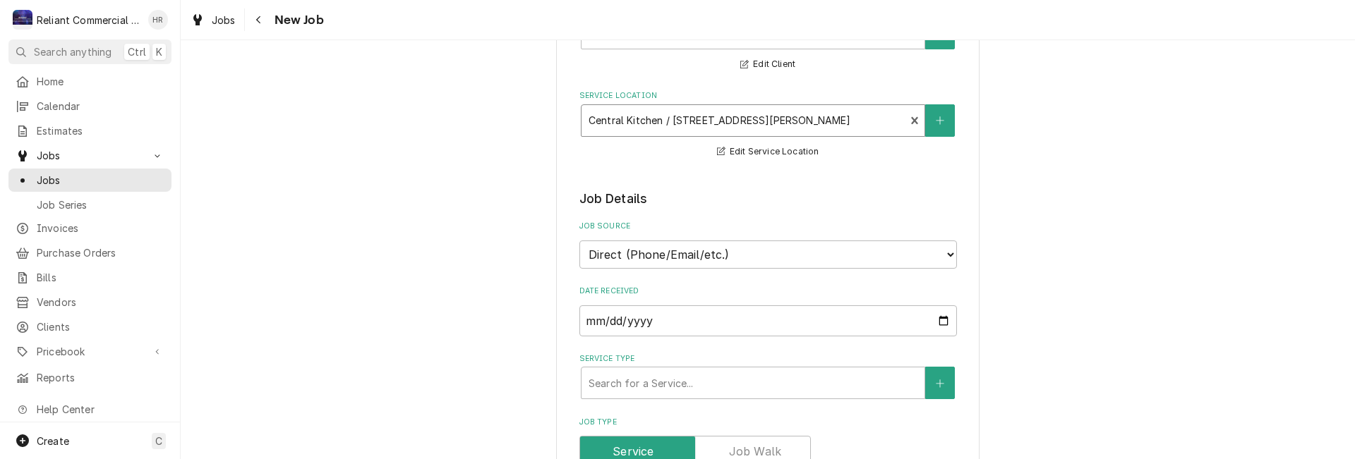
scroll to position [353, 0]
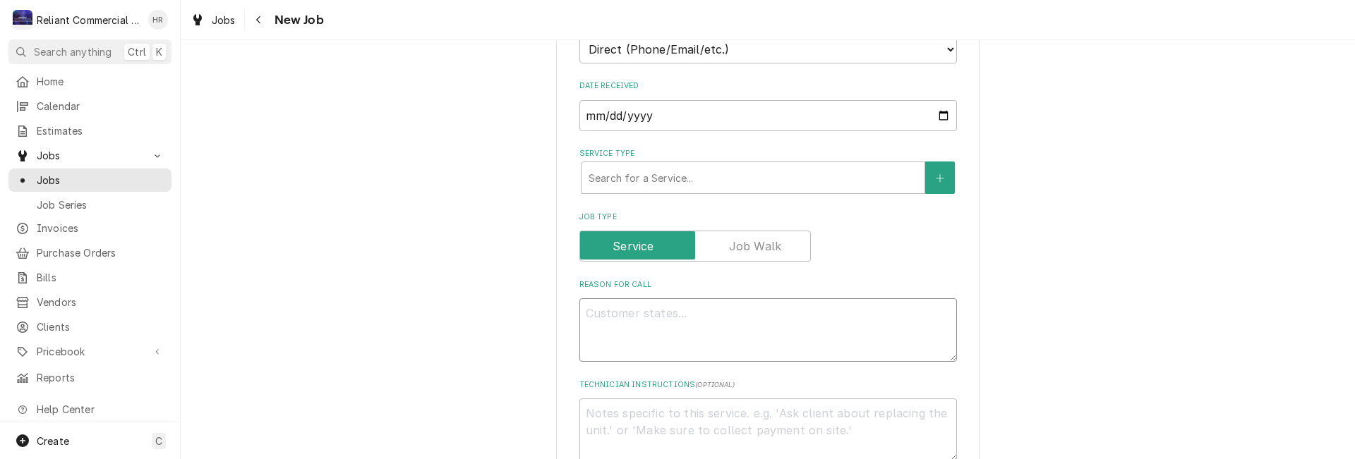
click at [758, 318] on textarea "Reason For Call" at bounding box center [768, 331] width 378 height 64
type textarea "x"
type textarea "P"
type textarea "x"
type textarea "PM"
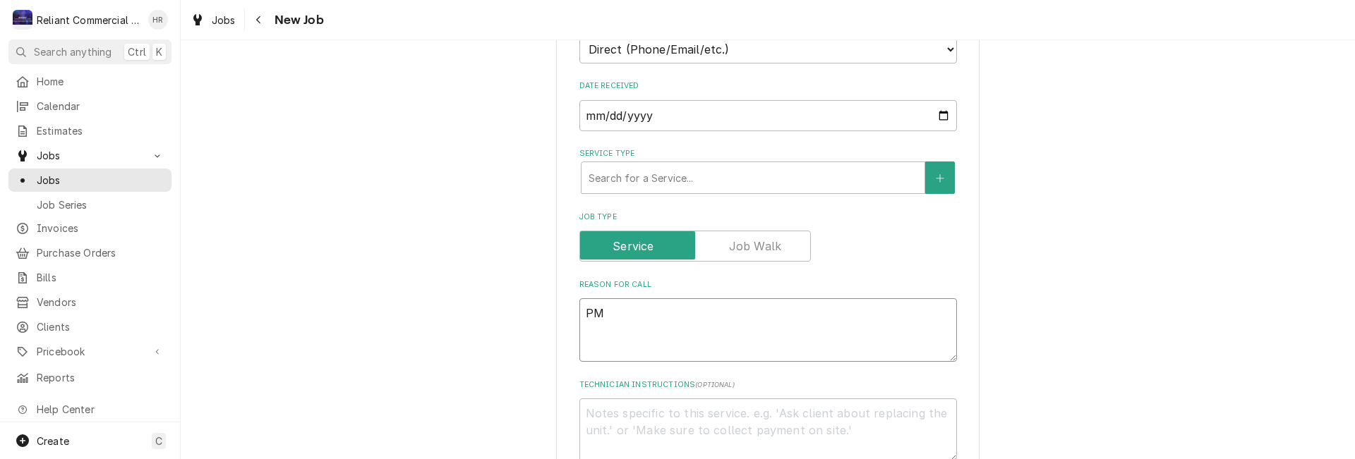
type textarea "x"
type textarea "PM"
type textarea "x"
type textarea "PM G"
type textarea "x"
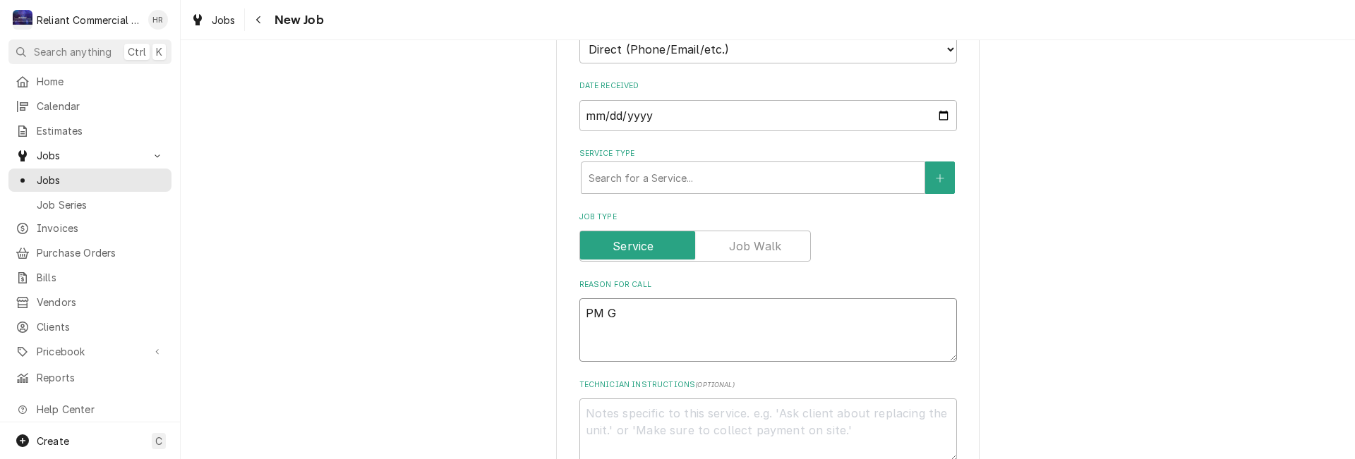
type textarea "PM Gr"
type textarea "x"
type textarea "PM Gro"
type textarea "x"
type textarea "PM Grou"
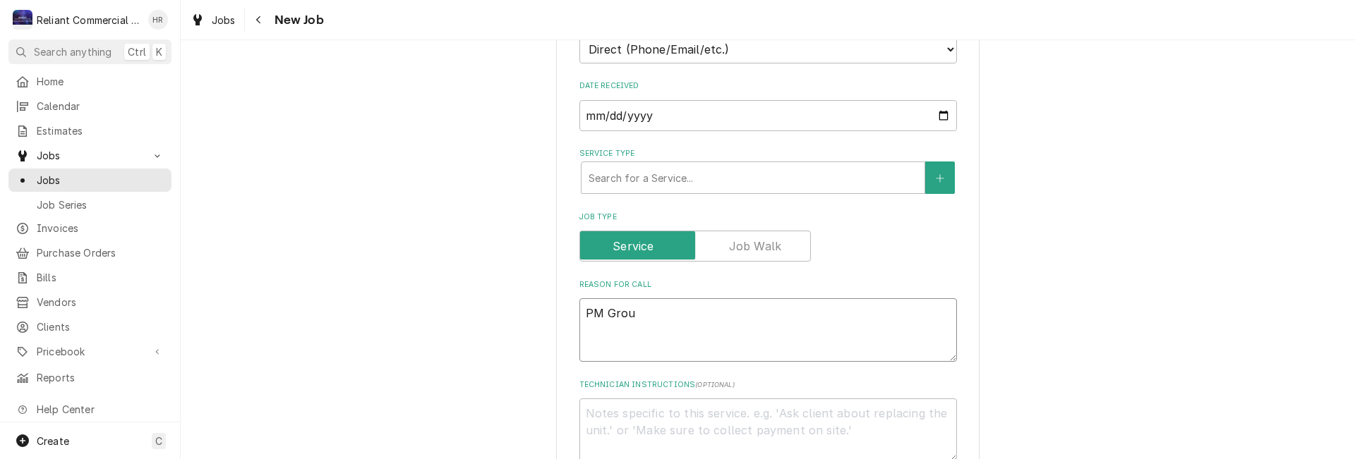
type textarea "x"
type textarea "PM Group"
type textarea "x"
type textarea "PM Group"
type textarea "x"
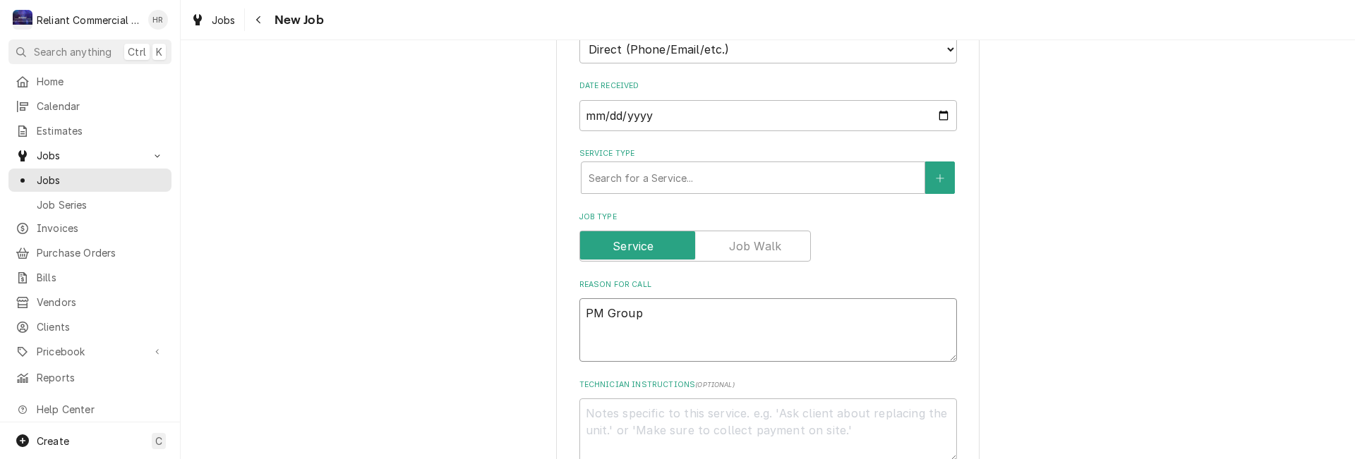
type textarea "PM Group 2"
type textarea "x"
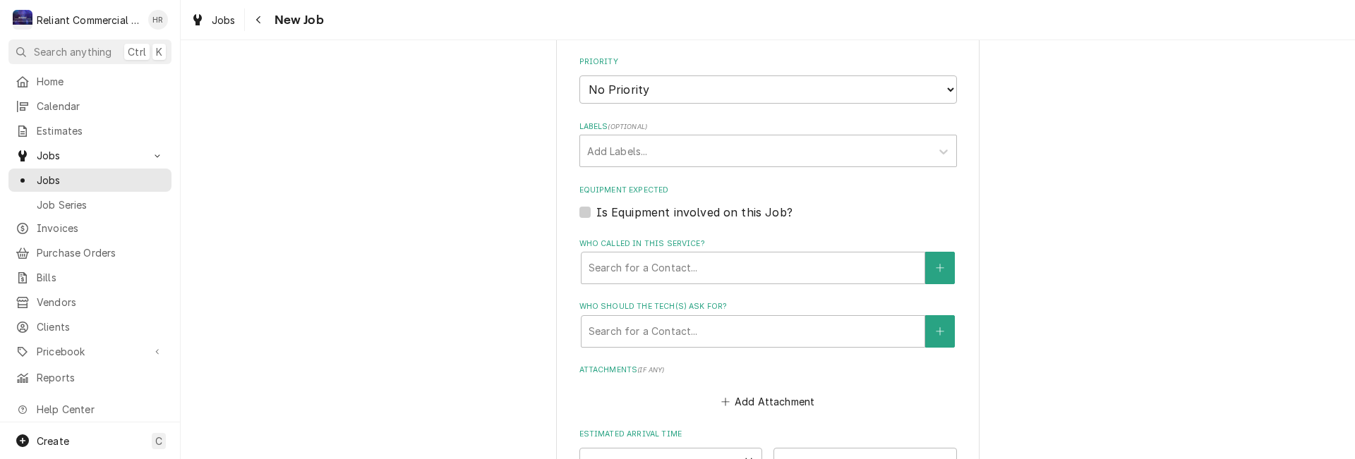
scroll to position [917, 0]
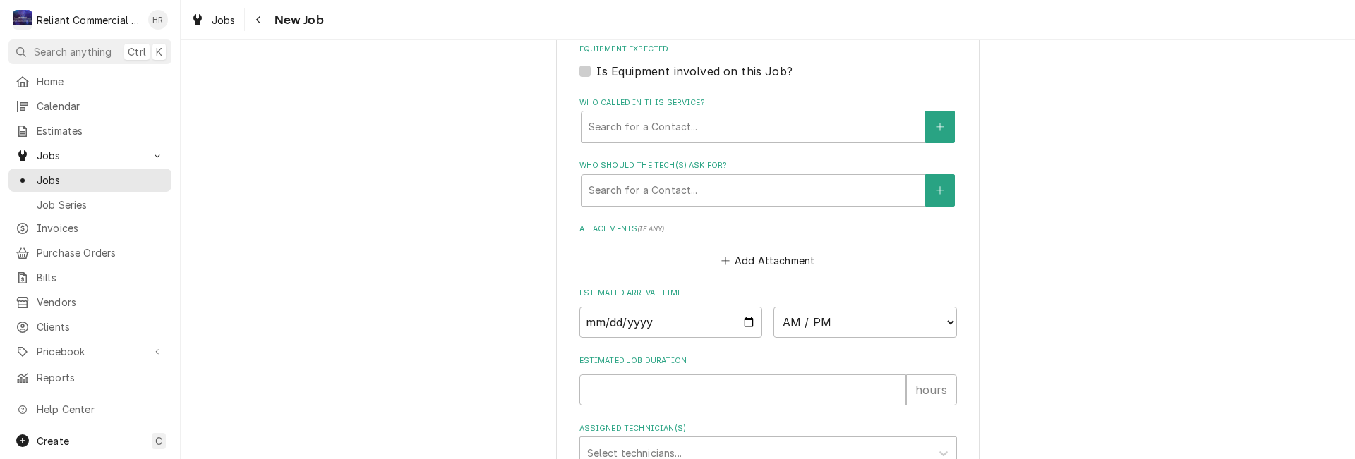
type textarea "PM Group 2"
click at [745, 322] on input "Date" at bounding box center [670, 322] width 183 height 31
type textarea "x"
type input "2025-10-15"
type textarea "x"
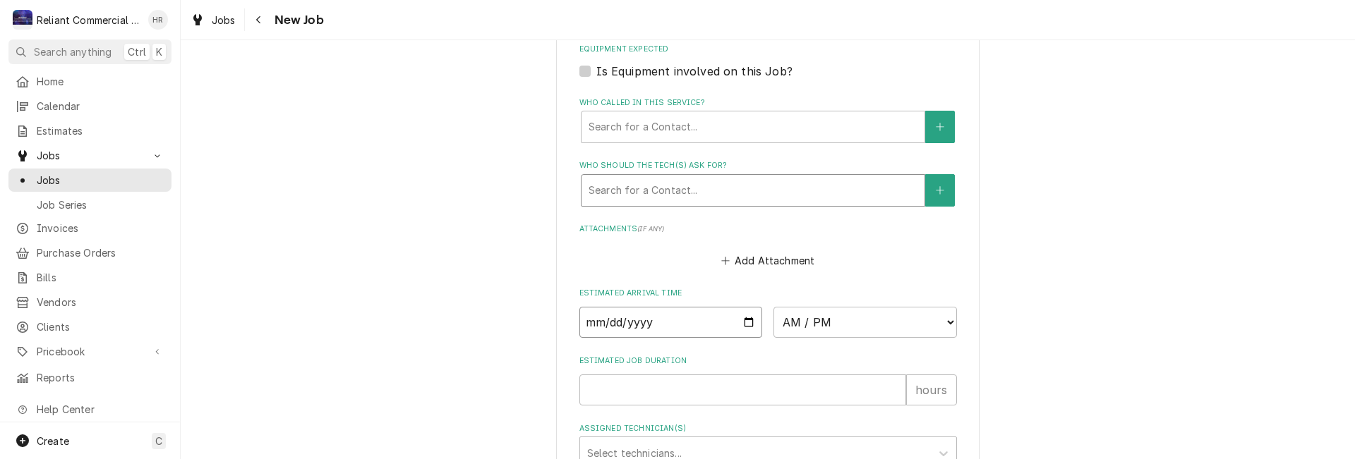
type input "2025-11-15"
type textarea "x"
type input "2025-12-15"
type textarea "x"
type input "2026-01-15"
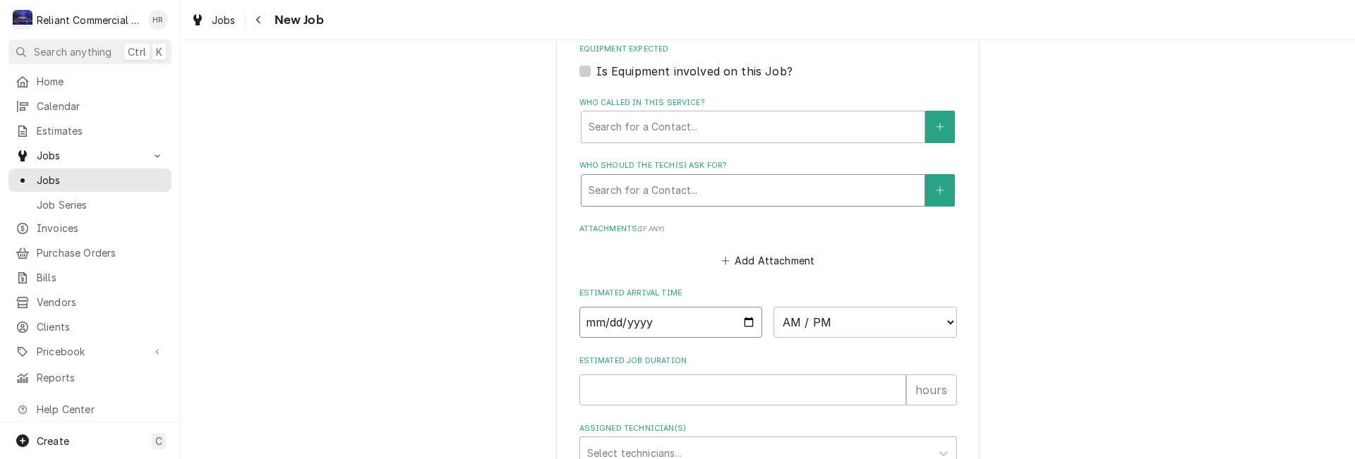
type textarea "x"
type input "2026-02-15"
type textarea "x"
type input "2026-03-15"
type textarea "x"
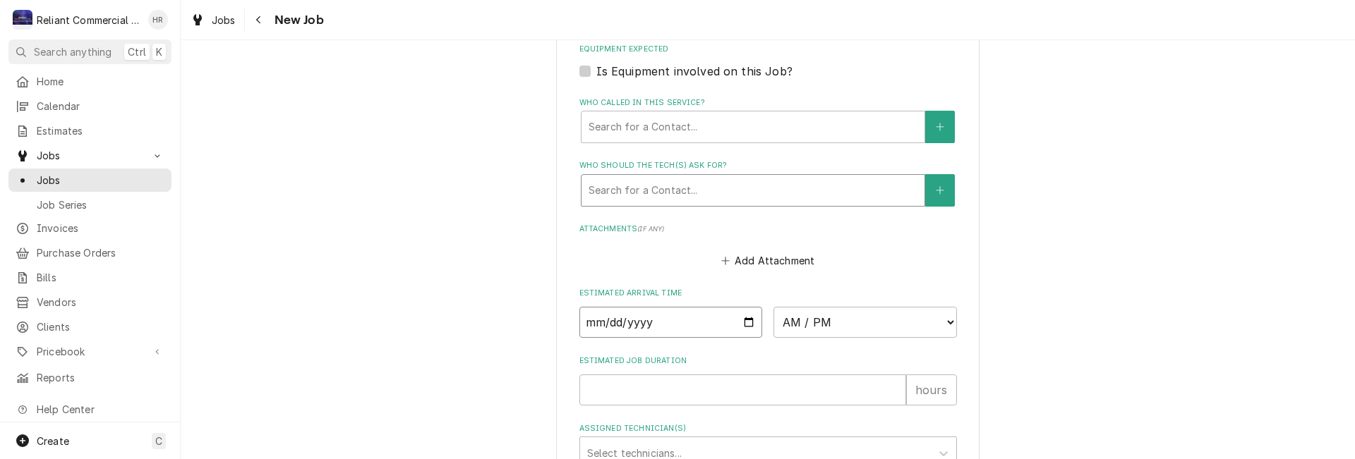
type input "2026-03-23"
type textarea "x"
click at [943, 323] on select "AM / PM 6:00 AM 6:15 AM 6:30 AM 6:45 AM 7:00 AM 7:15 AM 7:30 AM 7:45 AM 8:00 AM…" at bounding box center [864, 322] width 183 height 31
select select "09:00:00"
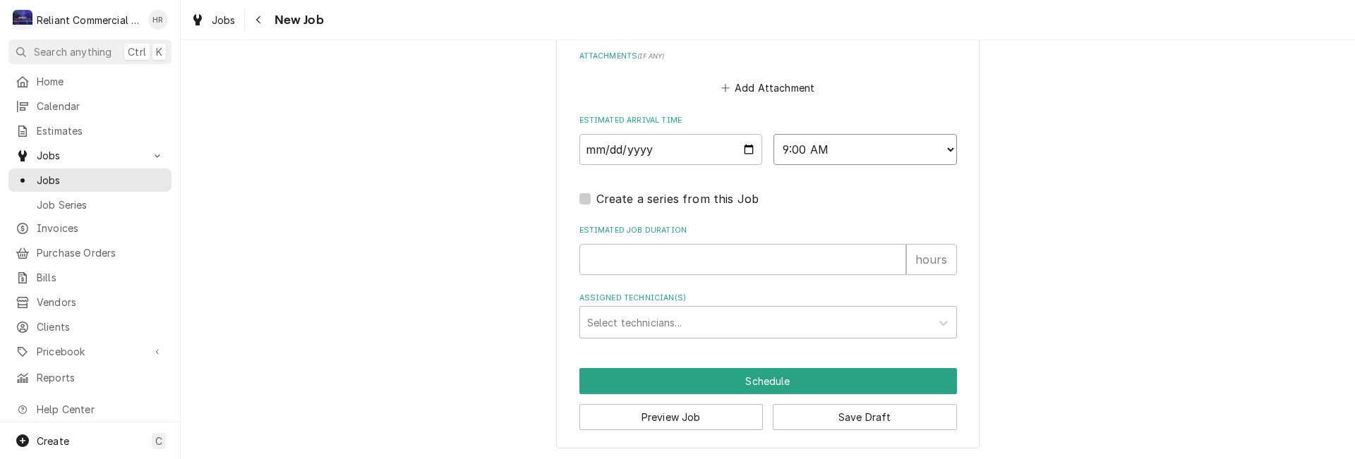
scroll to position [1092, 0]
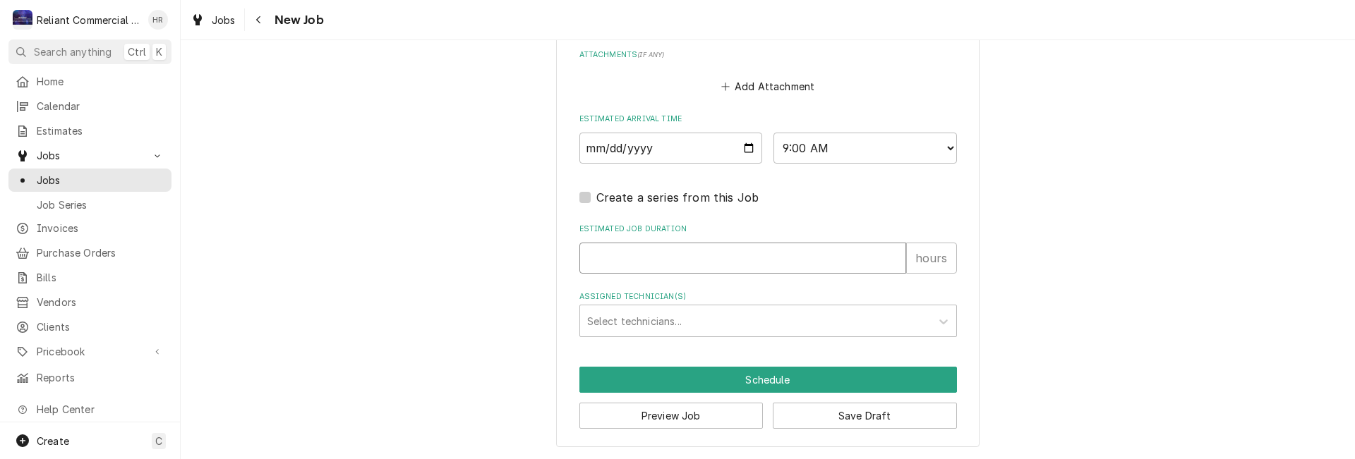
click at [663, 267] on input "Estimated Job Duration" at bounding box center [742, 258] width 327 height 31
type textarea "x"
type input "4"
type textarea "x"
type input "4"
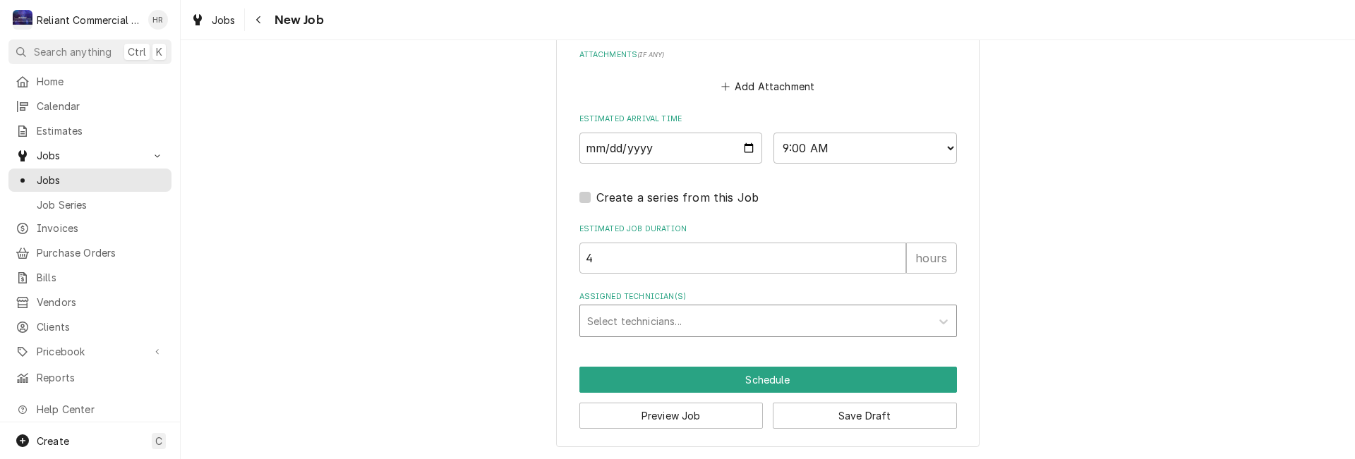
click at [735, 314] on div "Assigned Technician(s)" at bounding box center [755, 320] width 337 height 25
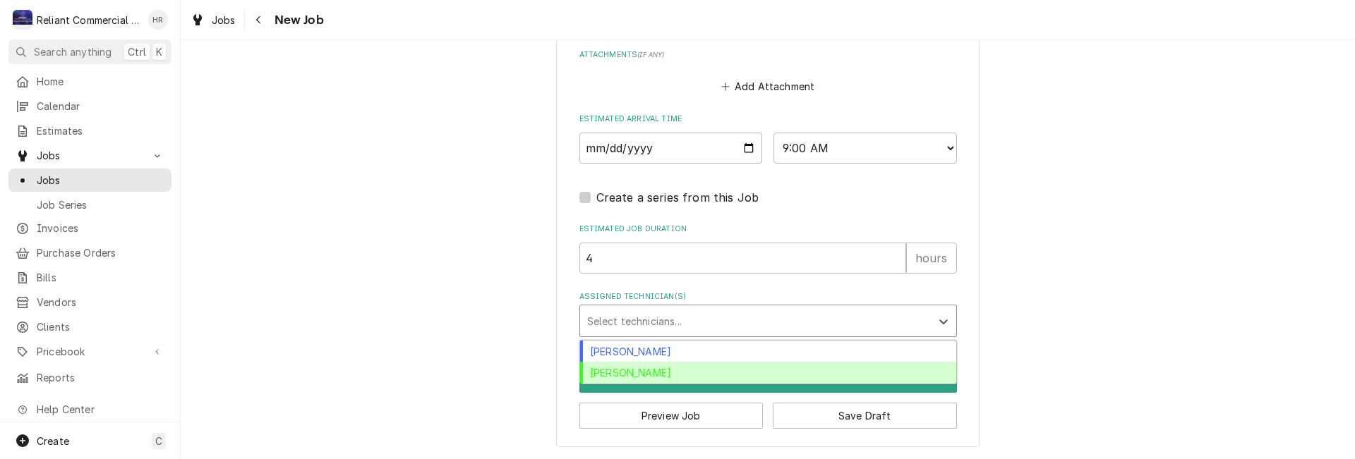
click at [635, 375] on div "Heath Reed" at bounding box center [768, 373] width 376 height 22
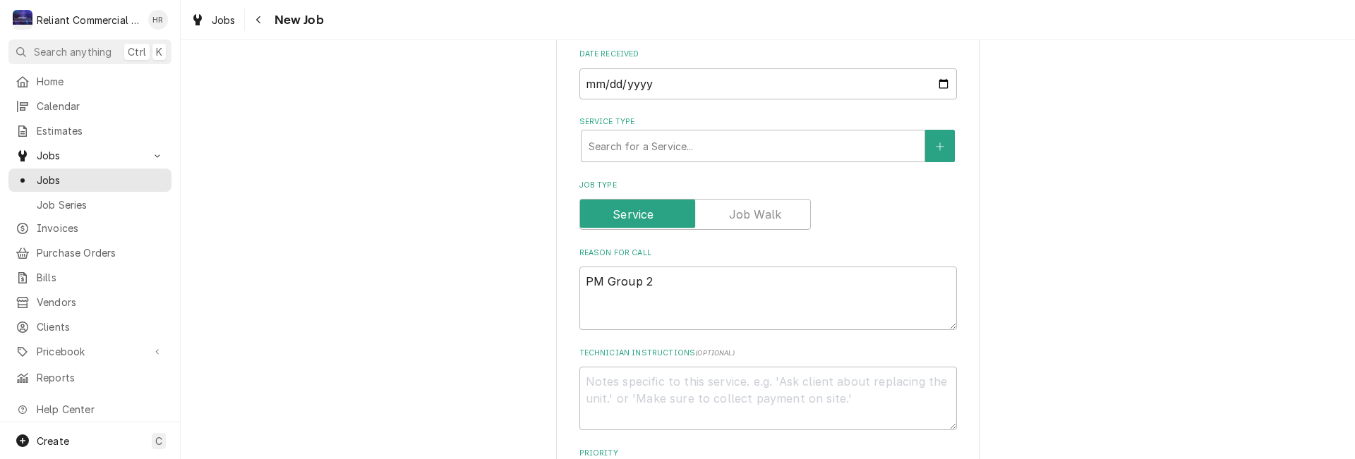
scroll to position [315, 0]
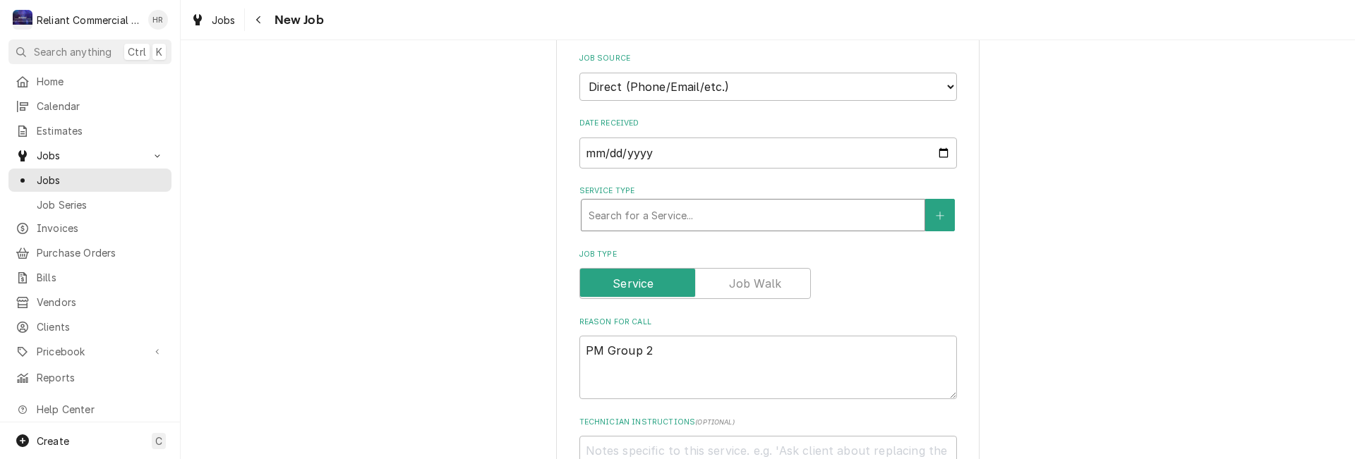
click at [697, 211] on div "Service Type" at bounding box center [753, 215] width 329 height 25
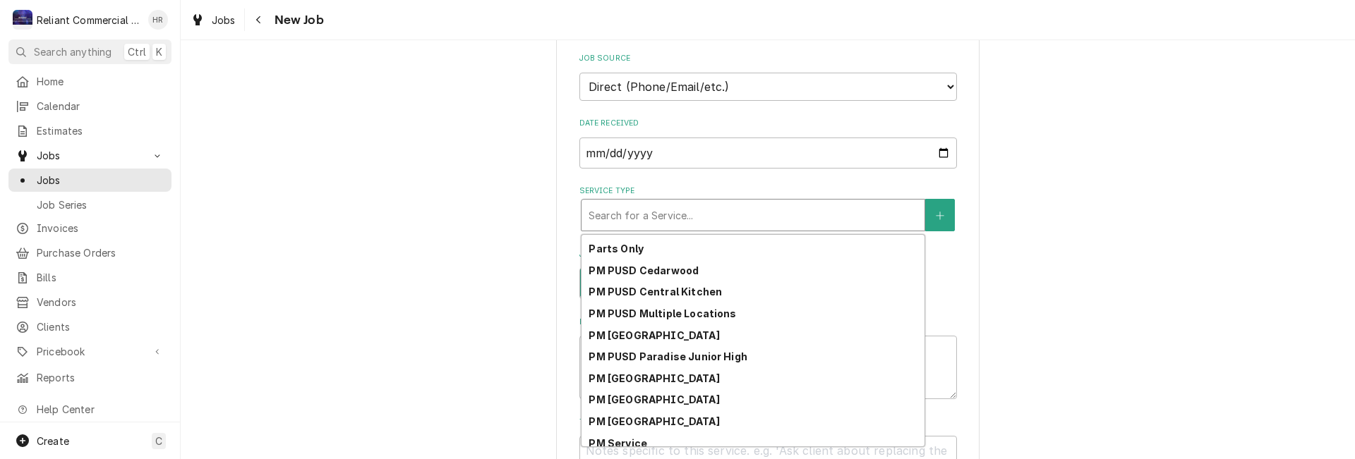
scroll to position [220, 0]
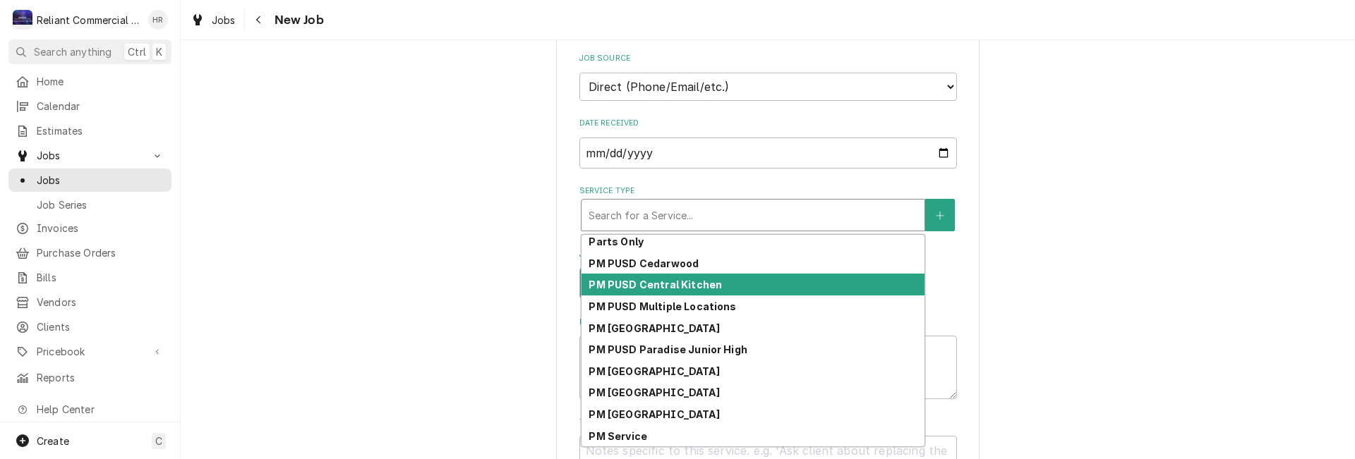
click at [663, 285] on strong "PM PUSD Central Kitchen" at bounding box center [655, 285] width 133 height 12
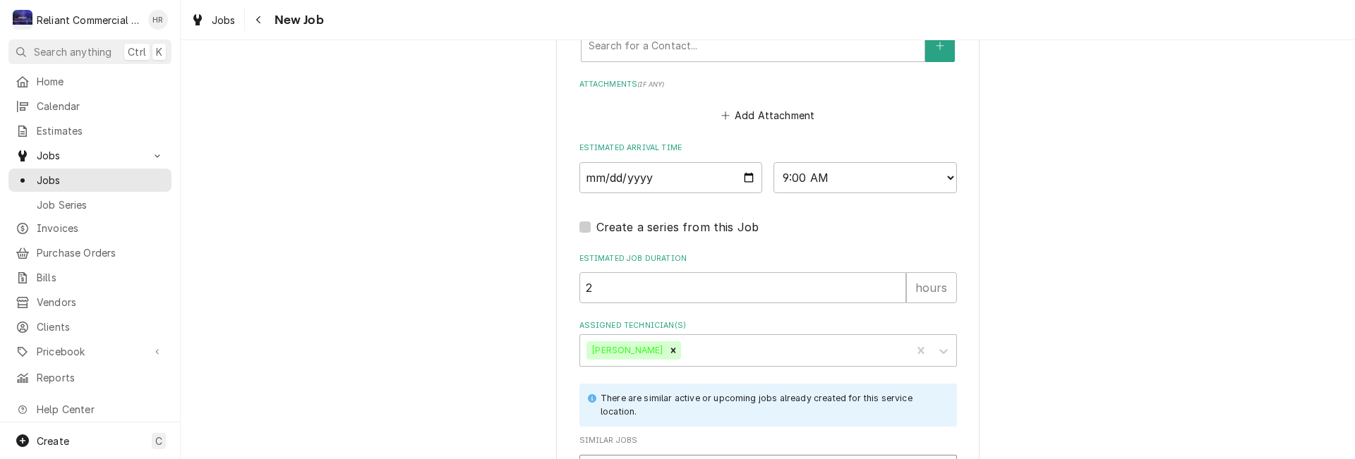
scroll to position [1092, 0]
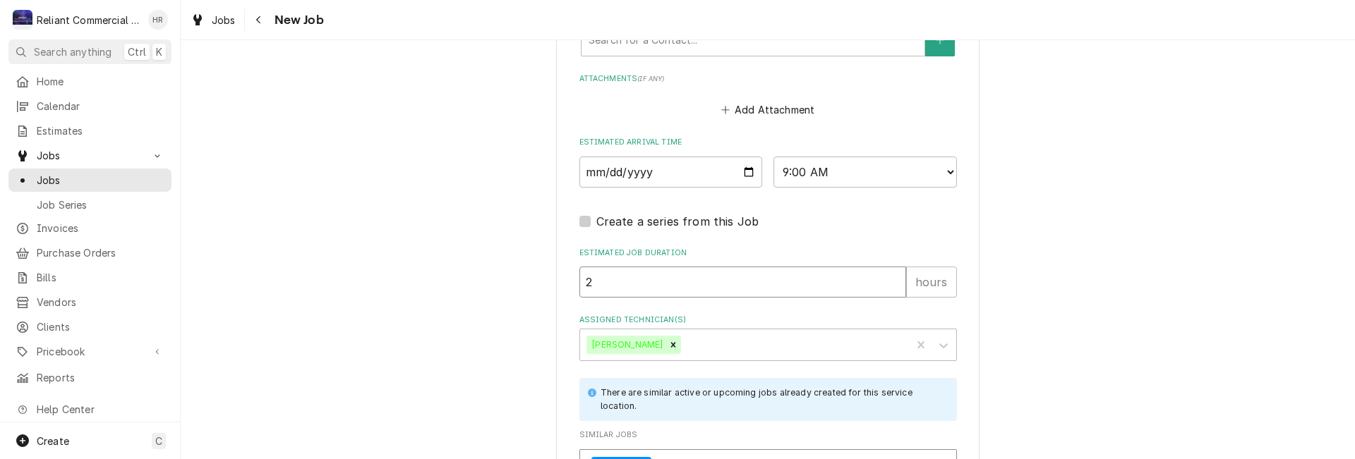
drag, startPoint x: 628, startPoint y: 288, endPoint x: 536, endPoint y: 299, distance: 92.4
type textarea "x"
type input "4"
type textarea "x"
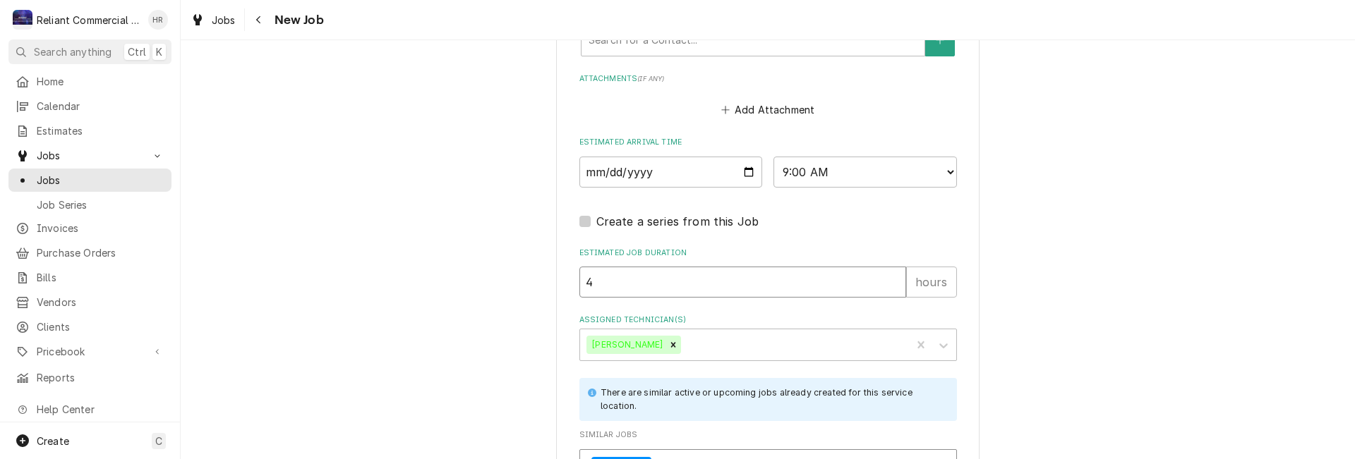
type input "4"
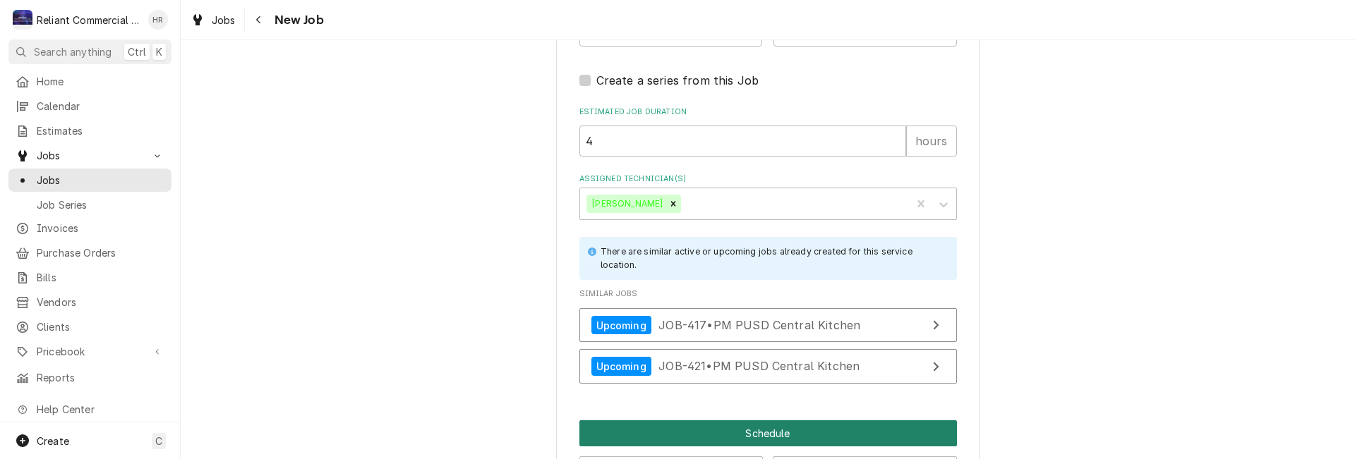
click at [764, 436] on button "Schedule" at bounding box center [768, 434] width 378 height 26
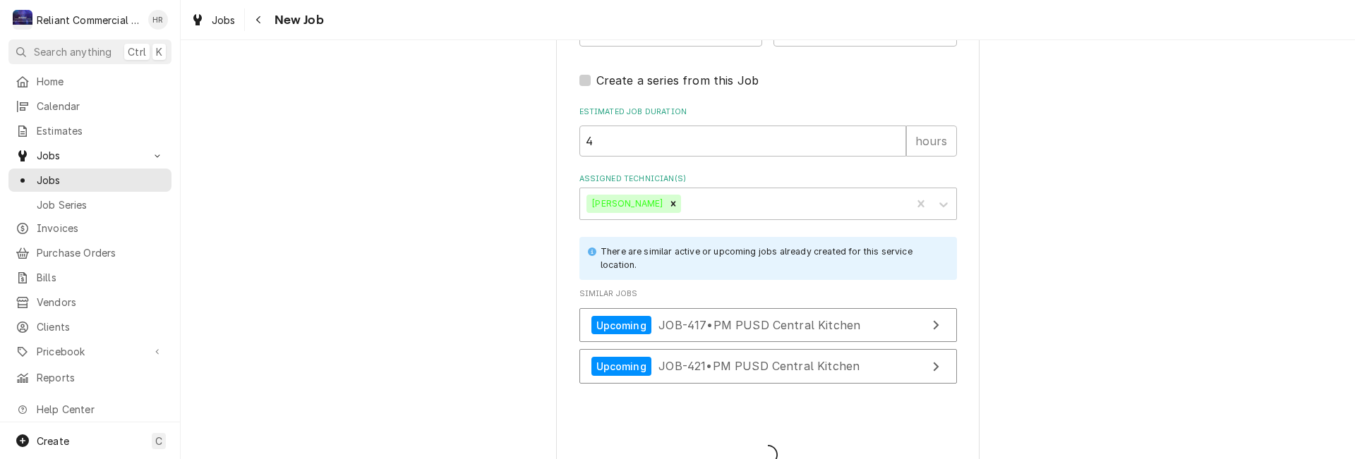
type textarea "x"
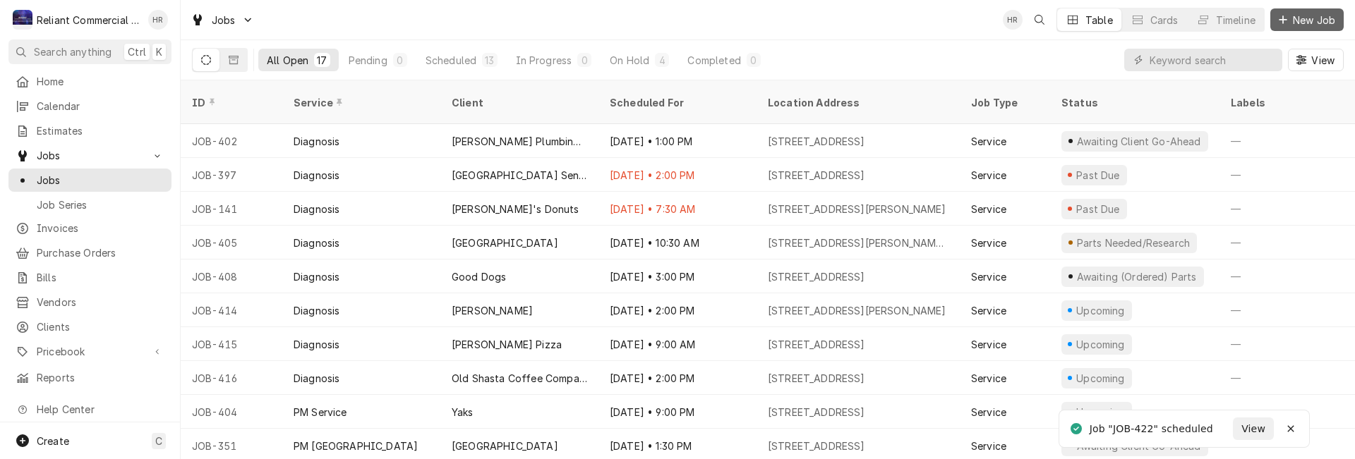
click at [1316, 28] on button "New Job" at bounding box center [1306, 19] width 73 height 23
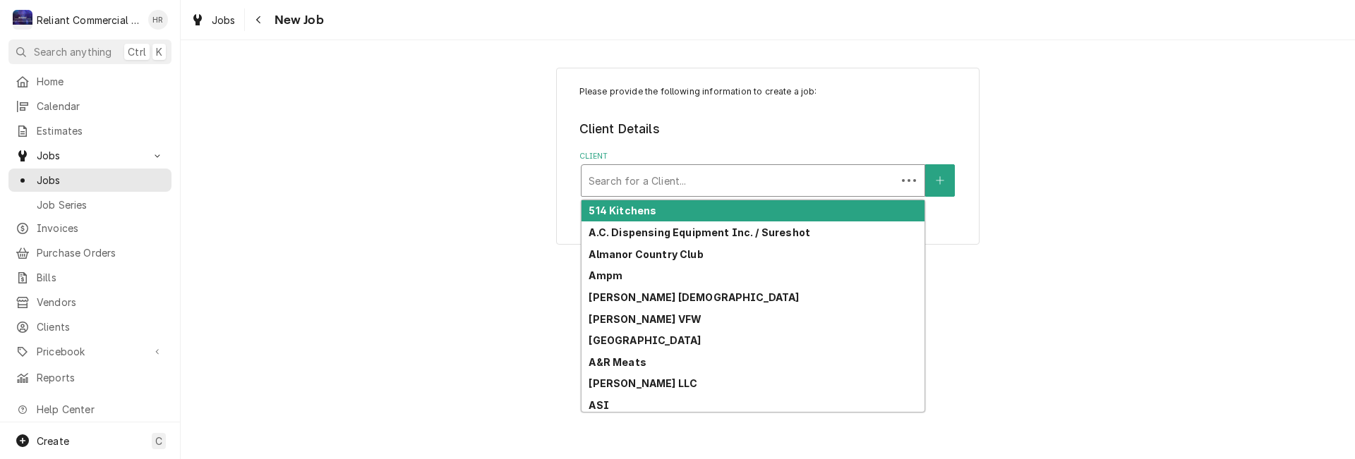
click at [677, 176] on div "Client" at bounding box center [739, 180] width 301 height 25
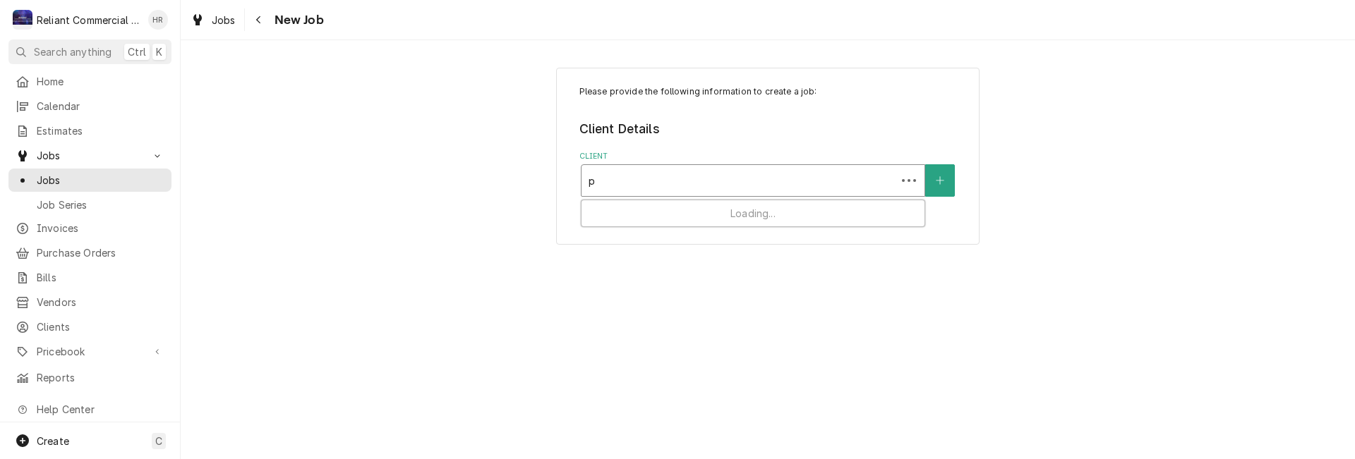
type input "pa"
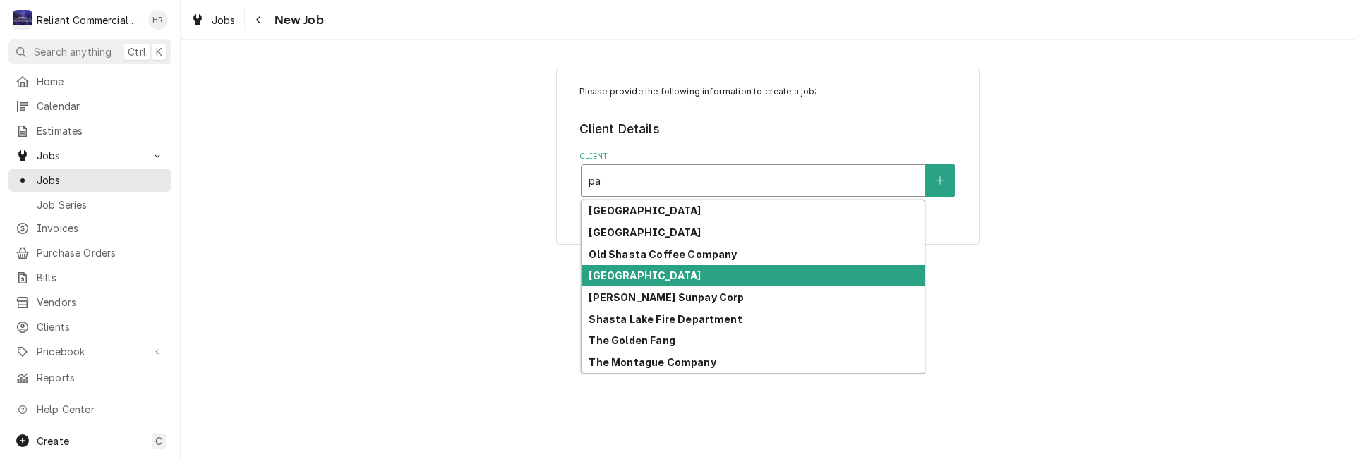
click at [693, 275] on strong "[GEOGRAPHIC_DATA]" at bounding box center [645, 276] width 112 height 12
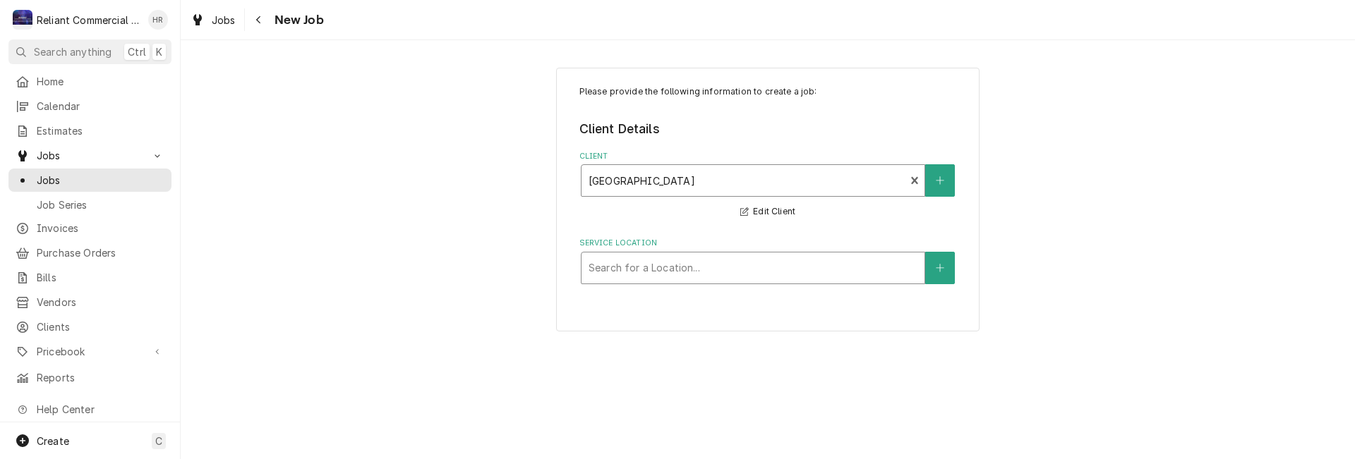
click at [692, 268] on div "Service Location" at bounding box center [753, 267] width 329 height 25
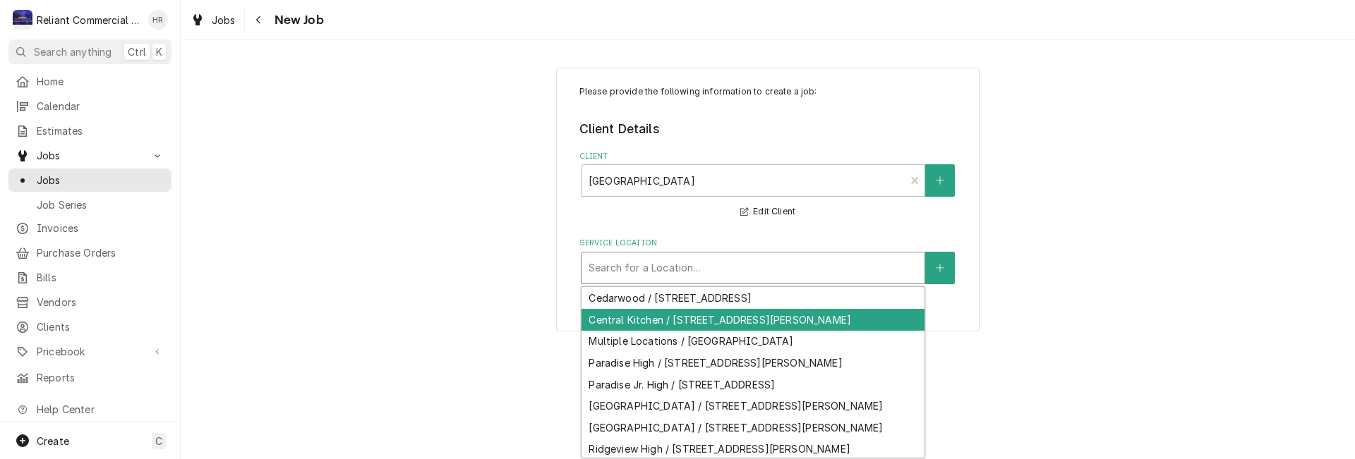
click at [674, 319] on div "Central Kitchen / [STREET_ADDRESS][PERSON_NAME]" at bounding box center [753, 320] width 343 height 22
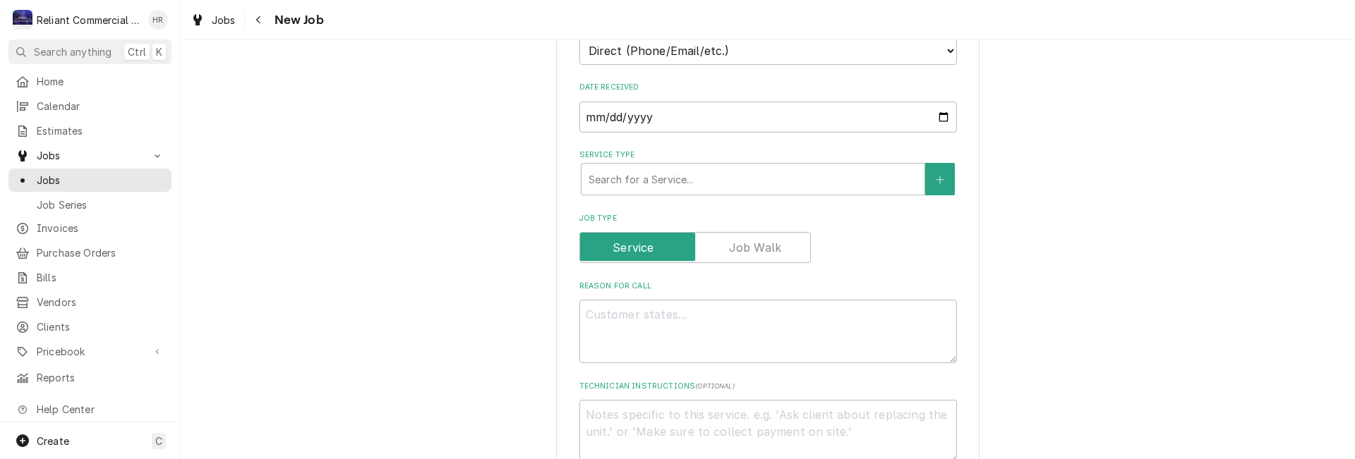
scroll to position [353, 0]
click at [706, 173] on div "Service Type" at bounding box center [753, 177] width 329 height 25
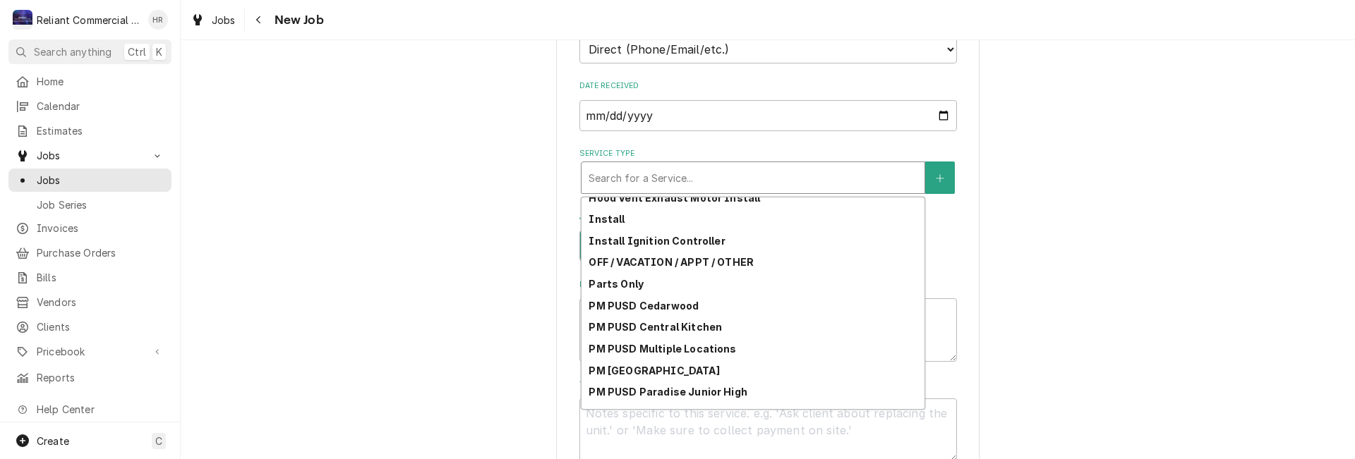
scroll to position [220, 0]
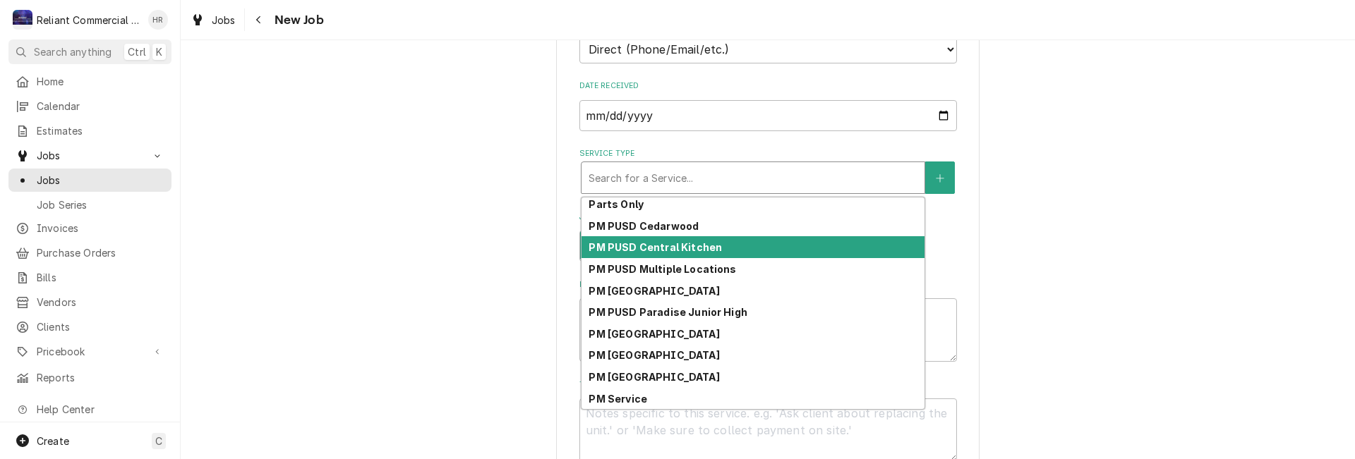
click at [668, 243] on strong "PM PUSD Central Kitchen" at bounding box center [655, 247] width 133 height 12
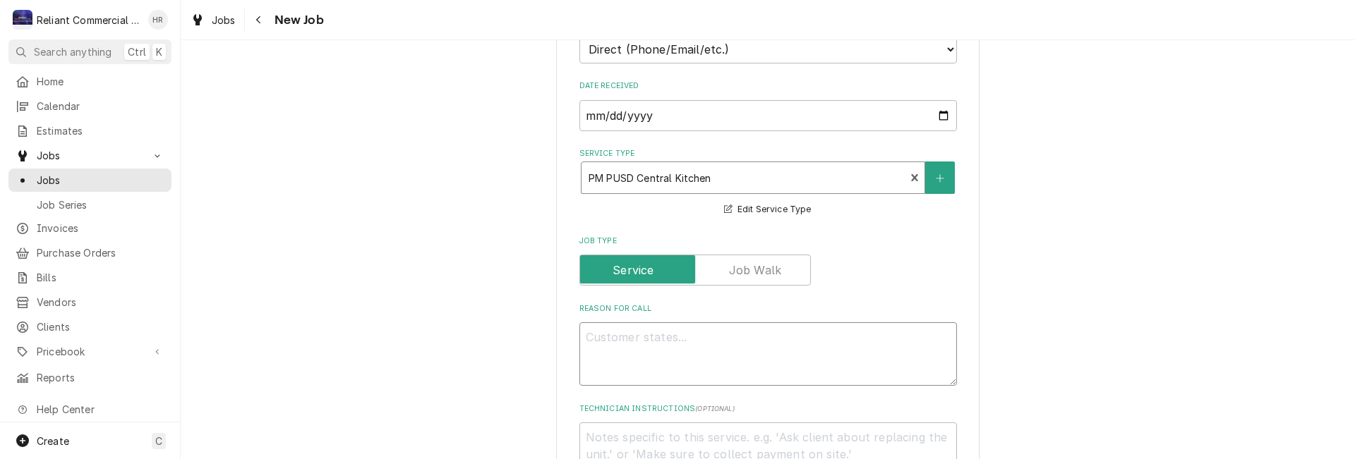
click at [718, 347] on textarea "Reason For Call" at bounding box center [768, 355] width 378 height 64
type textarea "x"
type textarea "P"
type textarea "x"
type textarea "PM"
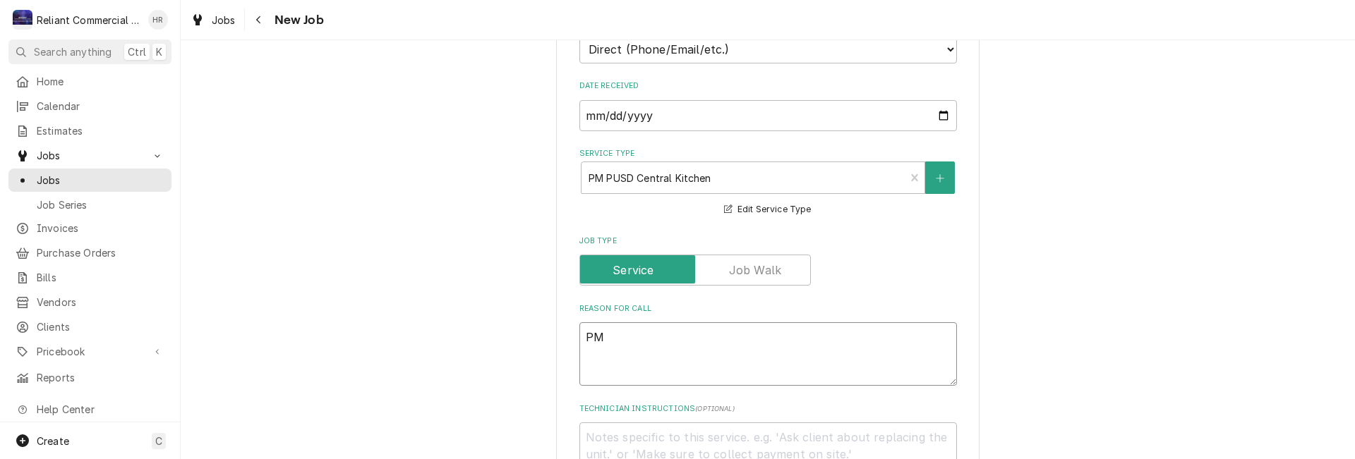
type textarea "x"
type textarea "PM"
type textarea "x"
type textarea "PM G"
type textarea "x"
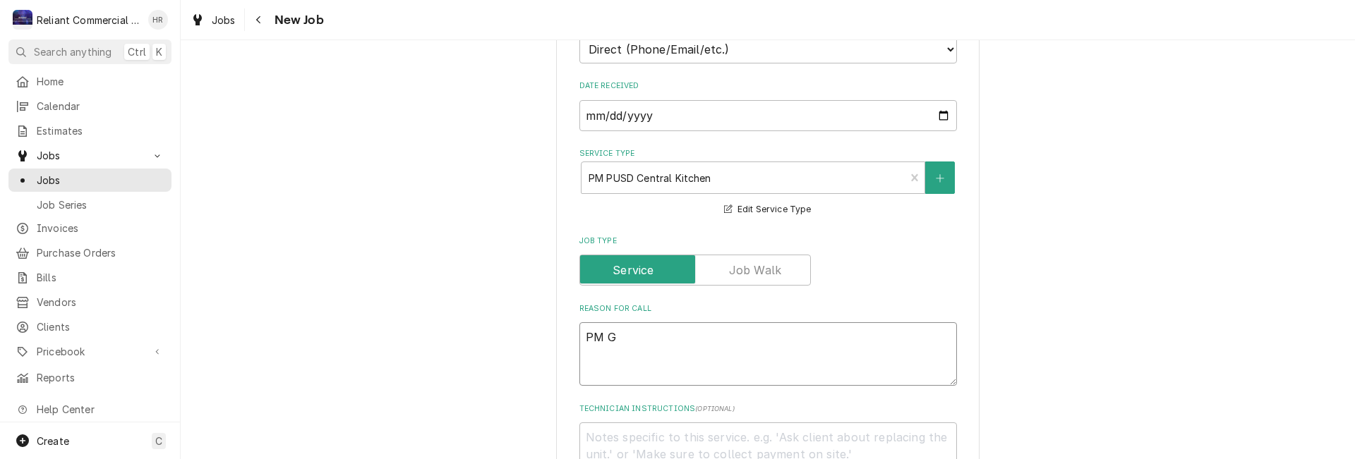
type textarea "PM Gr"
type textarea "x"
type textarea "PM Gro"
type textarea "x"
type textarea "PM Grou"
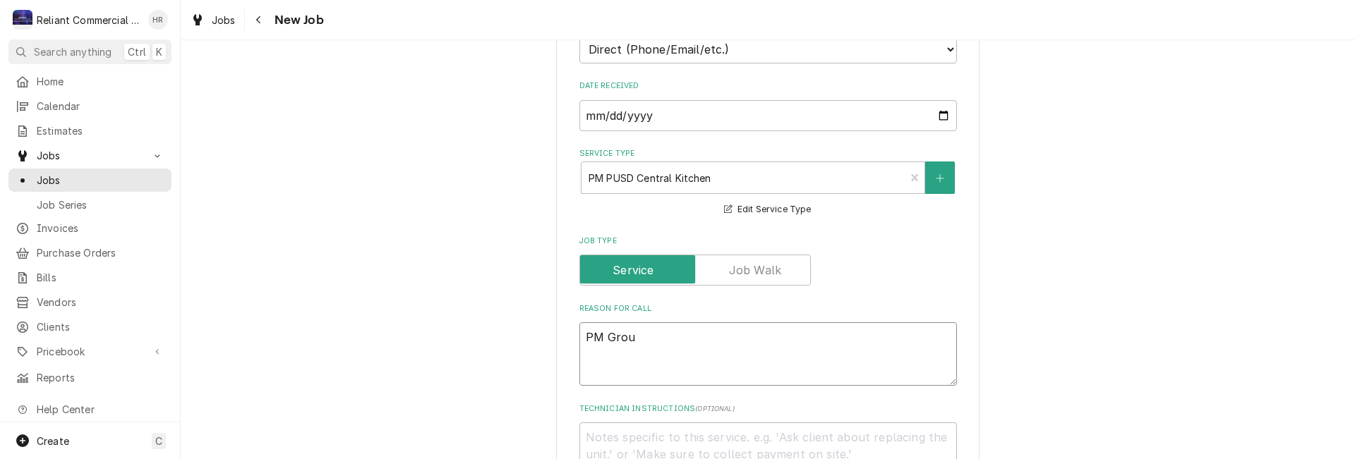
type textarea "x"
type textarea "PM Group"
type textarea "x"
type textarea "PM Group"
type textarea "x"
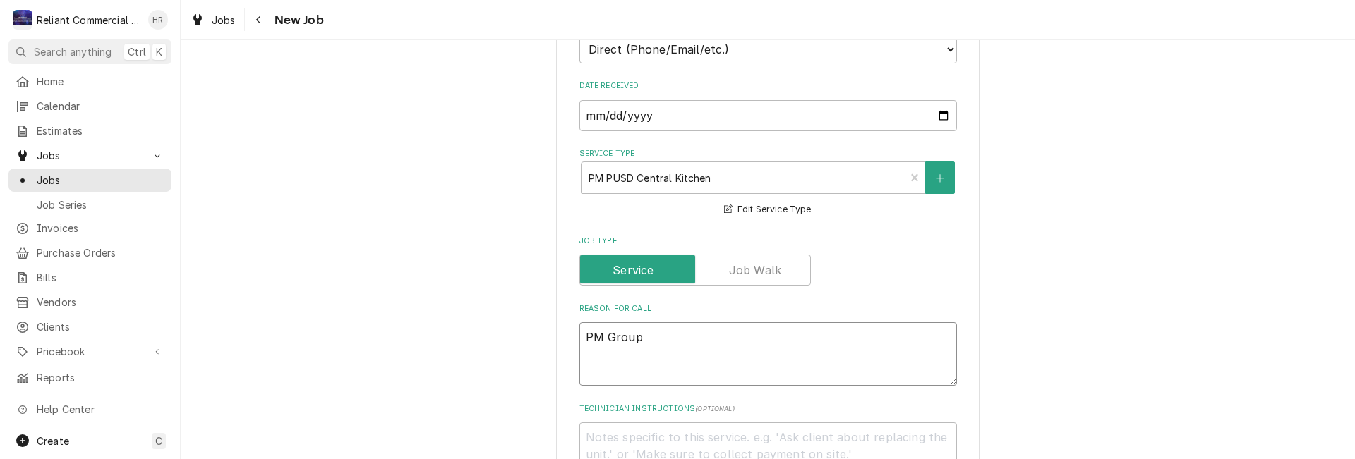
type textarea "PM Group 2"
type textarea "x"
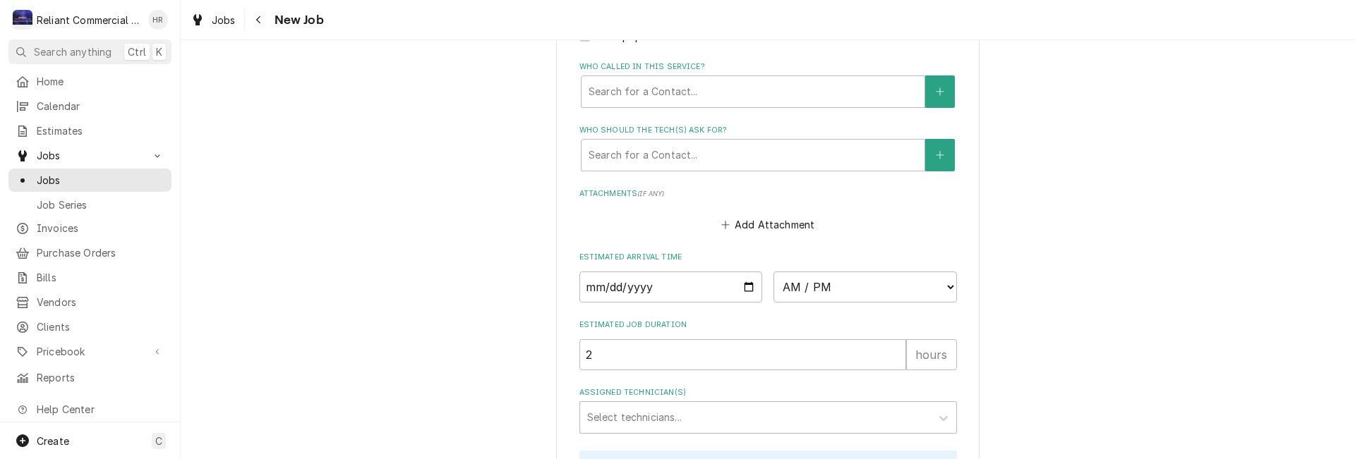
scroll to position [988, 0]
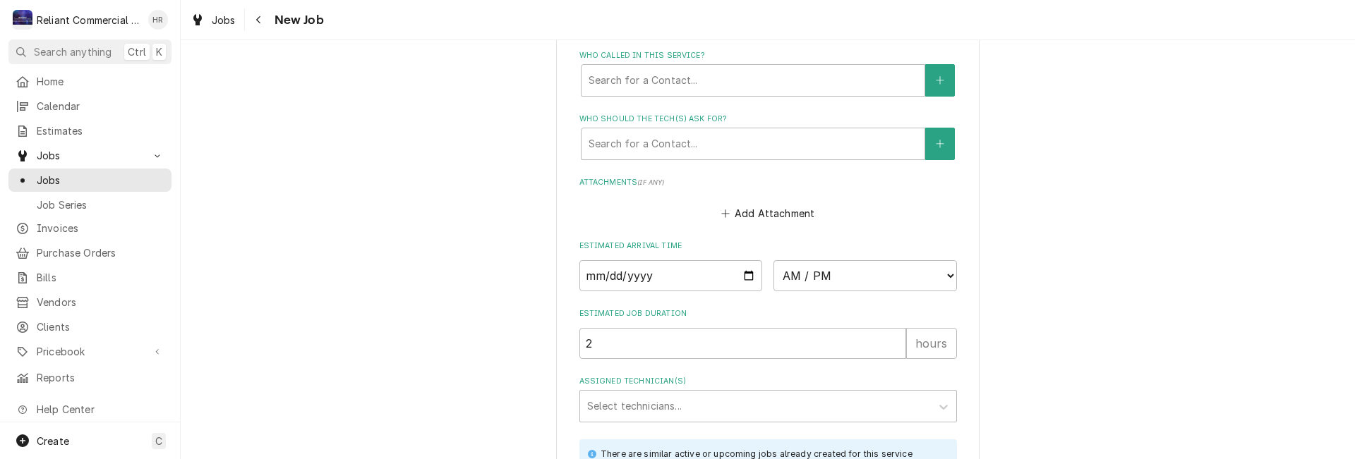
type textarea "PM Group 2"
click at [733, 277] on input "Date" at bounding box center [670, 275] width 183 height 31
click at [740, 274] on input "Date" at bounding box center [670, 275] width 183 height 31
type textarea "x"
type input "2025-10-15"
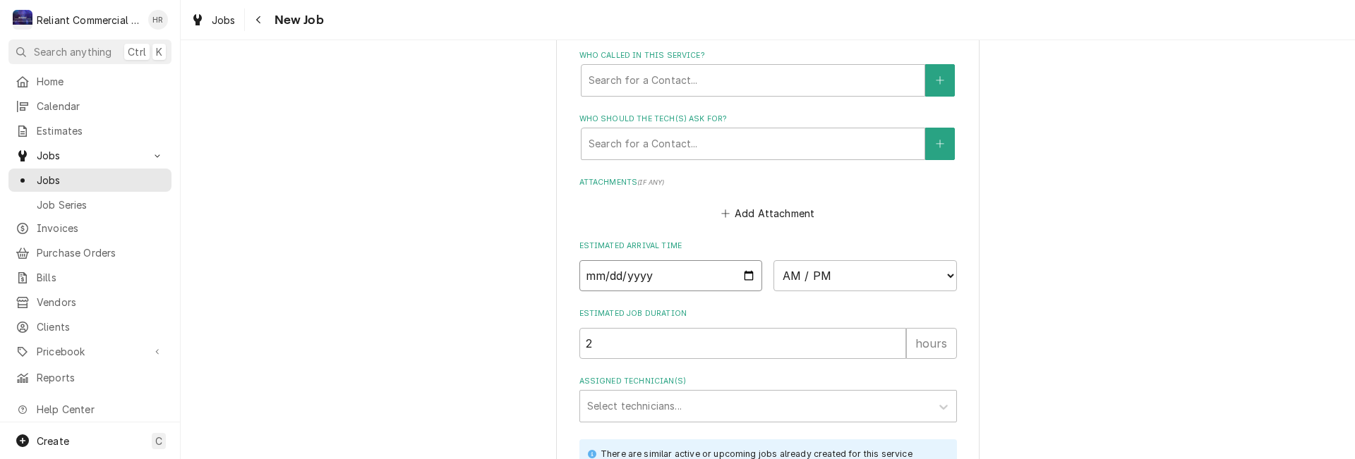
type textarea "x"
type input "2025-11-15"
type textarea "x"
type input "2025-12-15"
type textarea "x"
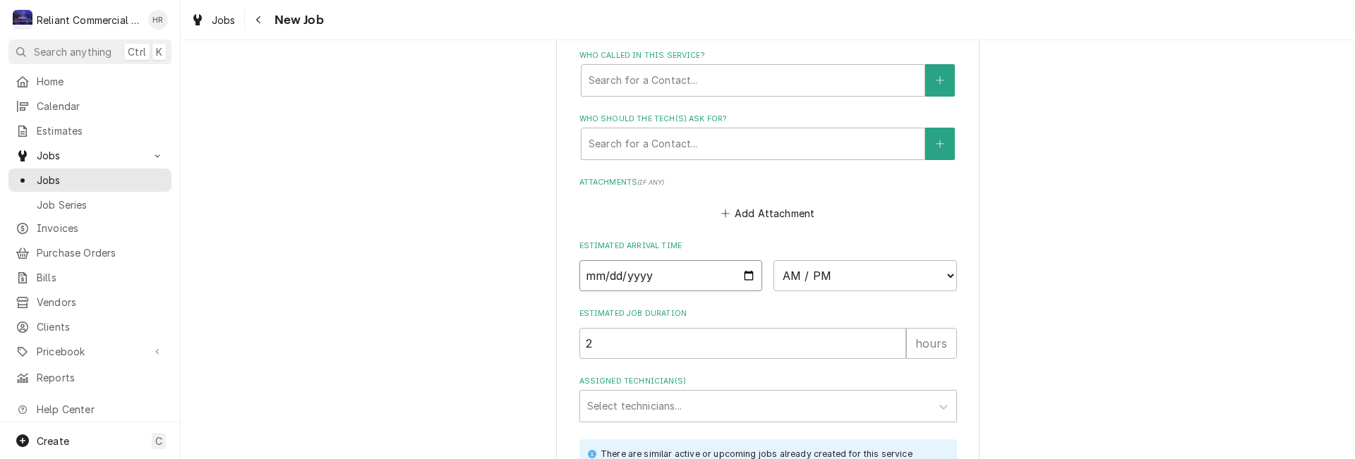
type input "2026-01-15"
type textarea "x"
type input "2026-02-15"
type textarea "x"
type input "2026-03-15"
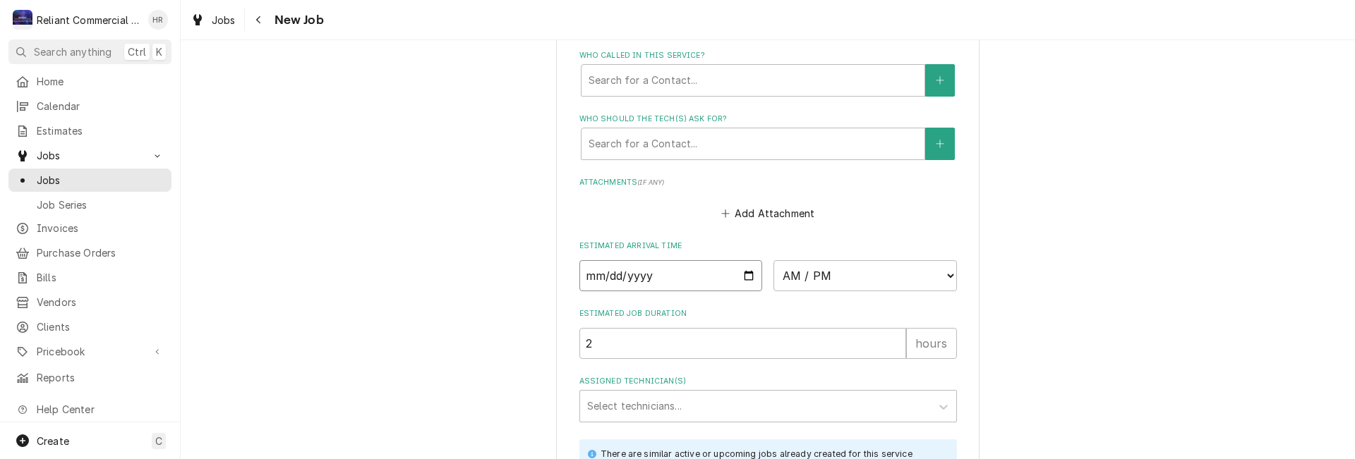
type textarea "x"
type input "2026-04-15"
type textarea "x"
type input "2026-05-15"
type textarea "x"
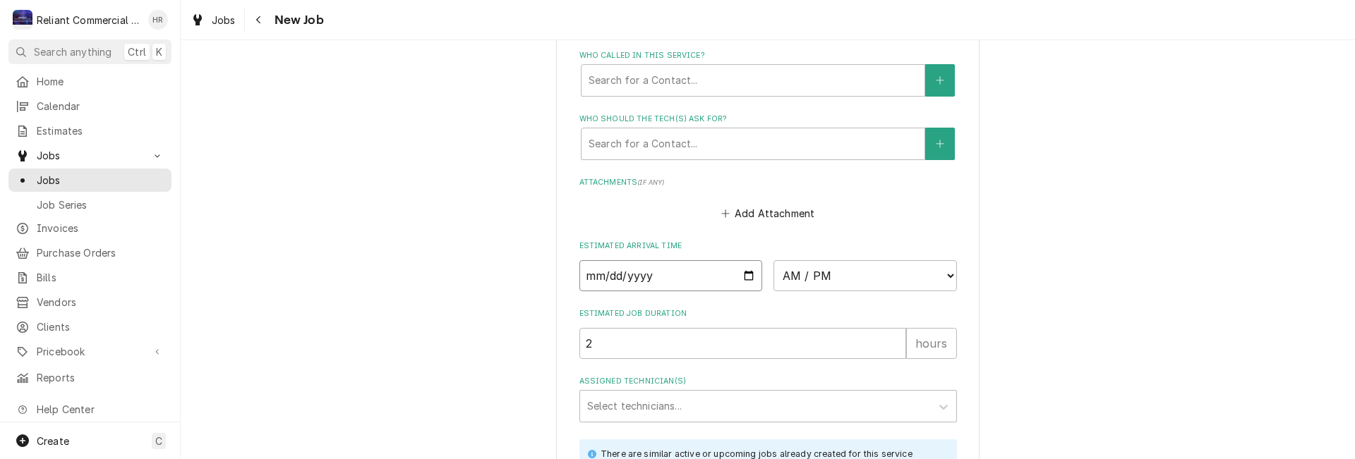
type input "2026-05-22"
type textarea "x"
click at [946, 277] on select "AM / PM 6:00 AM 6:15 AM 6:30 AM 6:45 AM 7:00 AM 7:15 AM 7:30 AM 7:45 AM 8:00 AM…" at bounding box center [864, 275] width 183 height 31
select select "09:00:00"
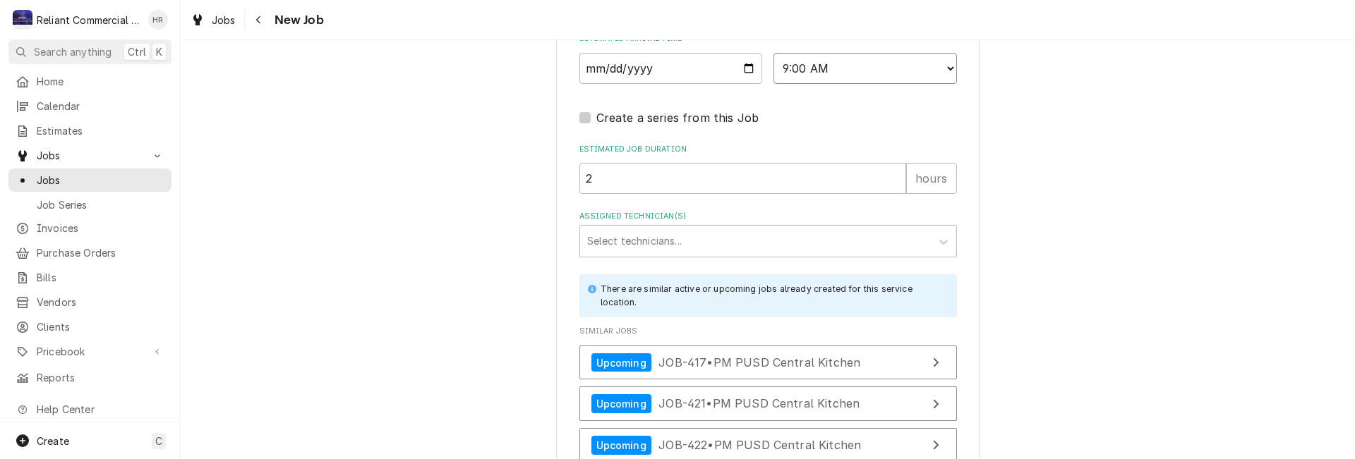
scroll to position [1200, 0]
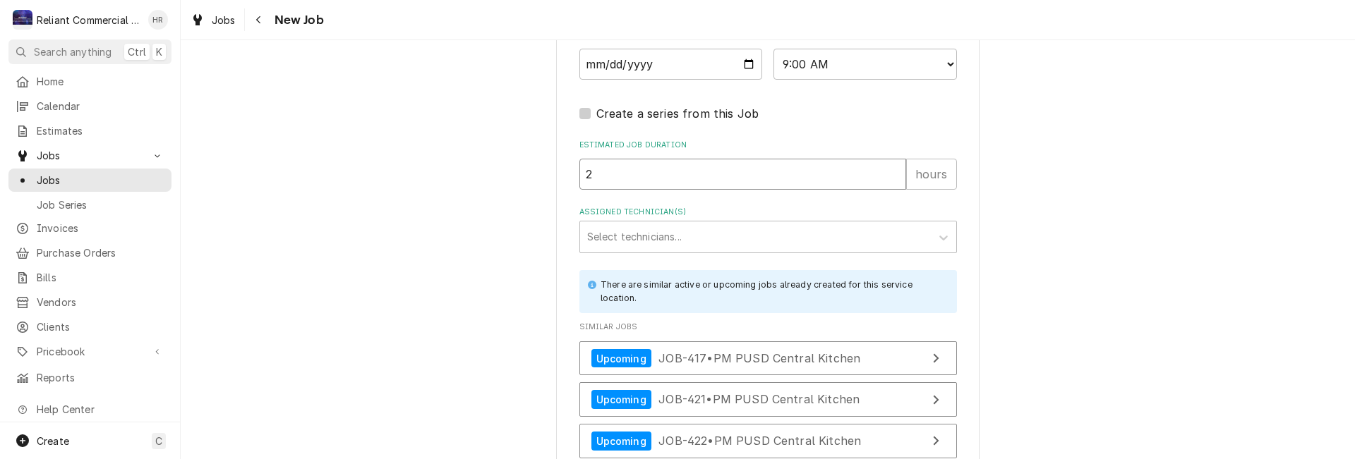
type textarea "x"
type input "4"
type textarea "x"
type input "4"
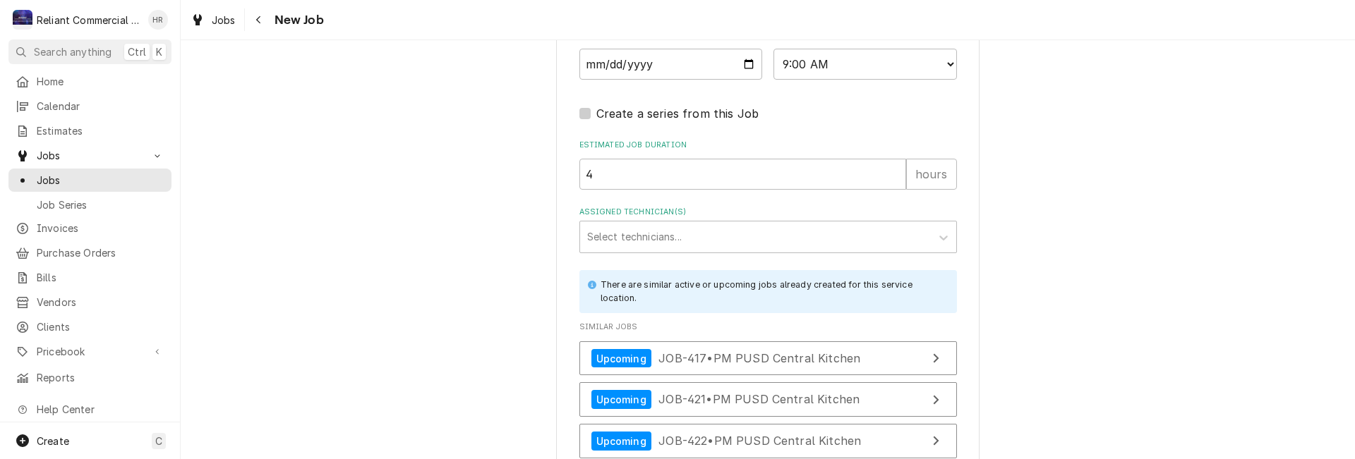
scroll to position [1328, 0]
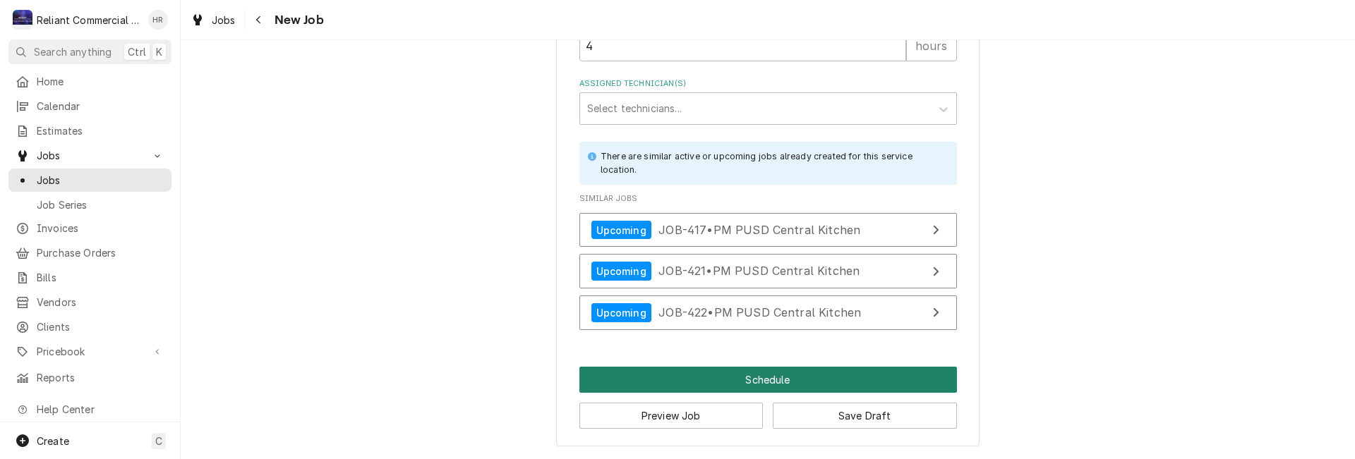
click at [782, 373] on button "Schedule" at bounding box center [768, 380] width 378 height 26
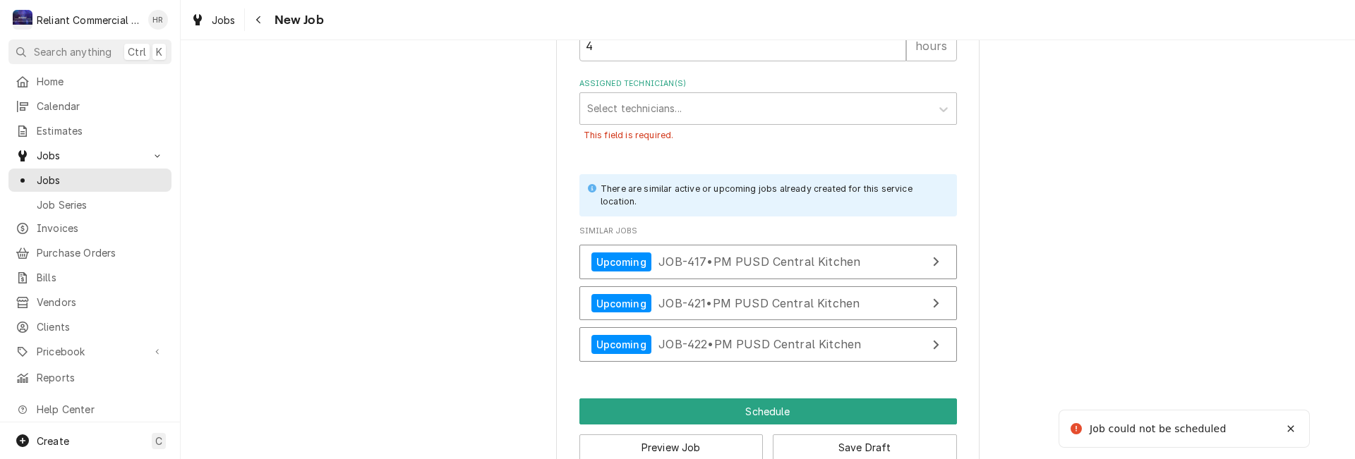
scroll to position [1187, 0]
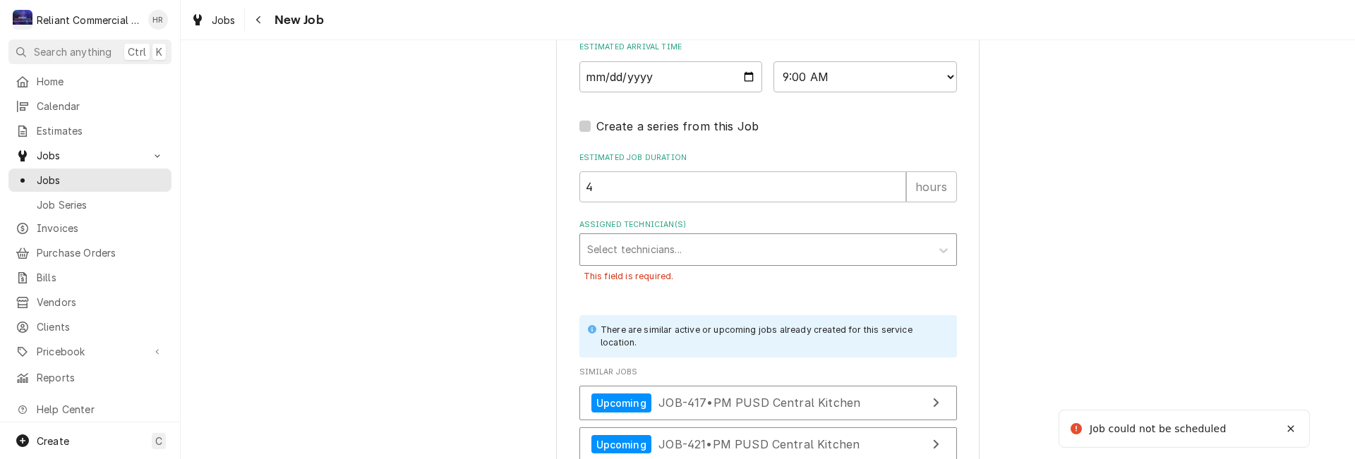
click at [637, 246] on div "Assigned Technician(s)" at bounding box center [755, 249] width 337 height 25
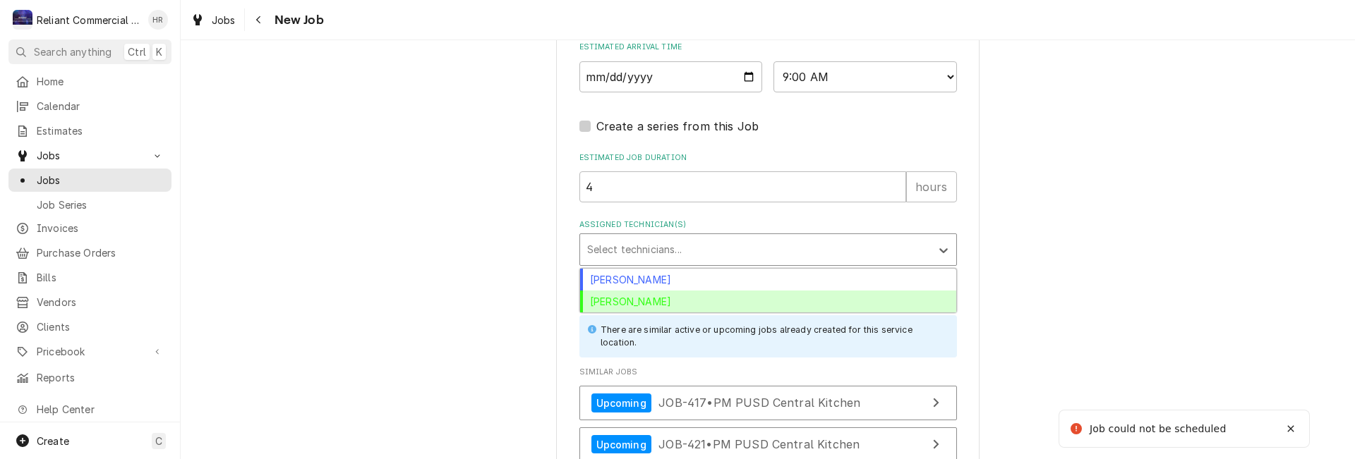
click at [624, 303] on div "Heath Reed" at bounding box center [768, 302] width 376 height 22
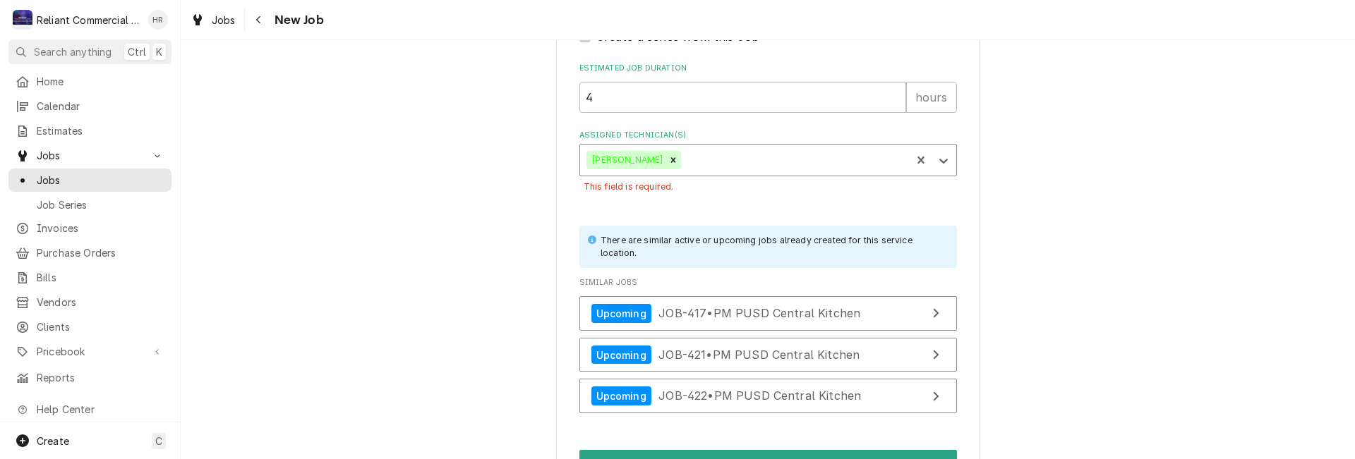
scroll to position [1360, 0]
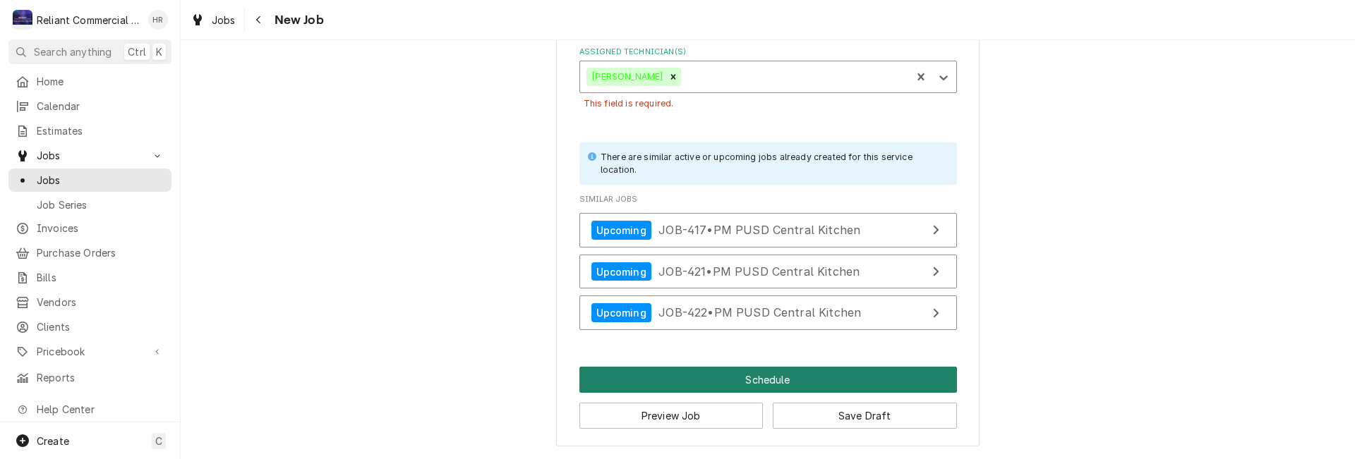
click at [770, 369] on button "Schedule" at bounding box center [768, 380] width 378 height 26
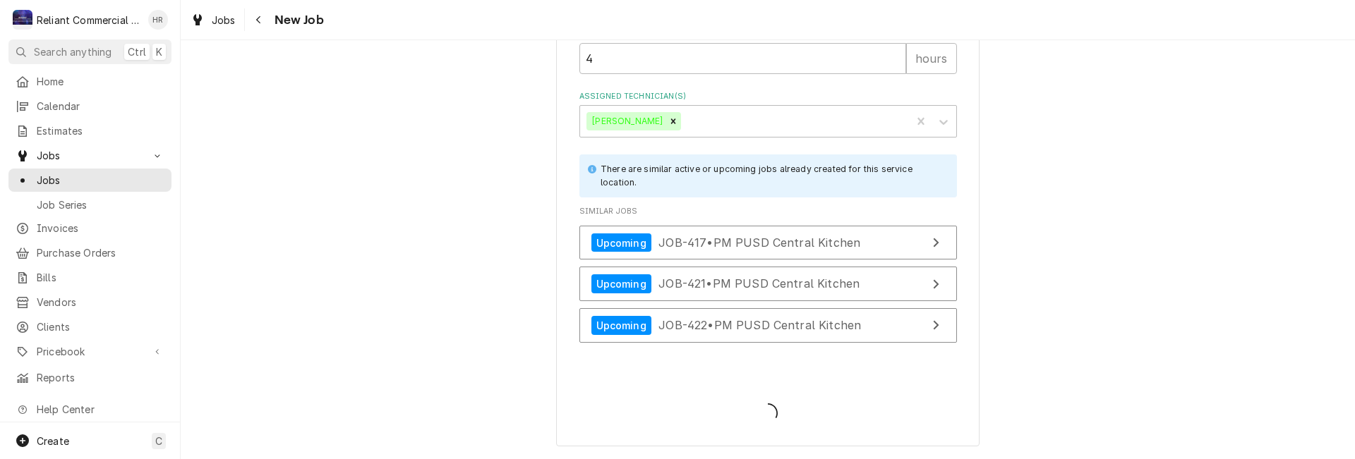
scroll to position [1315, 0]
type textarea "x"
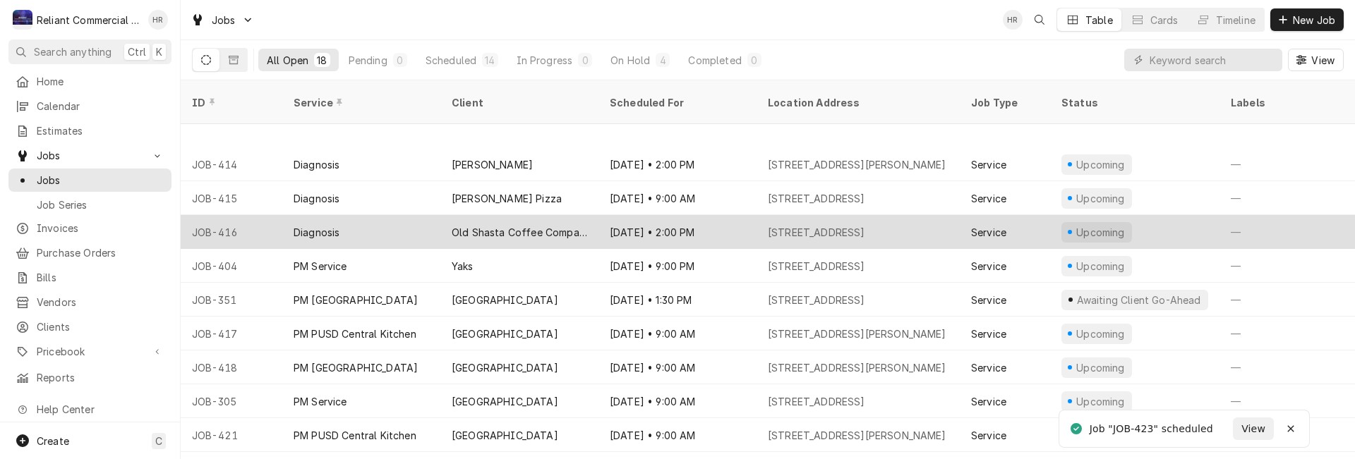
scroll to position [233, 0]
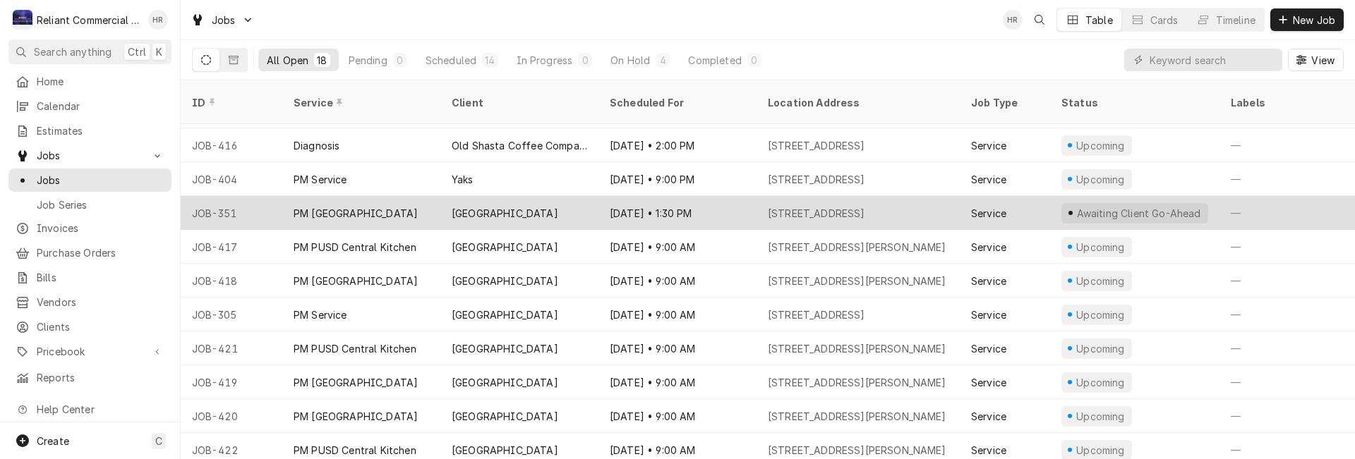
click at [731, 196] on div "Sep 19 • 1:30 PM" at bounding box center [677, 213] width 158 height 34
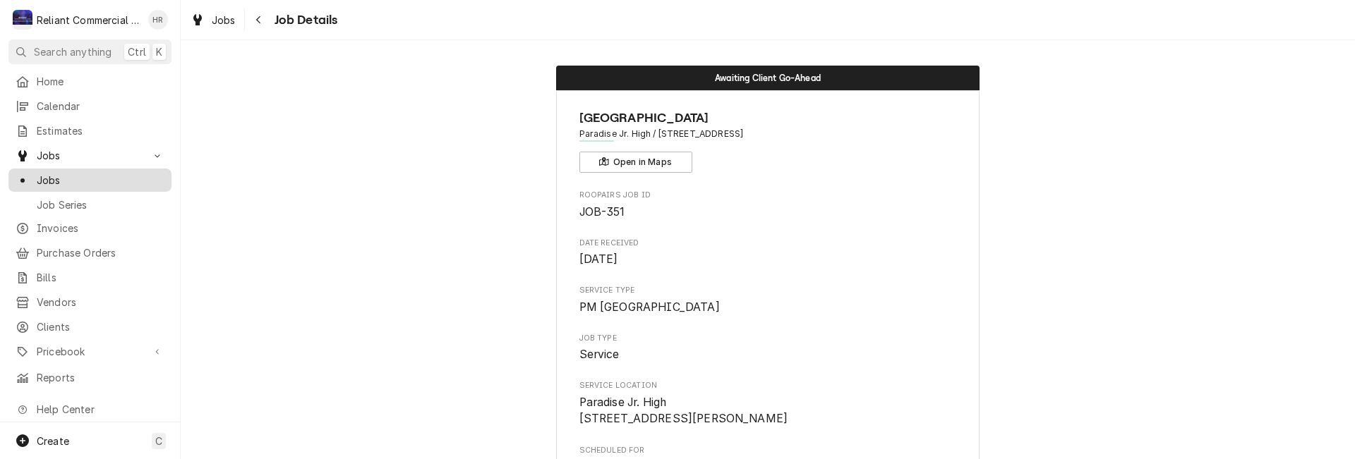
click at [53, 173] on span "Jobs" at bounding box center [101, 180] width 128 height 15
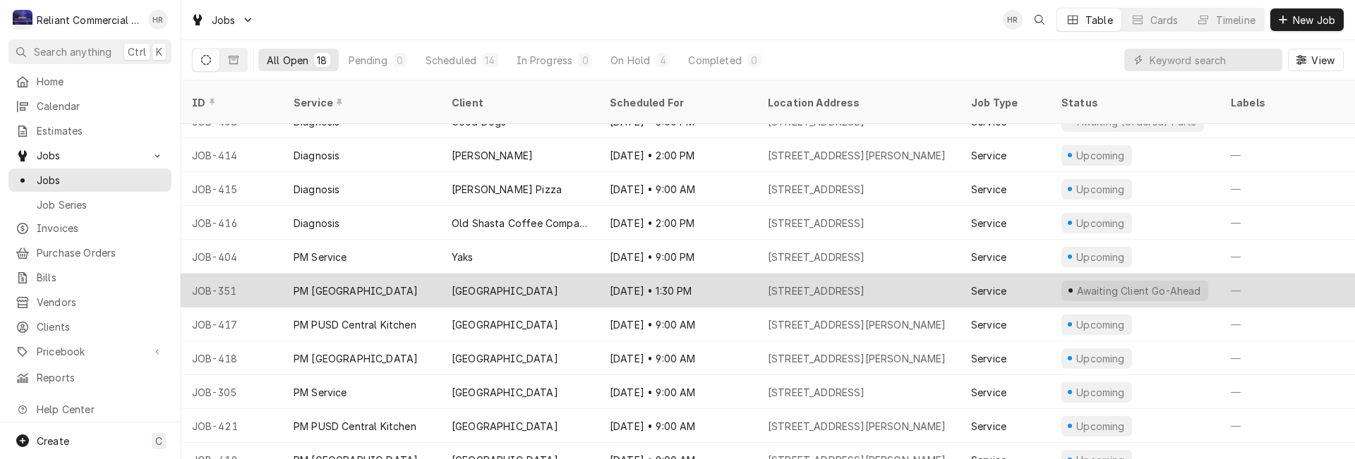
scroll to position [199, 0]
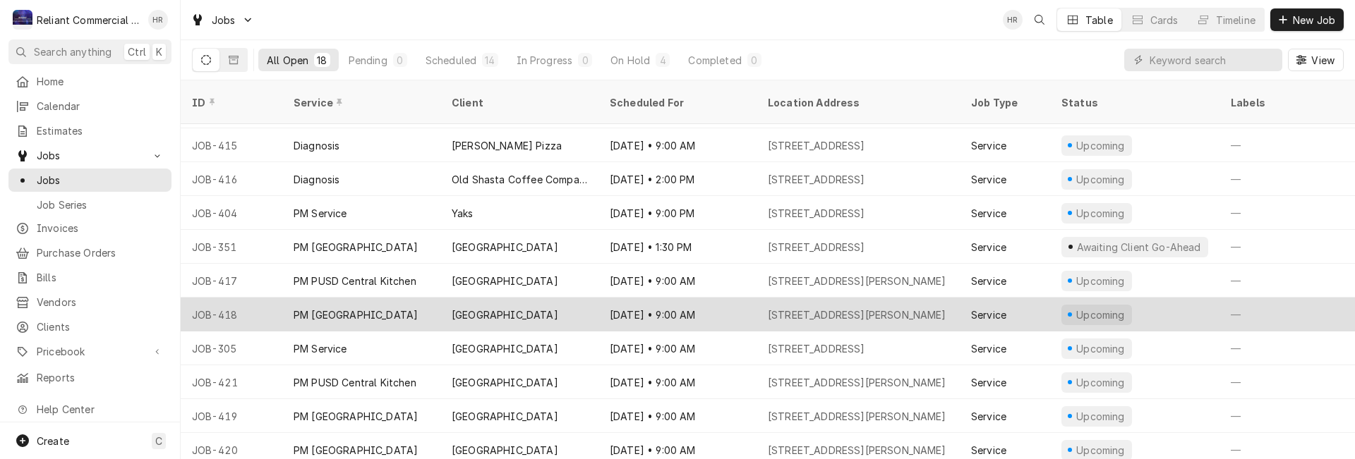
click at [725, 298] on div "[DATE] • 9:00 AM" at bounding box center [677, 315] width 158 height 34
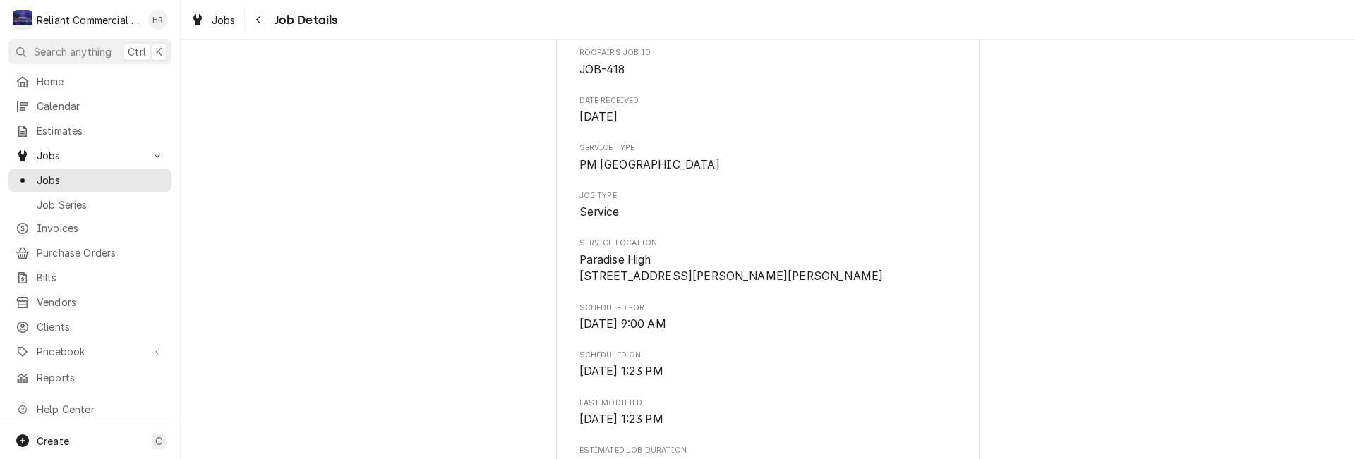
scroll to position [353, 0]
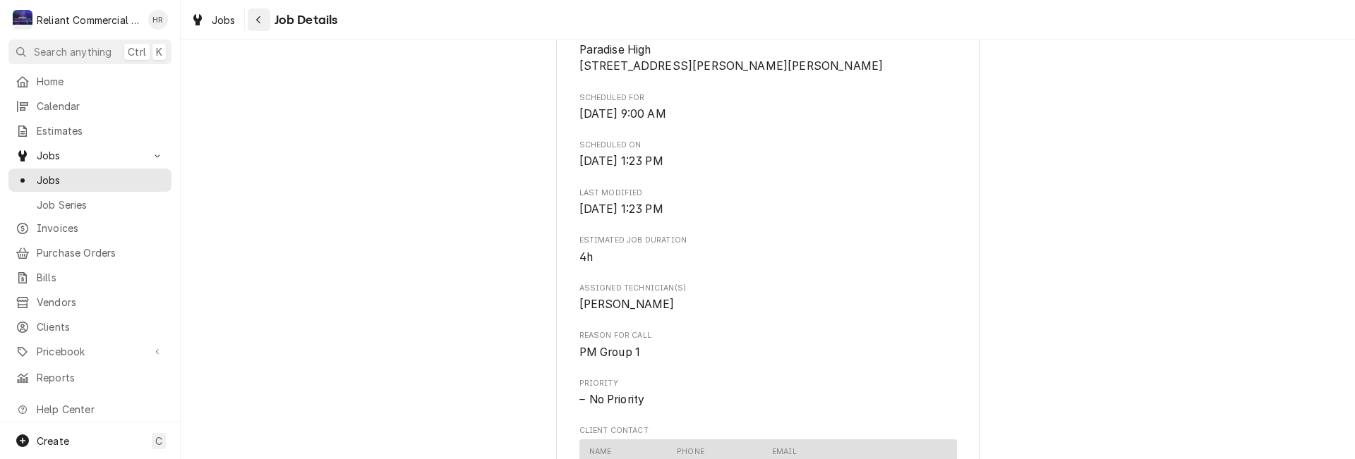
click at [259, 18] on icon "Navigate back" at bounding box center [258, 20] width 4 height 8
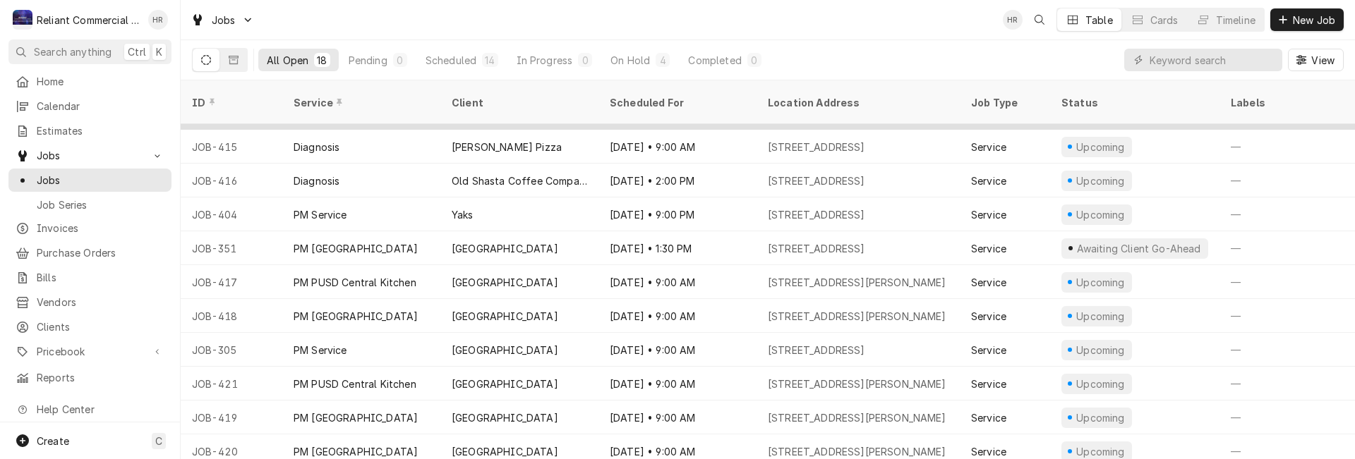
scroll to position [202, 0]
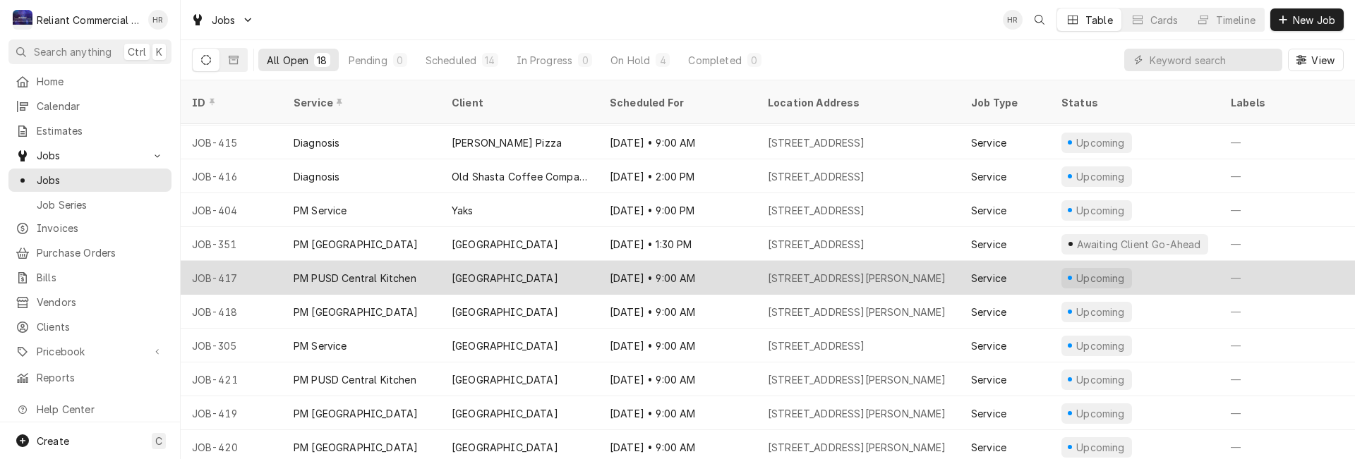
click at [714, 261] on div "Oct 23 • 9:00 AM" at bounding box center [677, 278] width 158 height 34
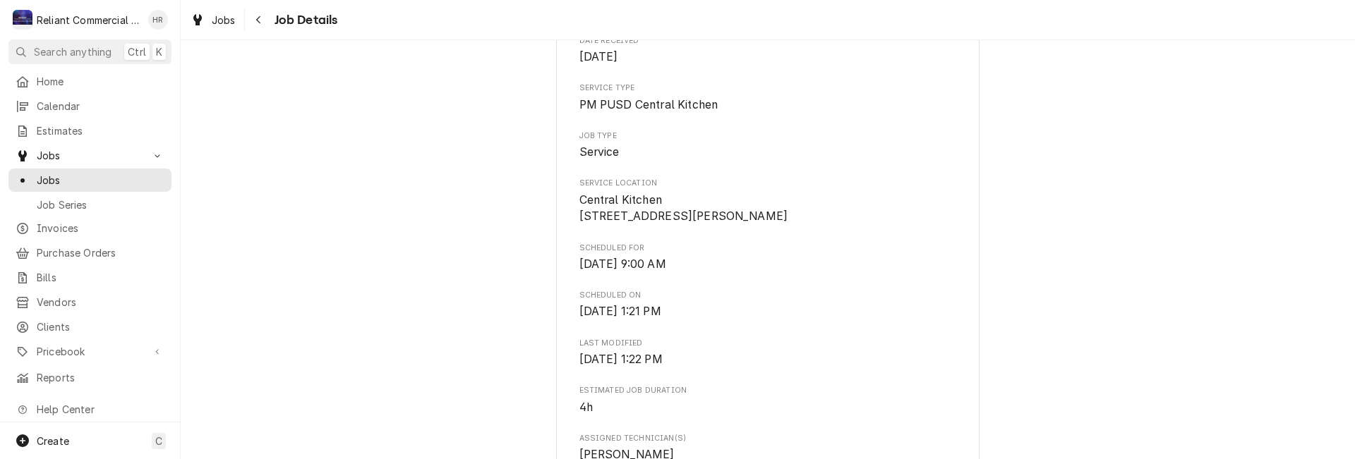
scroll to position [423, 0]
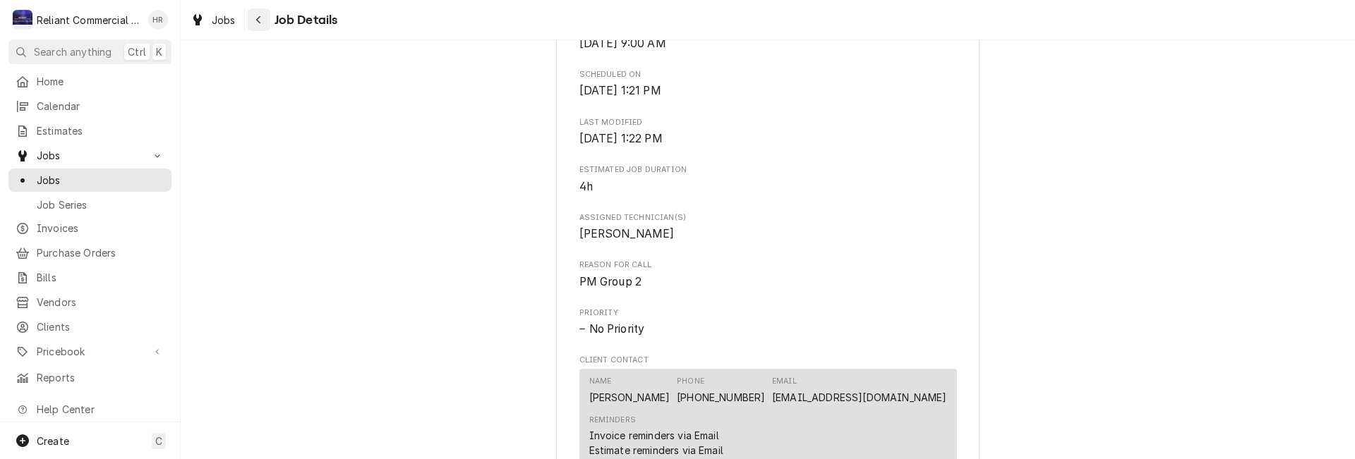
click at [256, 21] on icon "Navigate back" at bounding box center [258, 20] width 6 height 10
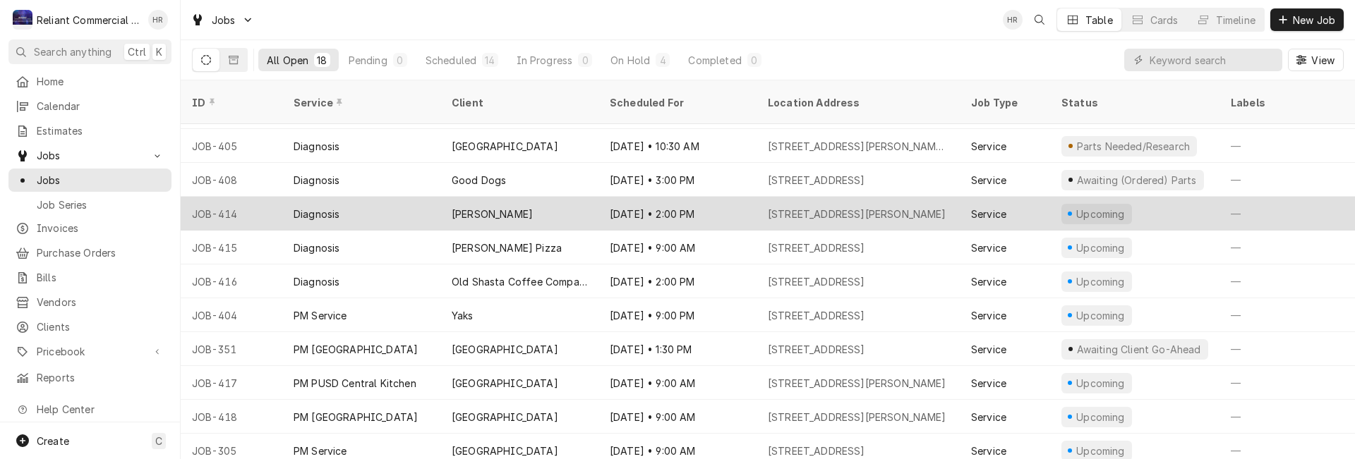
scroll to position [97, 0]
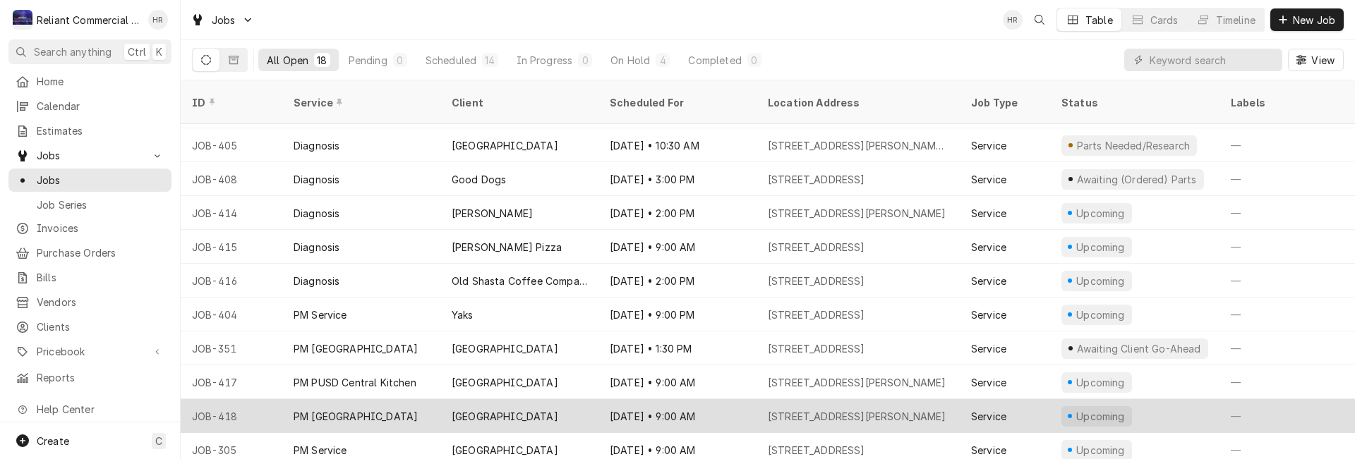
click at [723, 399] on div "Nov 7 • 9:00 AM" at bounding box center [677, 416] width 158 height 34
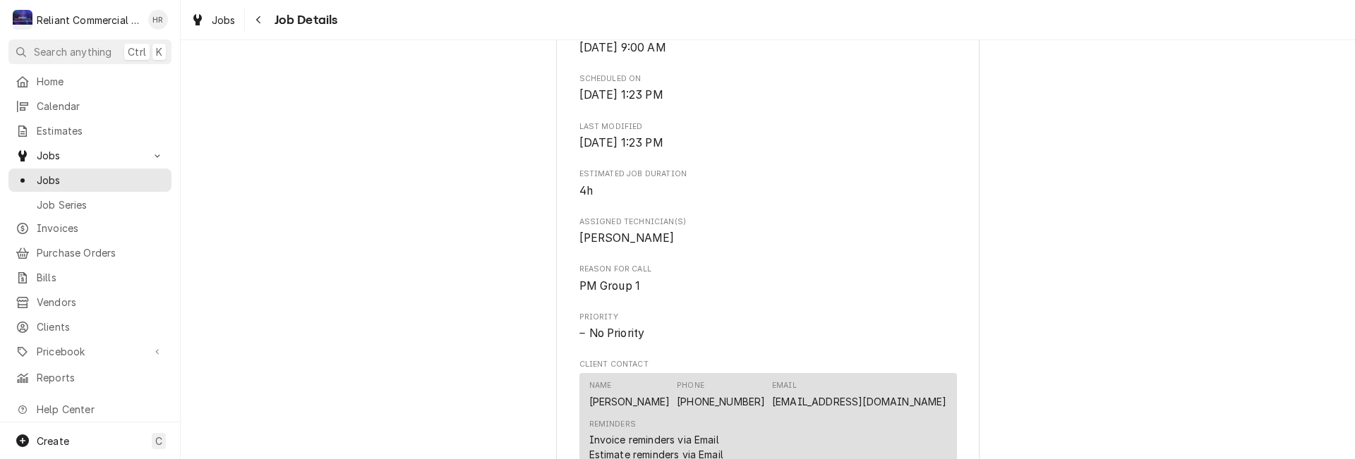
scroll to position [423, 0]
click at [263, 16] on div "Navigate back" at bounding box center [259, 20] width 14 height 14
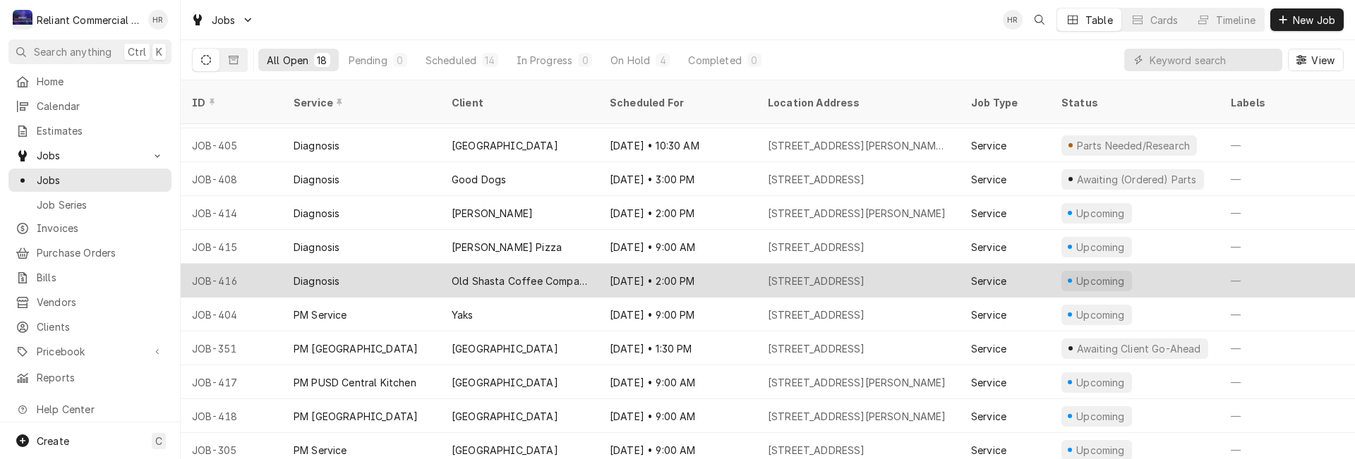
scroll to position [168, 0]
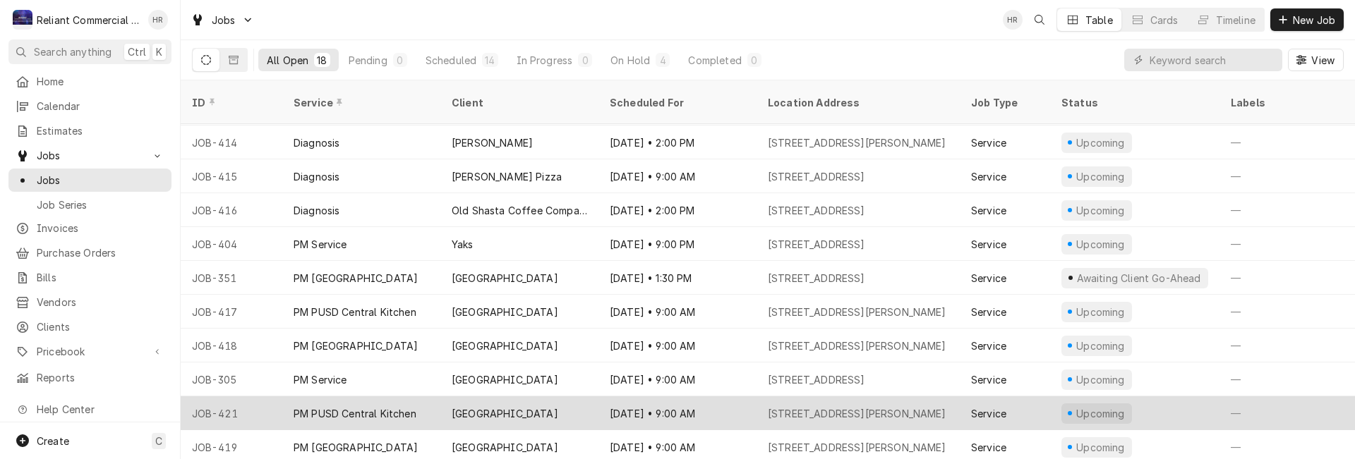
click at [671, 397] on div "[DATE] • 9:00 AM" at bounding box center [677, 414] width 158 height 34
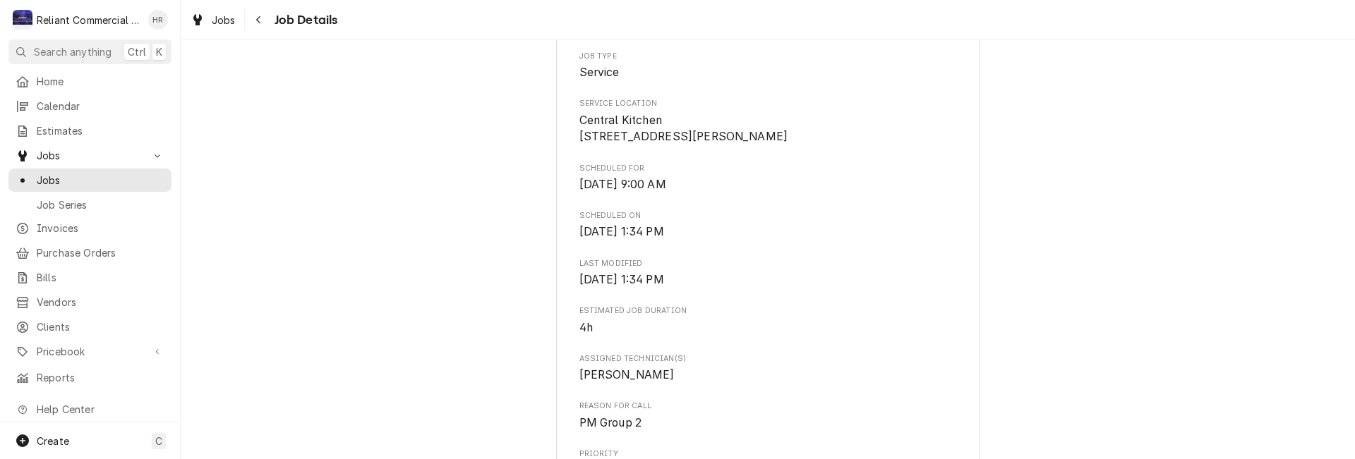
scroll to position [494, 0]
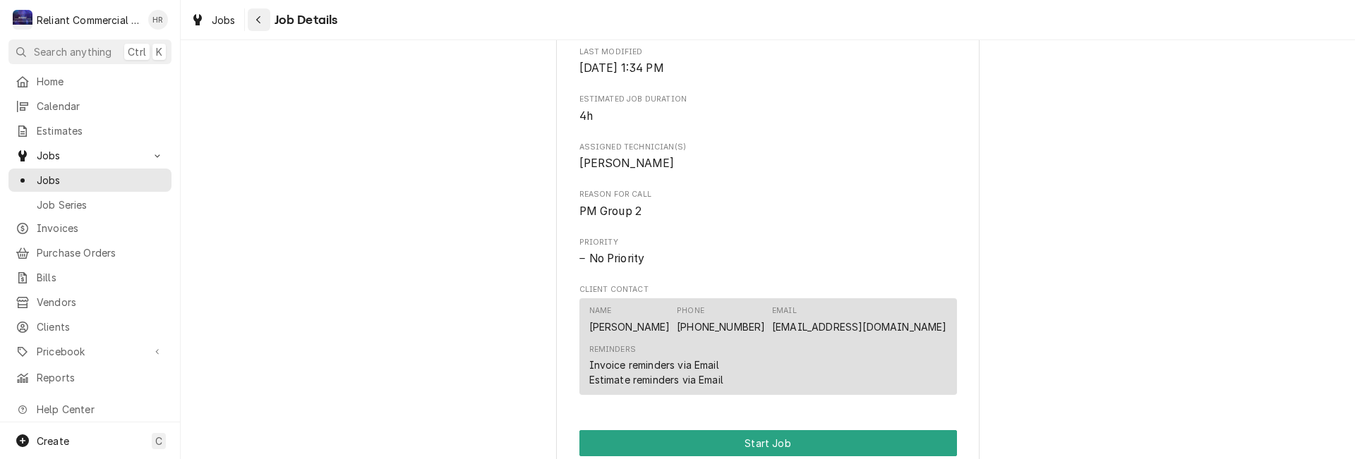
click at [257, 17] on icon "Navigate back" at bounding box center [258, 20] width 6 height 10
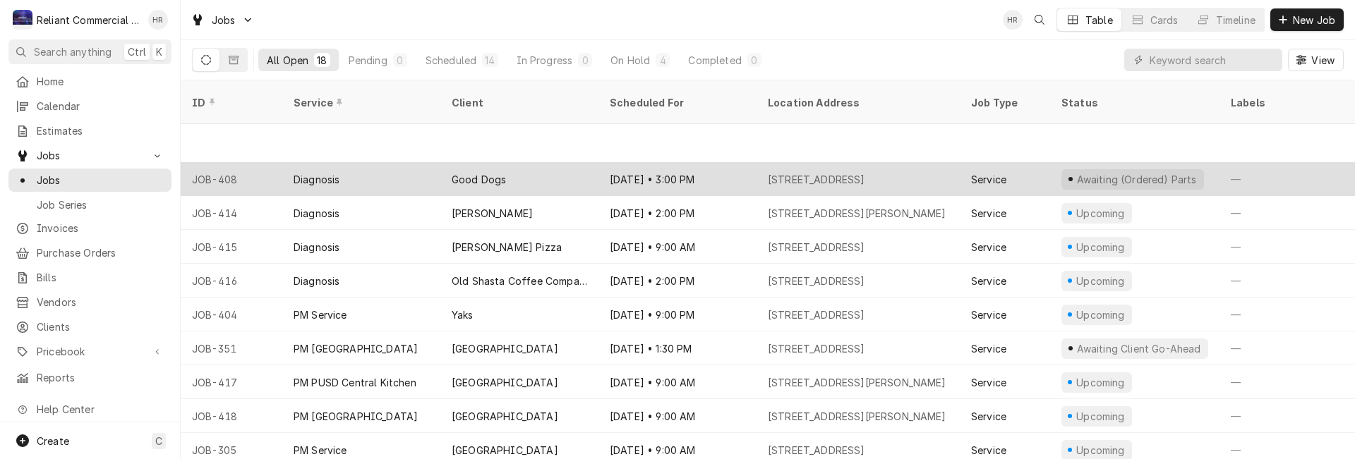
scroll to position [199, 0]
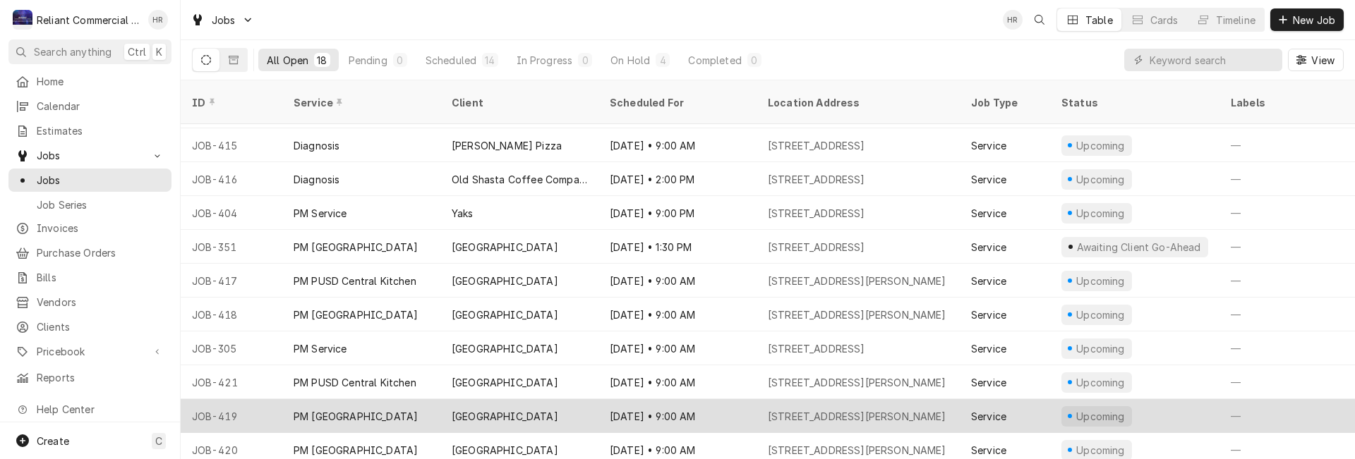
click at [725, 399] on div "Feb 12, 2026 • 9:00 AM" at bounding box center [677, 416] width 158 height 34
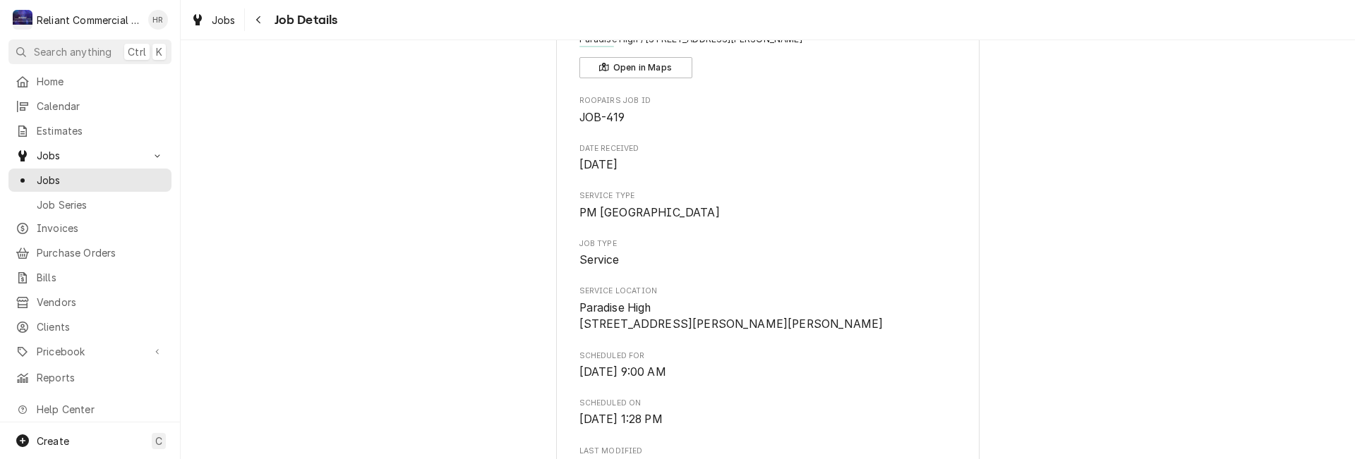
scroll to position [353, 0]
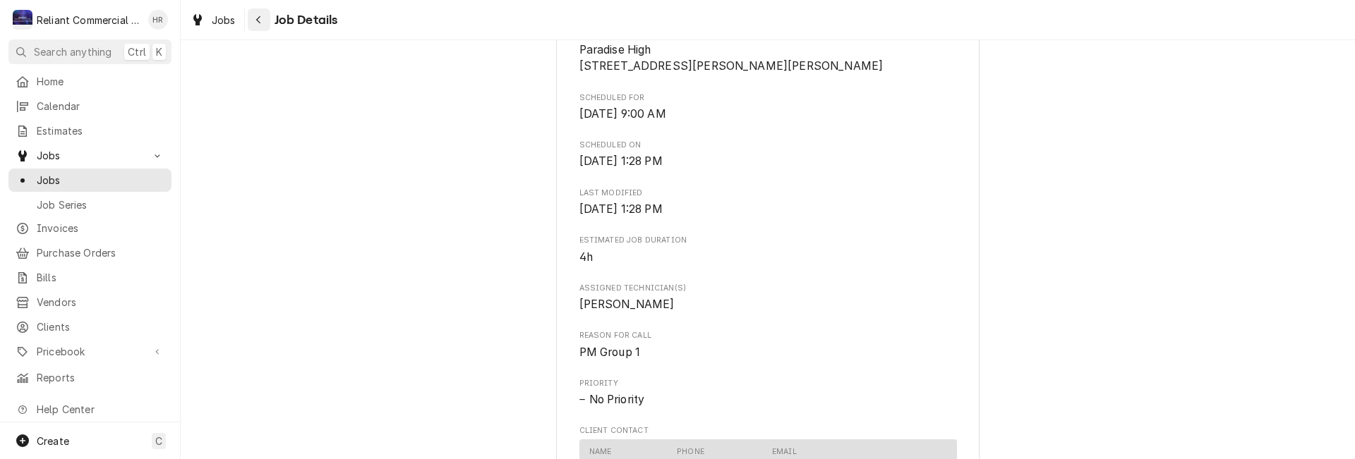
click at [258, 20] on icon "Navigate back" at bounding box center [258, 20] width 6 height 10
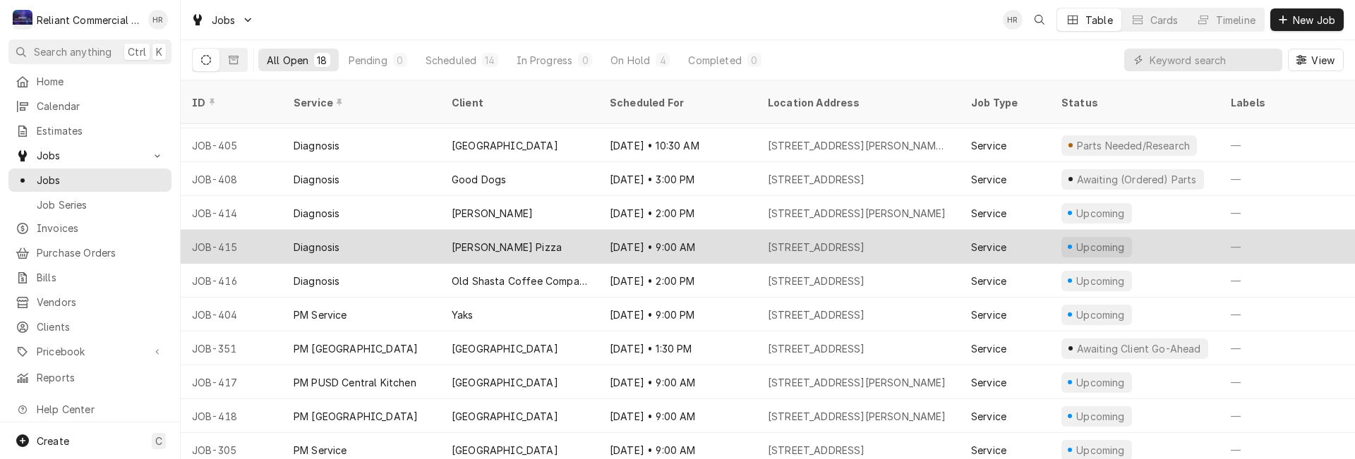
scroll to position [168, 0]
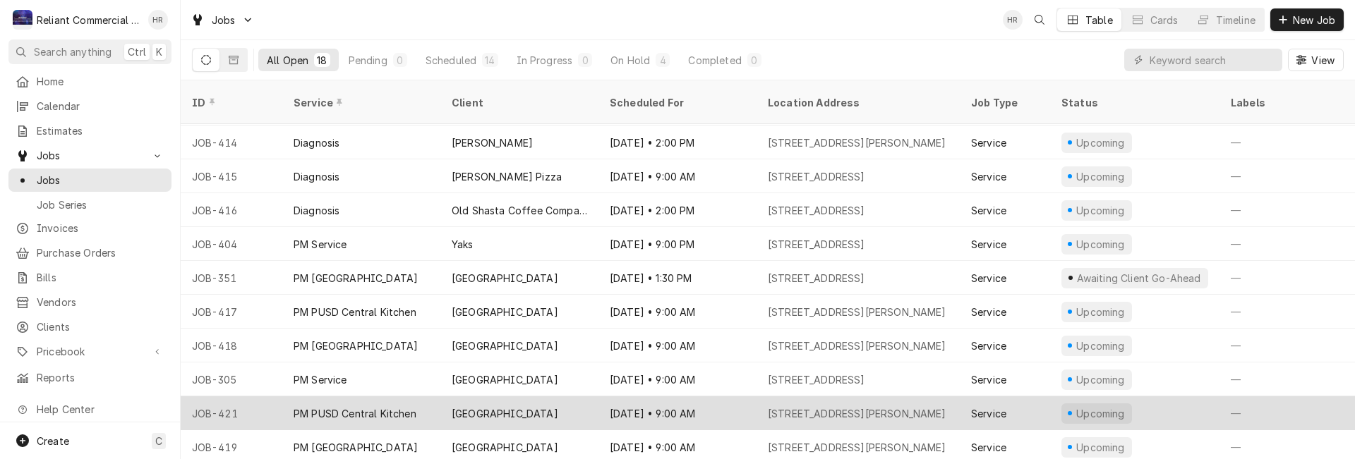
click at [723, 397] on div "[DATE] • 9:00 AM" at bounding box center [677, 414] width 158 height 34
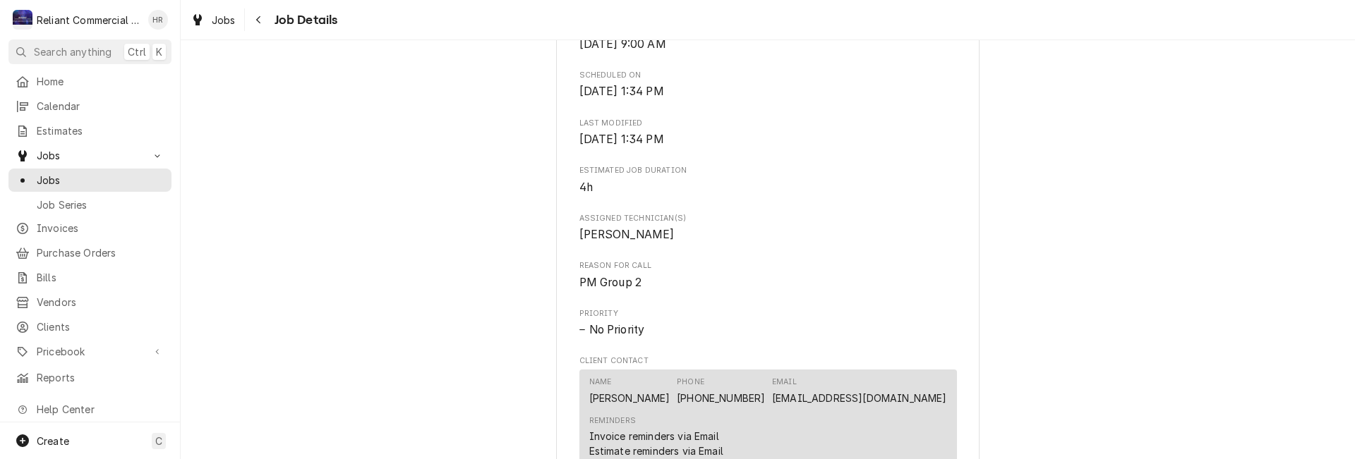
scroll to position [423, 0]
click at [261, 17] on icon "Navigate back" at bounding box center [258, 20] width 6 height 10
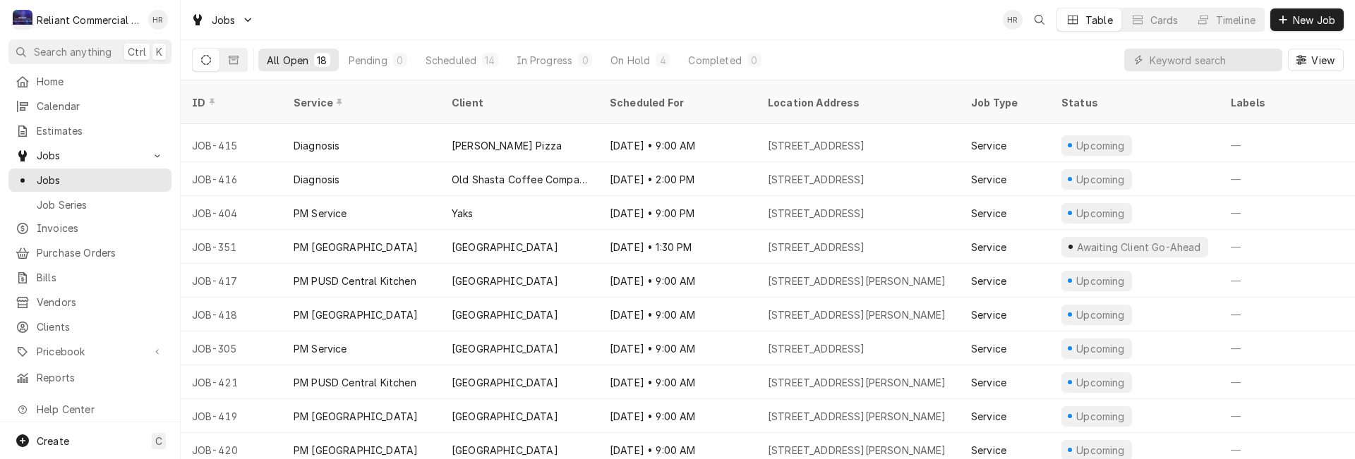
scroll to position [267, 0]
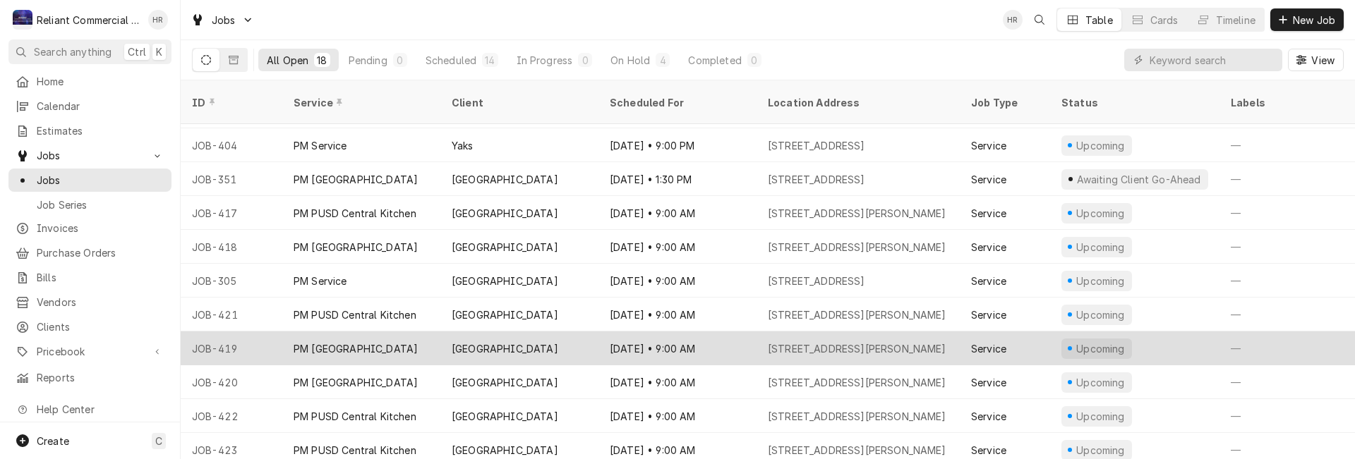
click at [675, 332] on div "Feb 12, 2026 • 9:00 AM" at bounding box center [677, 349] width 158 height 34
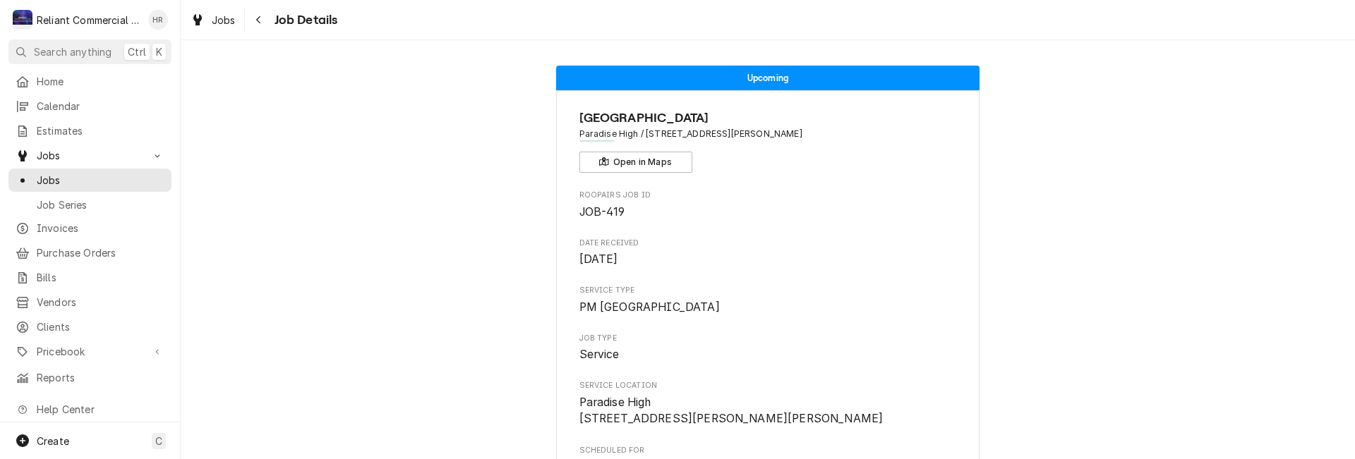
scroll to position [353, 0]
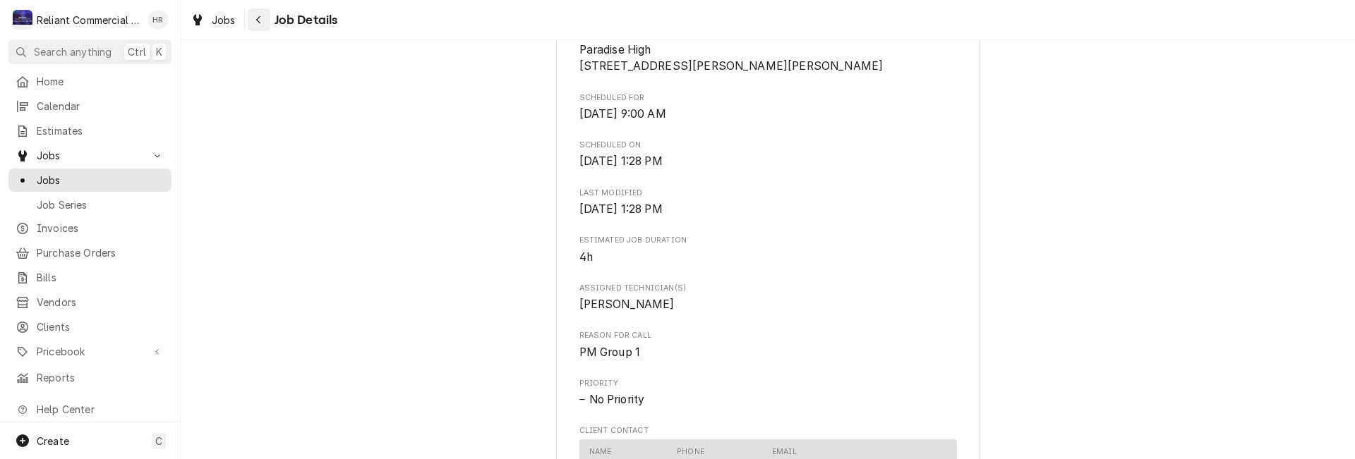
click at [260, 20] on icon "Navigate back" at bounding box center [258, 20] width 6 height 10
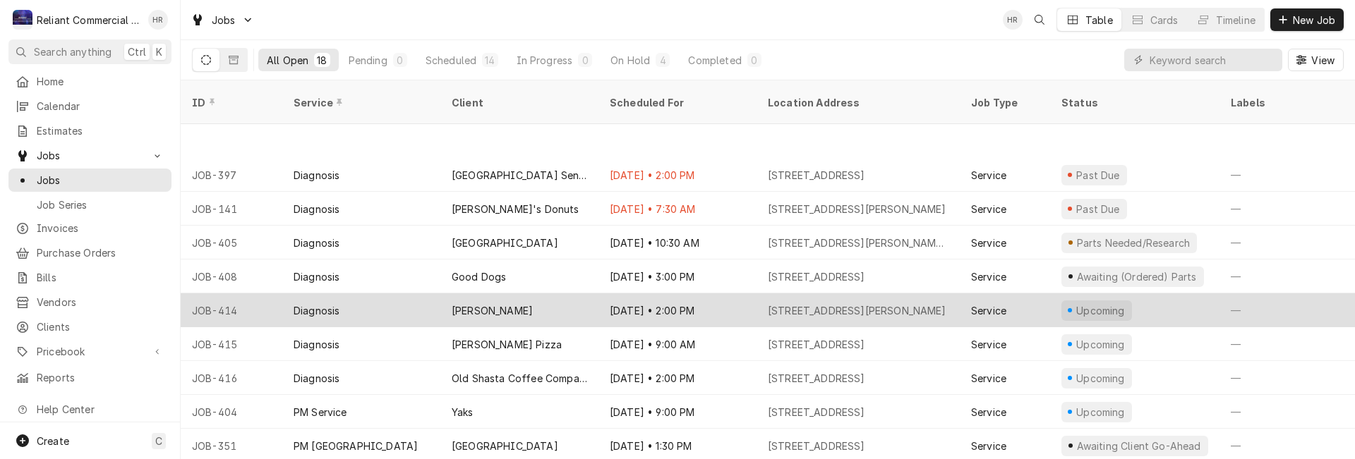
scroll to position [97, 0]
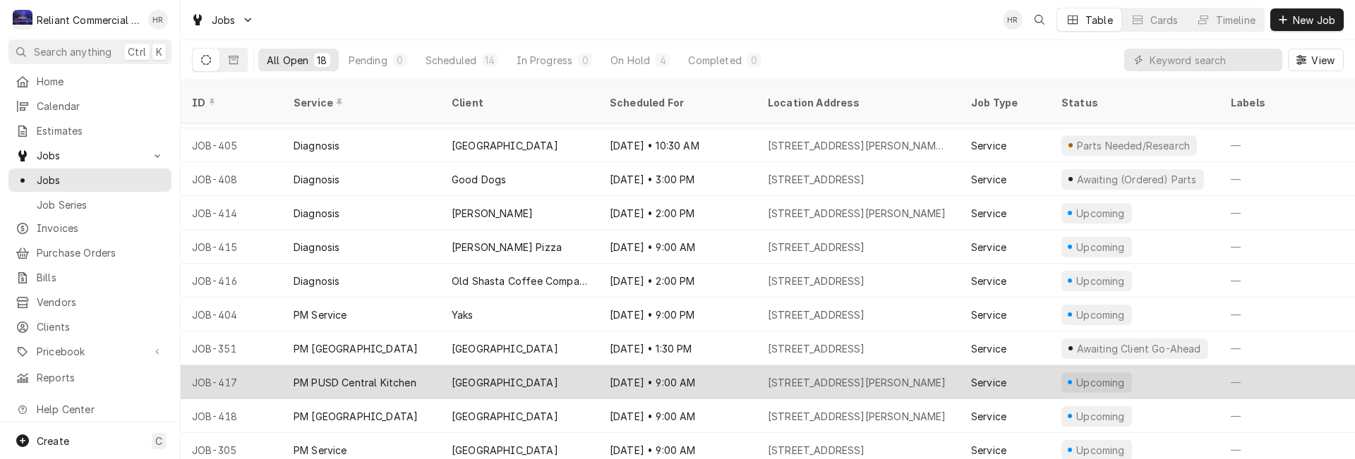
click at [711, 366] on div "Oct 23 • 9:00 AM" at bounding box center [677, 383] width 158 height 34
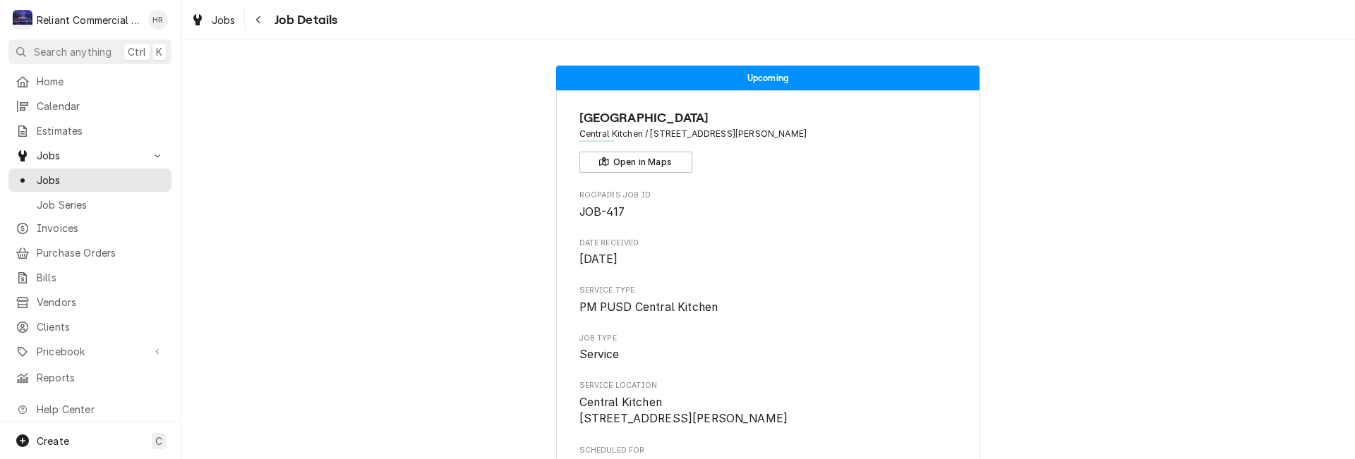
scroll to position [282, 0]
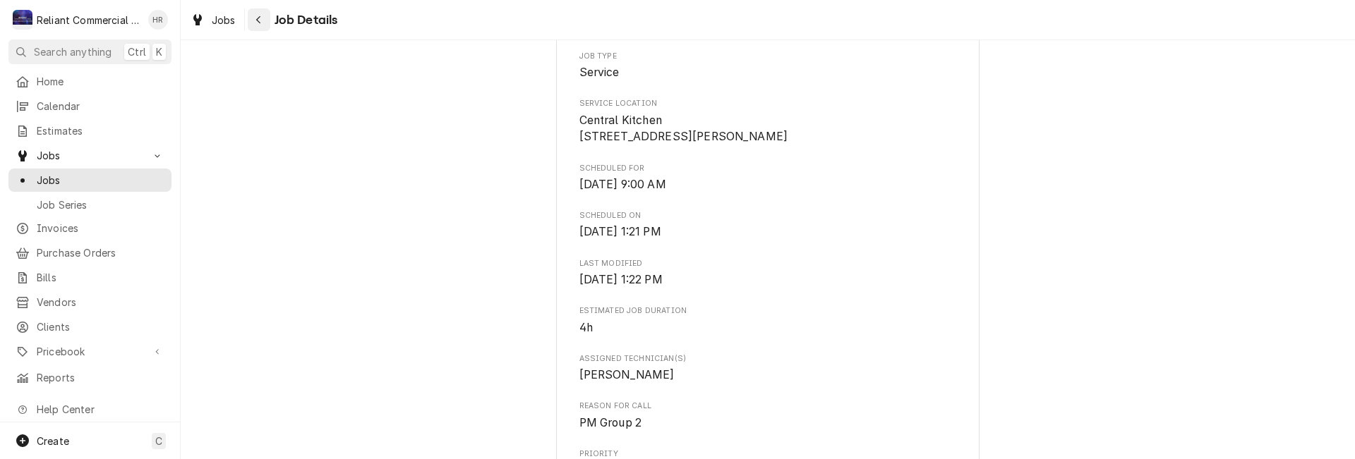
click at [259, 14] on div "Navigate back" at bounding box center [259, 20] width 14 height 14
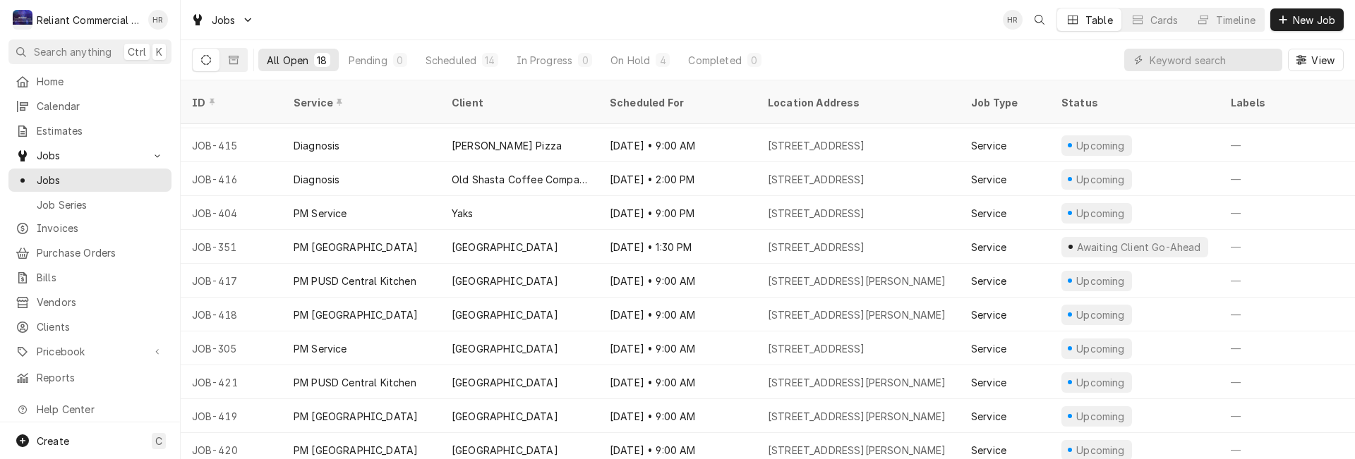
scroll to position [267, 0]
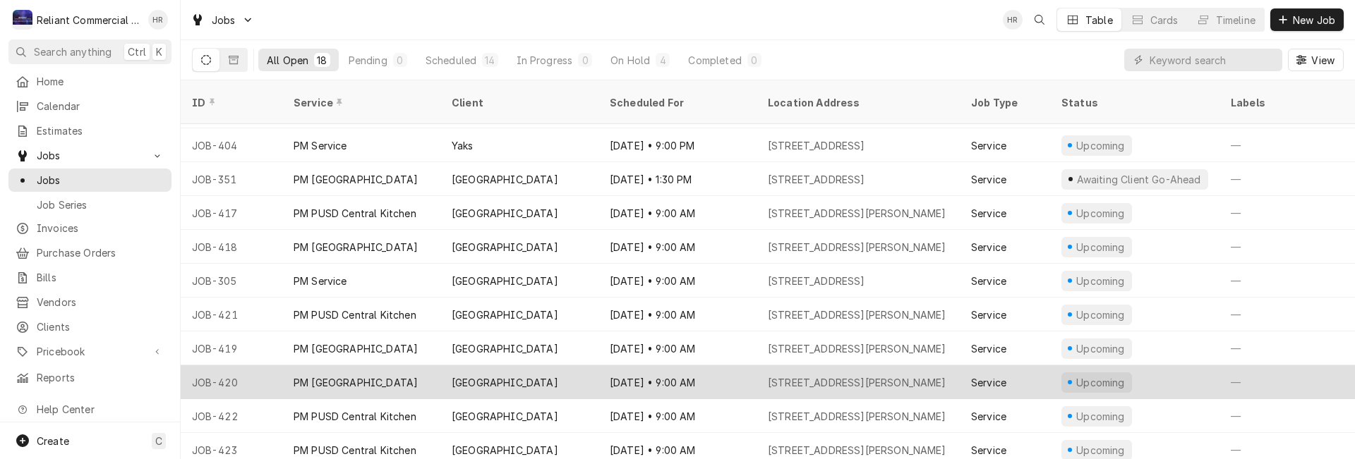
click at [730, 366] on div "[DATE] • 9:00 AM" at bounding box center [677, 383] width 158 height 34
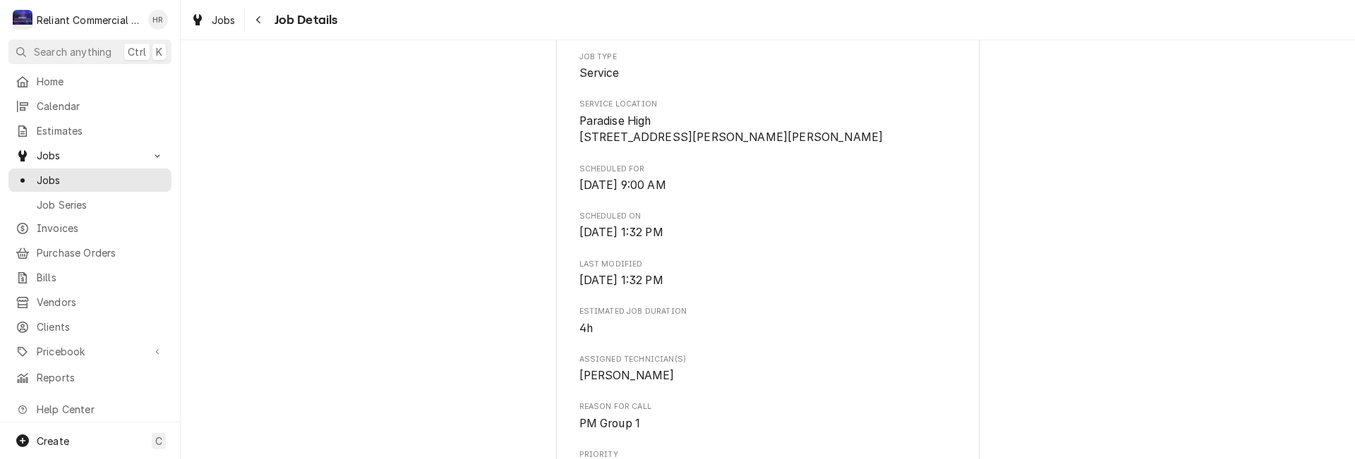
scroll to position [282, 0]
click at [253, 18] on div "Navigate back" at bounding box center [259, 20] width 14 height 14
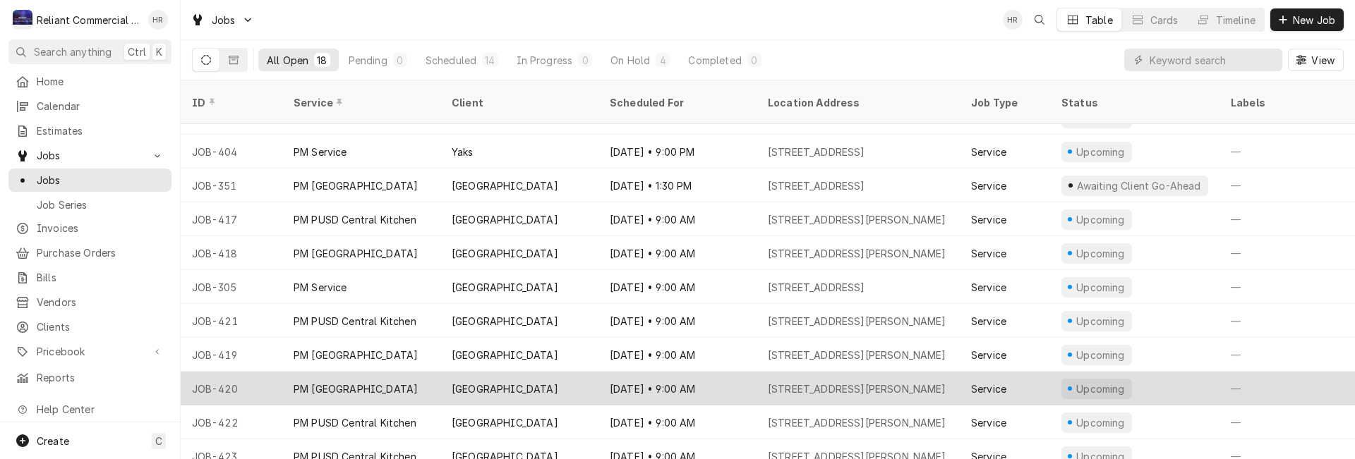
scroll to position [267, 0]
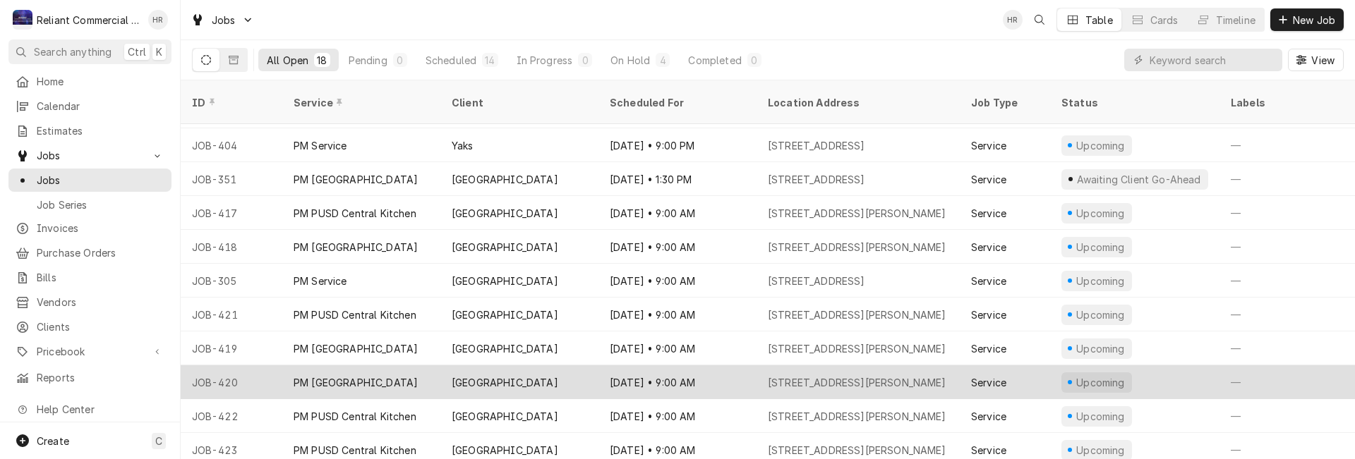
click at [741, 366] on div "[DATE] • 9:00 AM" at bounding box center [677, 383] width 158 height 34
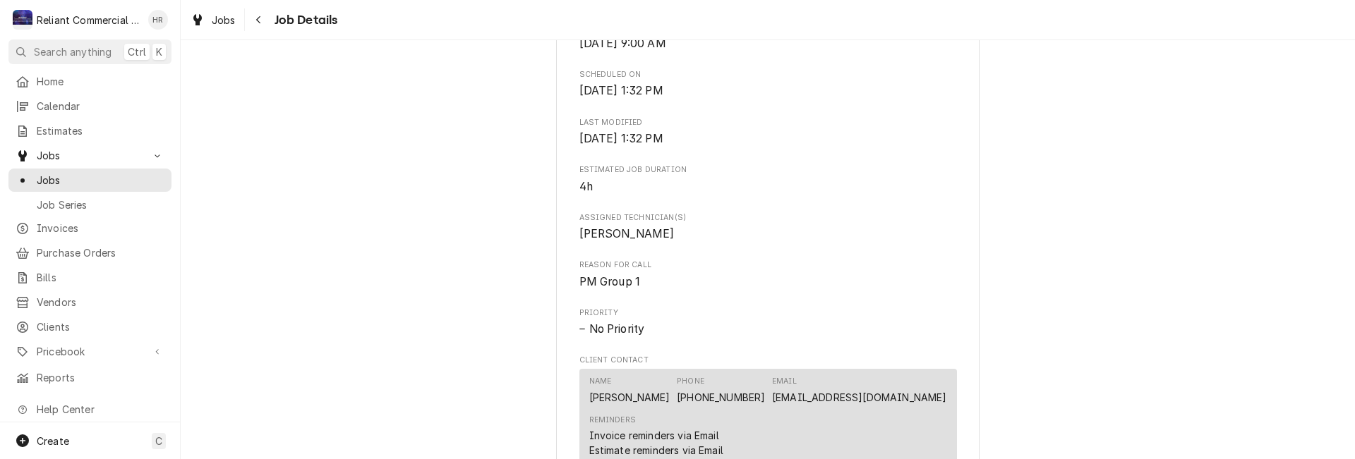
scroll to position [816, 0]
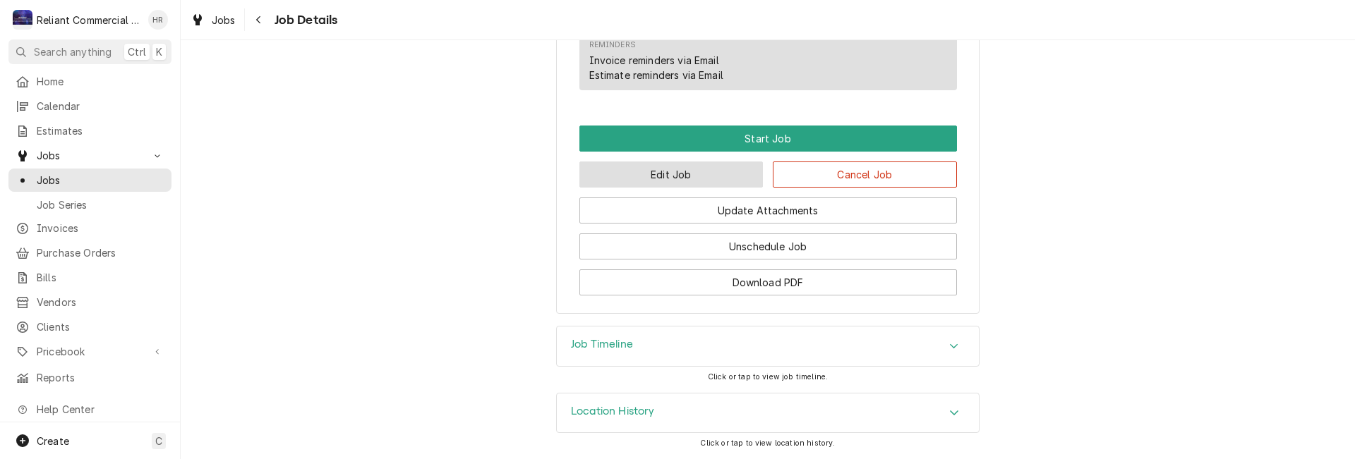
click at [713, 171] on button "Edit Job" at bounding box center [671, 175] width 184 height 26
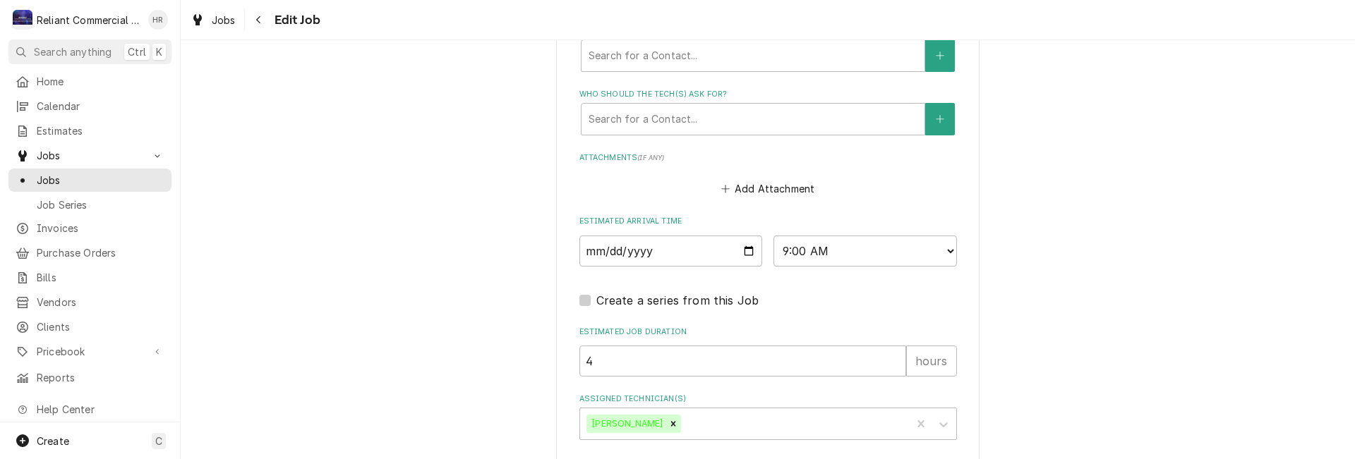
scroll to position [1059, 0]
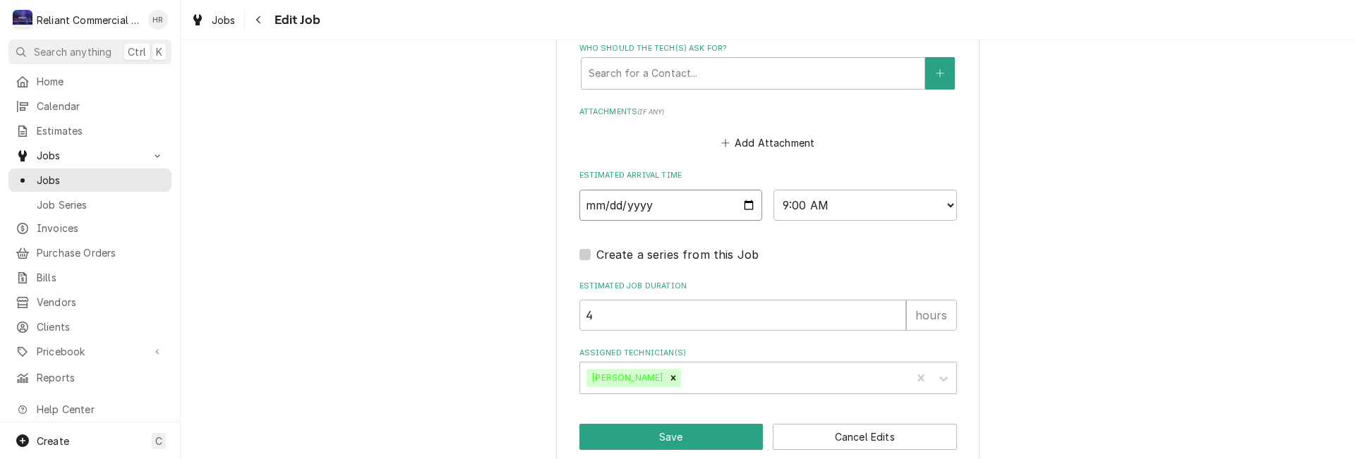
click at [744, 205] on input "2026-03-06" at bounding box center [670, 205] width 183 height 31
type textarea "x"
type input "2026-04-06"
type textarea "x"
type input "2026-04-06"
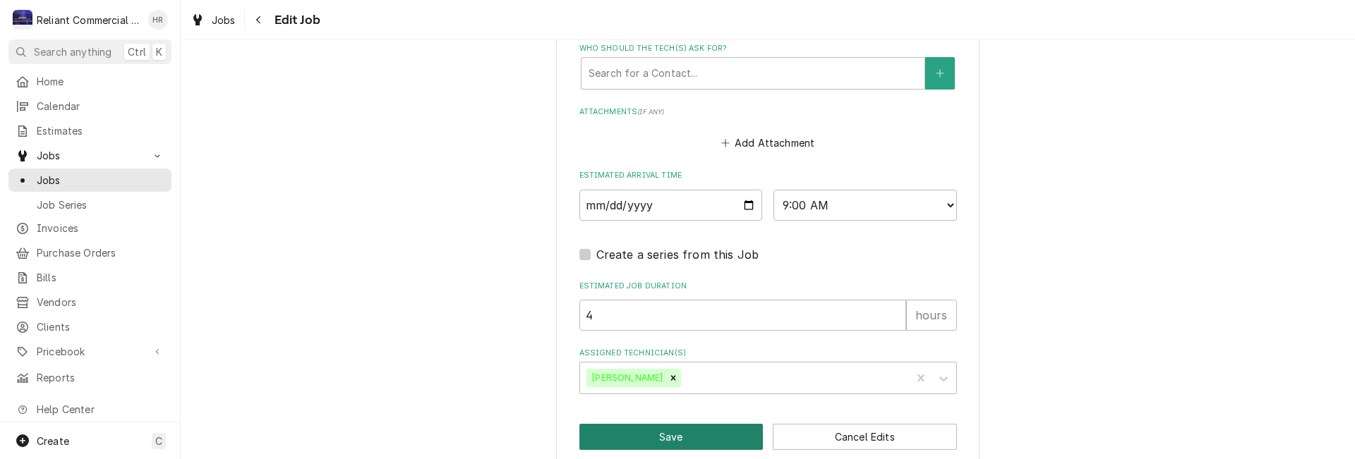
click at [679, 433] on button "Save" at bounding box center [671, 437] width 184 height 26
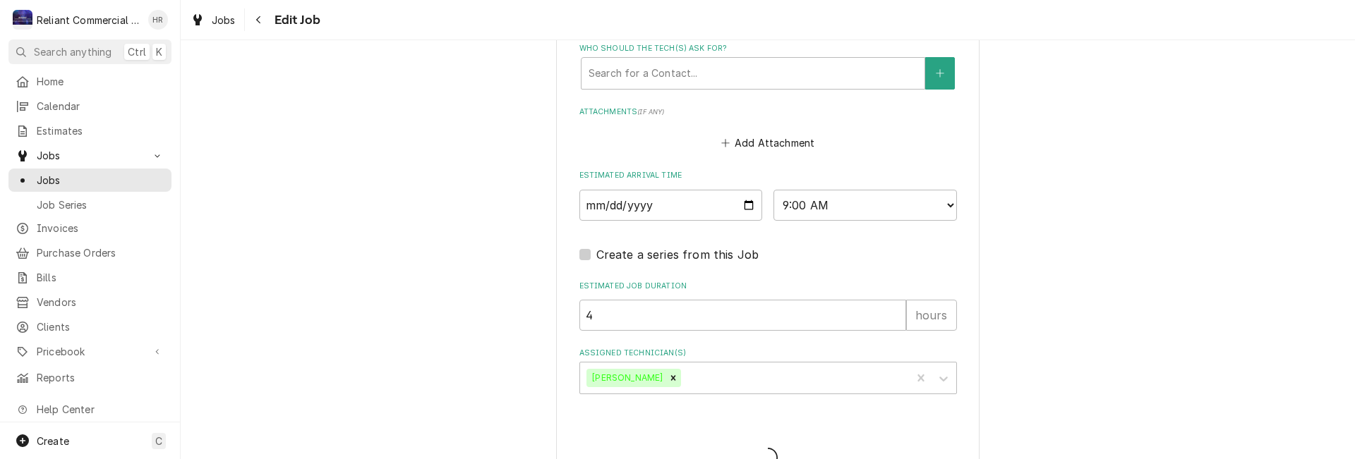
type textarea "x"
